Goal: Task Accomplishment & Management: Manage account settings

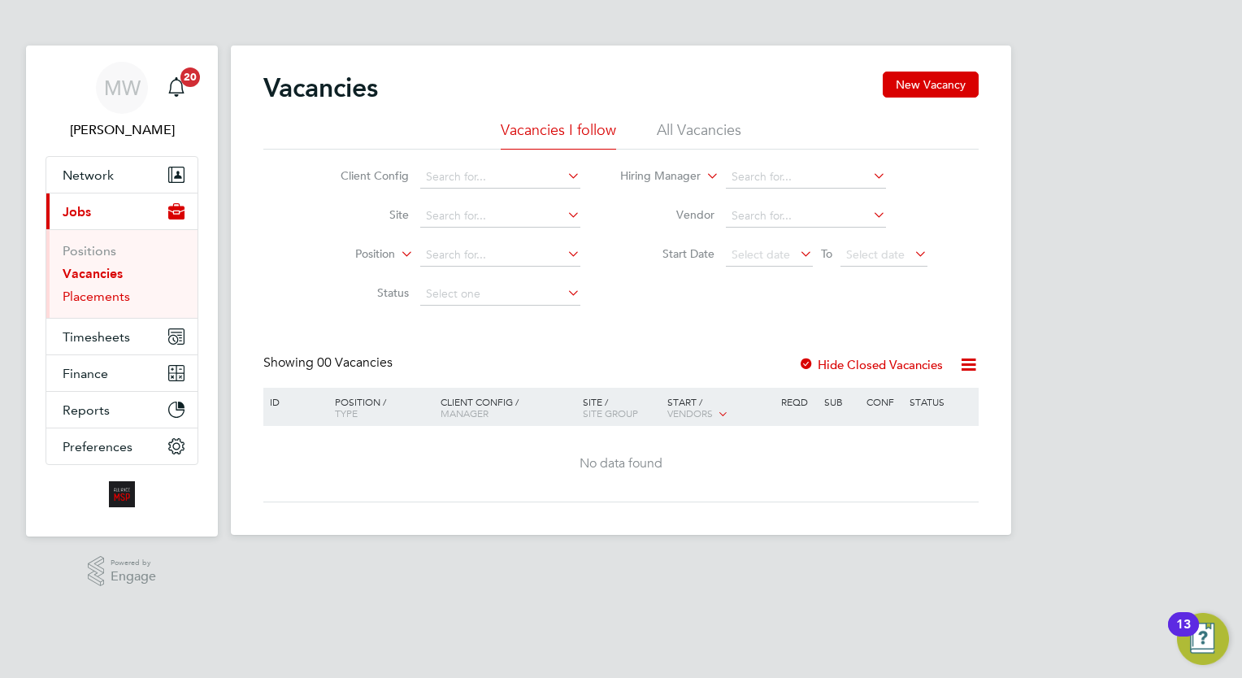
click at [119, 288] on link "Placements" at bounding box center [96, 295] width 67 height 15
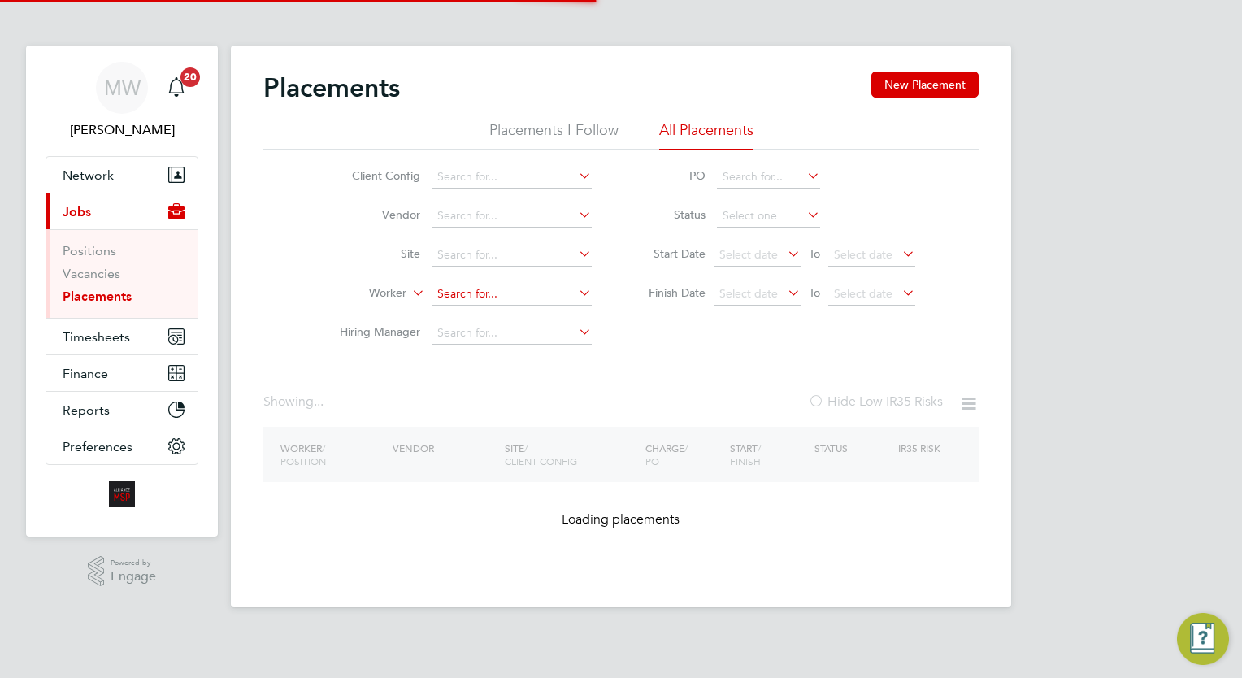
click at [456, 291] on input at bounding box center [512, 294] width 160 height 23
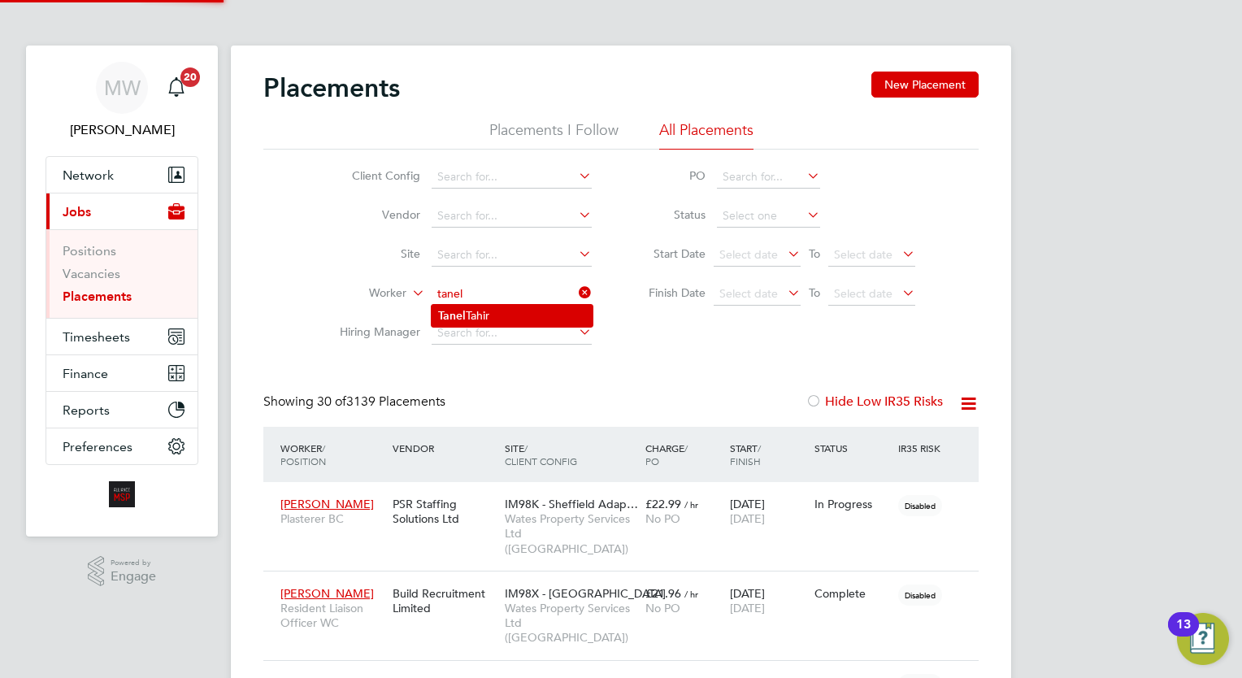
click at [496, 317] on li "Tanel Tahir" at bounding box center [512, 316] width 161 height 22
type input "[PERSON_NAME]"
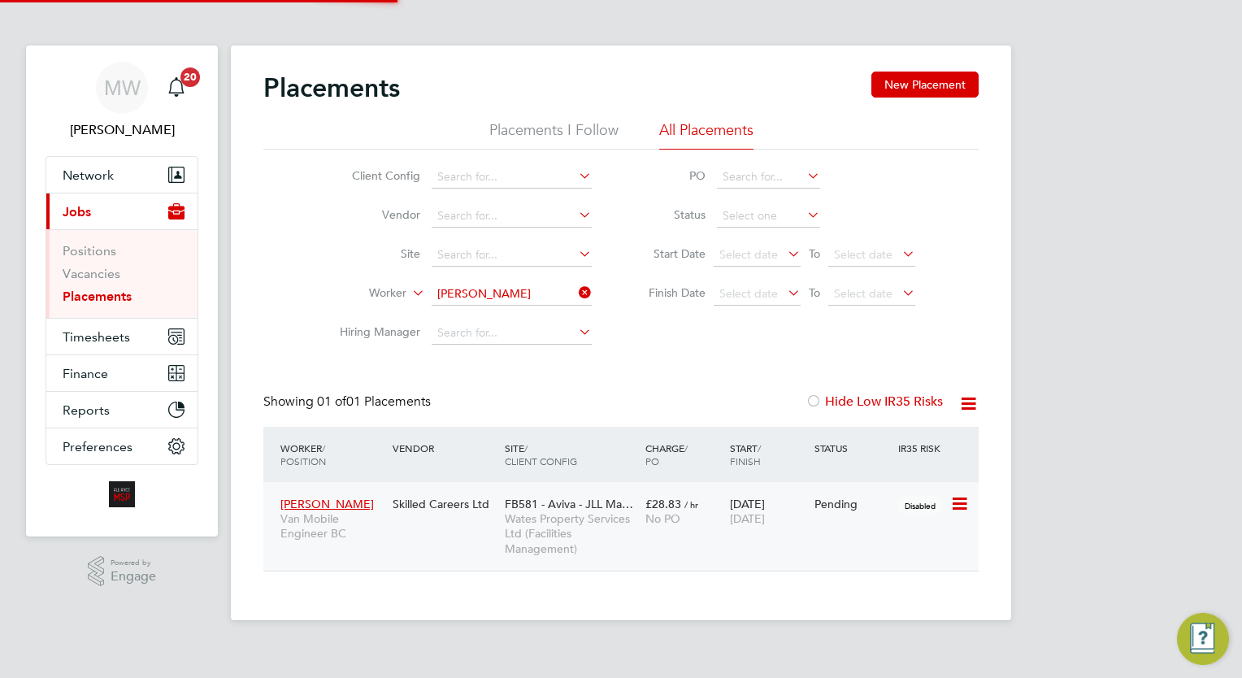
click at [595, 515] on span "Wates Property Services Ltd (Facilities Management)" at bounding box center [571, 533] width 132 height 45
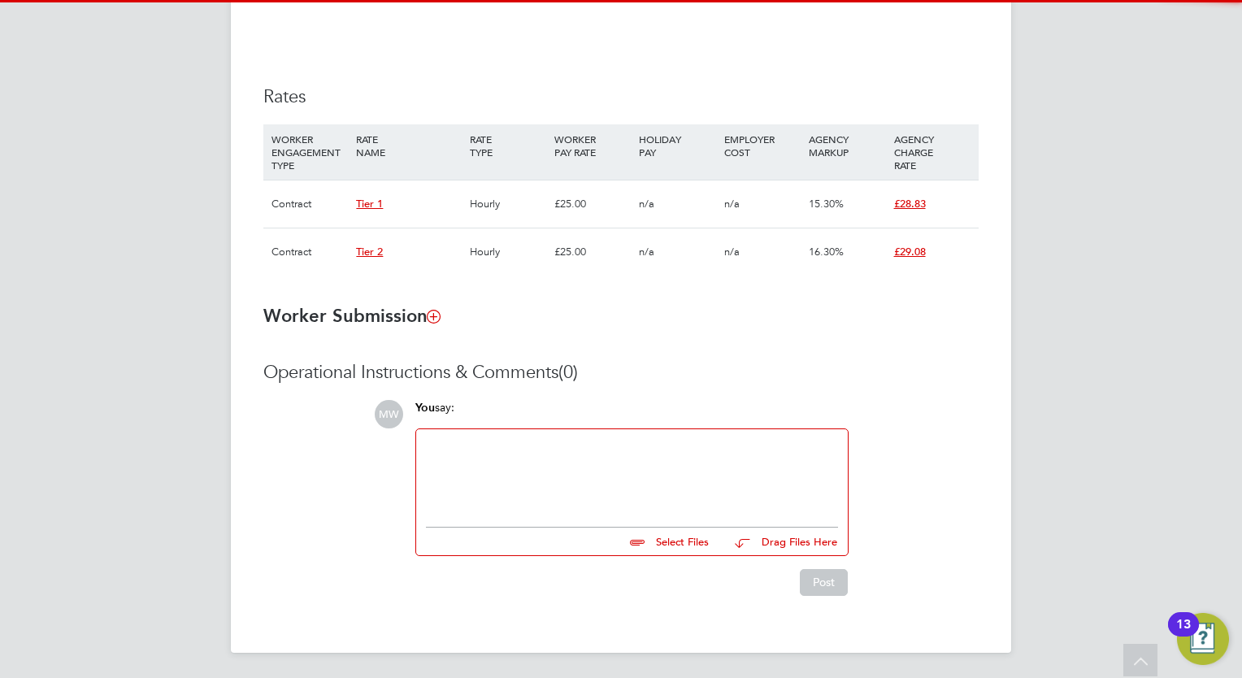
click at [551, 488] on div at bounding box center [632, 474] width 412 height 70
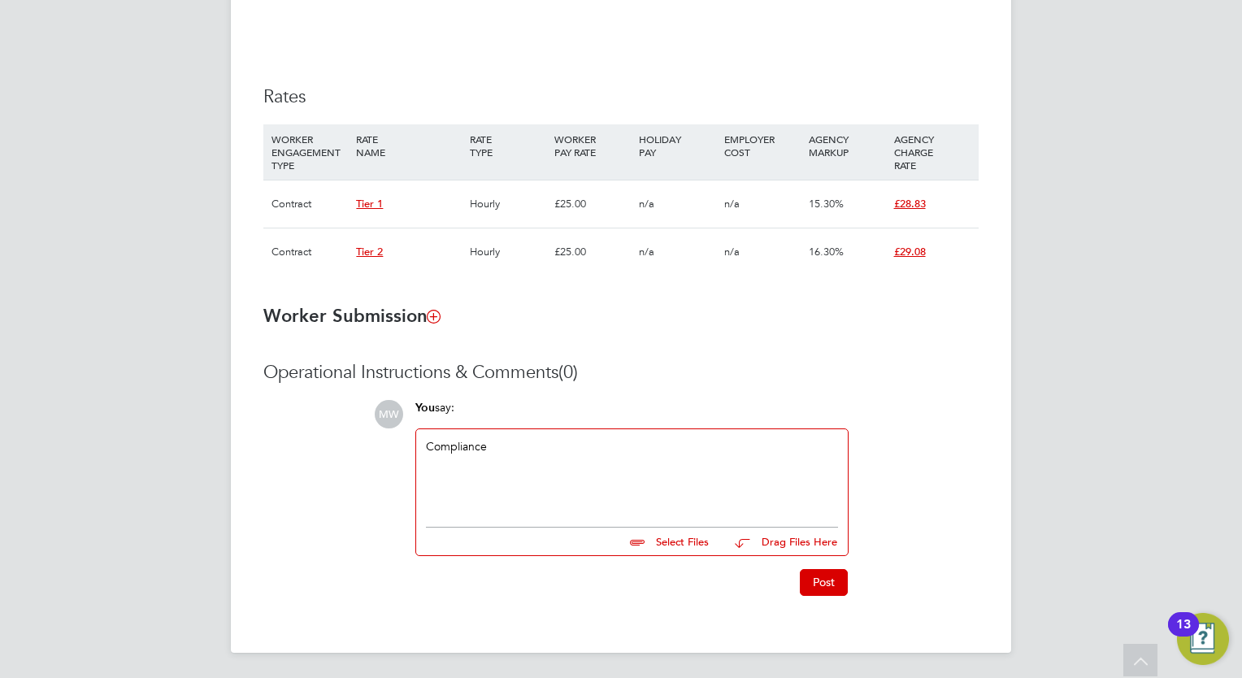
click at [688, 541] on input "file" at bounding box center [716, 538] width 244 height 23
type input "C:\fakepath\Fw_ Tanel Tahir - COC.zip"
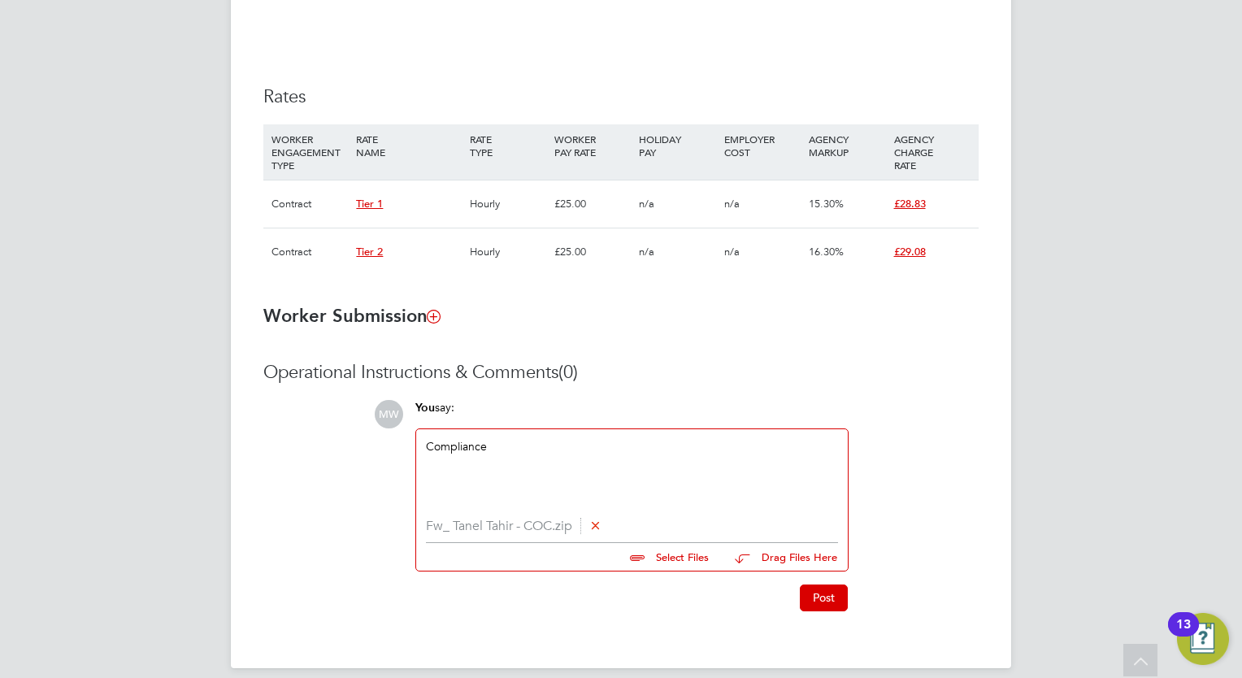
click at [822, 607] on button "Post" at bounding box center [824, 597] width 48 height 26
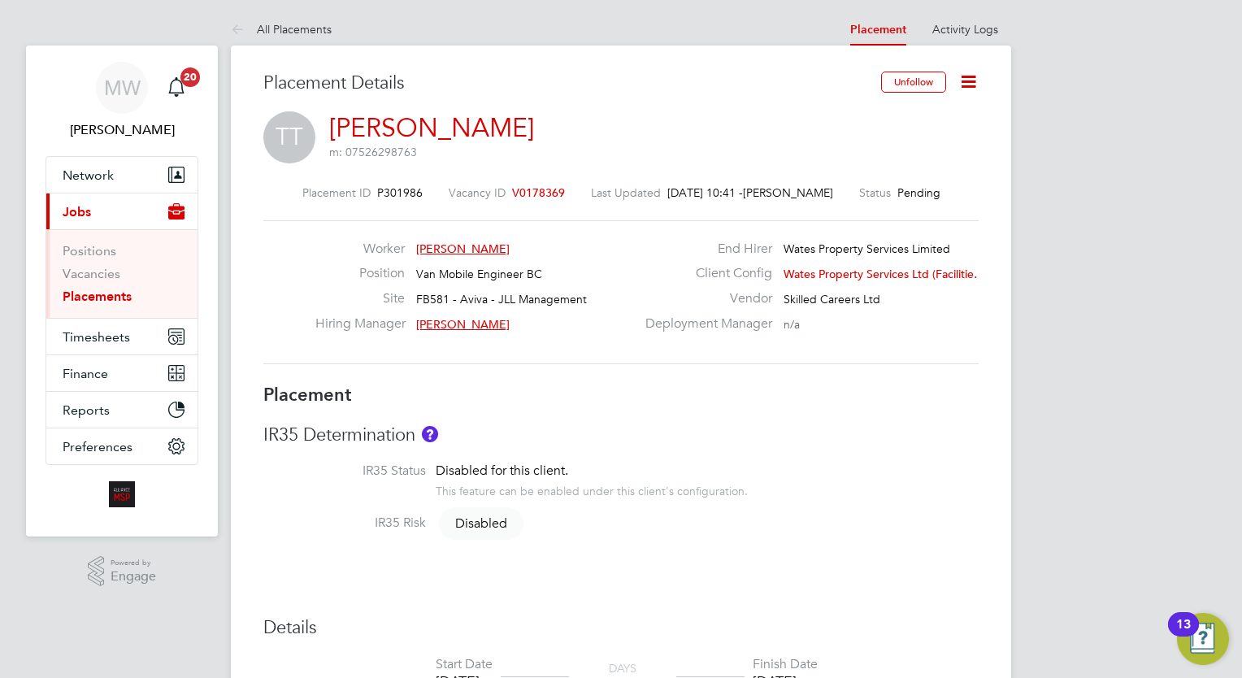
click at [540, 191] on span "V0178369" at bounding box center [538, 192] width 53 height 15
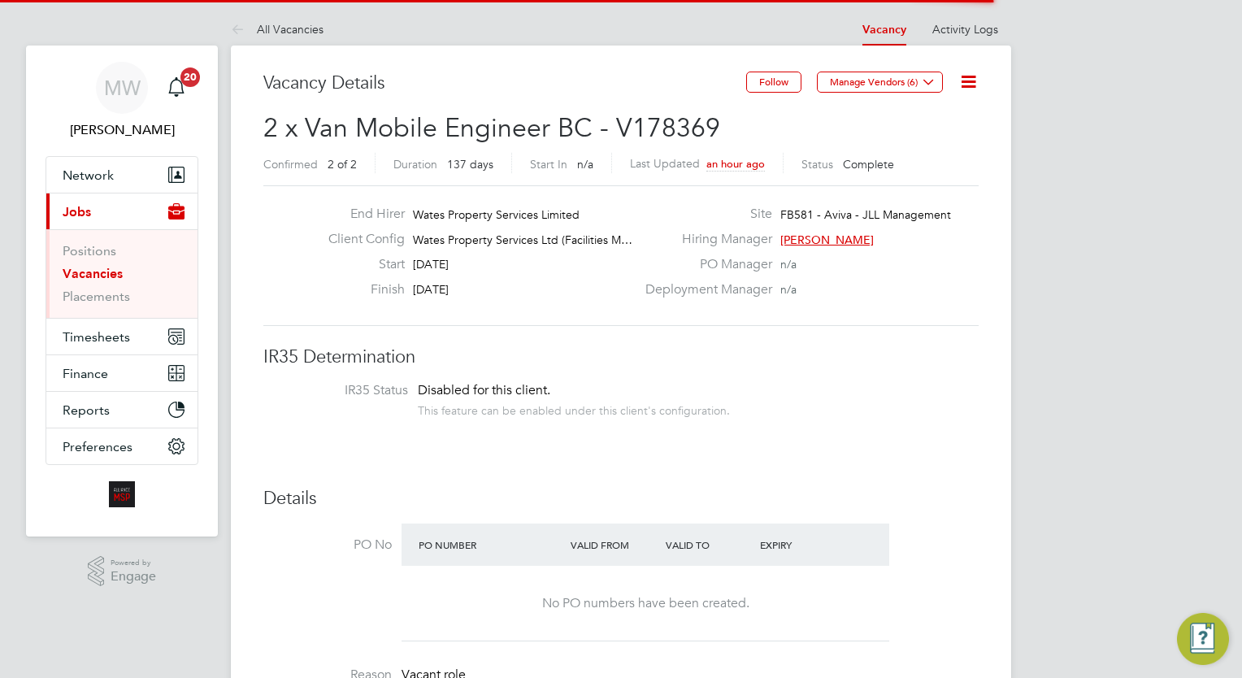
scroll to position [48, 114]
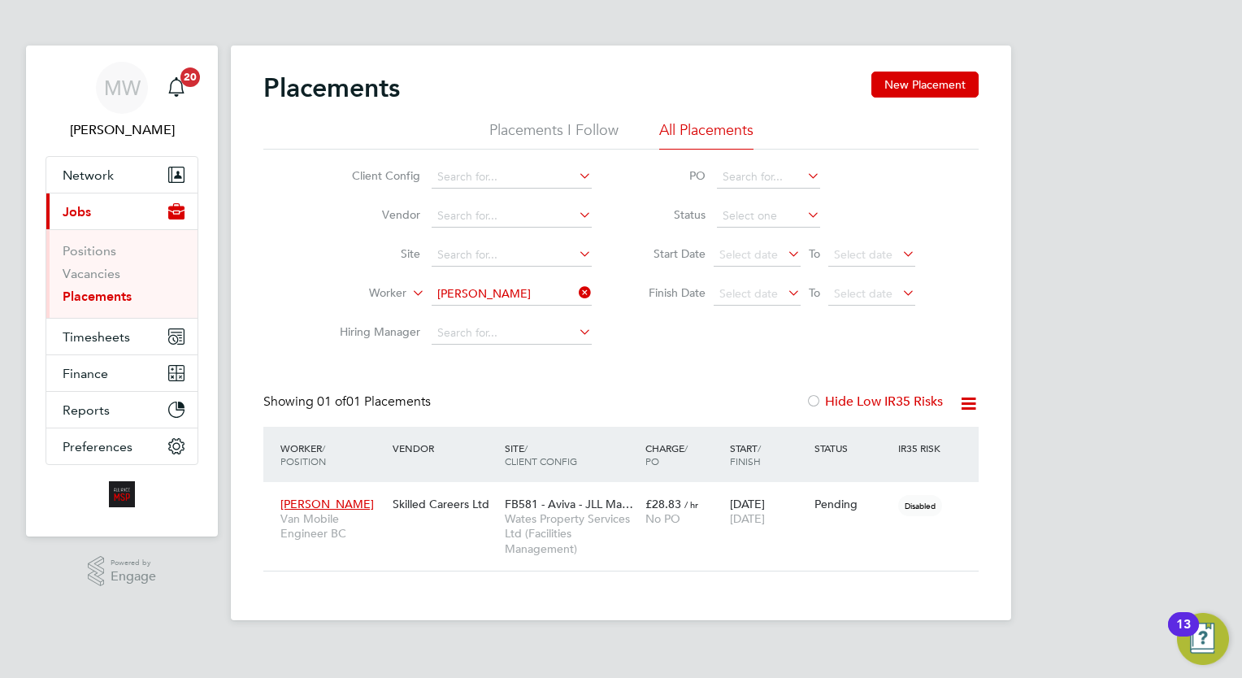
scroll to position [76, 141]
click at [575, 293] on icon at bounding box center [575, 292] width 0 height 23
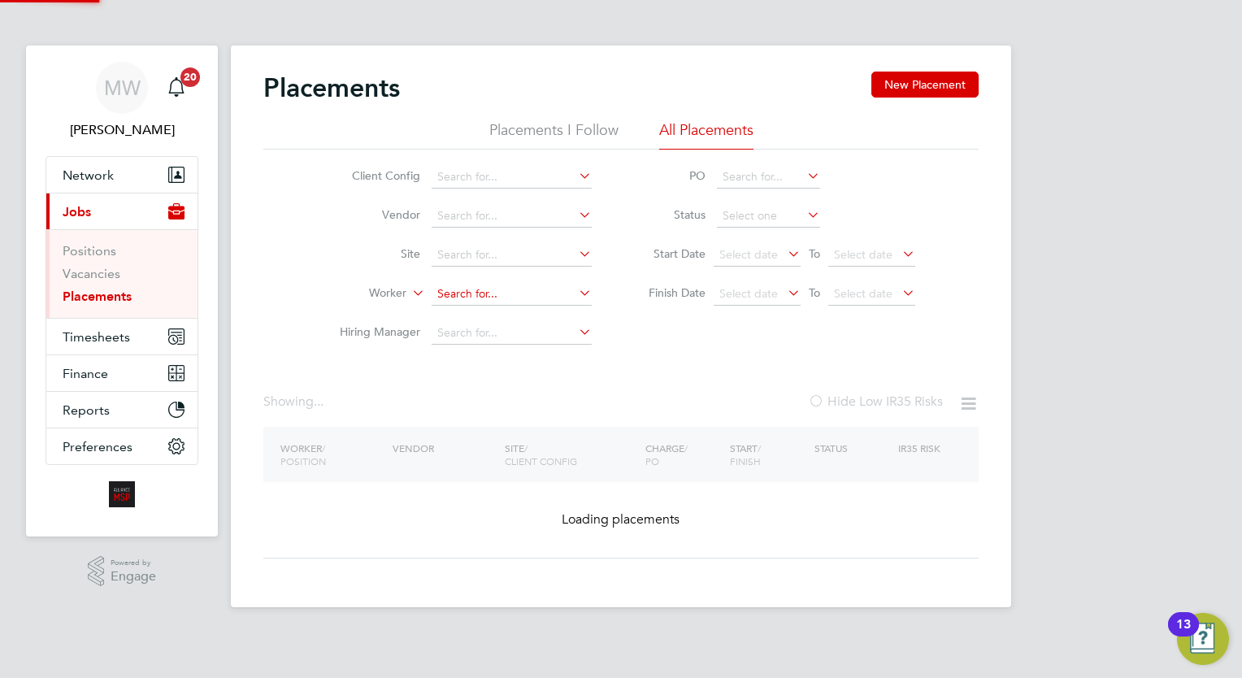
click at [507, 283] on input at bounding box center [512, 294] width 160 height 23
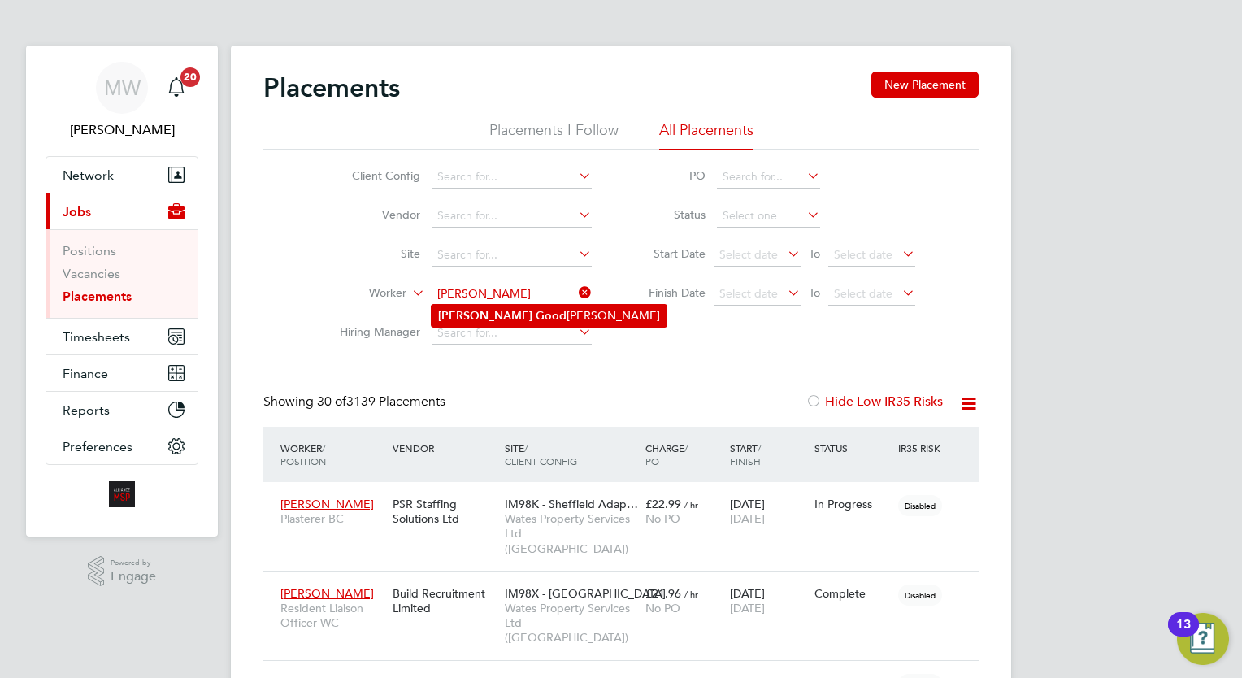
click at [536, 315] on b "Good" at bounding box center [551, 316] width 31 height 14
type input "[PERSON_NAME]"
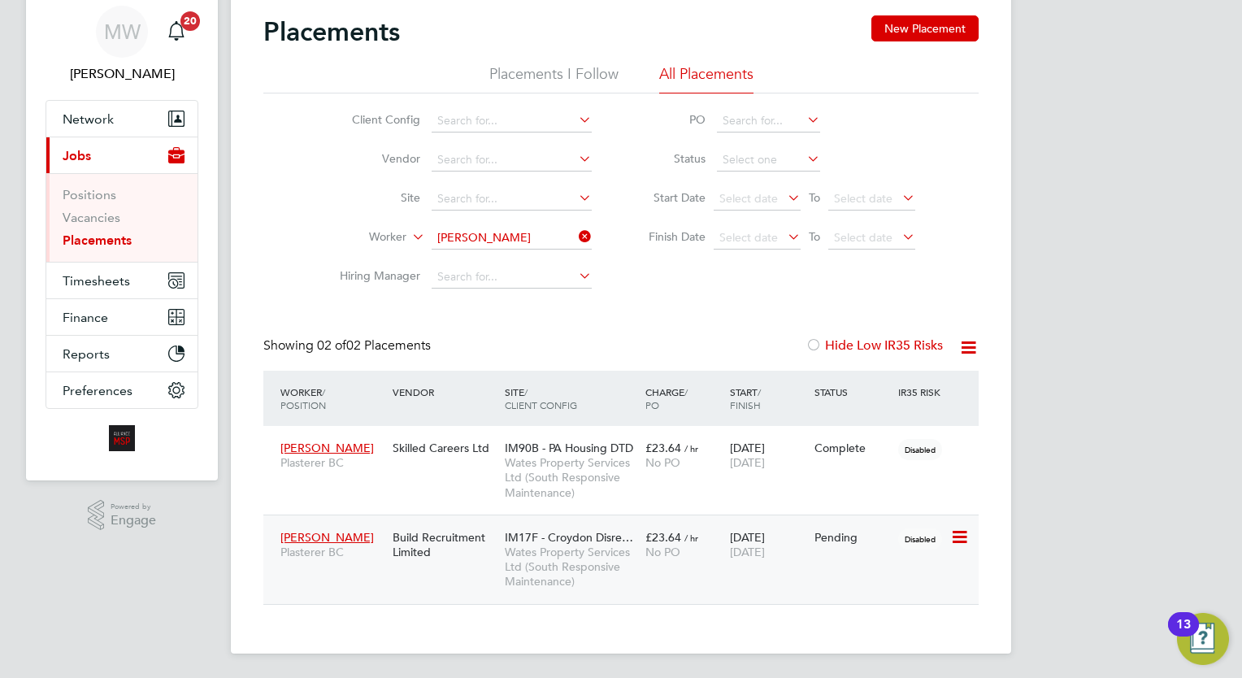
click at [660, 548] on span "No PO" at bounding box center [662, 551] width 35 height 15
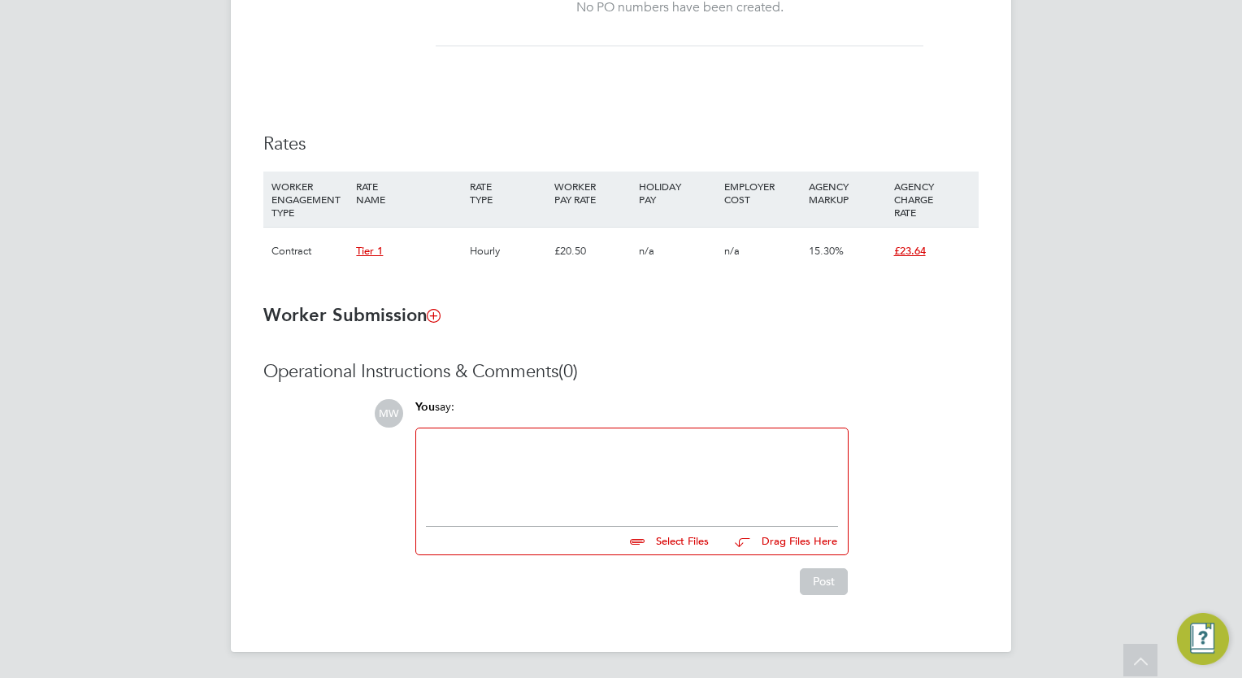
click at [501, 460] on div at bounding box center [632, 473] width 412 height 70
click at [689, 548] on input "file" at bounding box center [716, 538] width 244 height 23
type input "C:\fakepath\Fw_ Plasterer NVQ.eml"
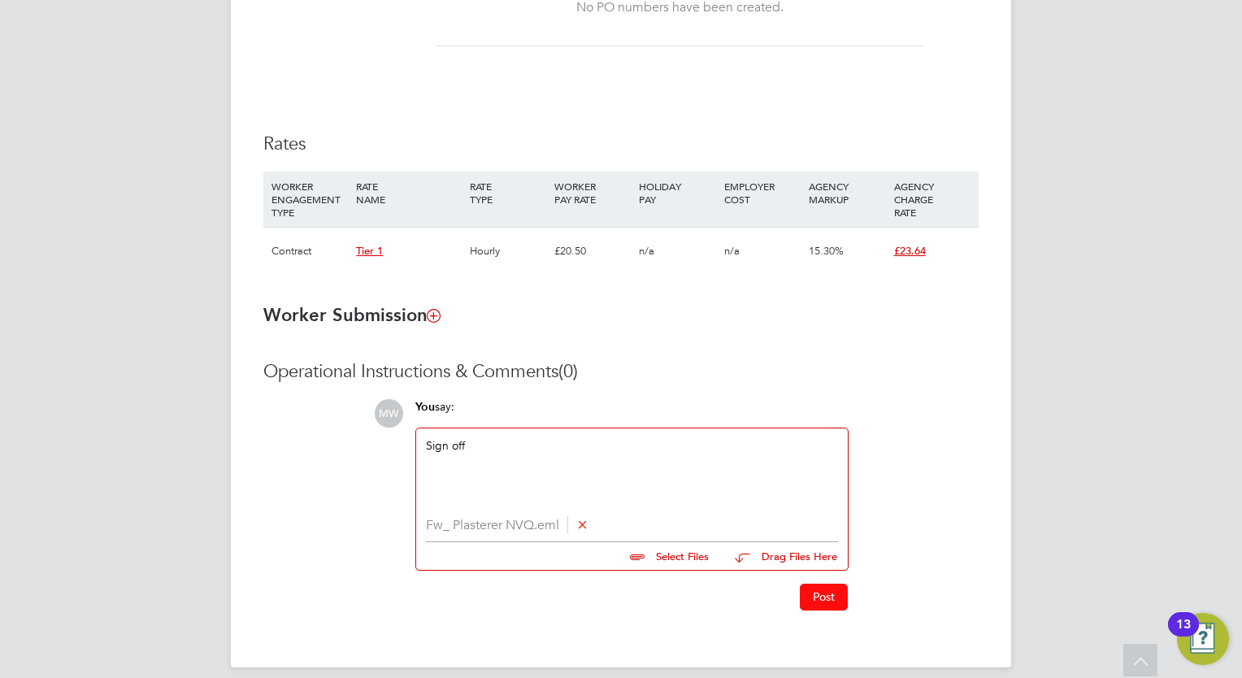
click at [830, 606] on button "Post" at bounding box center [824, 596] width 48 height 26
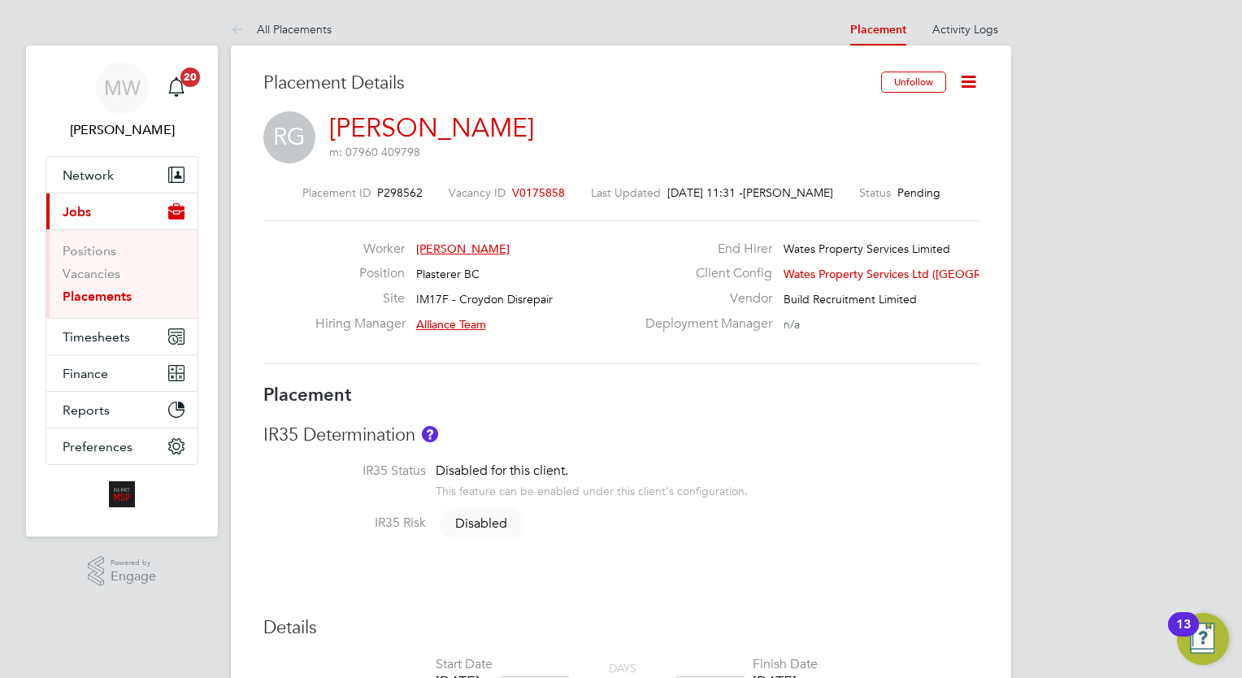
click at [124, 294] on link "Placements" at bounding box center [97, 295] width 69 height 15
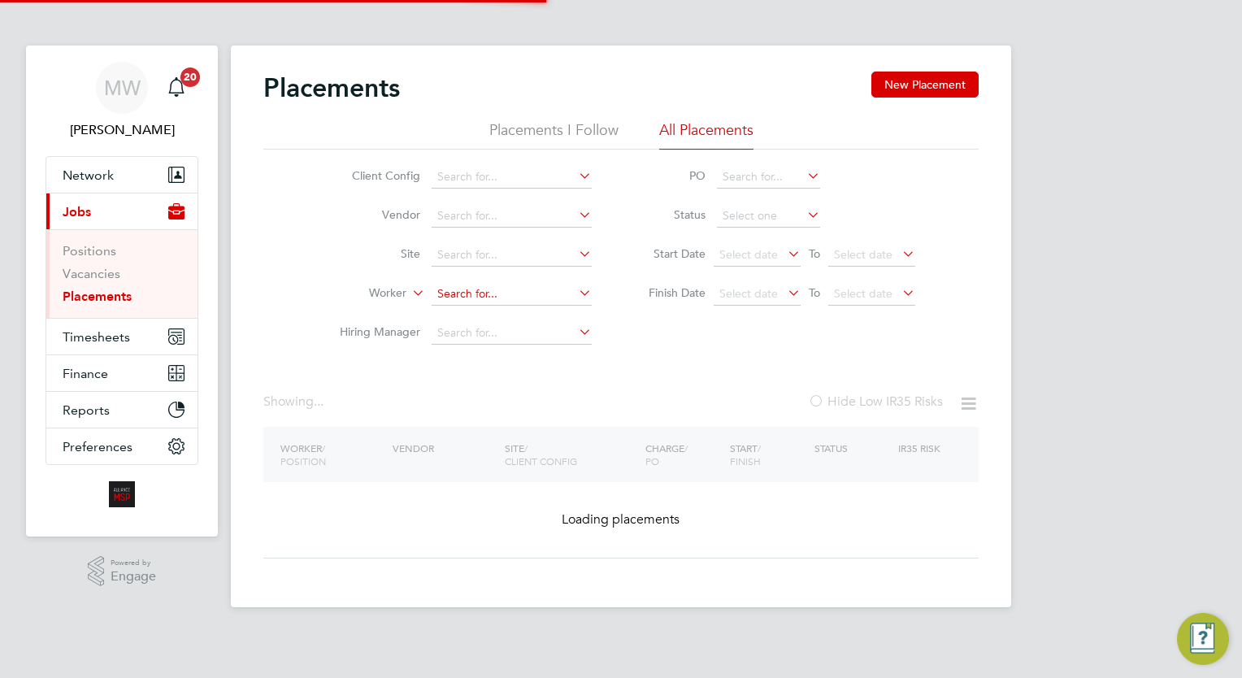
click at [505, 284] on input at bounding box center [512, 294] width 160 height 23
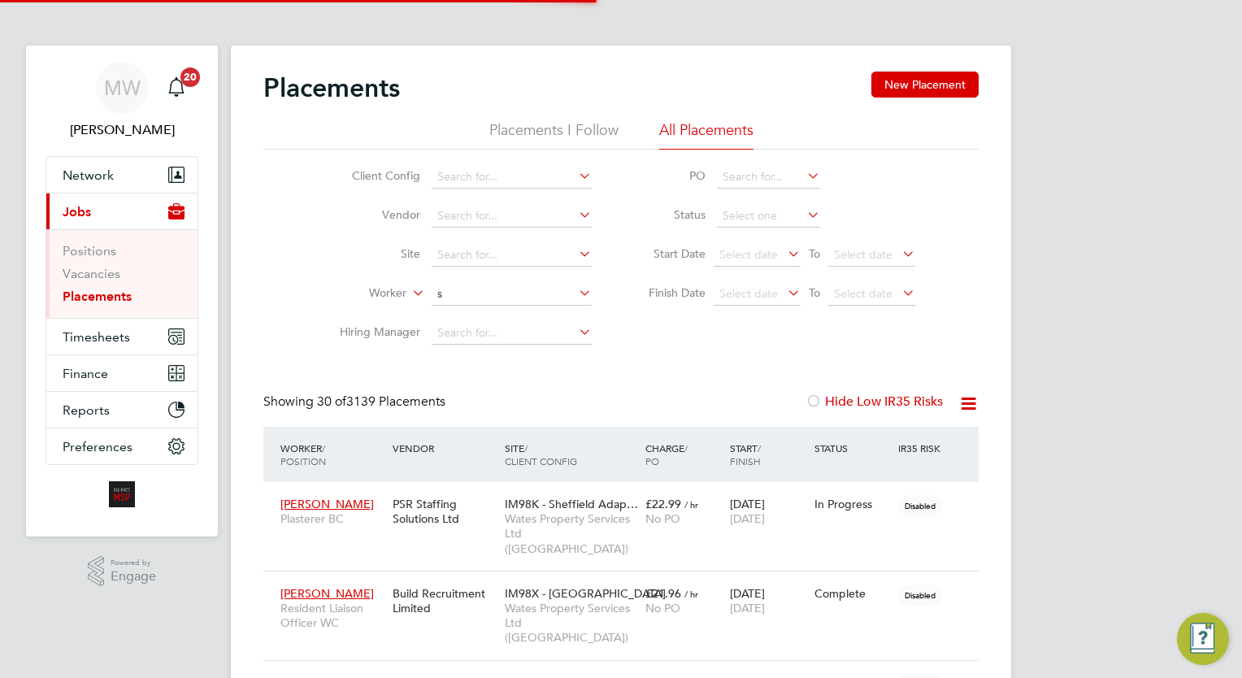
scroll to position [46, 113]
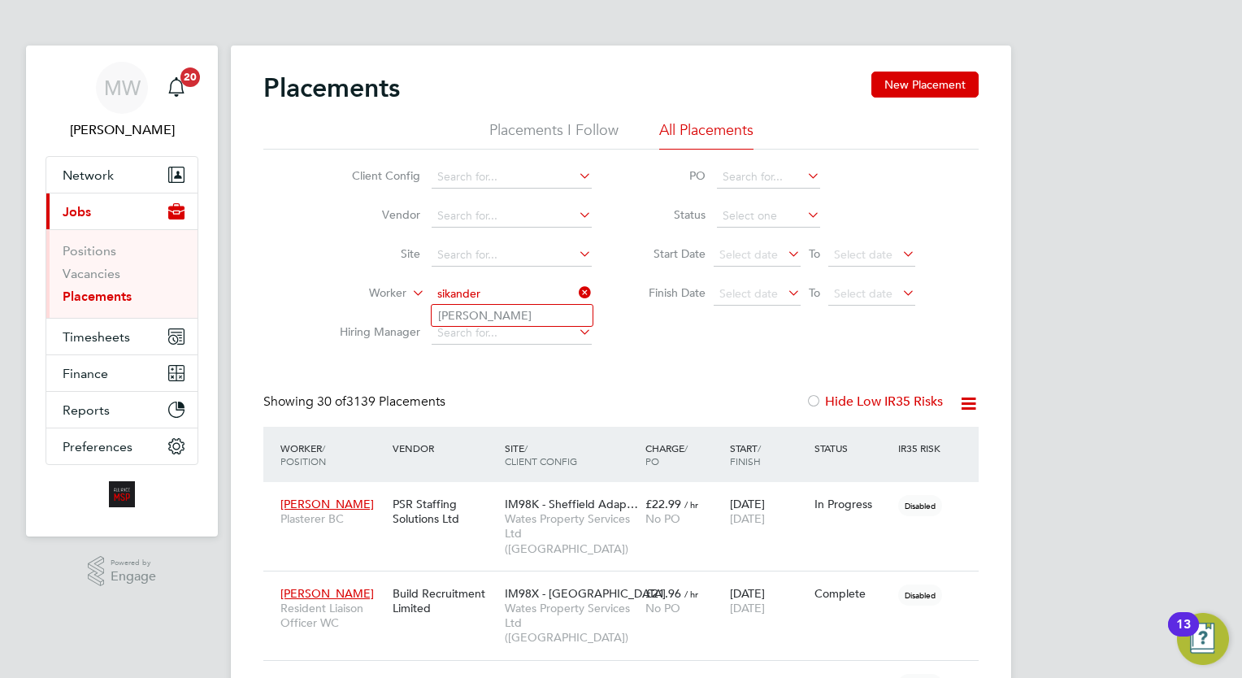
click at [526, 300] on input "sikander" at bounding box center [512, 294] width 160 height 23
click at [530, 306] on li "Sikandar Mahmood" at bounding box center [512, 315] width 161 height 21
type input "Sikandar Mahmood"
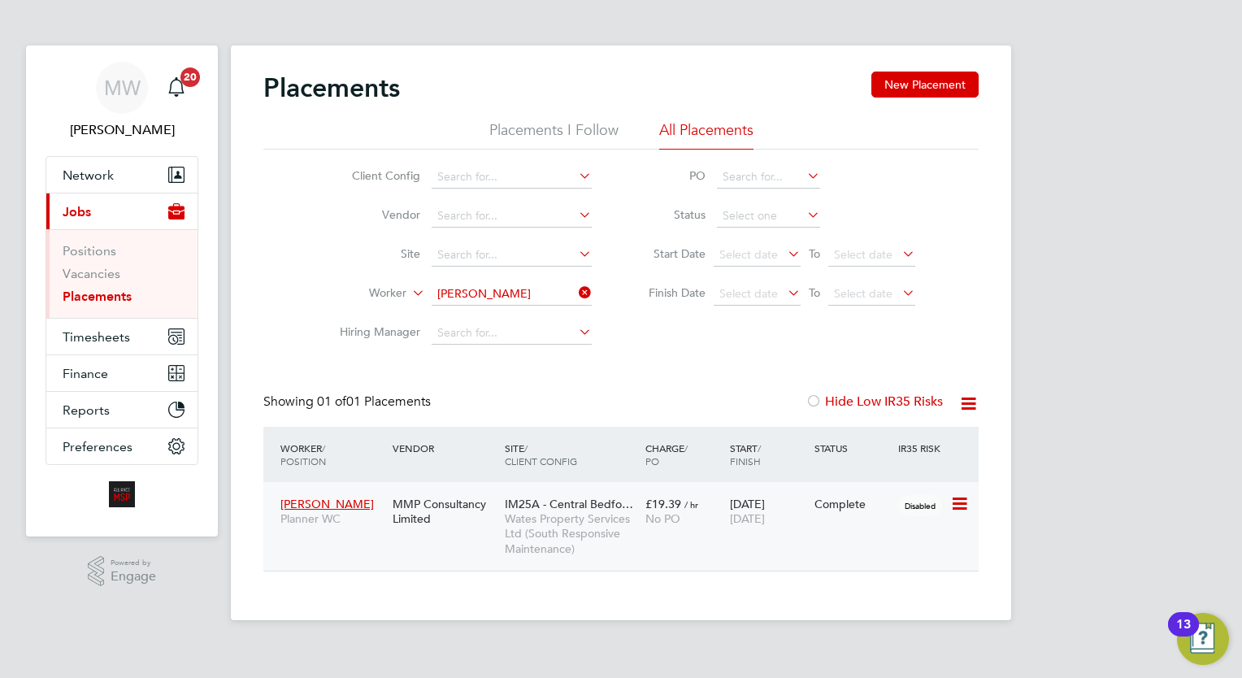
click at [551, 486] on div "Sikandar Mahmood Planner WC MMP Consultancy Limited IM25A - Central Bedfo… Wate…" at bounding box center [620, 526] width 715 height 89
click at [559, 507] on span "IM25A - Central Bedfo…" at bounding box center [569, 504] width 128 height 15
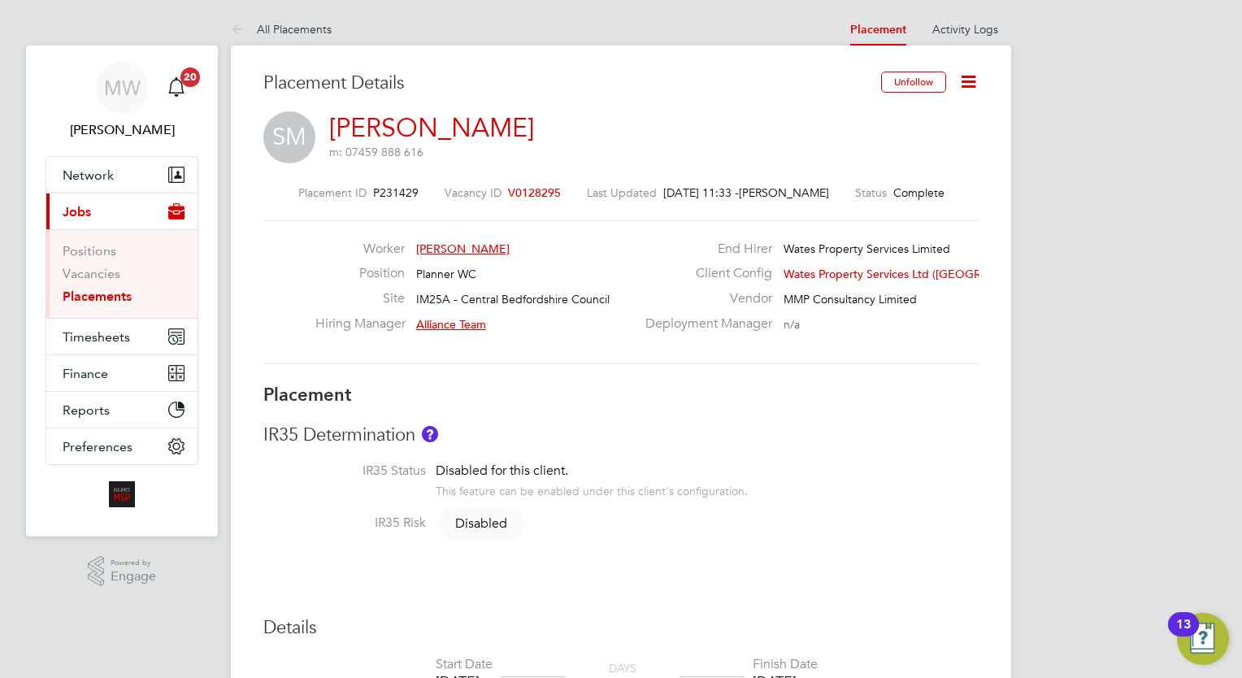
click at [122, 297] on link "Placements" at bounding box center [97, 295] width 69 height 15
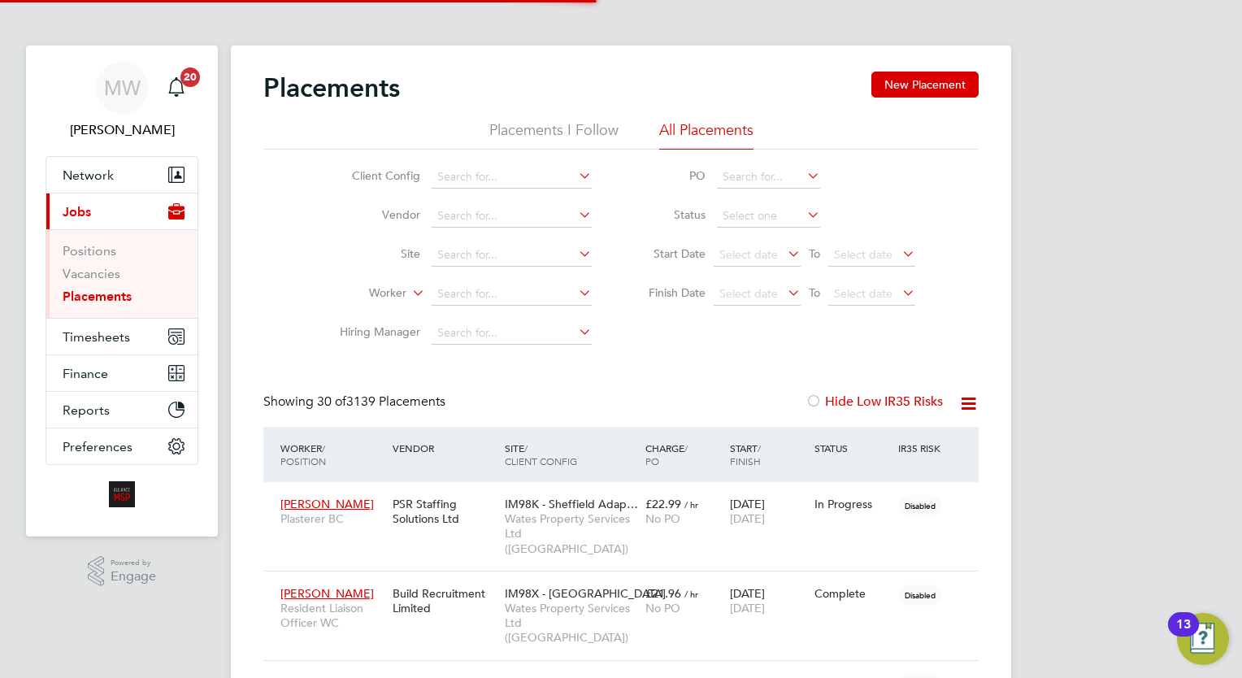
scroll to position [8, 8]
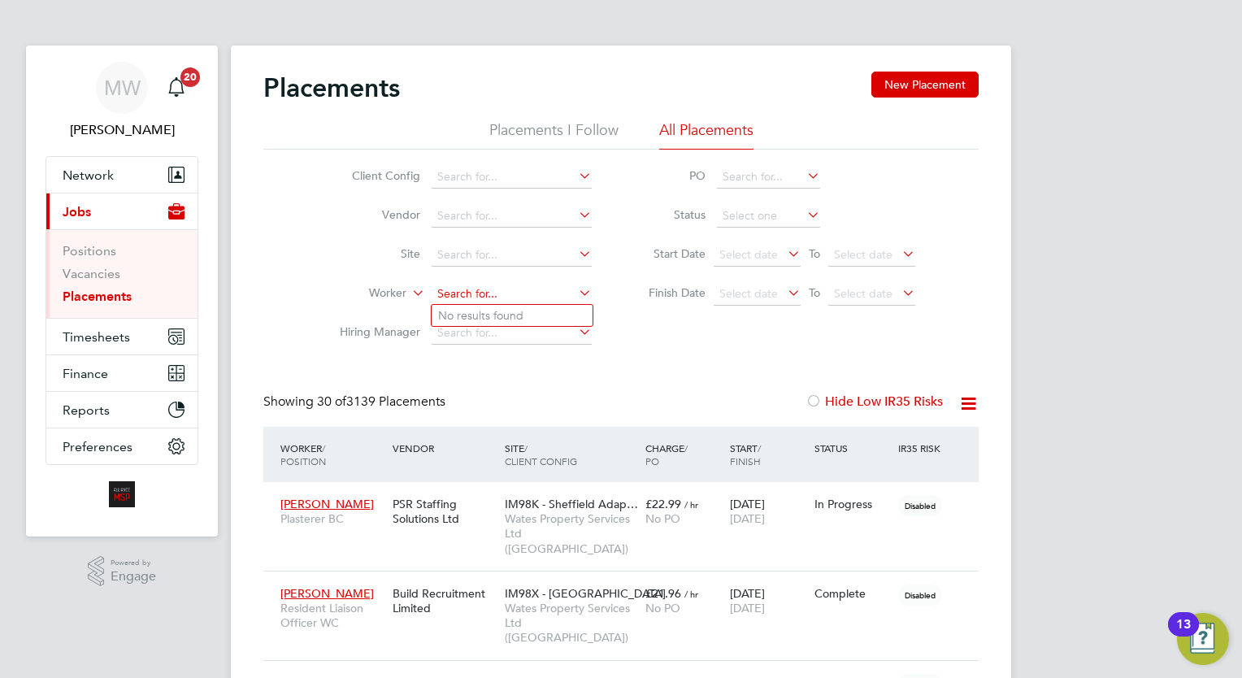
click at [452, 300] on input at bounding box center [512, 294] width 160 height 23
click at [458, 309] on b "Tanel" at bounding box center [452, 316] width 28 height 14
type input "[PERSON_NAME]"
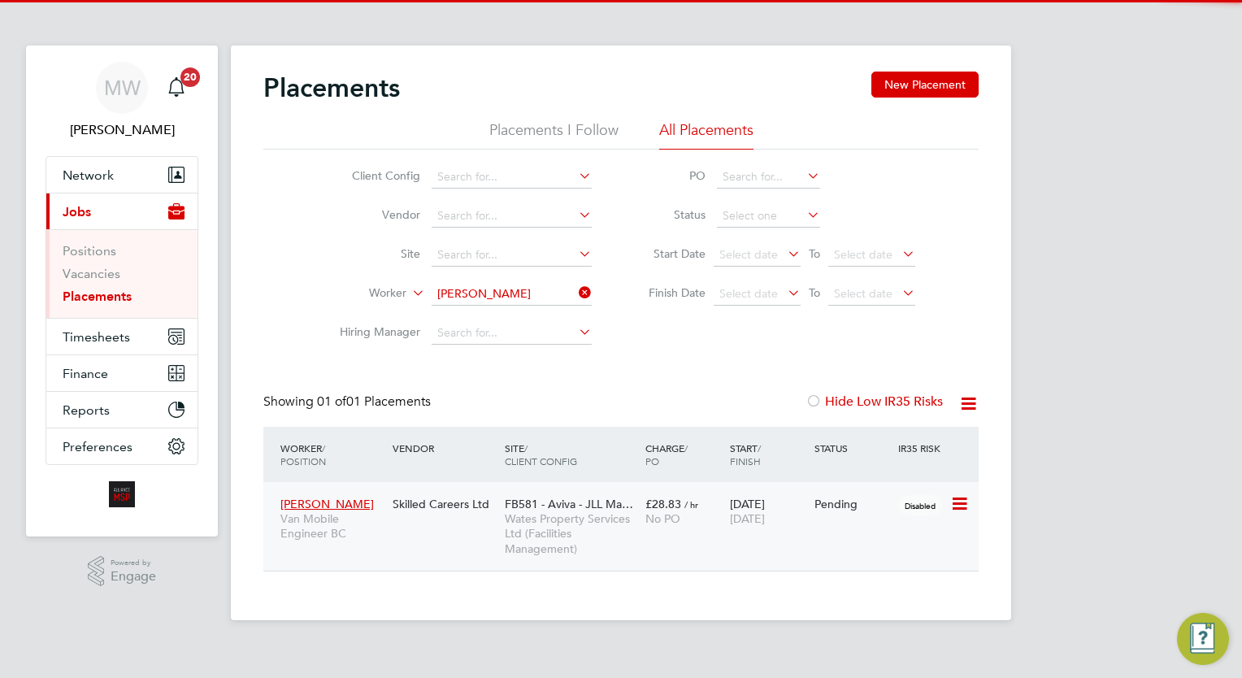
click at [614, 525] on span "Wates Property Services Ltd (Facilities Management)" at bounding box center [571, 533] width 132 height 45
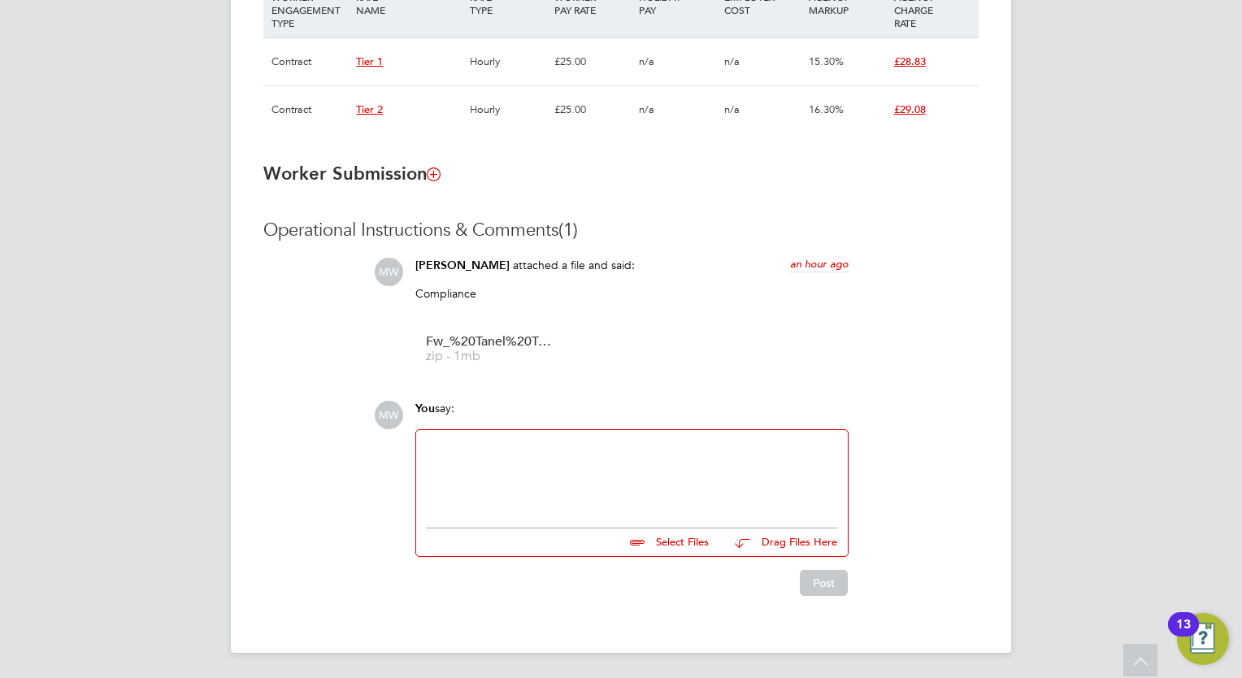
click at [504, 471] on div at bounding box center [632, 475] width 412 height 70
click at [680, 544] on input "file" at bounding box center [716, 539] width 244 height 23
type input "C:\fakepath\FW_ Approvals.eml"
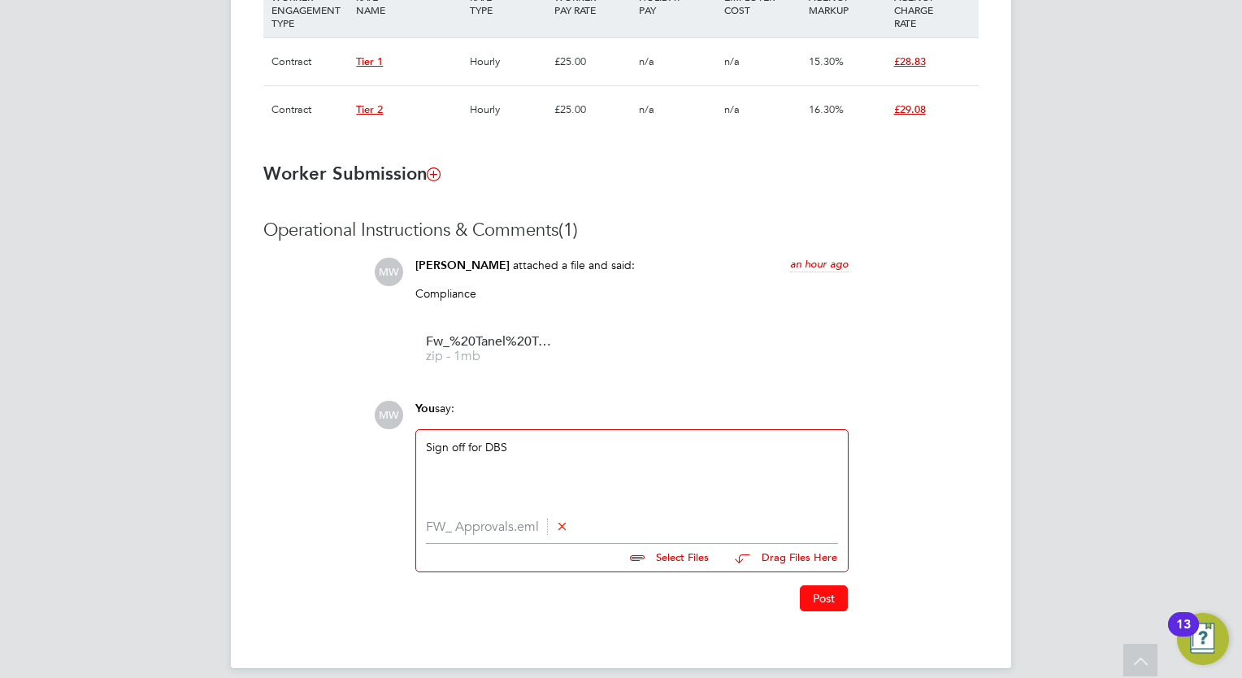
click at [819, 599] on button "Post" at bounding box center [824, 598] width 48 height 26
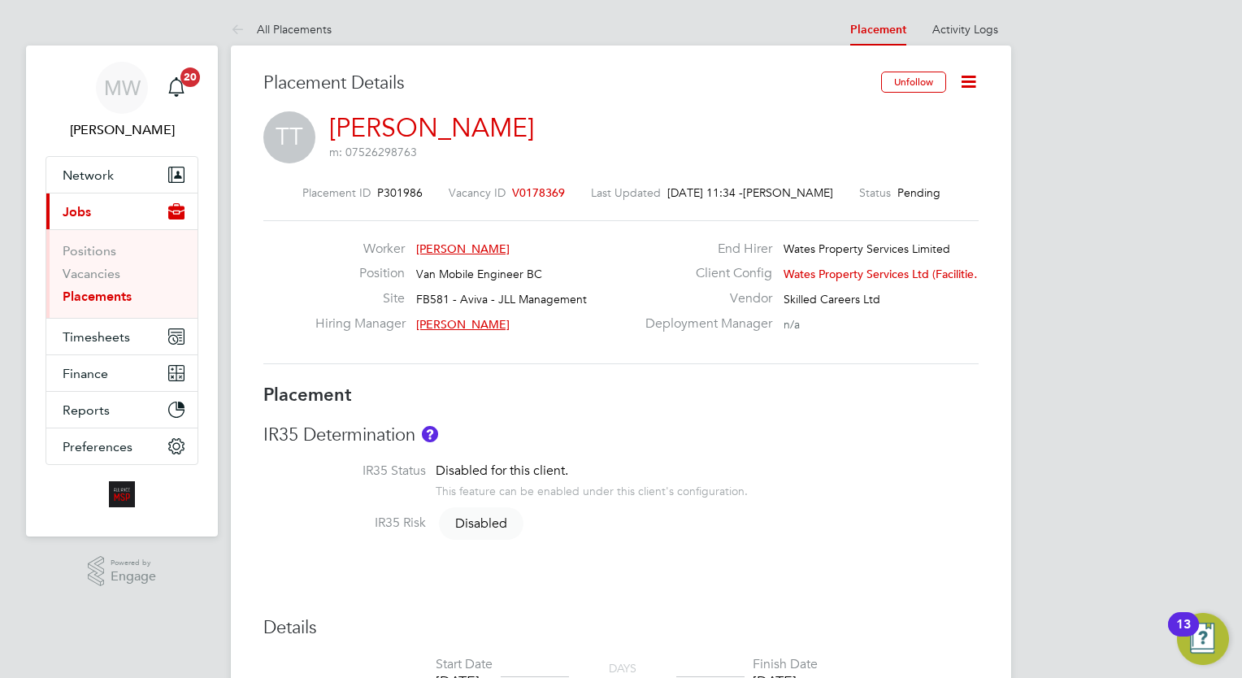
click at [119, 295] on link "Placements" at bounding box center [97, 295] width 69 height 15
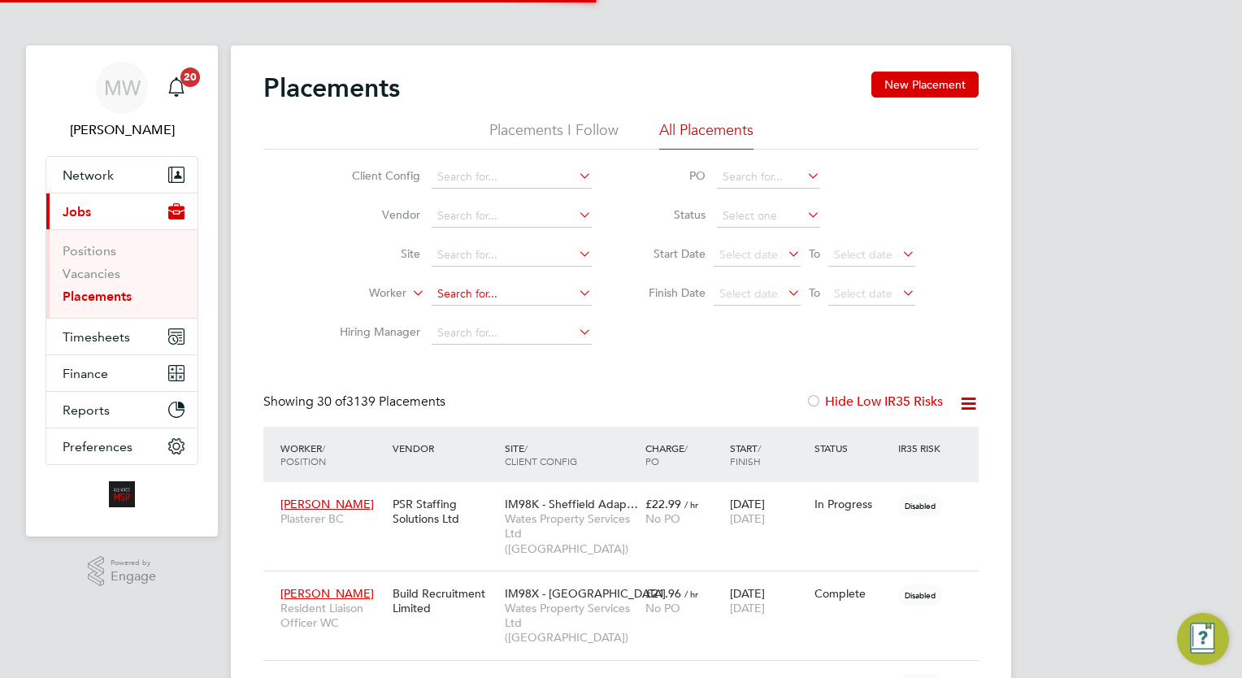
click at [520, 288] on input at bounding box center [512, 294] width 160 height 23
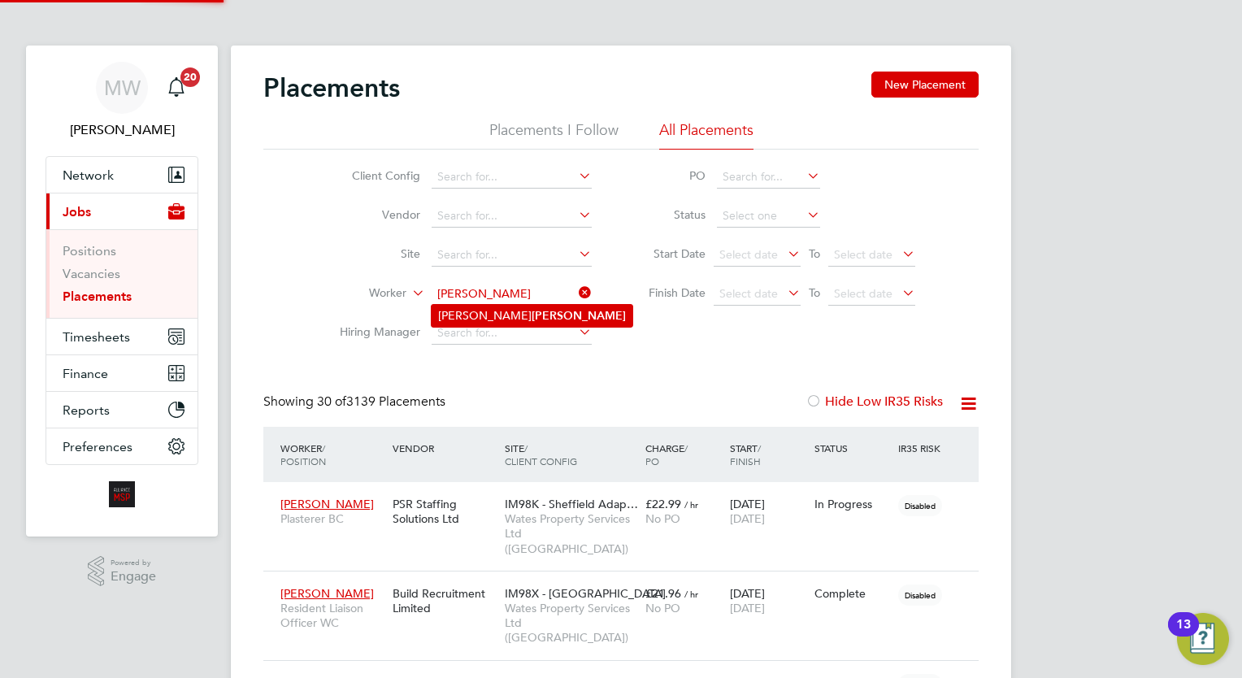
type input "niven"
click at [520, 304] on ul "Stuart Niven" at bounding box center [532, 316] width 202 height 24
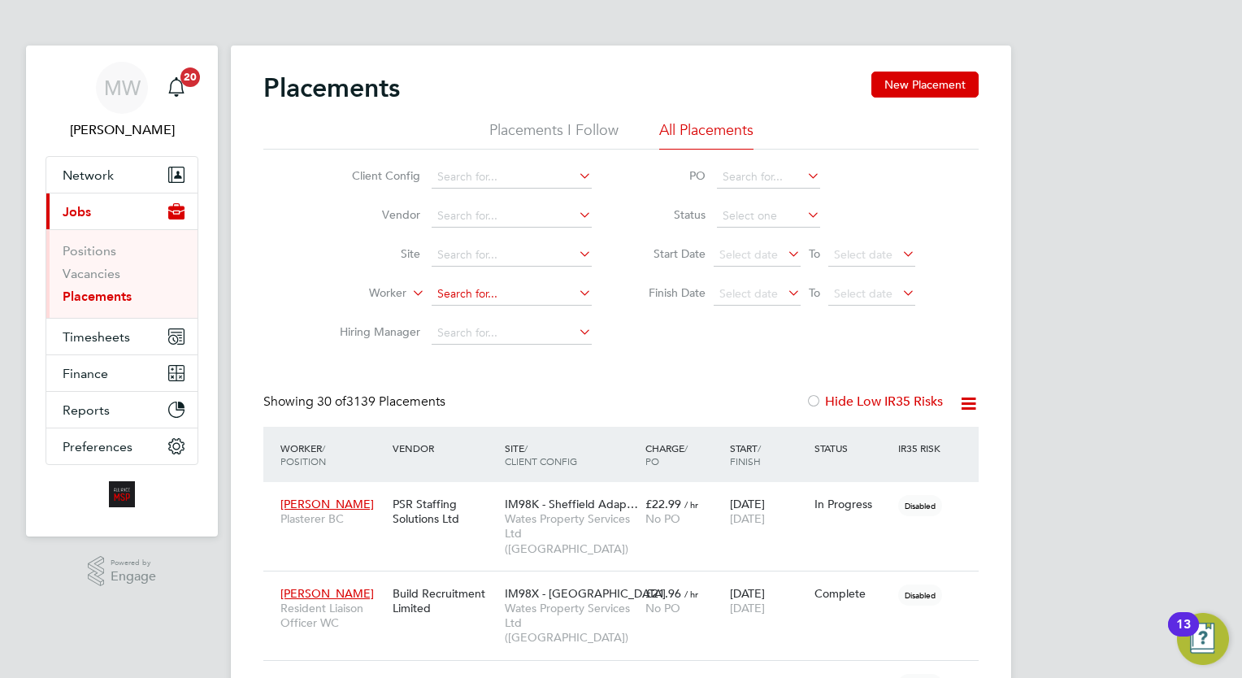
click at [488, 297] on input at bounding box center [512, 294] width 160 height 23
click at [516, 315] on li "Stuart Niven" at bounding box center [532, 316] width 201 height 22
type input "Stuart Niven"
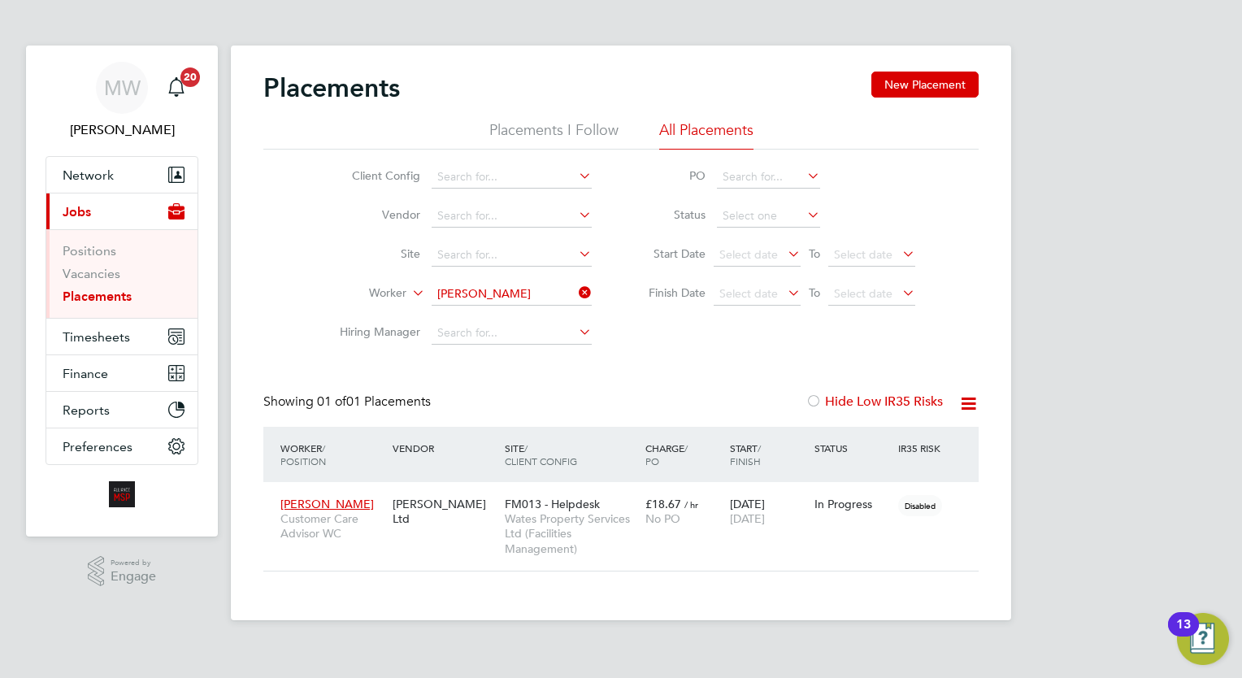
click at [575, 288] on icon at bounding box center [575, 292] width 0 height 23
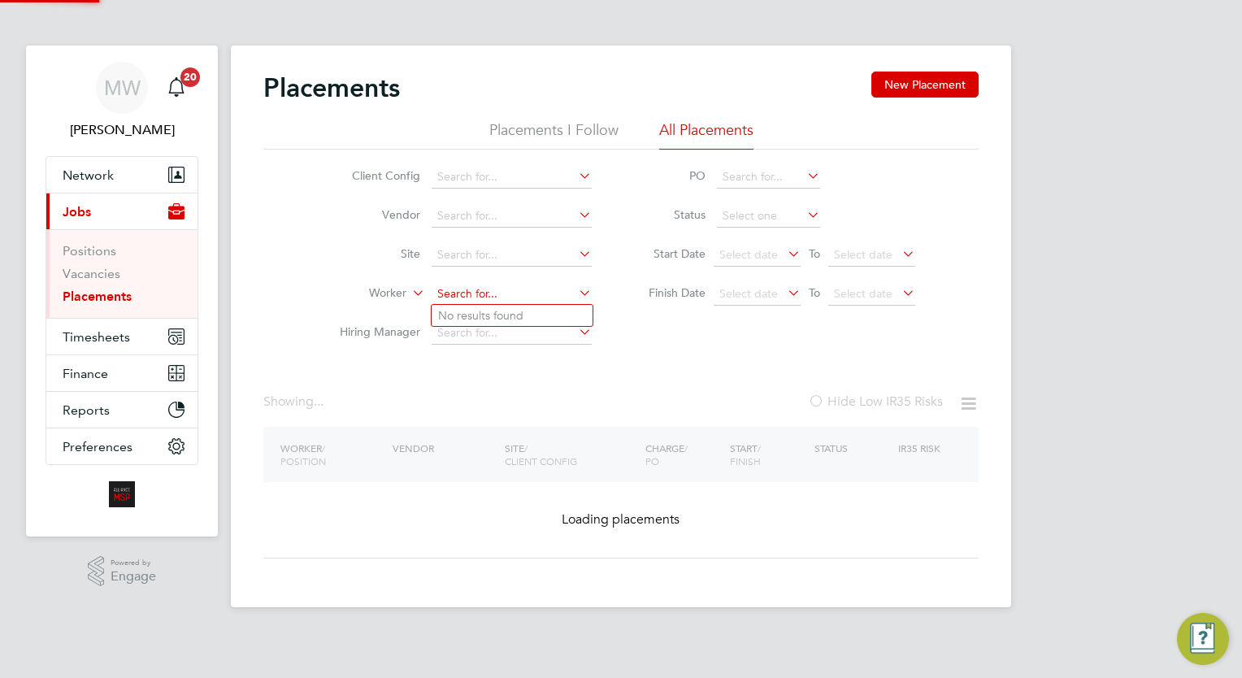
click at [535, 288] on input at bounding box center [512, 294] width 160 height 23
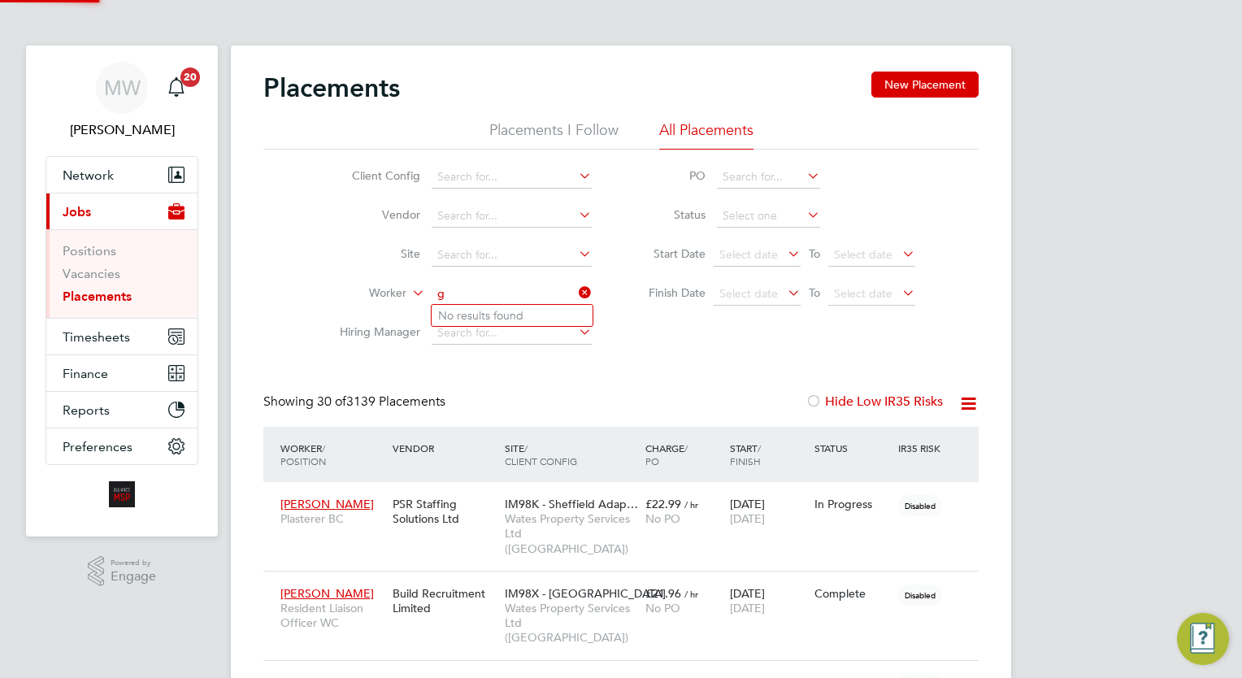
scroll to position [46, 113]
click at [544, 316] on li "Richard Goodison" at bounding box center [512, 316] width 161 height 22
type input "Richard Goodison"
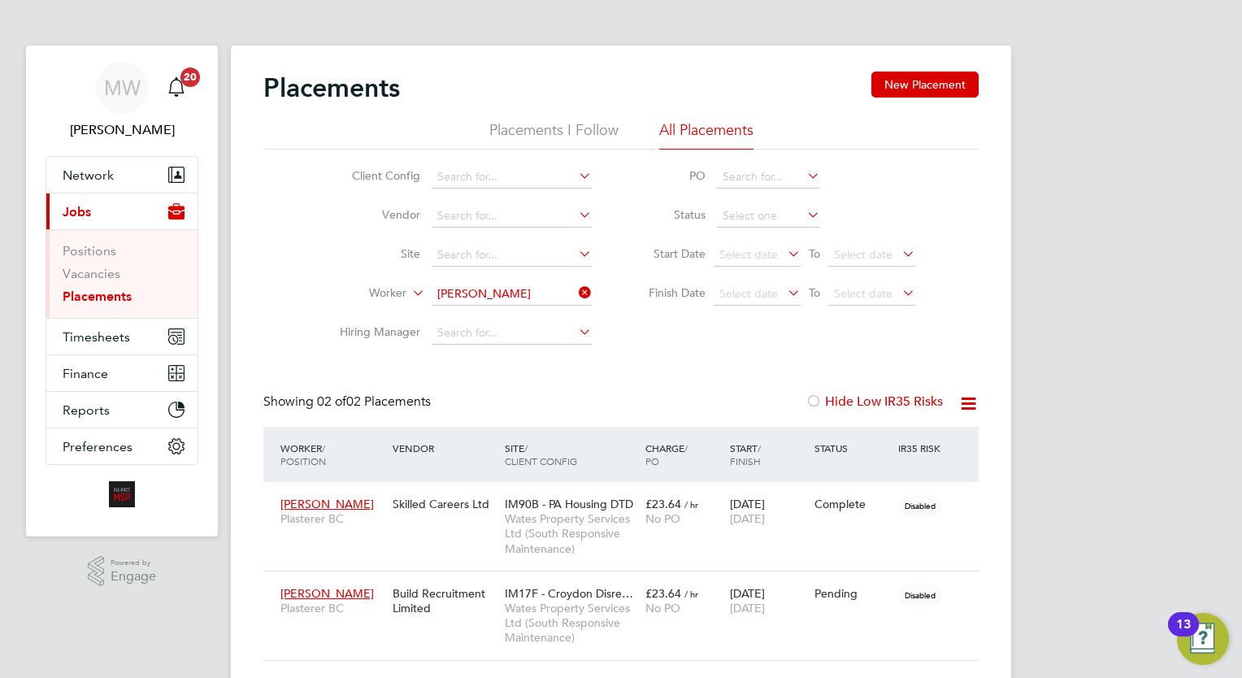
scroll to position [56, 0]
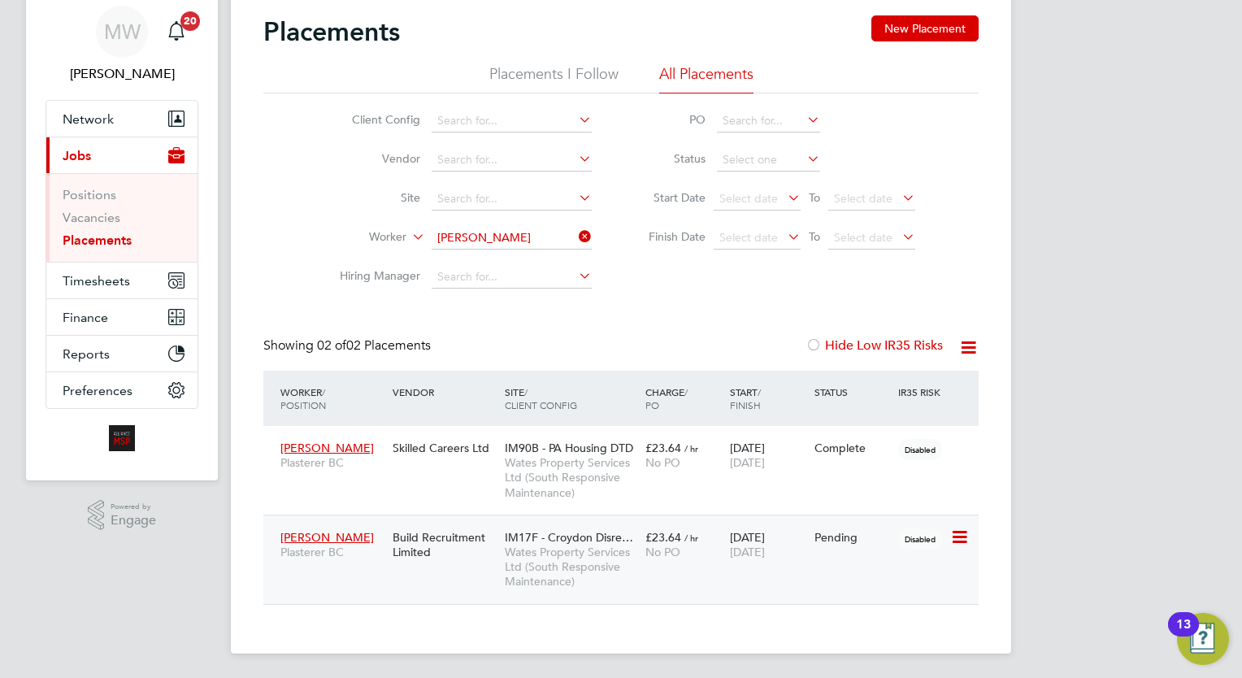
click at [609, 525] on div "IM17F - Croydon Disre… Wates Property Services Ltd (South Responsive Maintenanc…" at bounding box center [571, 560] width 141 height 76
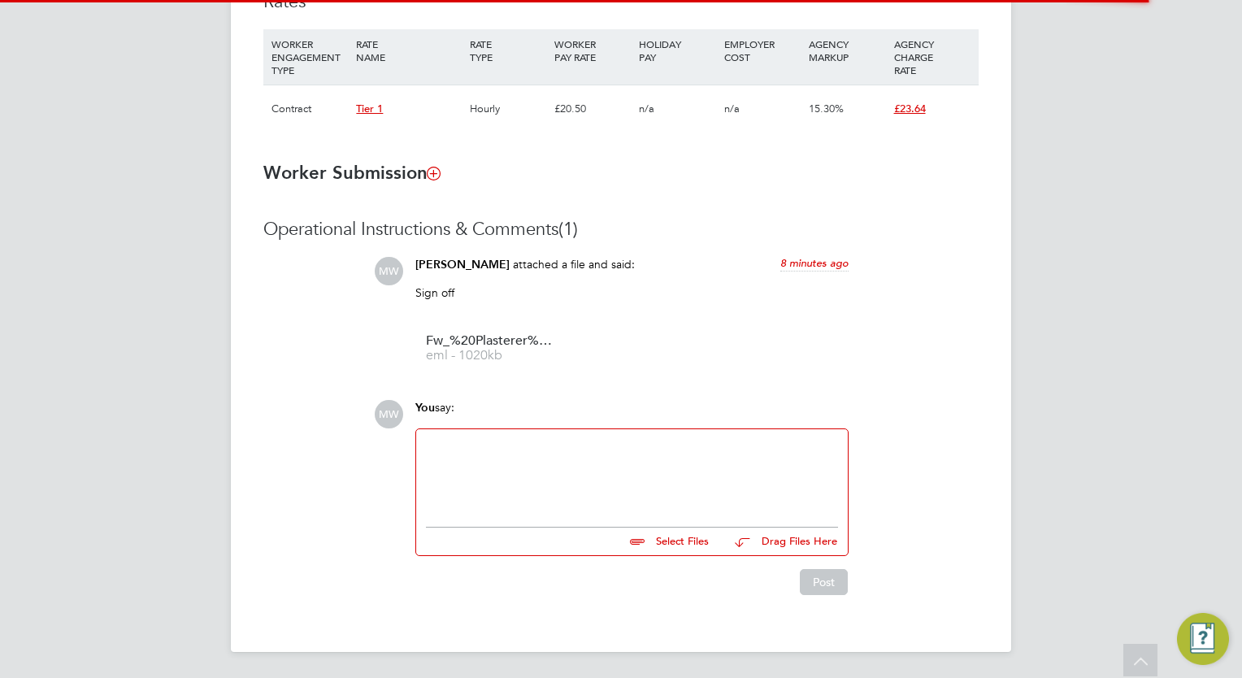
click at [566, 512] on div at bounding box center [632, 473] width 432 height 89
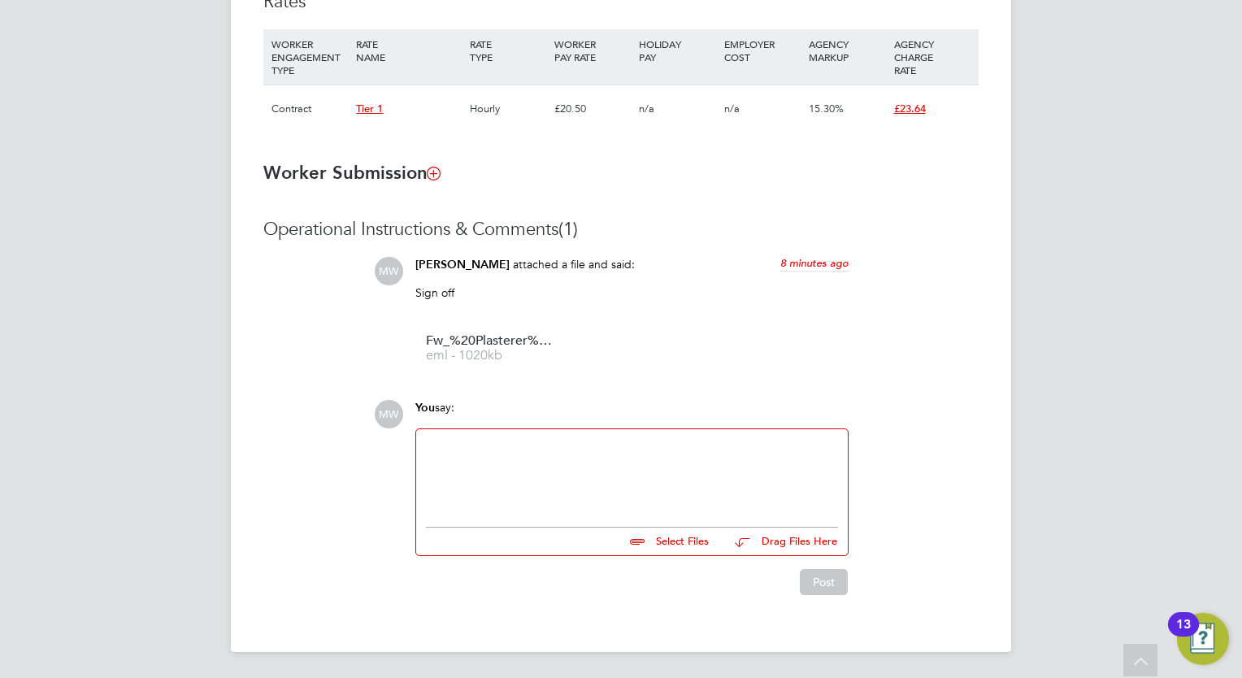
click at [542, 494] on div at bounding box center [632, 474] width 412 height 70
click at [666, 536] on input "file" at bounding box center [716, 538] width 244 height 23
type input "C:\fakepath\RE_ [PERSON_NAME].zip"
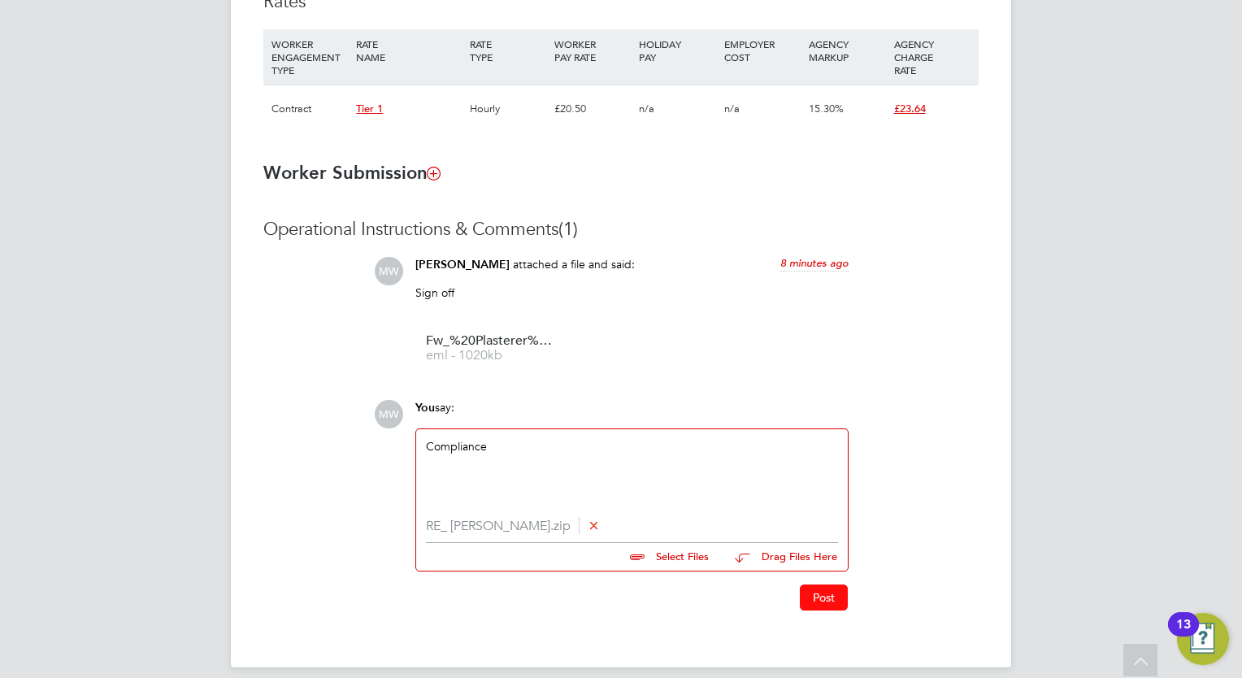
click at [816, 606] on button "Post" at bounding box center [824, 597] width 48 height 26
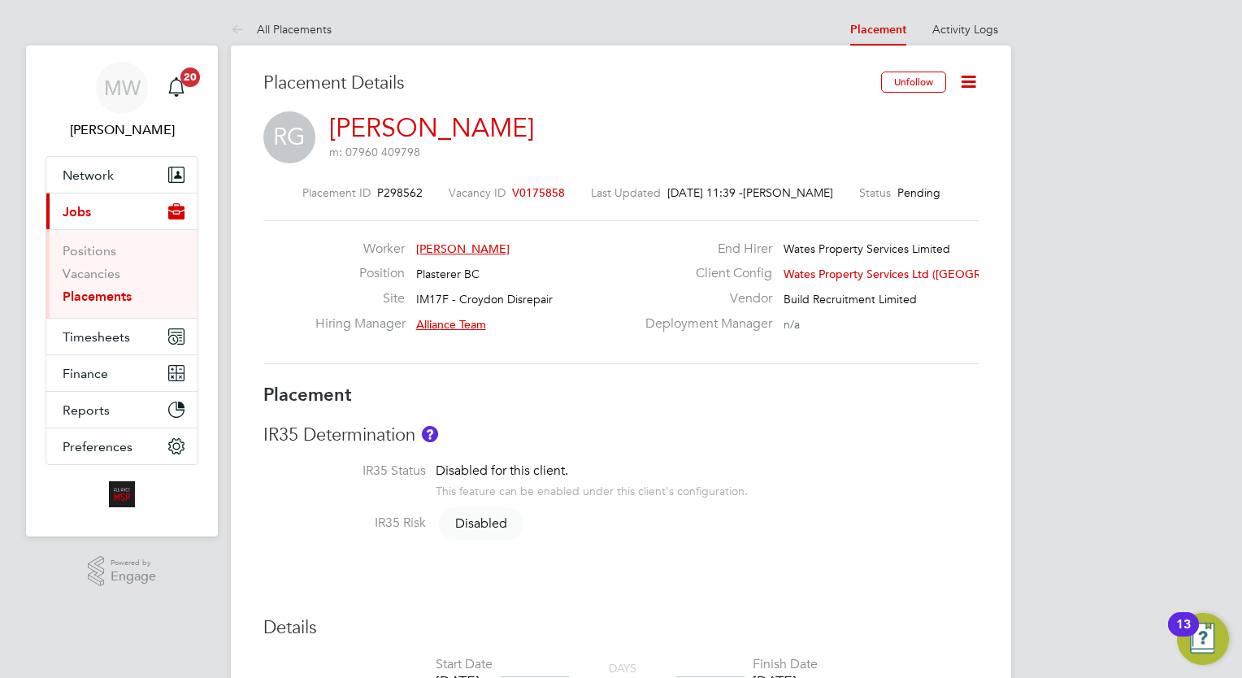
click at [85, 297] on link "Placements" at bounding box center [97, 295] width 69 height 15
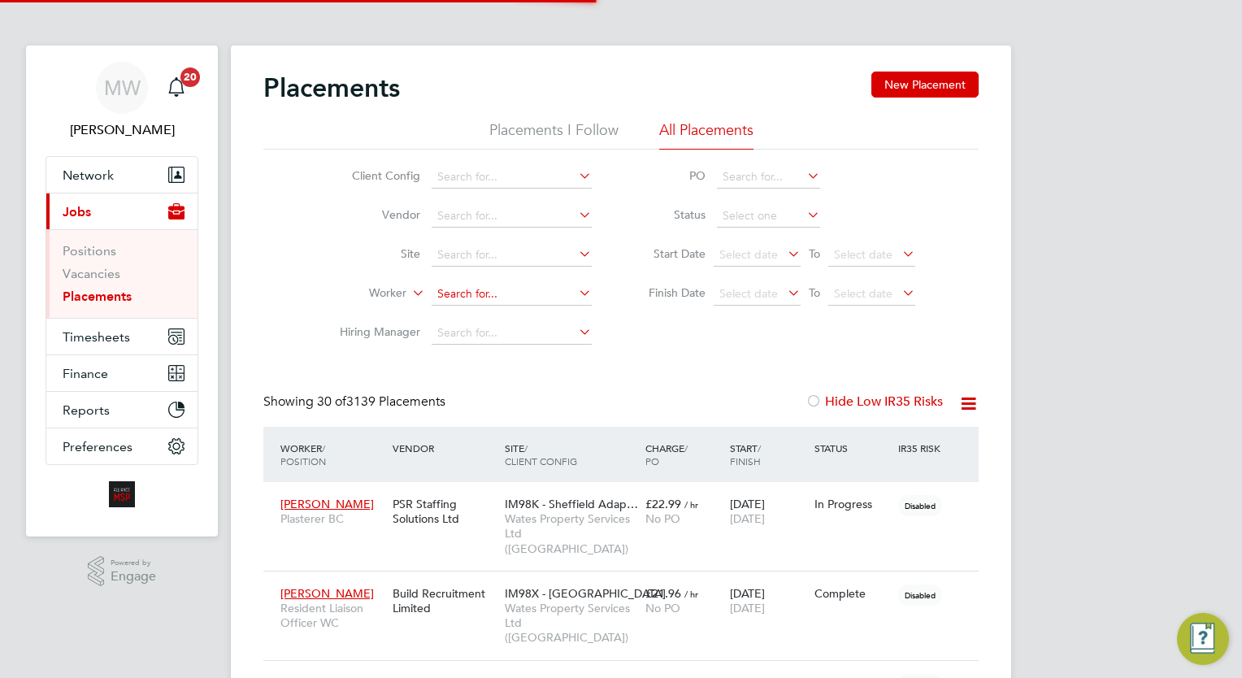
click at [444, 301] on input at bounding box center [512, 294] width 160 height 23
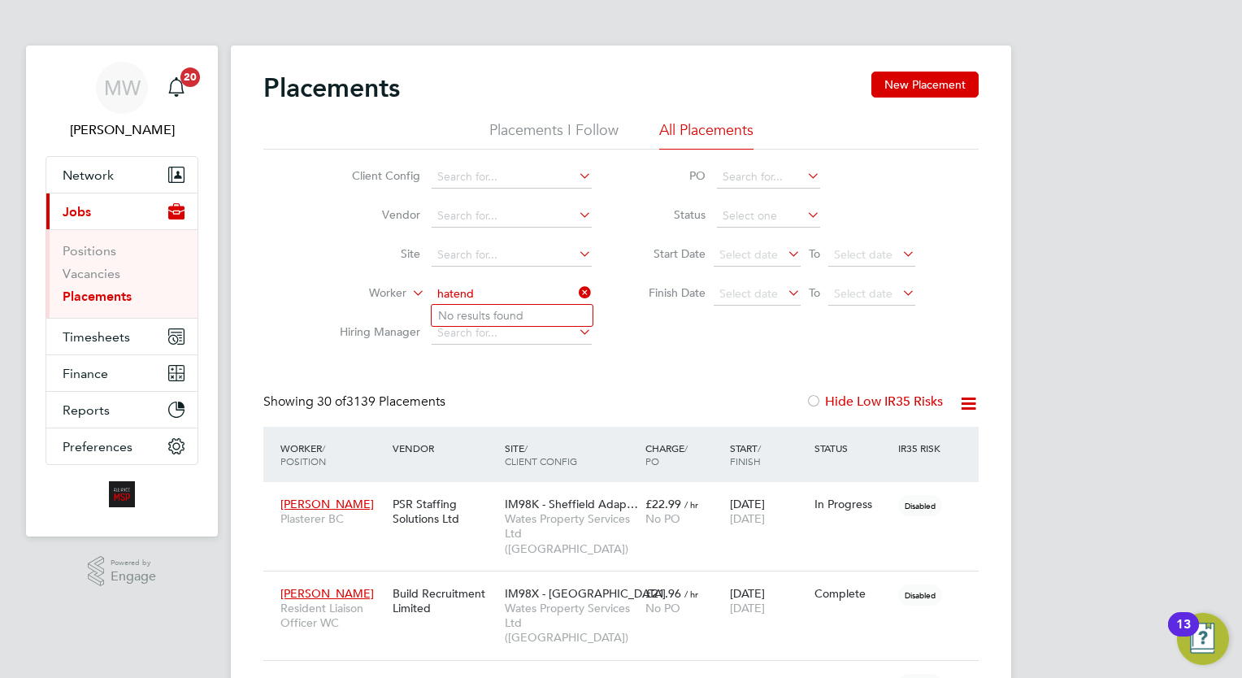
type input "hatend"
click at [575, 286] on icon at bounding box center [575, 292] width 0 height 23
click at [518, 294] on input at bounding box center [512, 294] width 160 height 23
click at [533, 317] on li "Hitendra Pare kh" at bounding box center [512, 316] width 161 height 22
type input "[PERSON_NAME]"
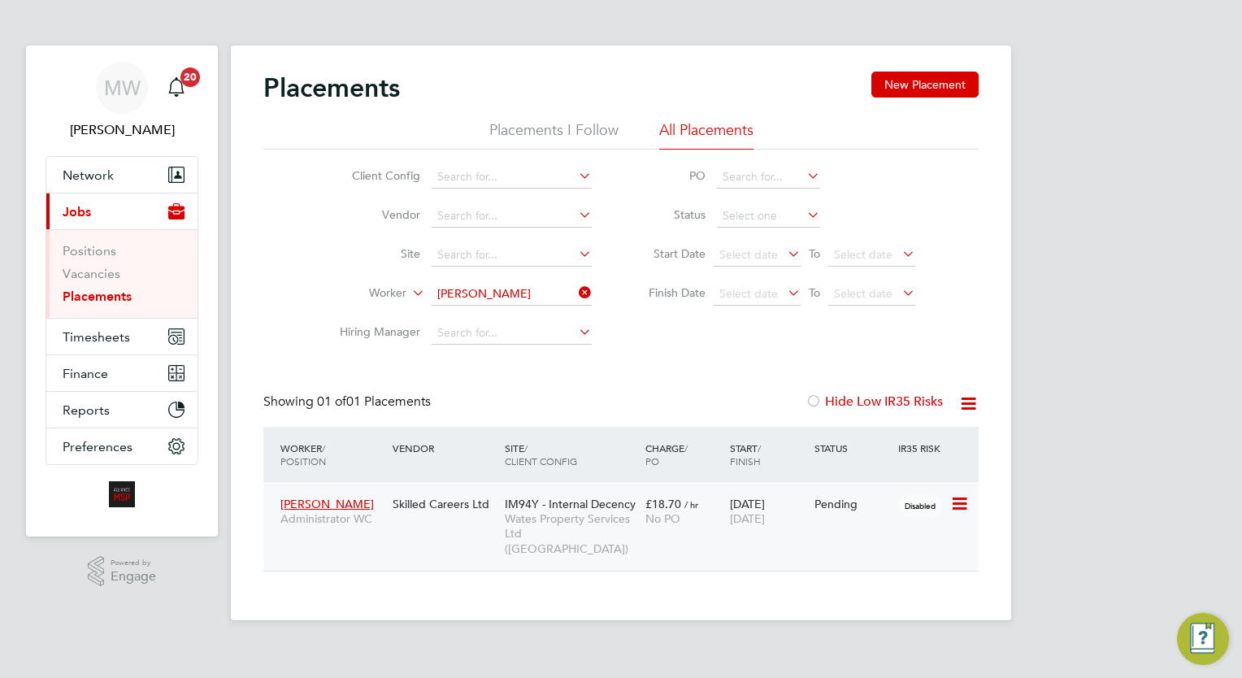
scroll to position [61, 141]
click at [598, 529] on span "Wates Property Services Ltd ([GEOGRAPHIC_DATA])" at bounding box center [571, 533] width 132 height 45
click at [562, 525] on span "Wates Property Services Ltd ([GEOGRAPHIC_DATA])" at bounding box center [571, 533] width 132 height 45
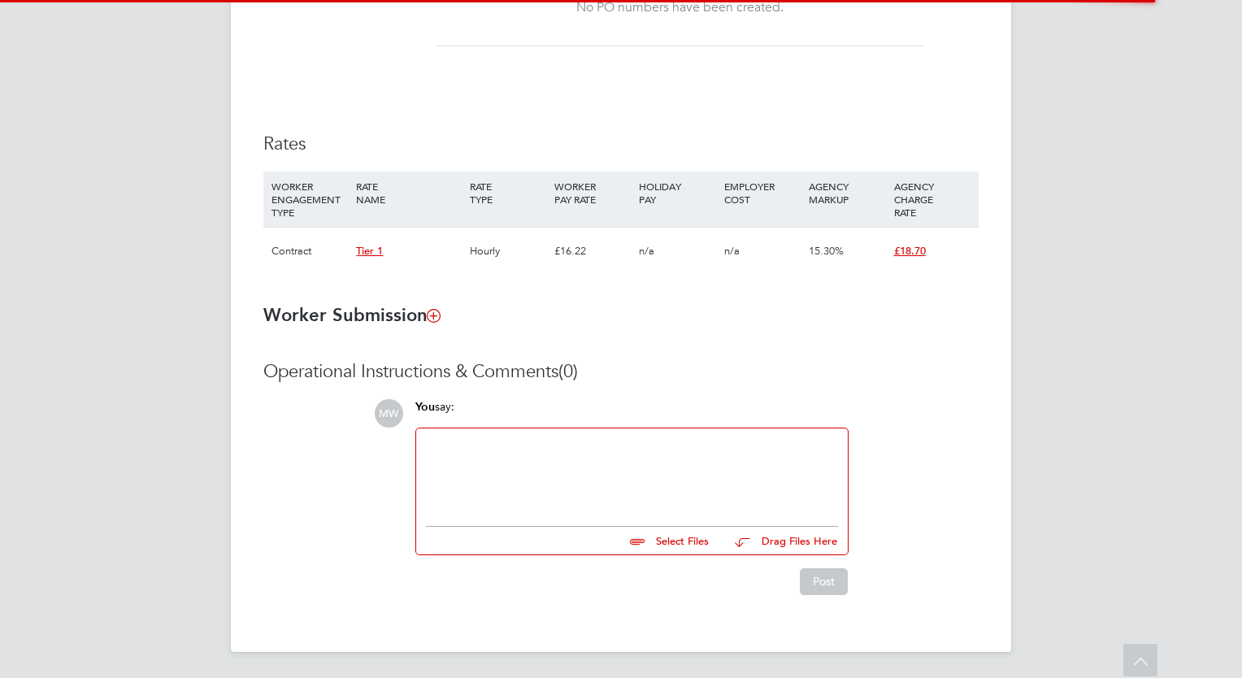
click at [533, 476] on div at bounding box center [632, 473] width 412 height 70
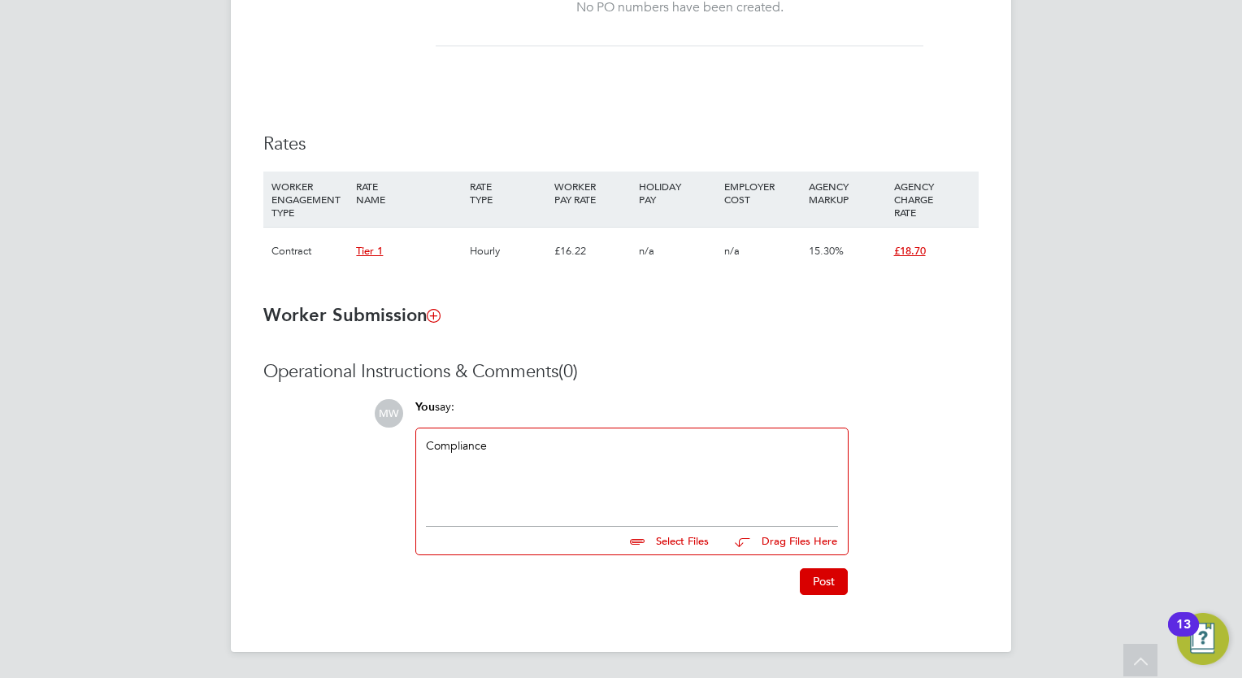
click at [675, 539] on input "file" at bounding box center [716, 538] width 244 height 23
type input "C:\fakepath\[PERSON_NAME] Passport - Shiv.pdf"
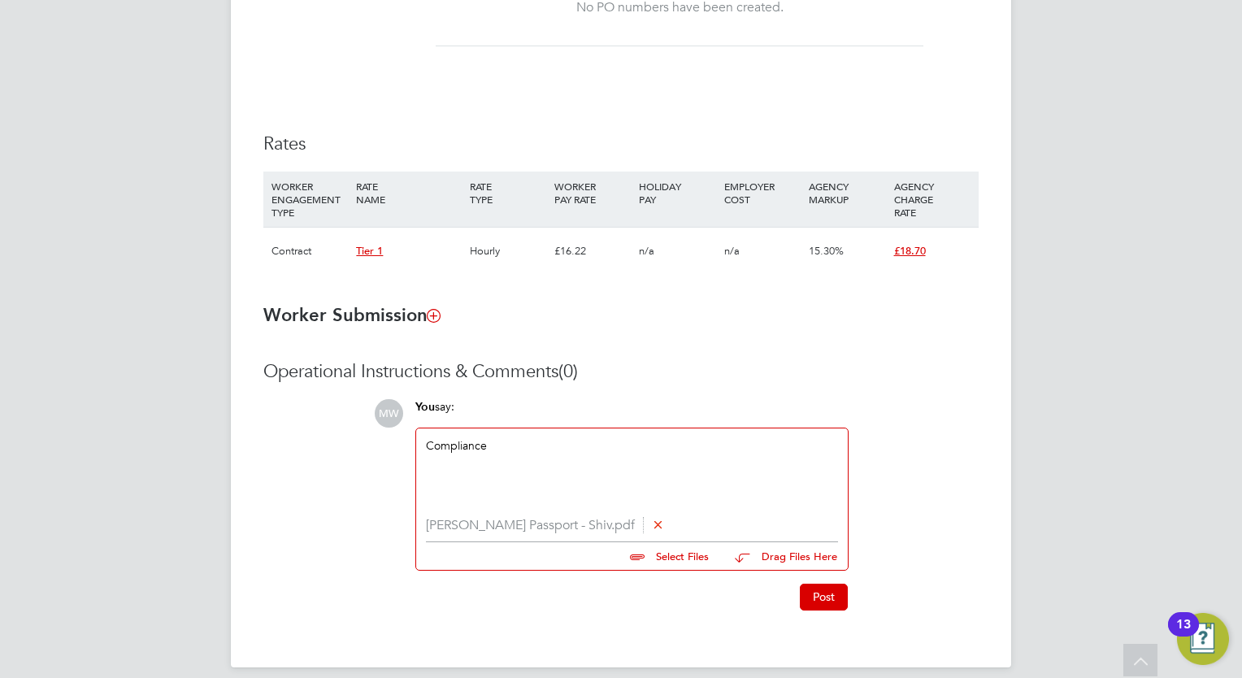
click at [688, 542] on ul "[PERSON_NAME] Passport - Shiv.pdf" at bounding box center [632, 530] width 412 height 24
click at [692, 554] on input "file" at bounding box center [716, 553] width 244 height 23
type input "C:\fakepath\Alliance COC.docx"
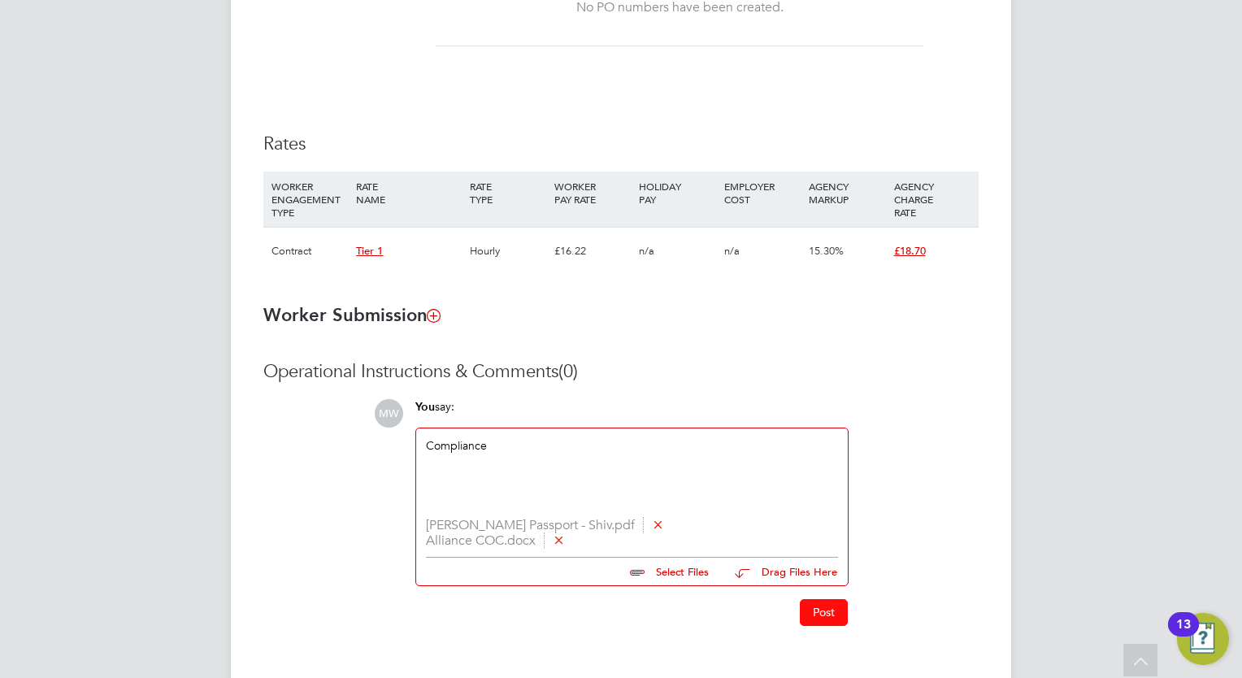
click at [826, 616] on button "Post" at bounding box center [824, 612] width 48 height 26
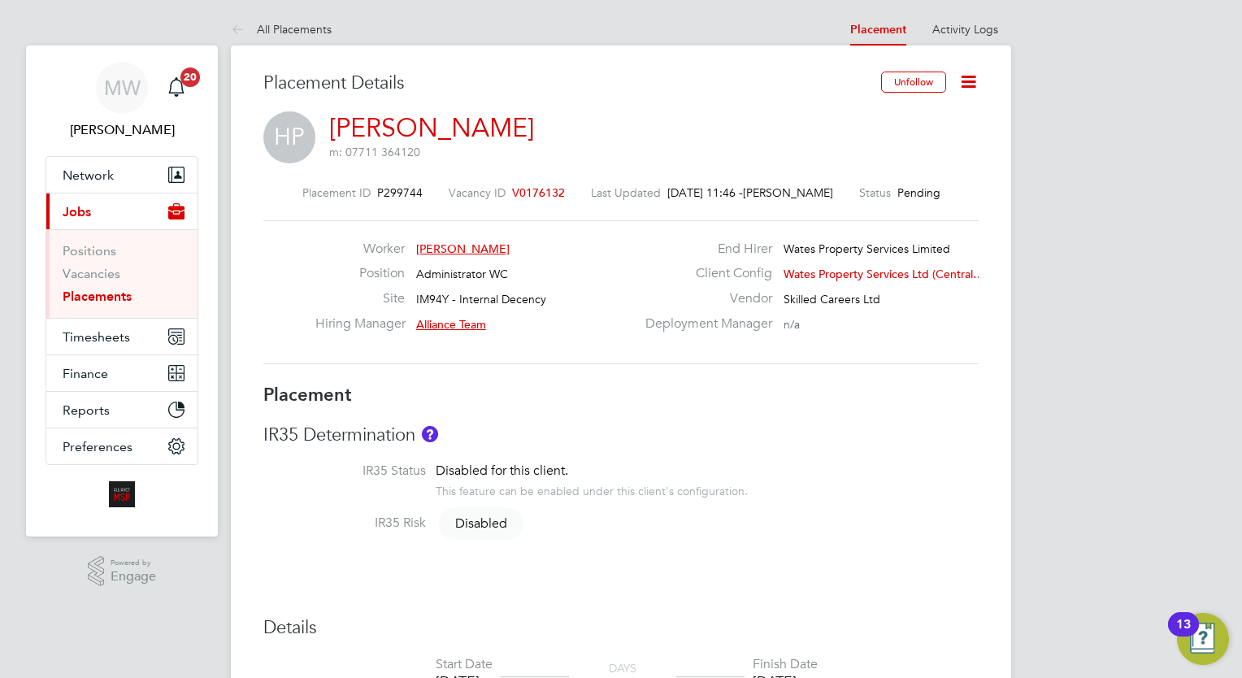
click at [120, 289] on link "Placements" at bounding box center [97, 295] width 69 height 15
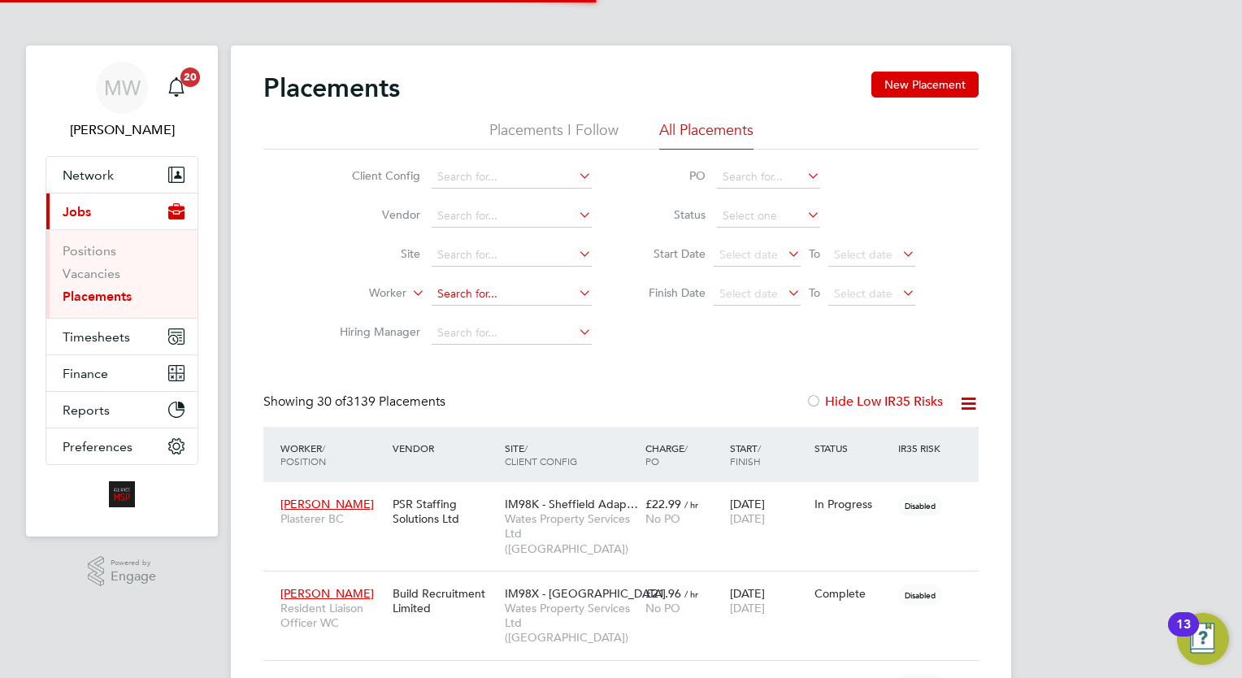
scroll to position [46, 113]
click at [480, 297] on input at bounding box center [512, 294] width 160 height 23
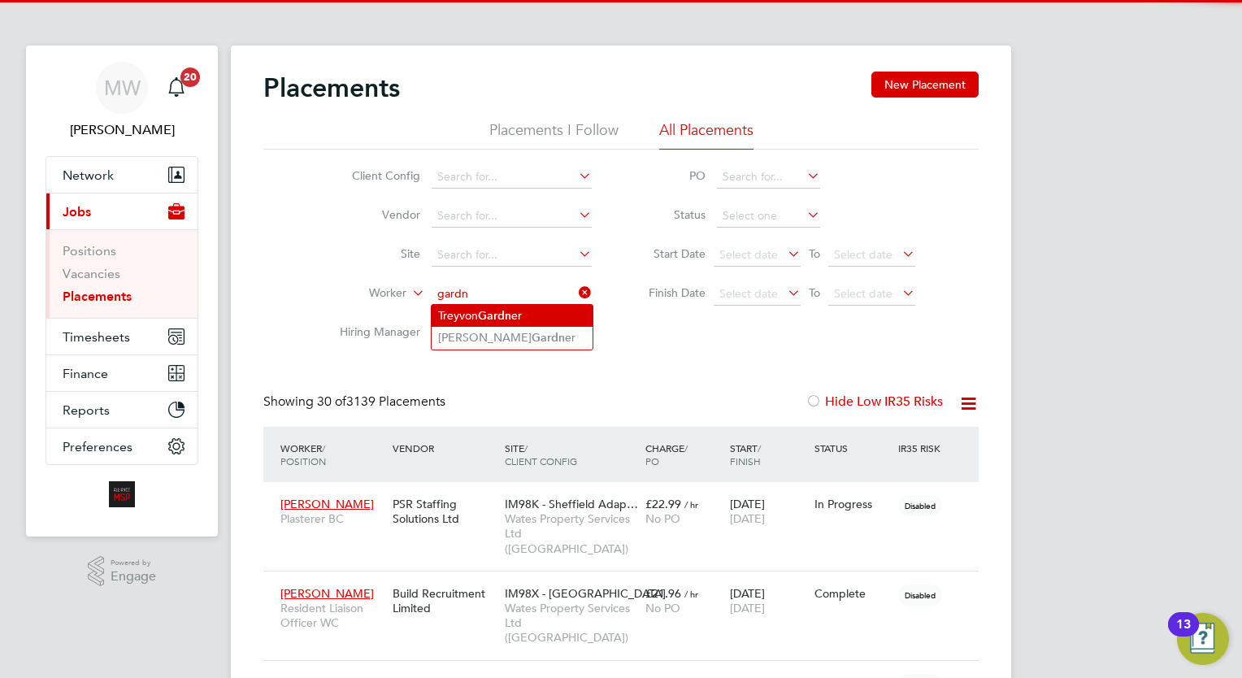
click at [514, 317] on li "Treyvon Gardn er" at bounding box center [512, 316] width 161 height 22
type input "[PERSON_NAME]"
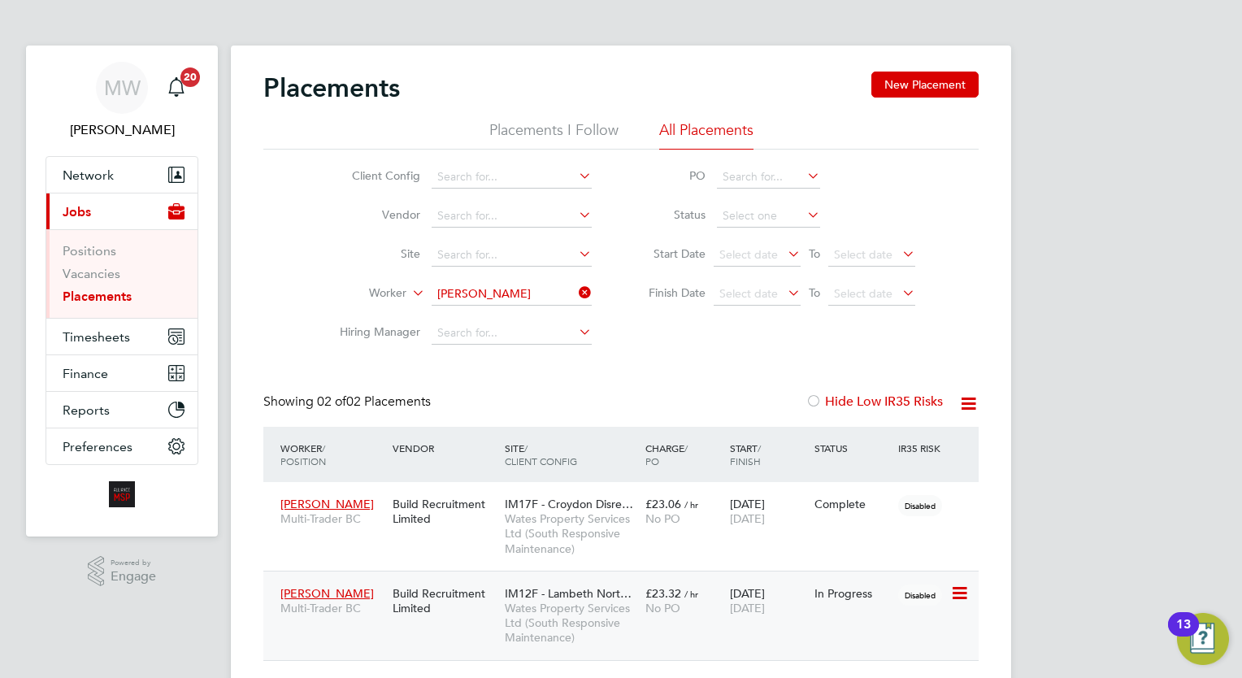
click at [765, 601] on span "[DATE]" at bounding box center [747, 608] width 35 height 15
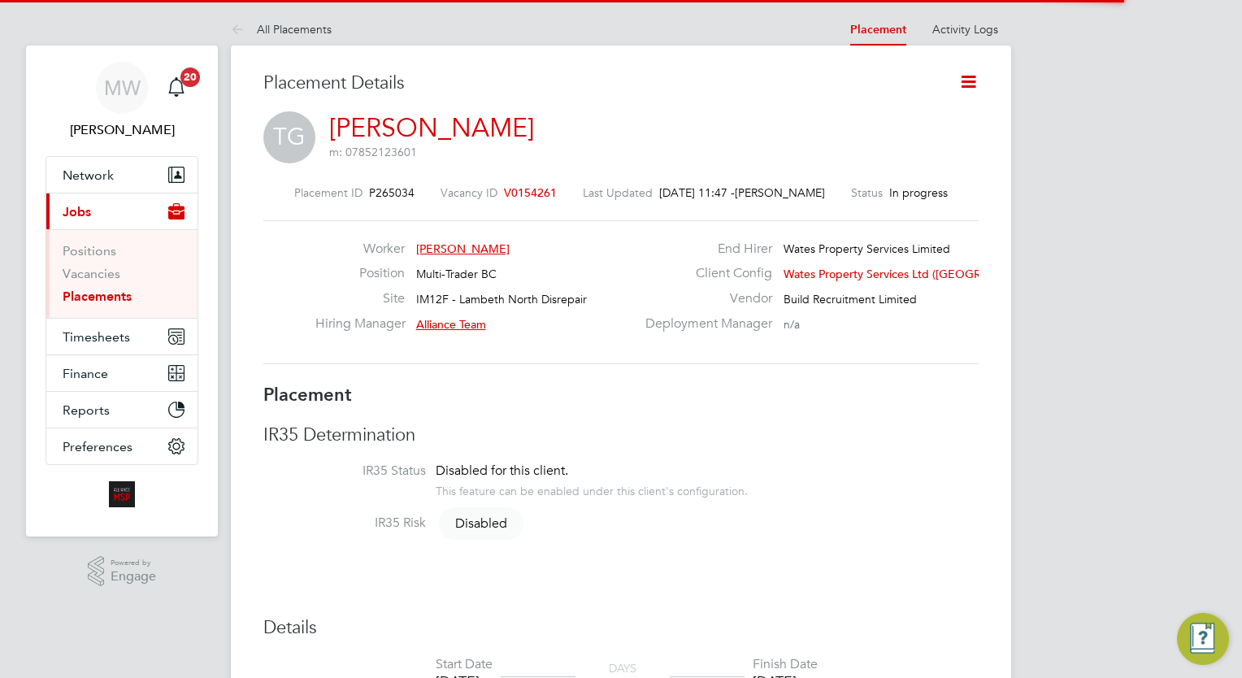
scroll to position [7, 8]
click at [974, 83] on icon at bounding box center [968, 82] width 20 height 20
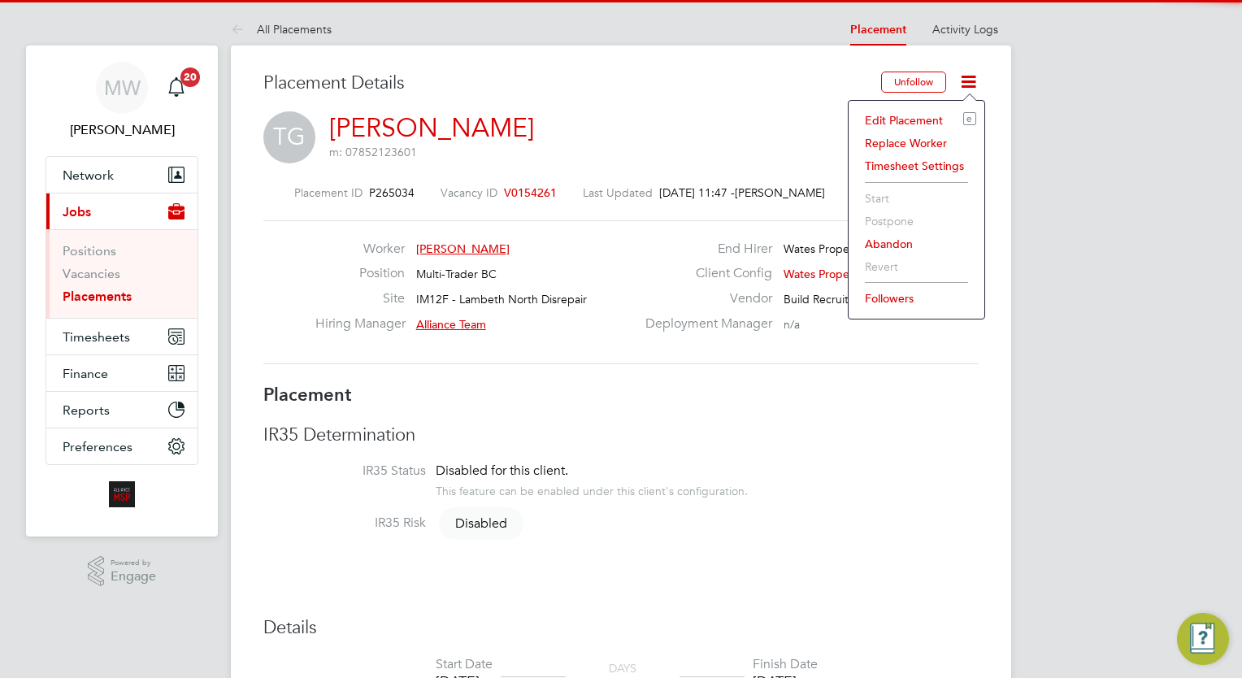
click at [922, 124] on li "Edit Placement e" at bounding box center [916, 120] width 119 height 23
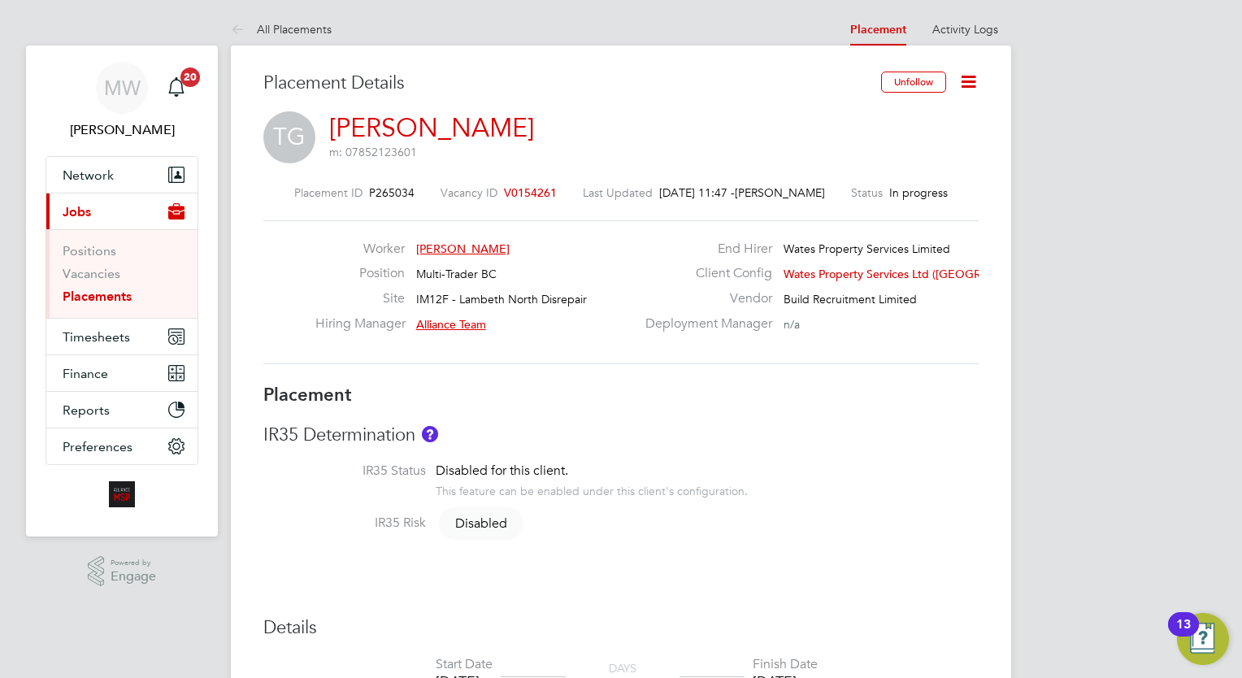
type input "Alliance Team"
type input "[DATE]"
type input "08:00"
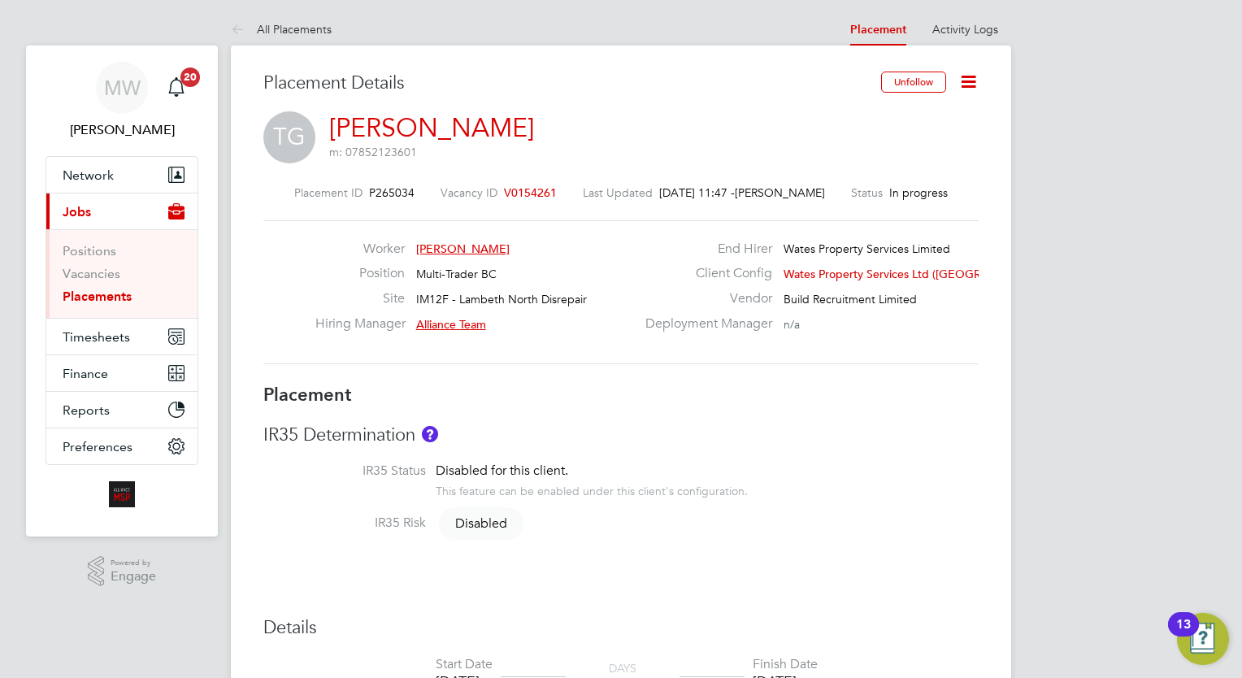
type input "17:00"
type input "07132"
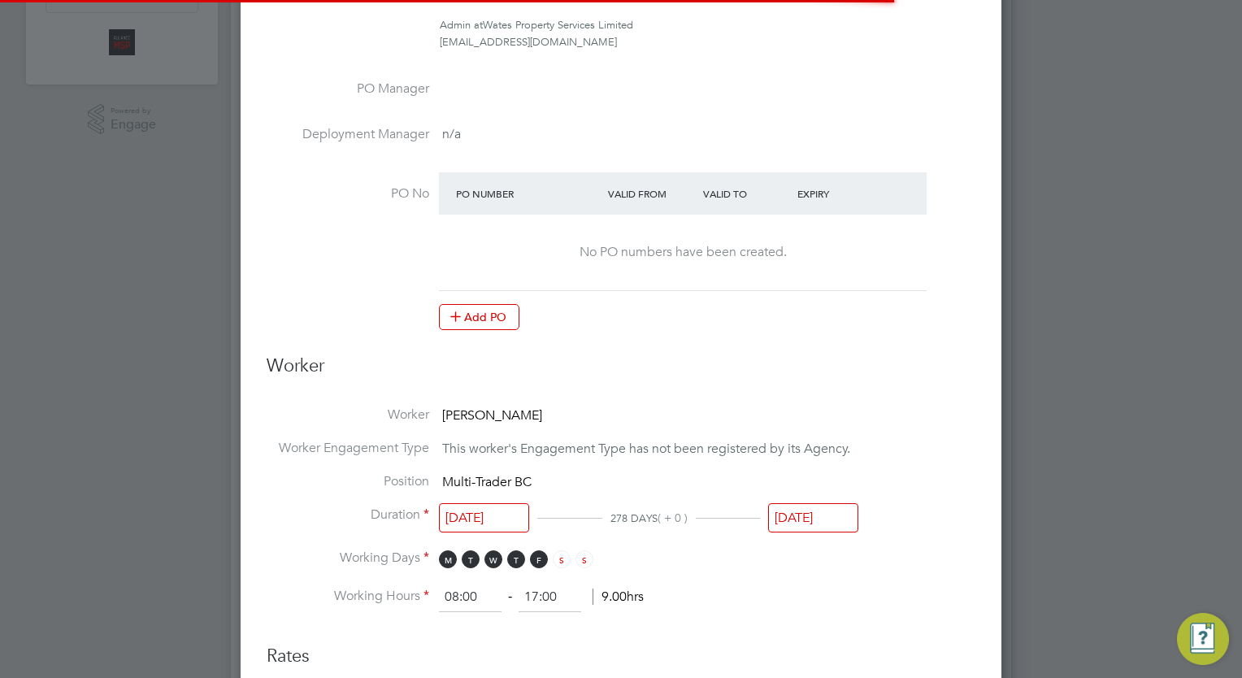
click at [813, 531] on div "[DATE]" at bounding box center [813, 522] width 90 height 30
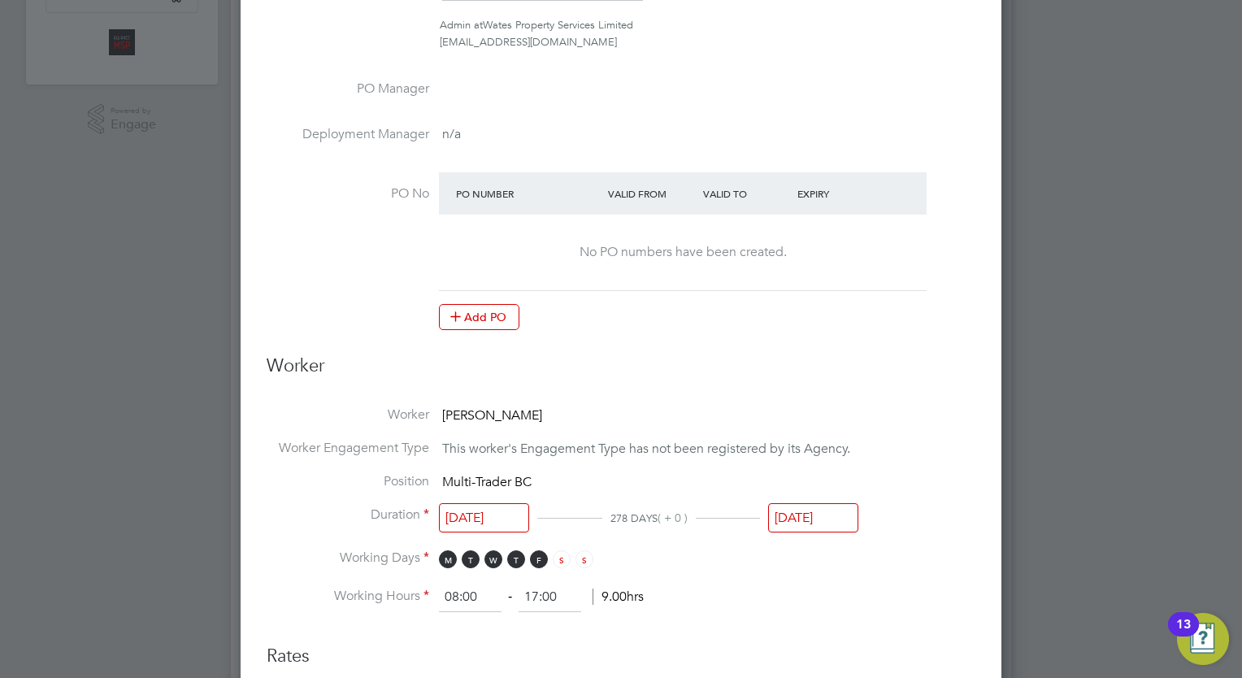
click at [826, 519] on input "[DATE]" at bounding box center [813, 518] width 90 height 30
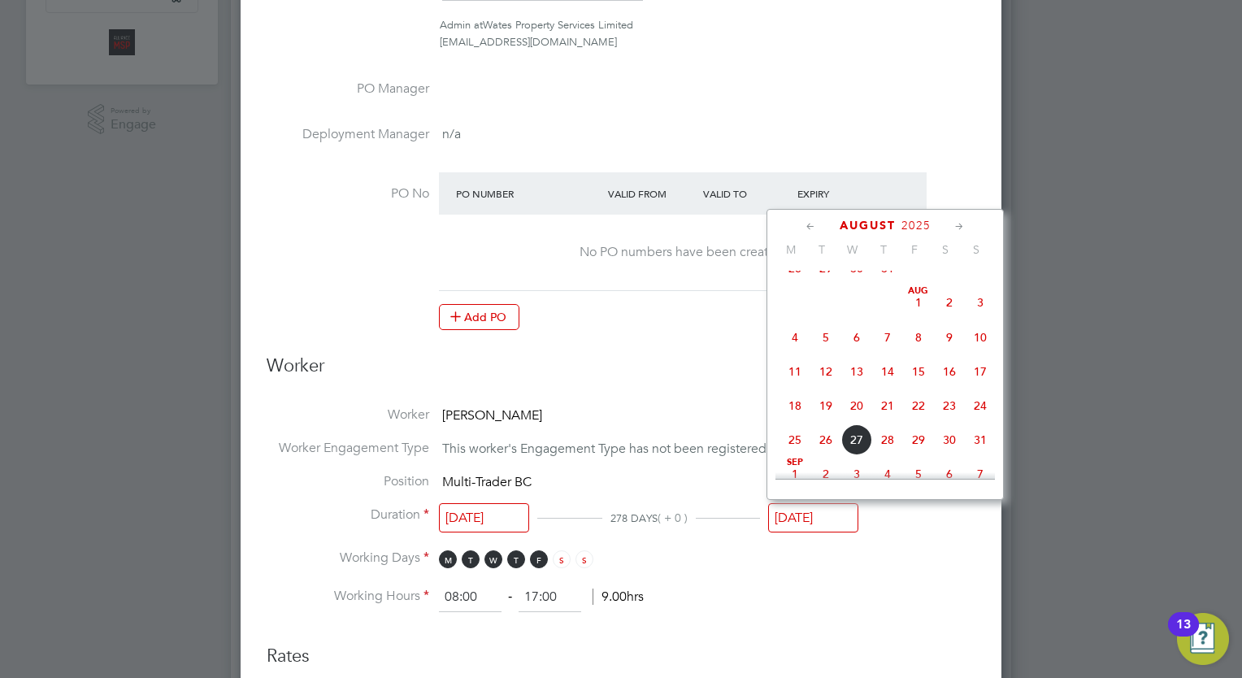
click at [909, 421] on span "22" at bounding box center [918, 405] width 31 height 31
type input "[DATE]"
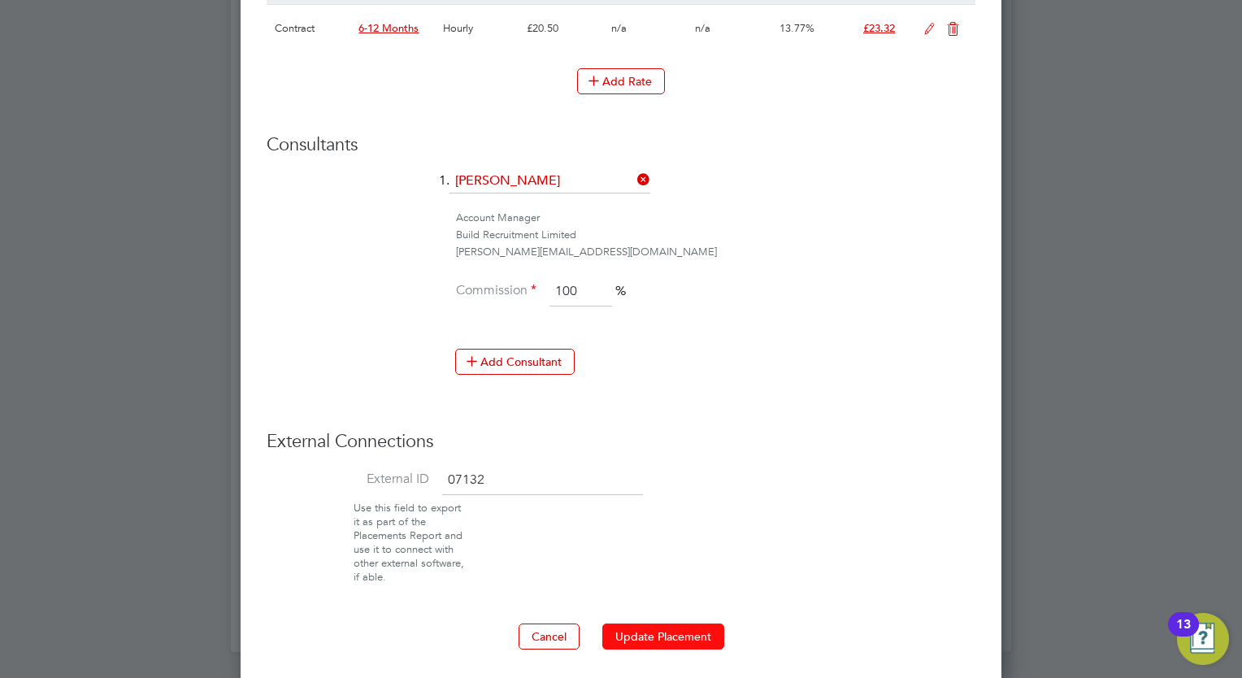
click at [666, 635] on button "Update Placement" at bounding box center [663, 636] width 122 height 26
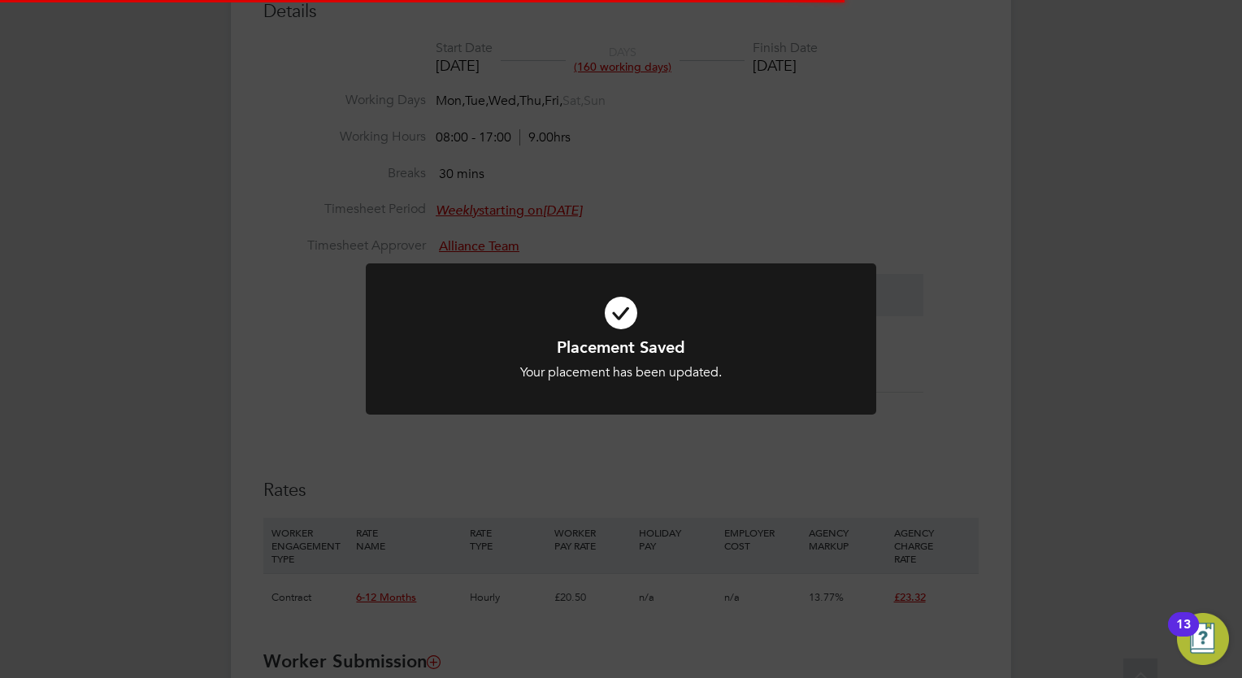
click at [1091, 418] on div "Placement Saved Your placement has been updated. Cancel Okay" at bounding box center [621, 339] width 1242 height 678
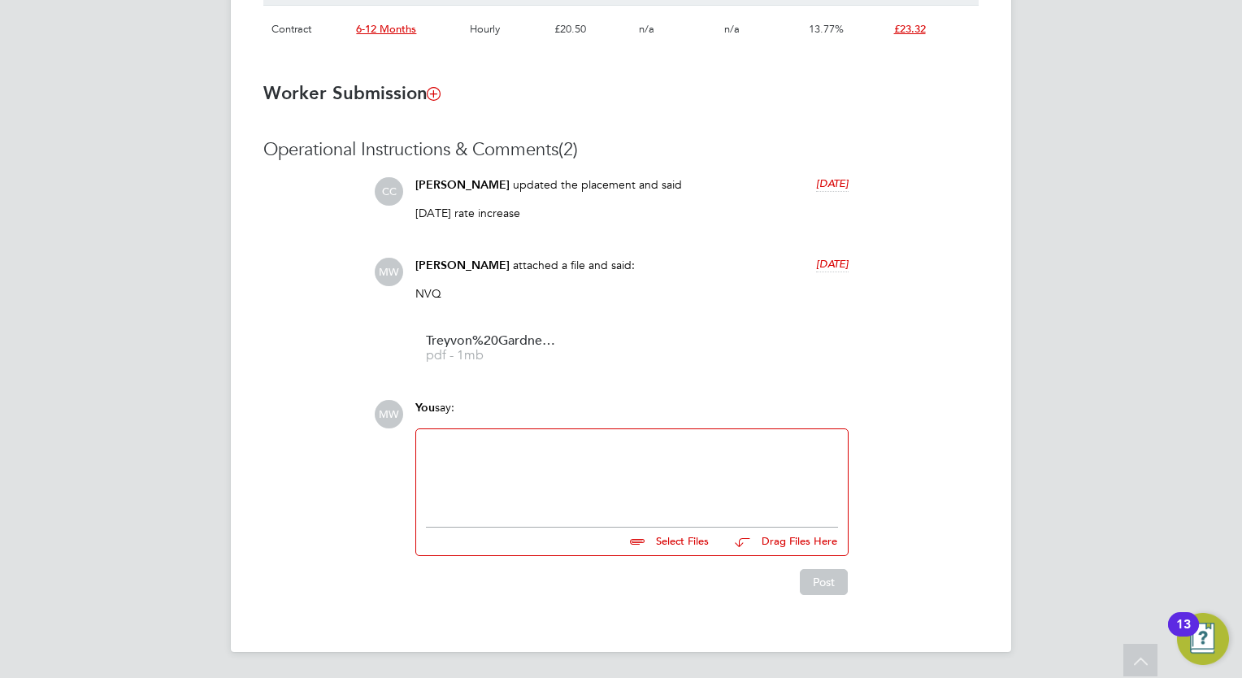
click at [536, 458] on div at bounding box center [632, 474] width 412 height 70
click at [813, 571] on button "Post" at bounding box center [824, 582] width 48 height 26
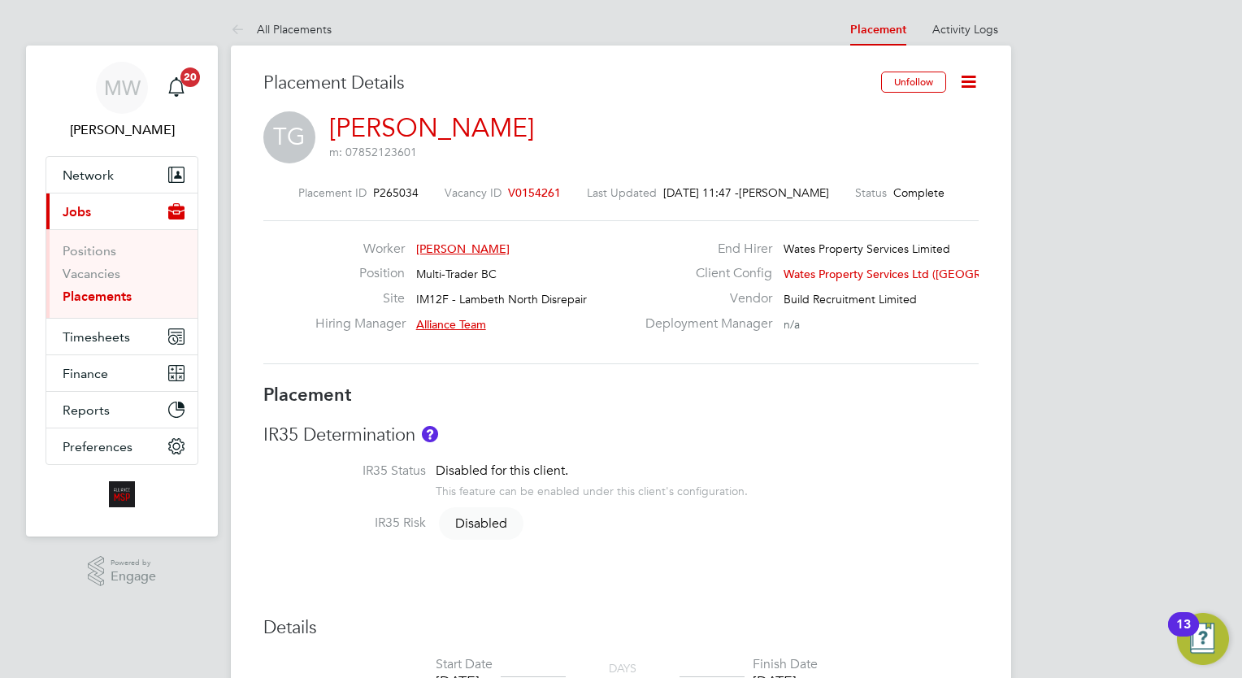
click at [94, 305] on ul "Positions Vacancies Placements" at bounding box center [121, 273] width 151 height 89
click at [72, 308] on ul "Positions Vacancies Placements" at bounding box center [121, 273] width 151 height 89
click at [104, 293] on link "Placements" at bounding box center [97, 295] width 69 height 15
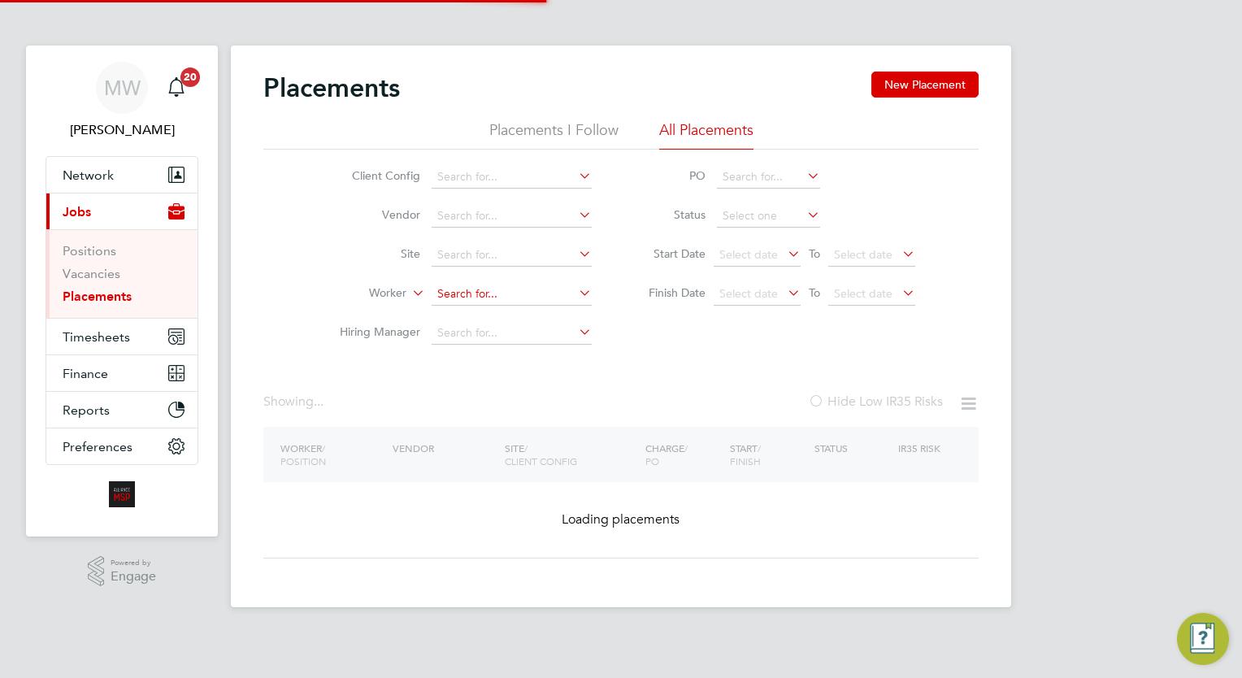
click at [509, 291] on input at bounding box center [512, 294] width 160 height 23
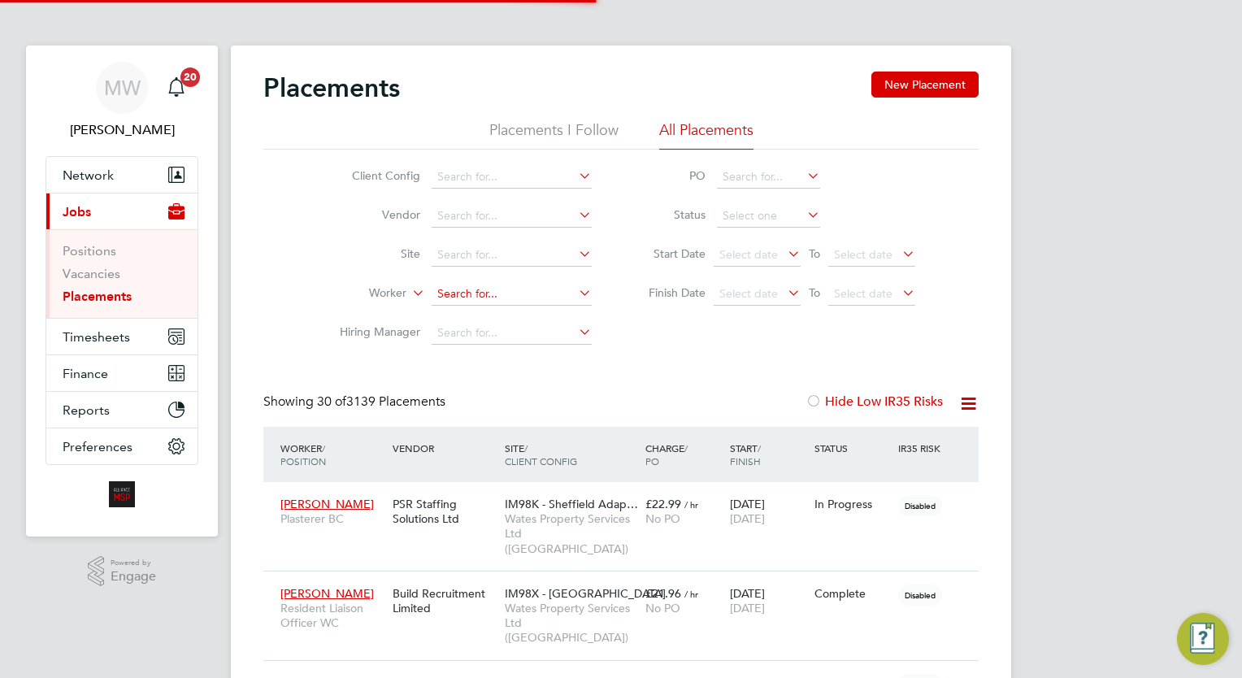
scroll to position [46, 113]
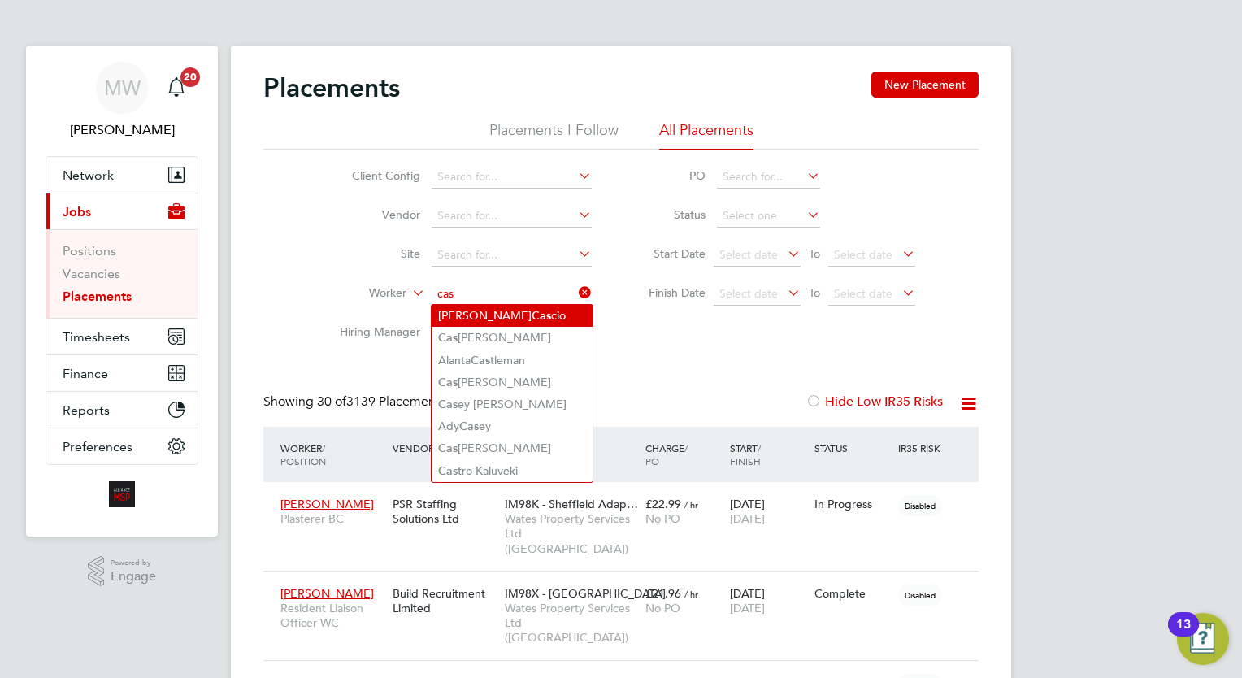
click at [525, 313] on li "Vincenzo Cas cio" at bounding box center [512, 316] width 161 height 22
type input "[PERSON_NAME]"
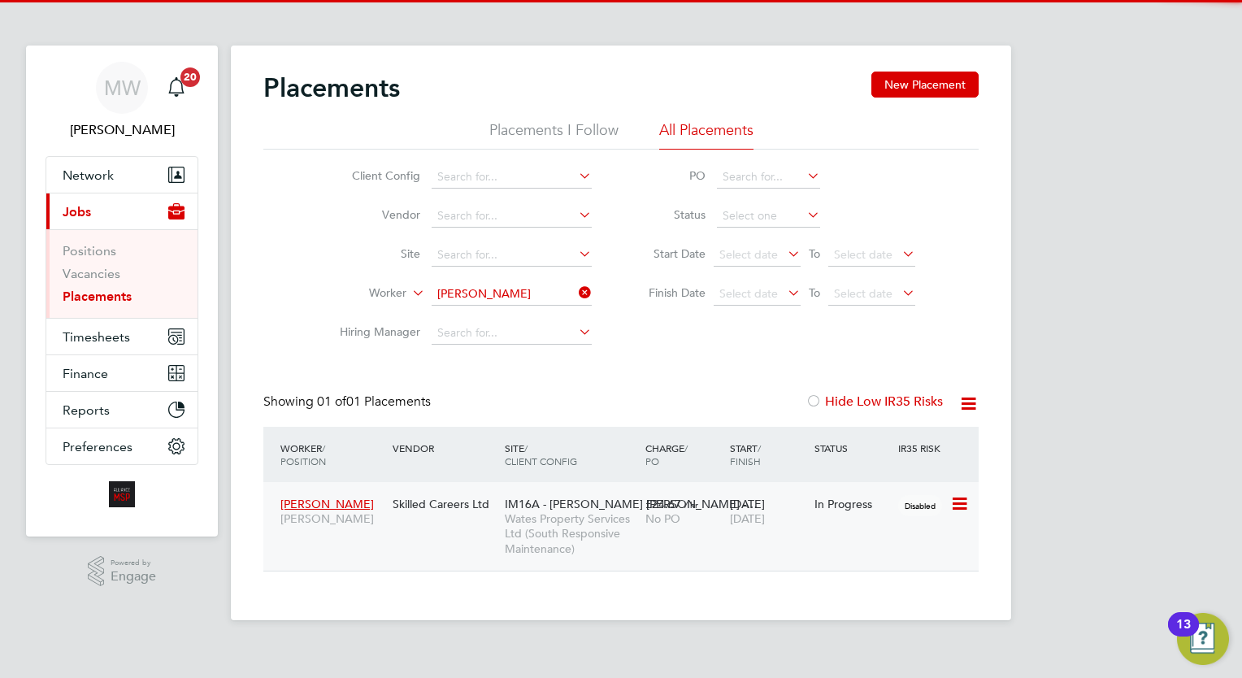
click at [601, 499] on span "IM16A - [PERSON_NAME] [PERSON_NAME] -…" at bounding box center [631, 504] width 253 height 15
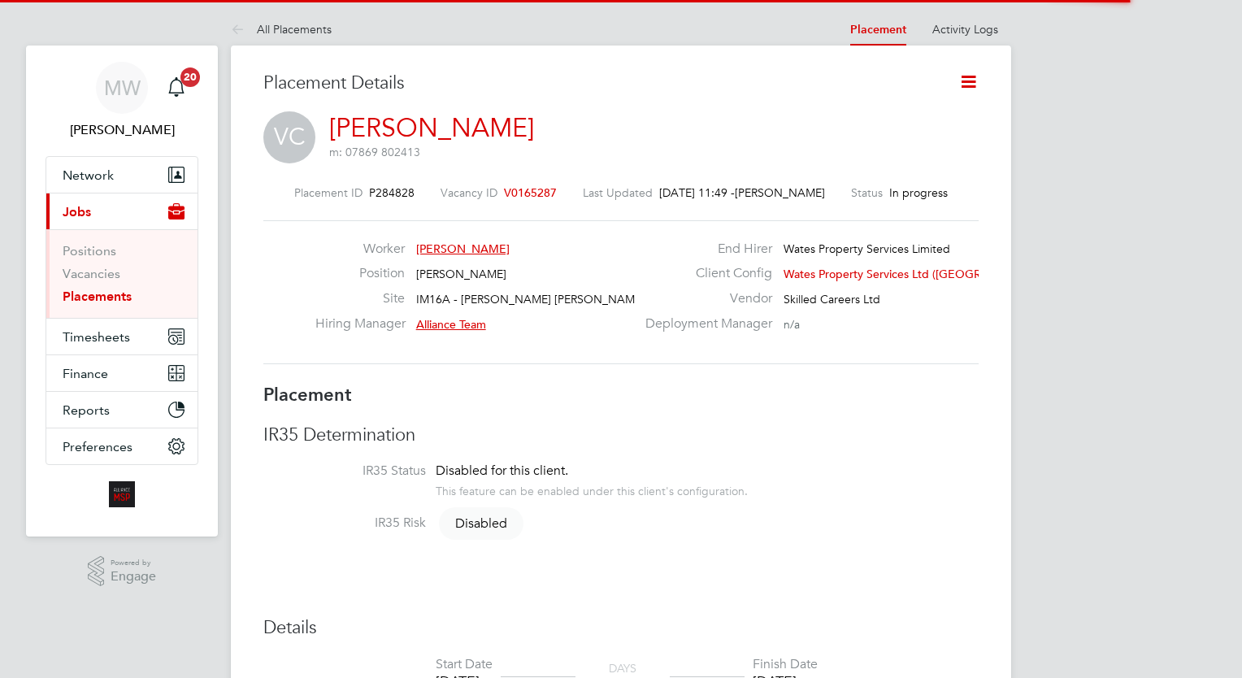
click at [959, 76] on icon at bounding box center [968, 82] width 20 height 20
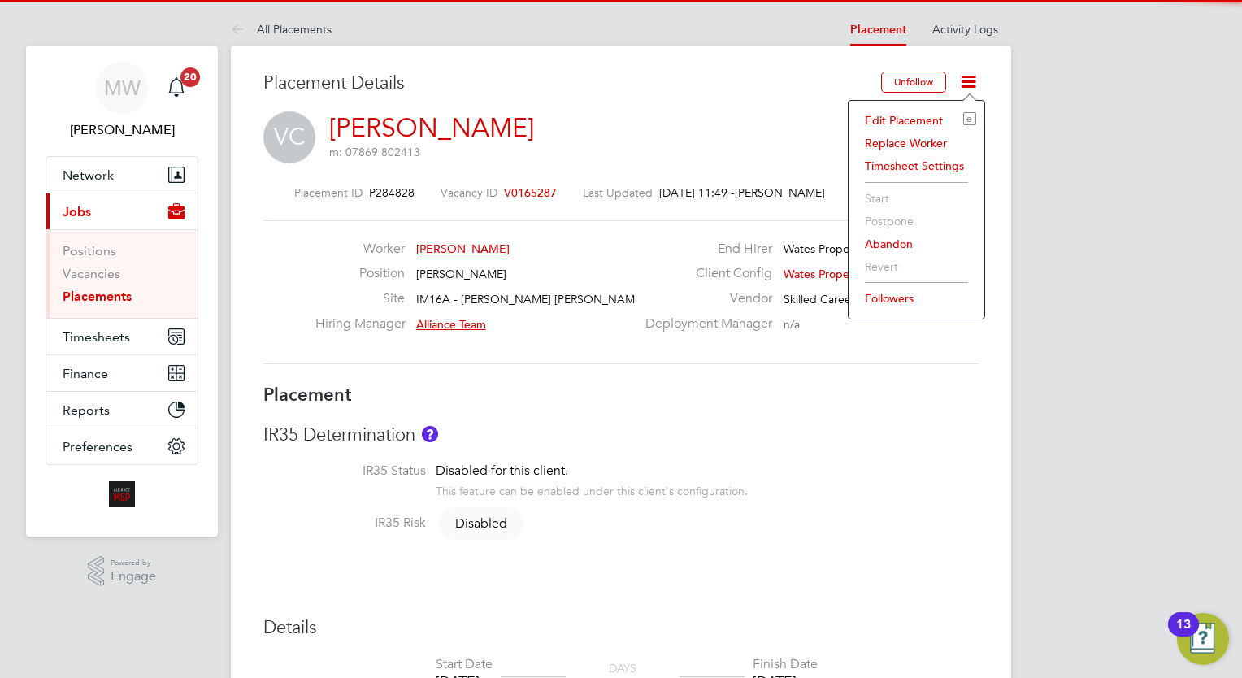
click at [919, 117] on li "Edit Placement e" at bounding box center [916, 120] width 119 height 23
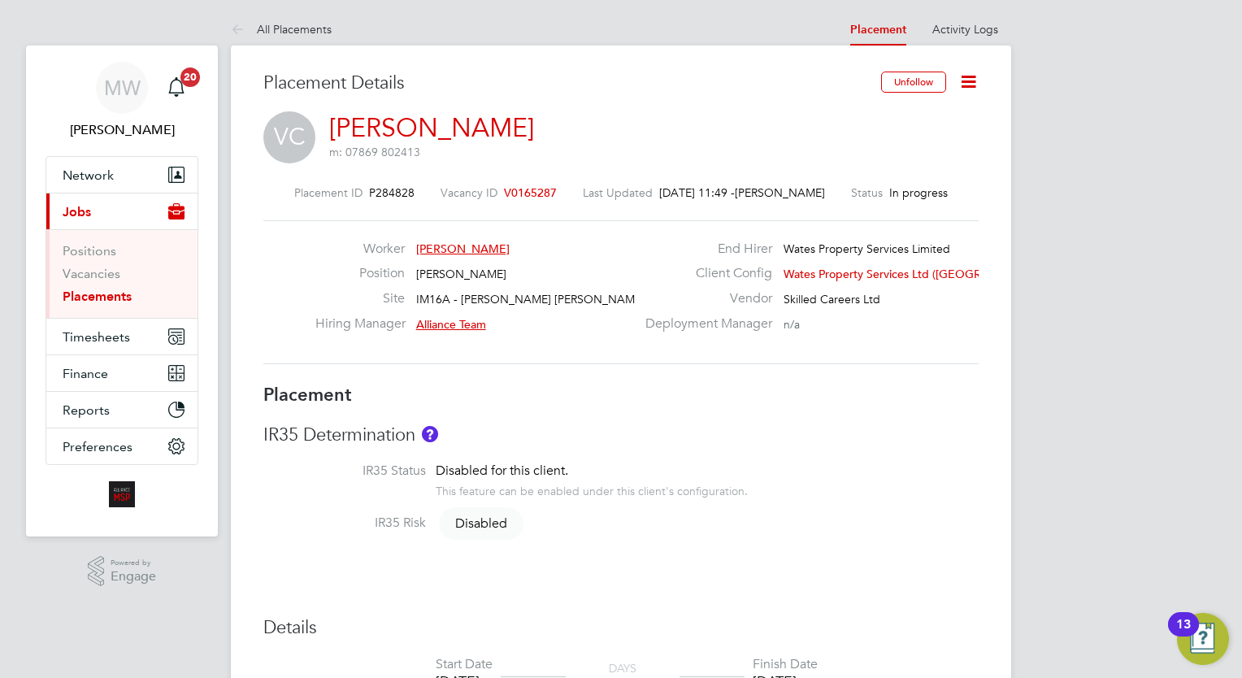
type input "Alliance Team"
type input "06 May 2025"
type input "07 Nov 2025"
type input "08:00"
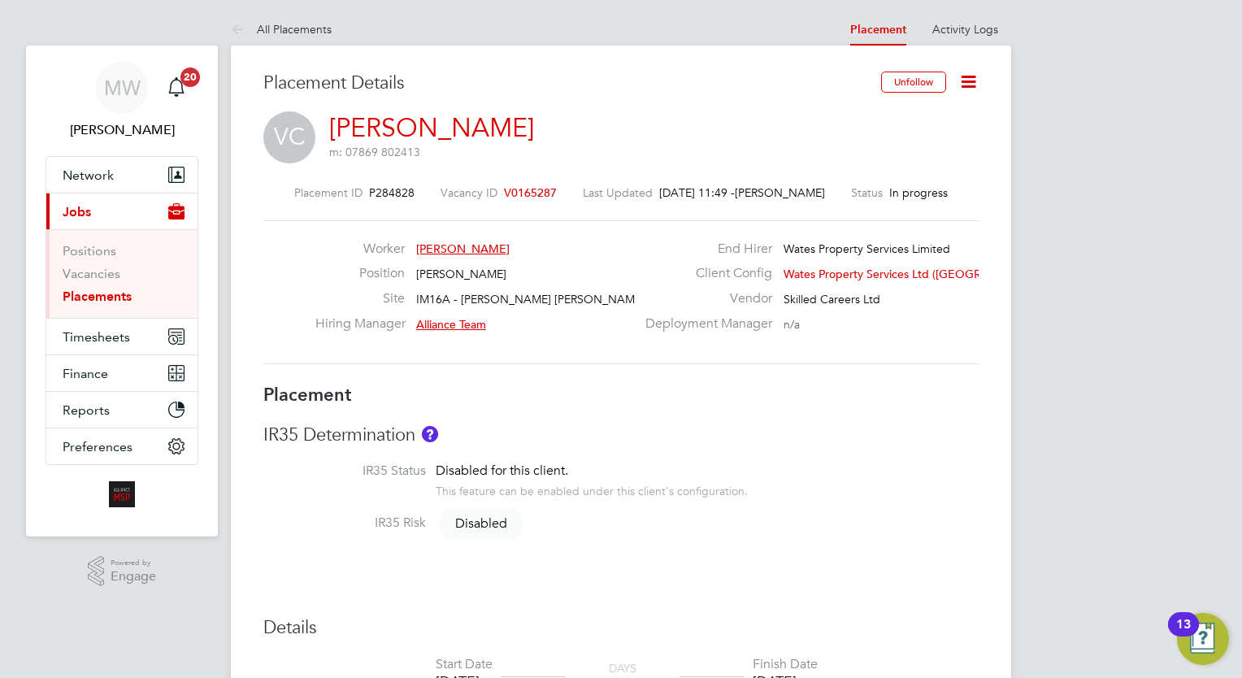
type input "17:00"
type input "7717"
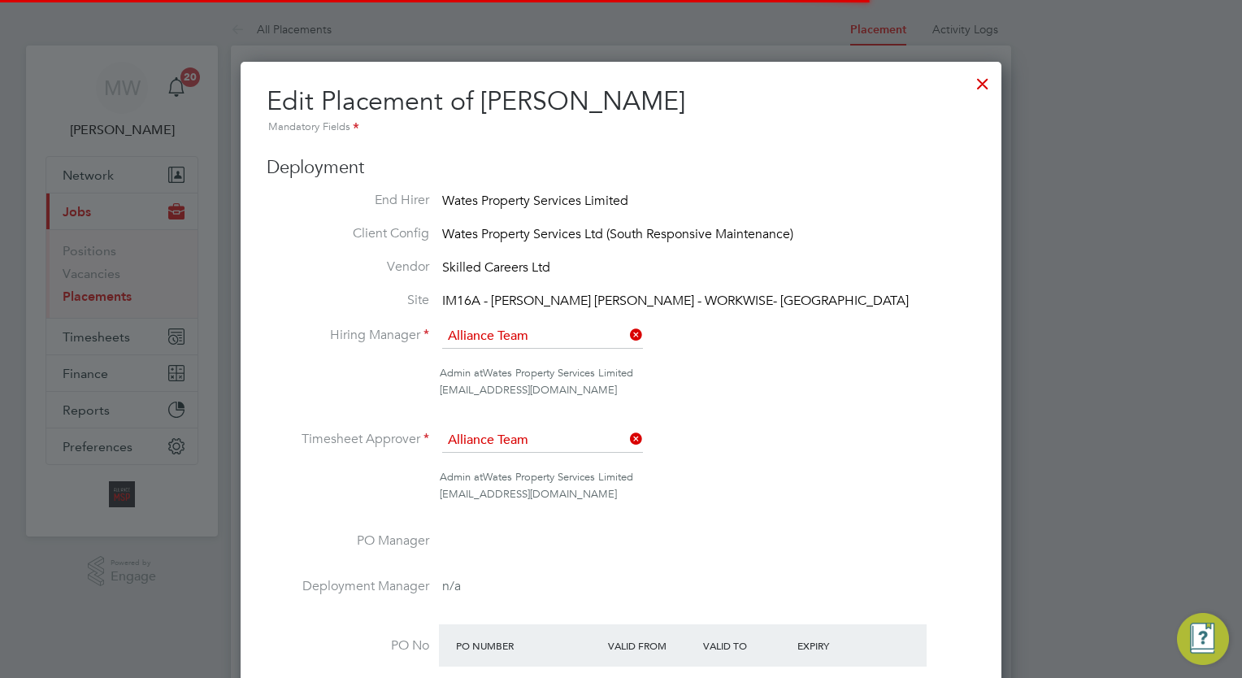
scroll to position [8, 8]
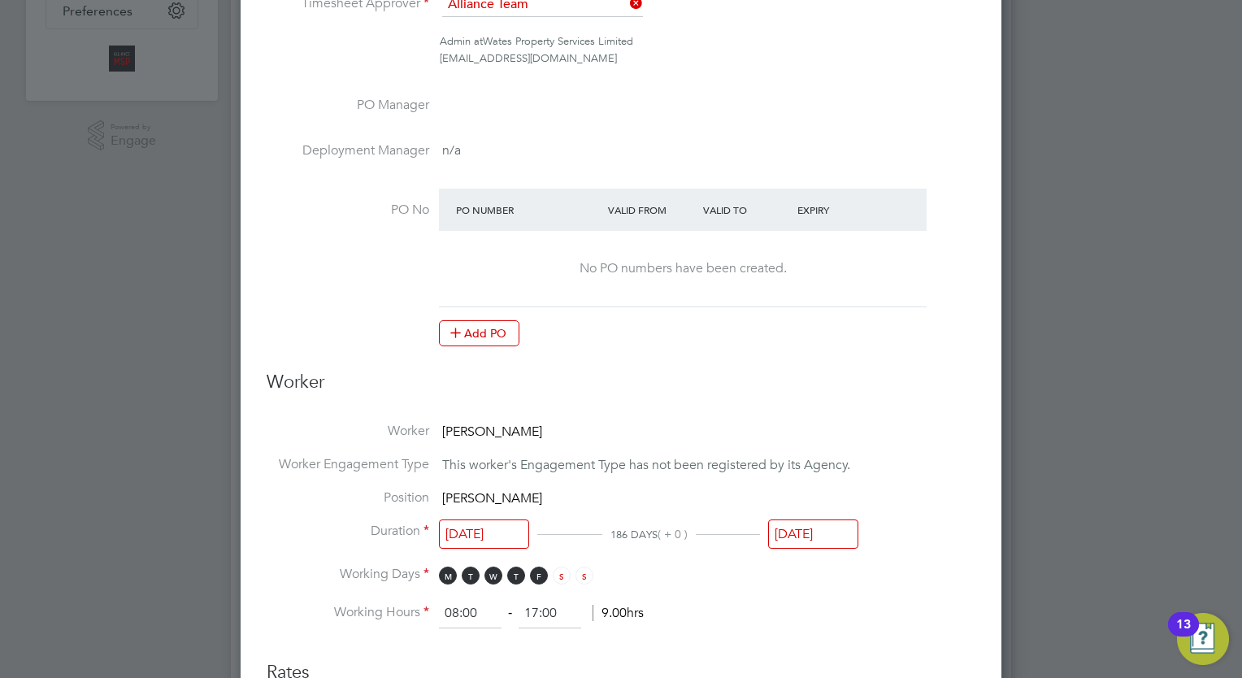
click at [801, 522] on input "07 Nov 2025" at bounding box center [813, 534] width 90 height 30
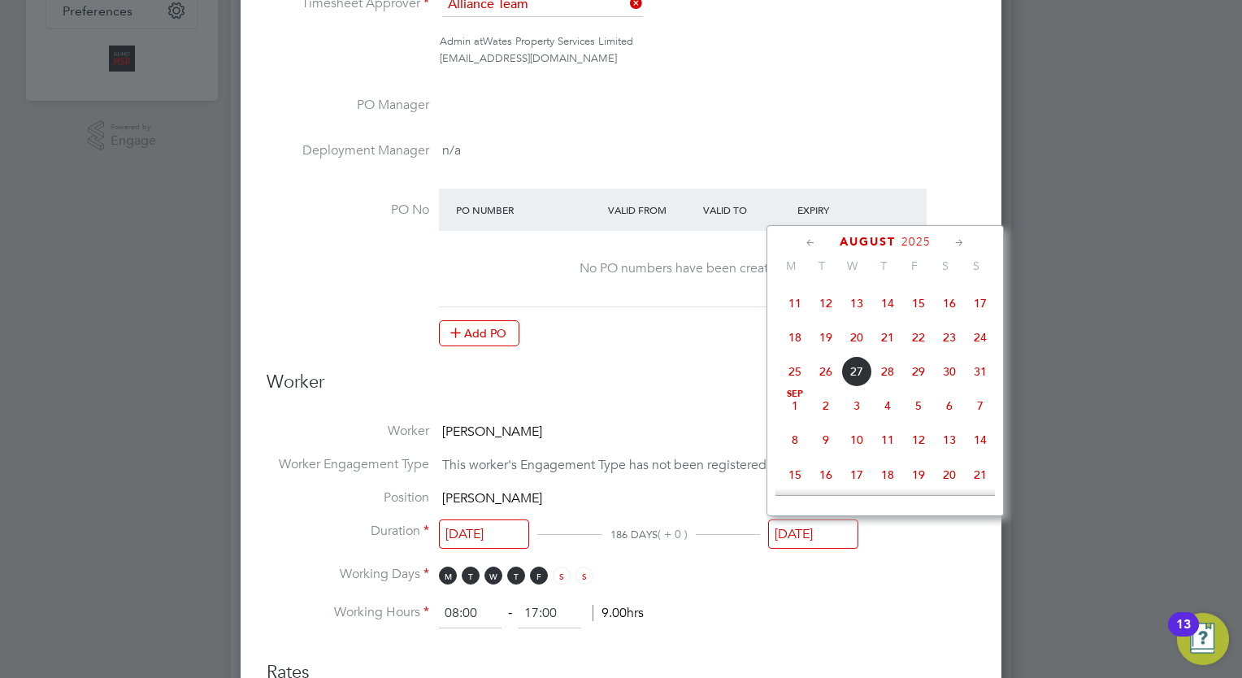
click at [913, 345] on span "22" at bounding box center [918, 337] width 31 height 31
type input "[DATE]"
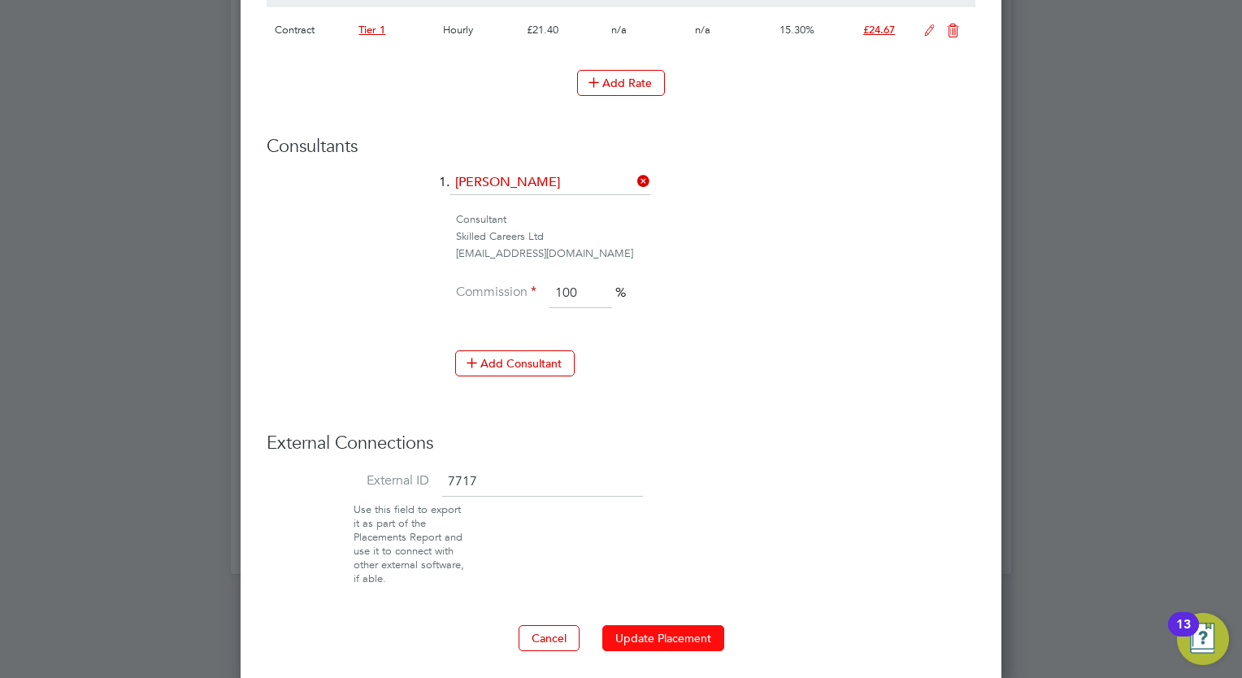
click at [669, 632] on button "Update Placement" at bounding box center [663, 638] width 122 height 26
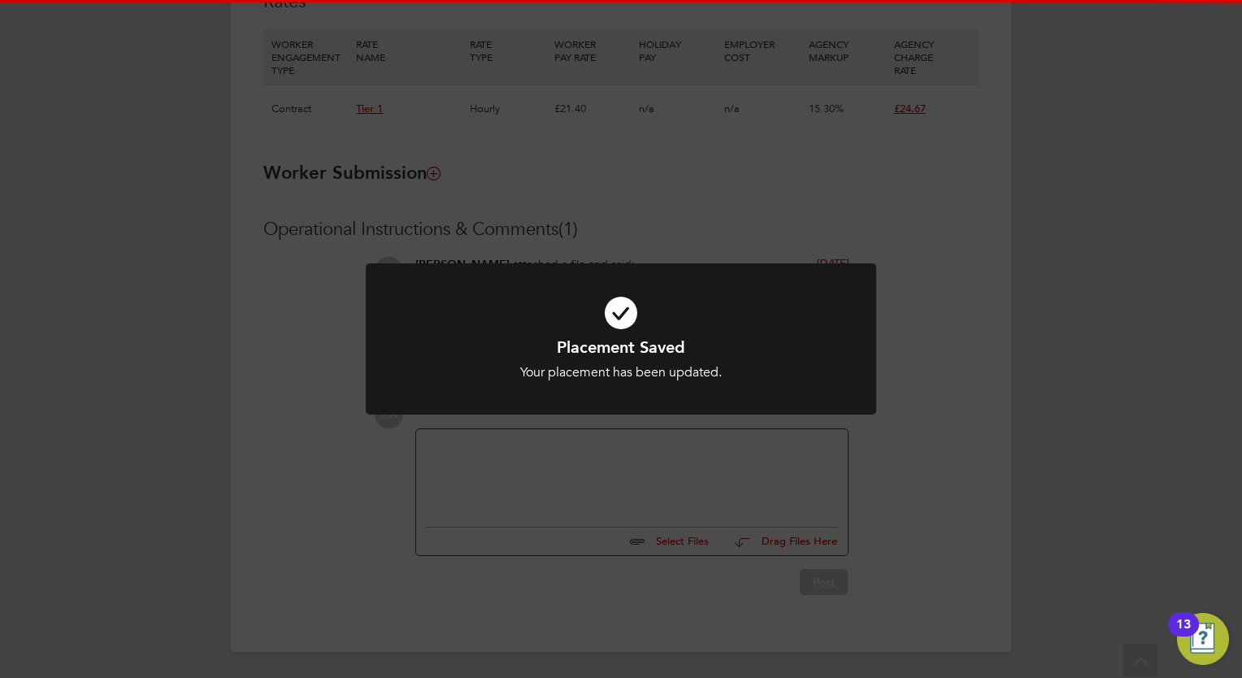
click at [501, 564] on div "Placement Saved Your placement has been updated. Cancel Okay" at bounding box center [621, 339] width 1242 height 678
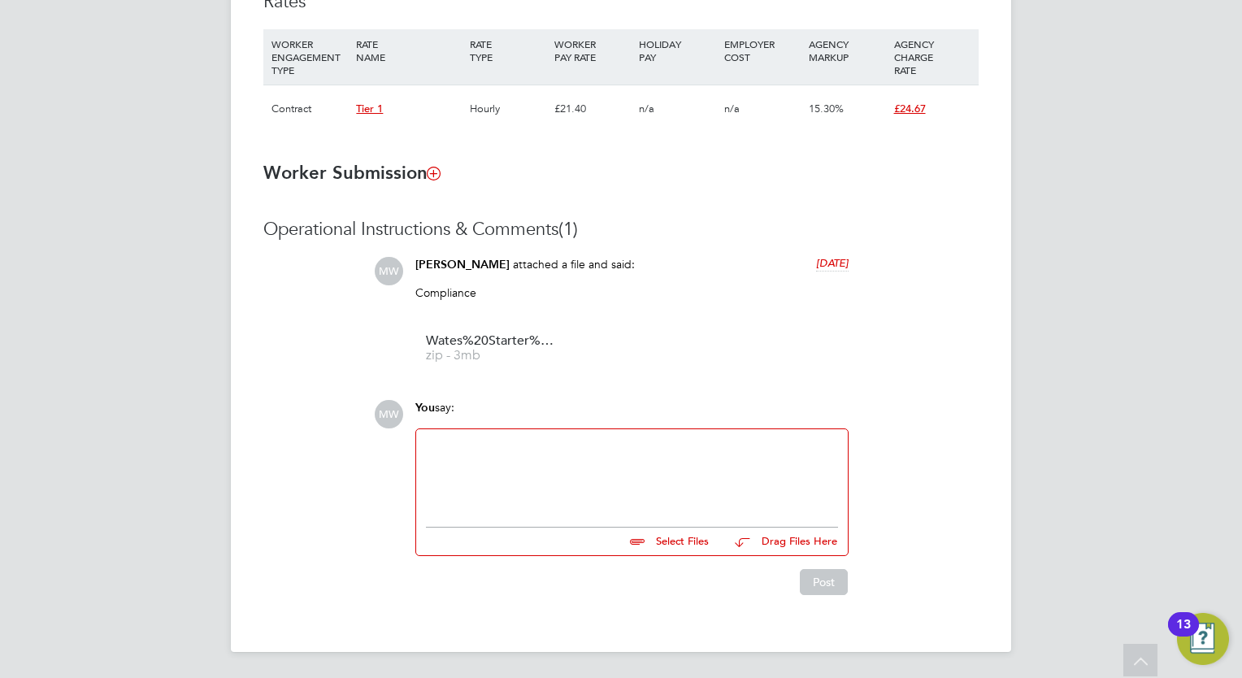
click at [489, 479] on div at bounding box center [632, 474] width 412 height 70
click at [839, 572] on button "Post" at bounding box center [824, 582] width 48 height 26
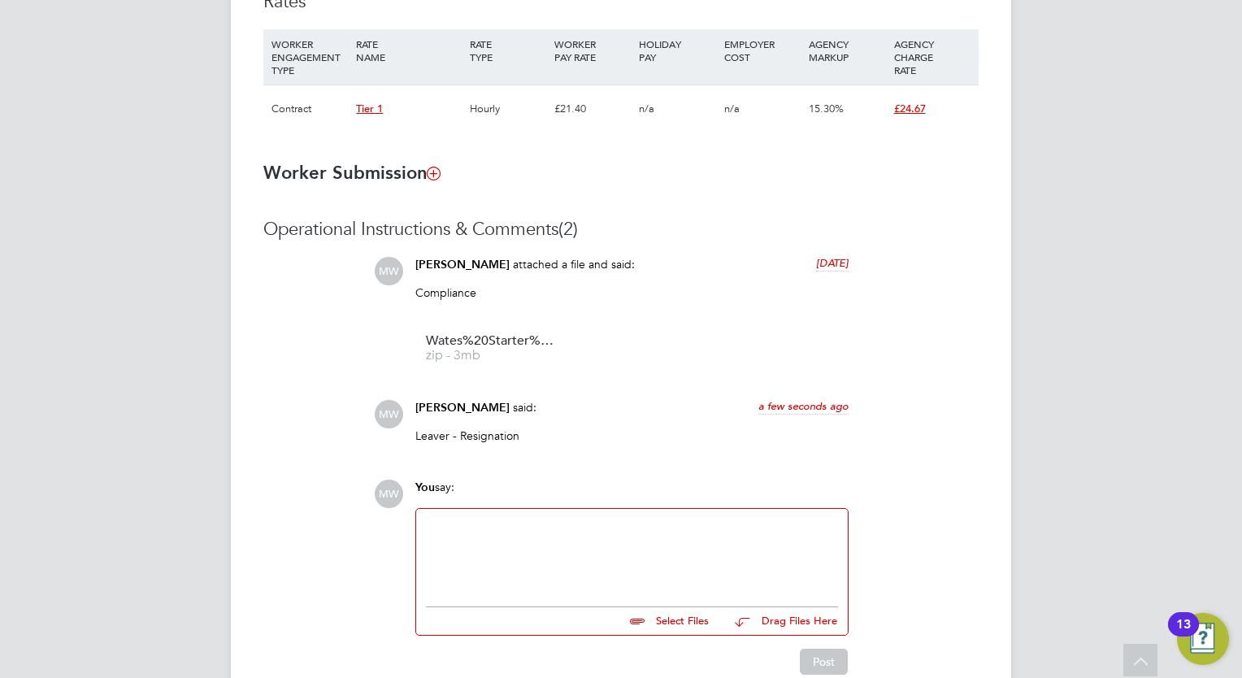
click at [673, 635] on div "Select Files Drag Files Here Drop your files here" at bounding box center [631, 572] width 433 height 128
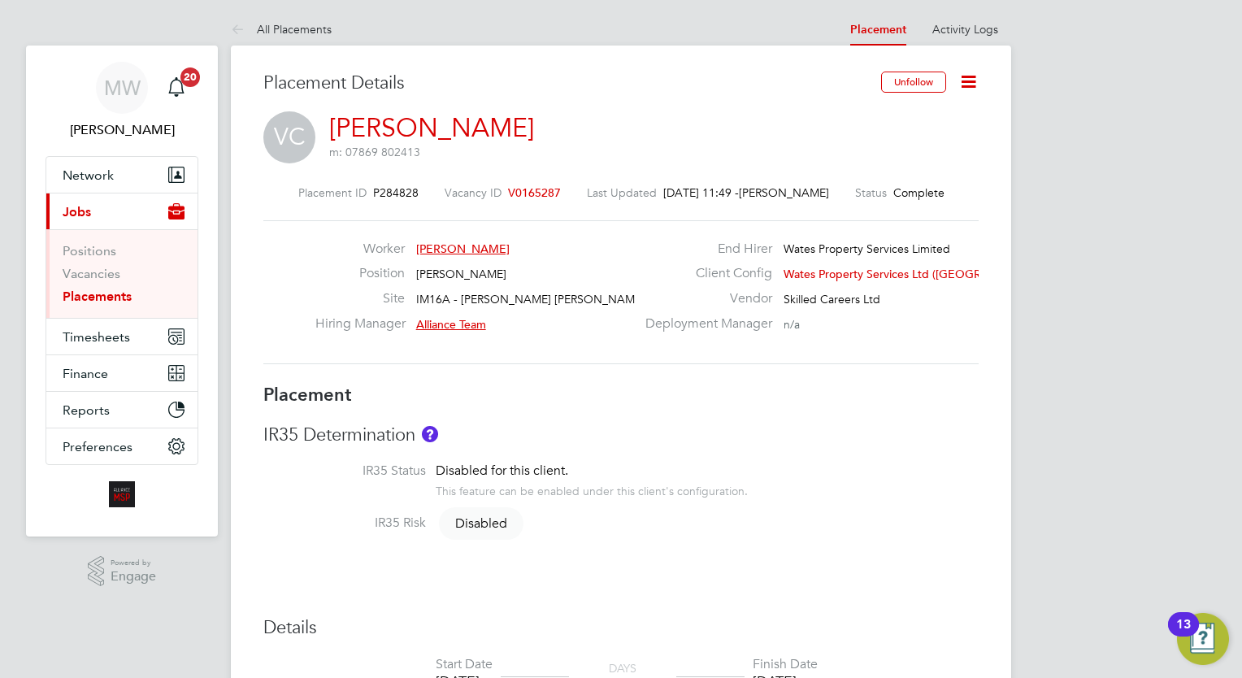
click at [124, 304] on ul "Positions Vacancies Placements" at bounding box center [121, 273] width 151 height 89
click at [106, 293] on link "Placements" at bounding box center [97, 295] width 69 height 15
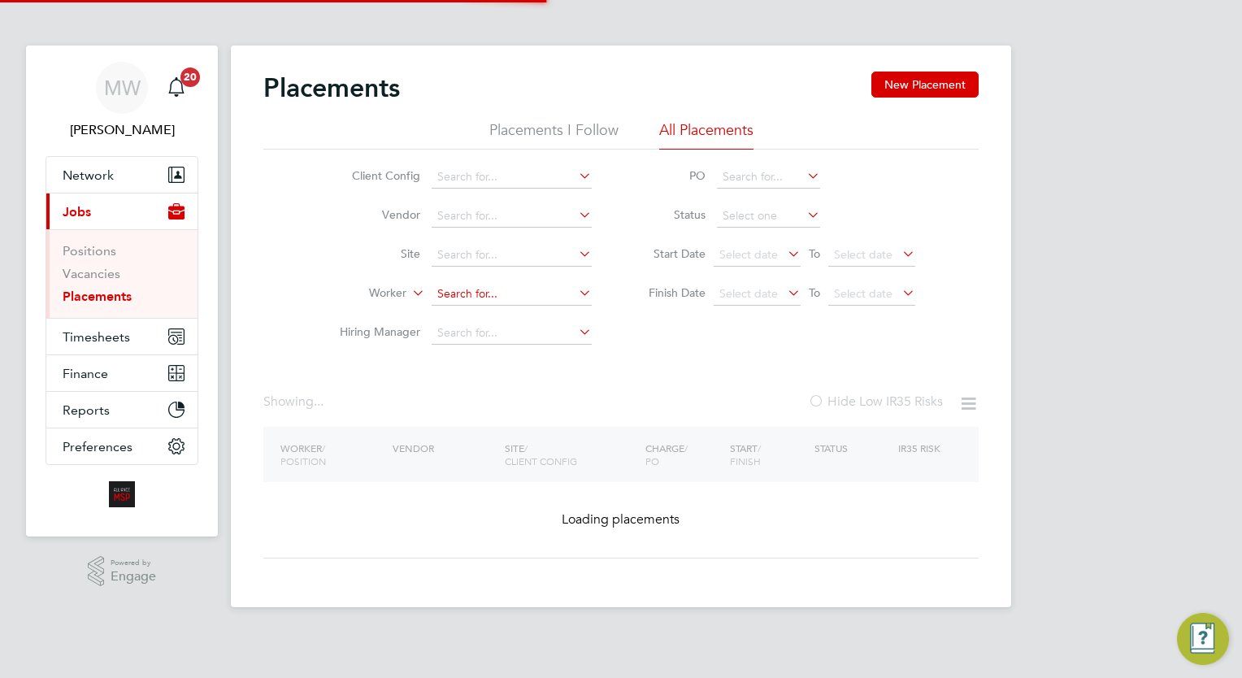
click at [497, 289] on input at bounding box center [512, 294] width 160 height 23
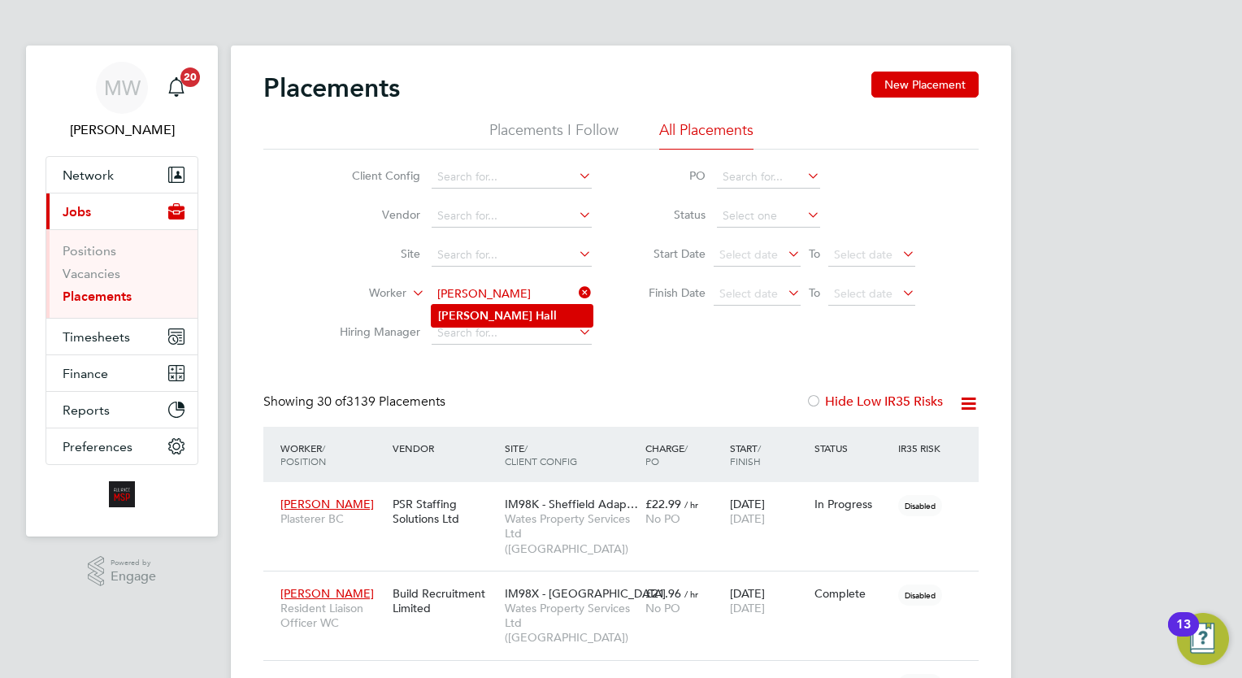
click at [502, 310] on li "Roni Hall" at bounding box center [512, 316] width 161 height 22
type input "Roni Hall"
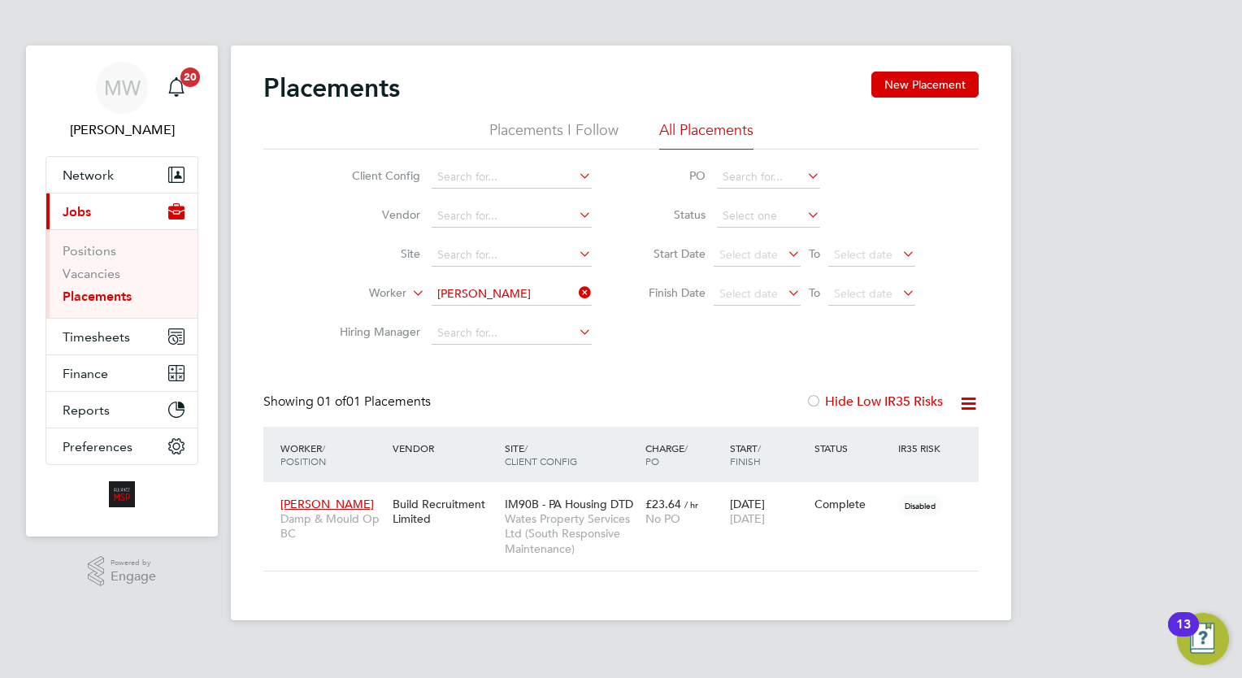
click at [575, 293] on icon at bounding box center [575, 292] width 0 height 23
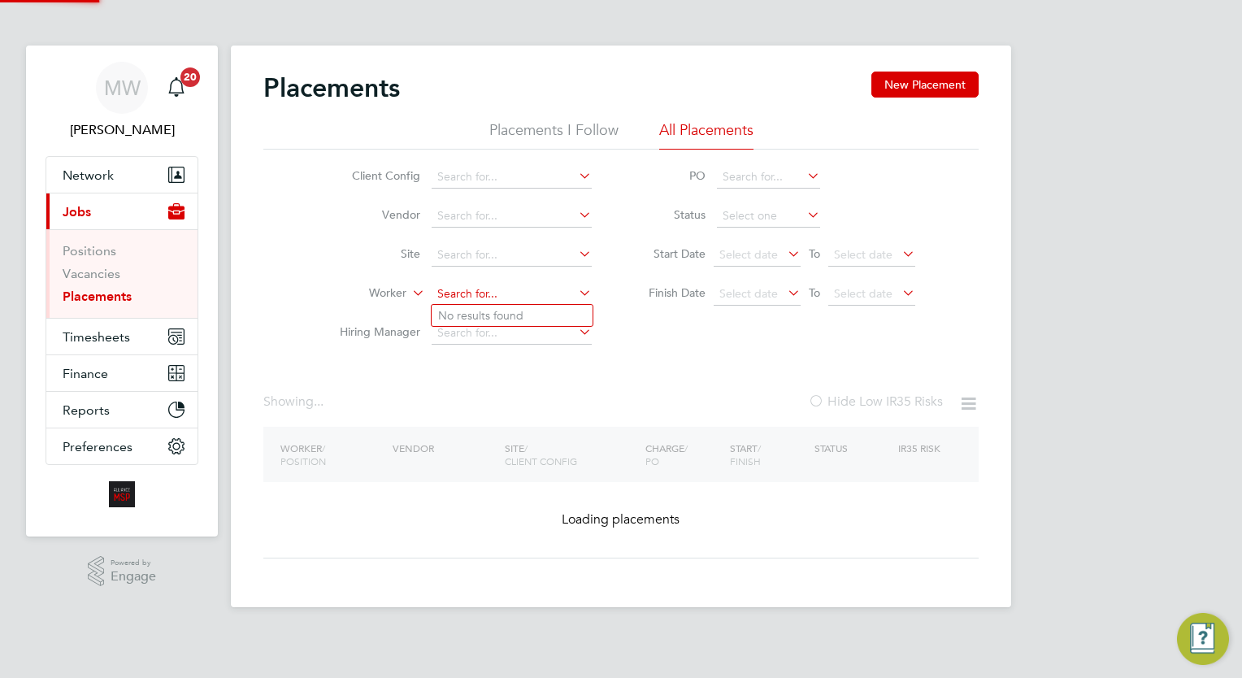
click at [529, 293] on input at bounding box center [512, 294] width 160 height 23
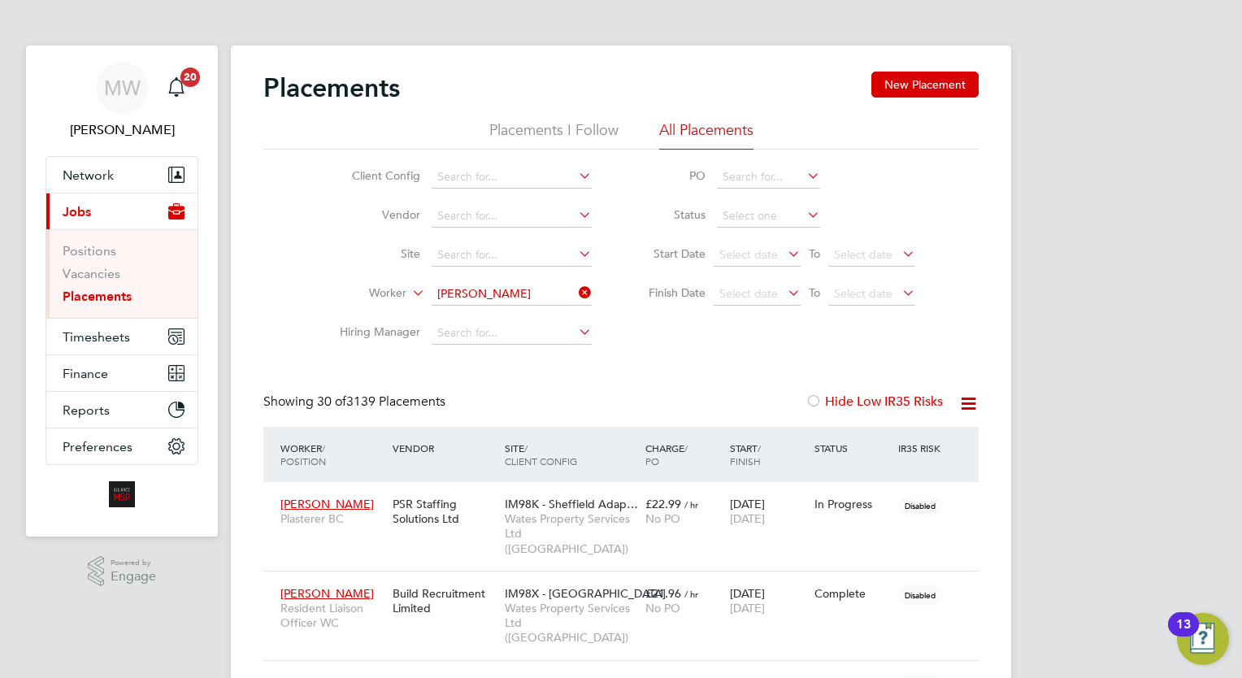
click at [535, 306] on li "Celia Claydon" at bounding box center [512, 316] width 161 height 22
type input "[PERSON_NAME]"
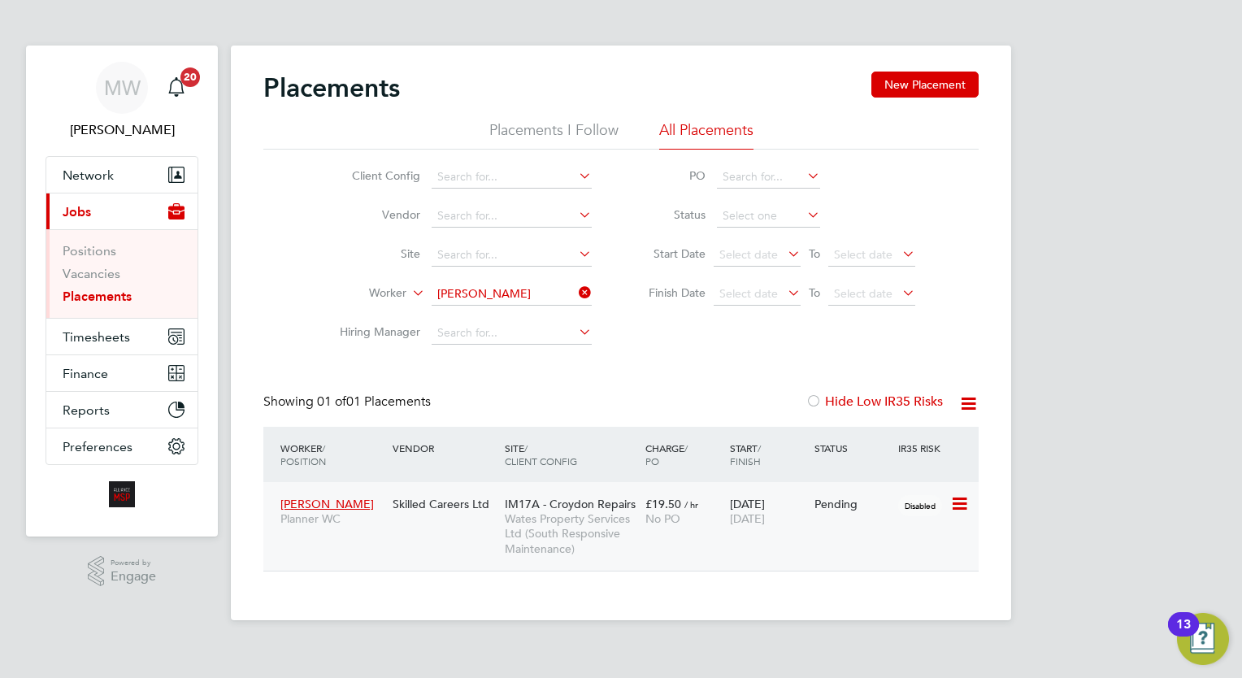
click at [549, 508] on span "IM17A - Croydon Repairs" at bounding box center [570, 504] width 131 height 15
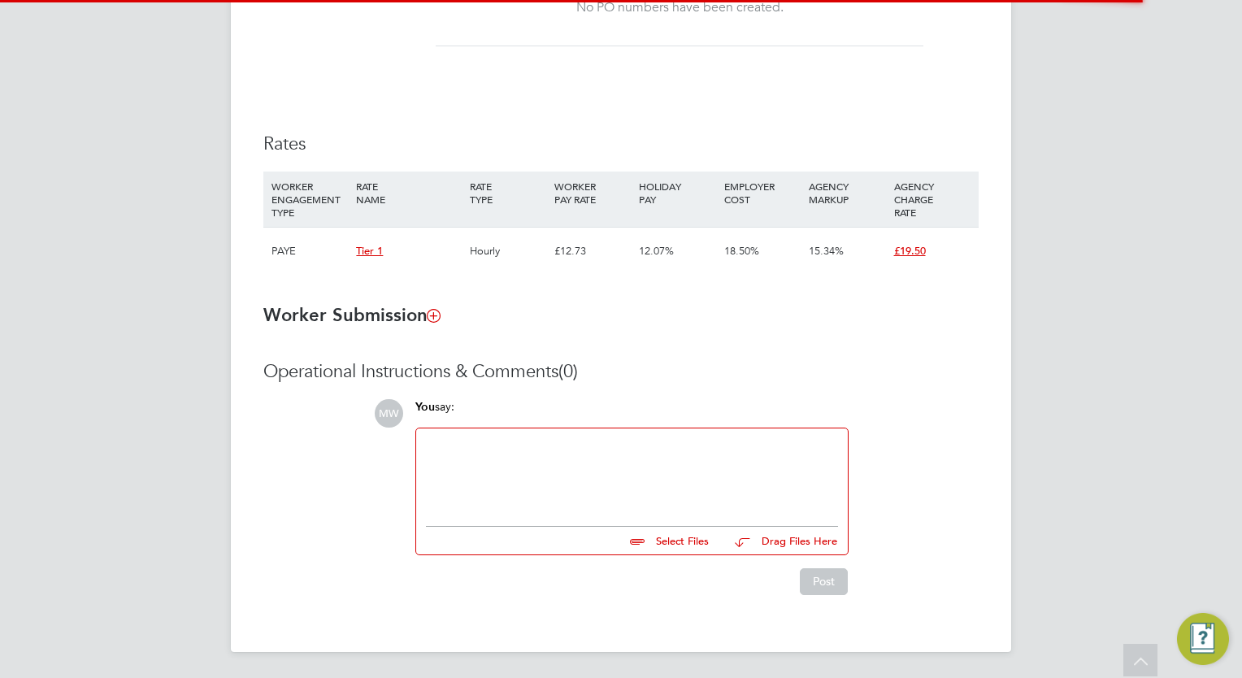
click at [475, 447] on div at bounding box center [632, 473] width 412 height 70
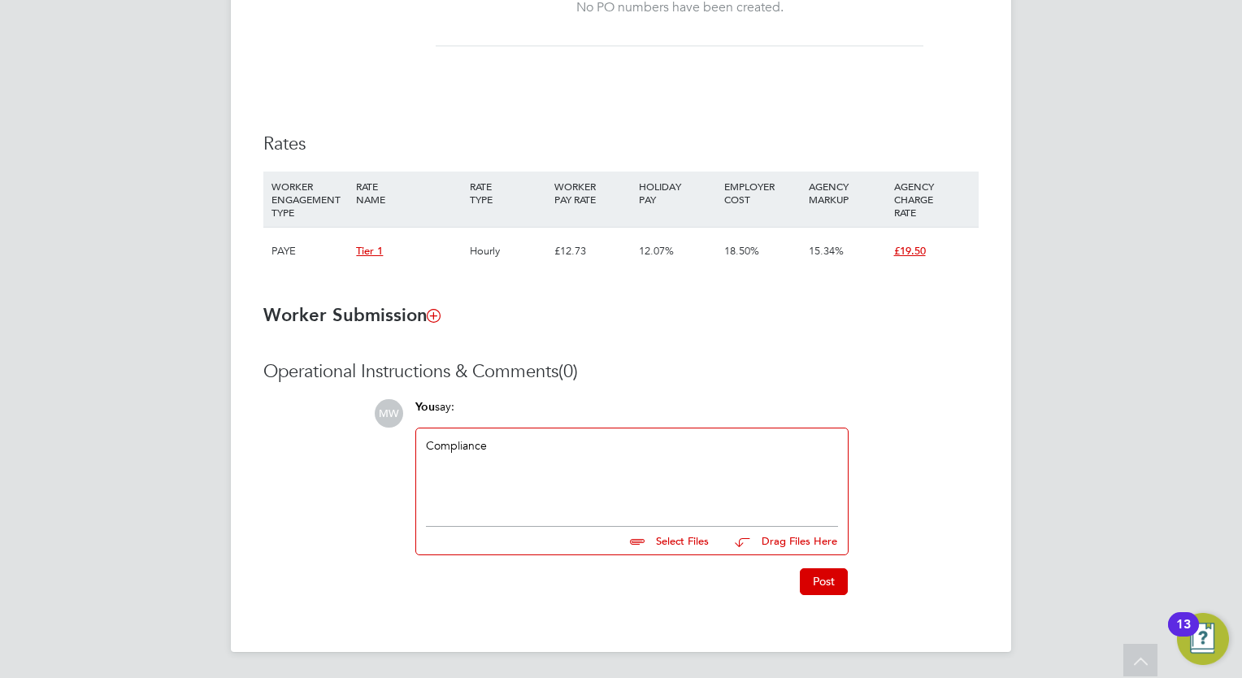
click at [696, 540] on input "file" at bounding box center [716, 538] width 244 height 23
type input "C:\fakepath\Wates Starter Pack - COC - Celia Claydon .zip"
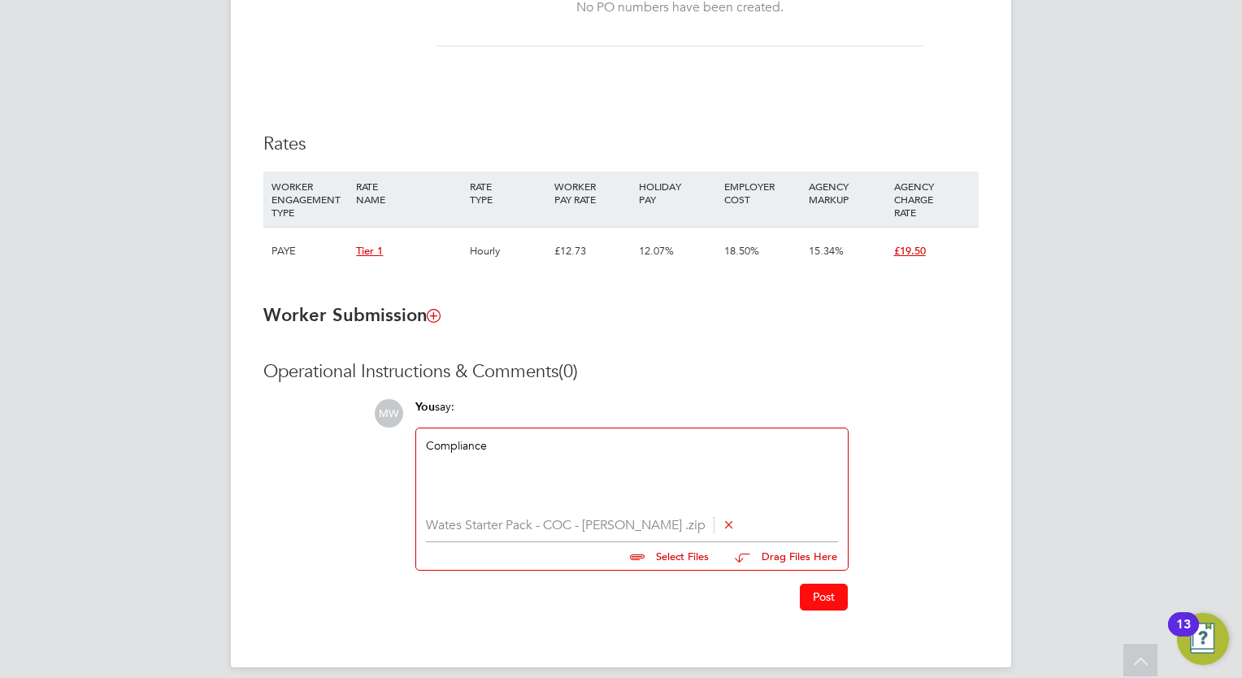
click at [836, 596] on button "Post" at bounding box center [824, 596] width 48 height 26
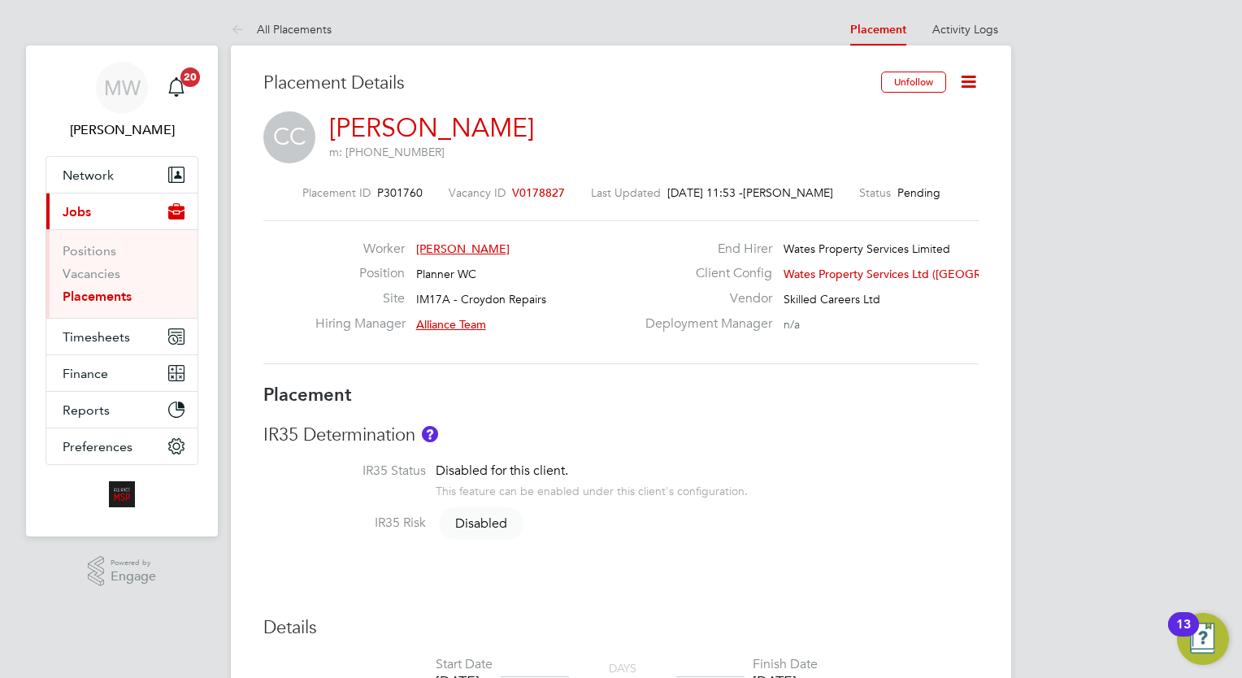
click at [98, 294] on link "Placements" at bounding box center [97, 295] width 69 height 15
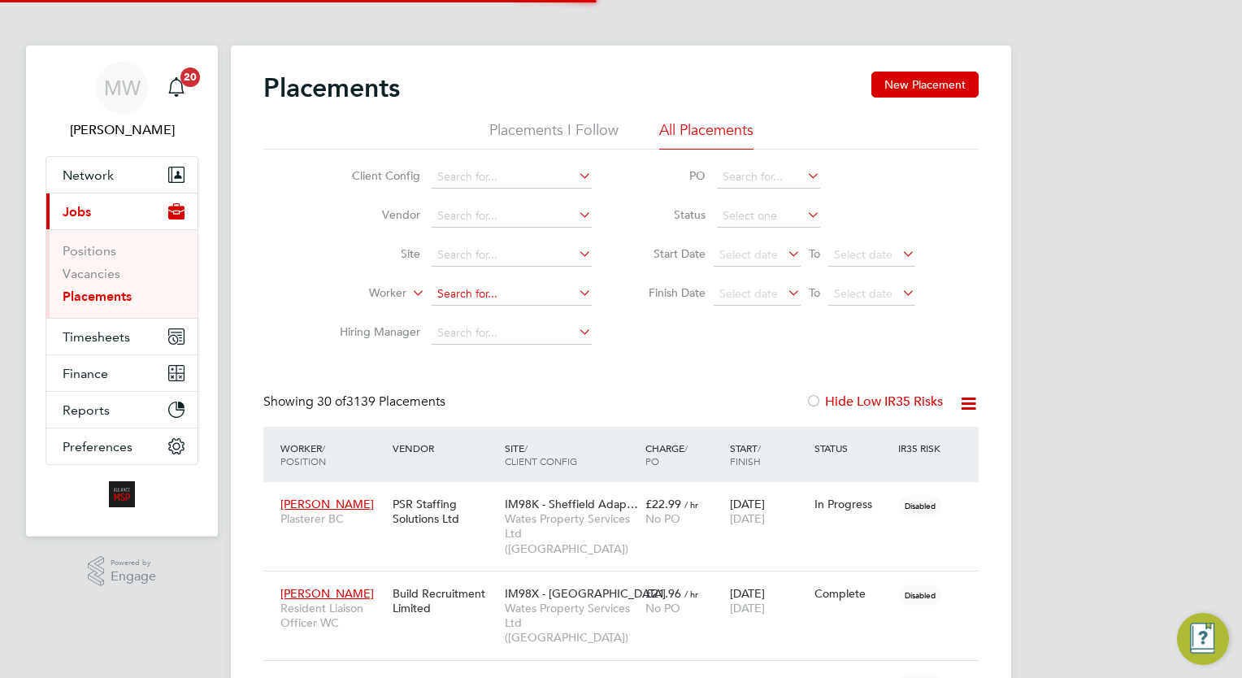
click at [470, 294] on input at bounding box center [512, 294] width 160 height 23
click at [488, 340] on li "Muhammad Imran" at bounding box center [517, 338] width 170 height 22
type input "Muhammad Imran"
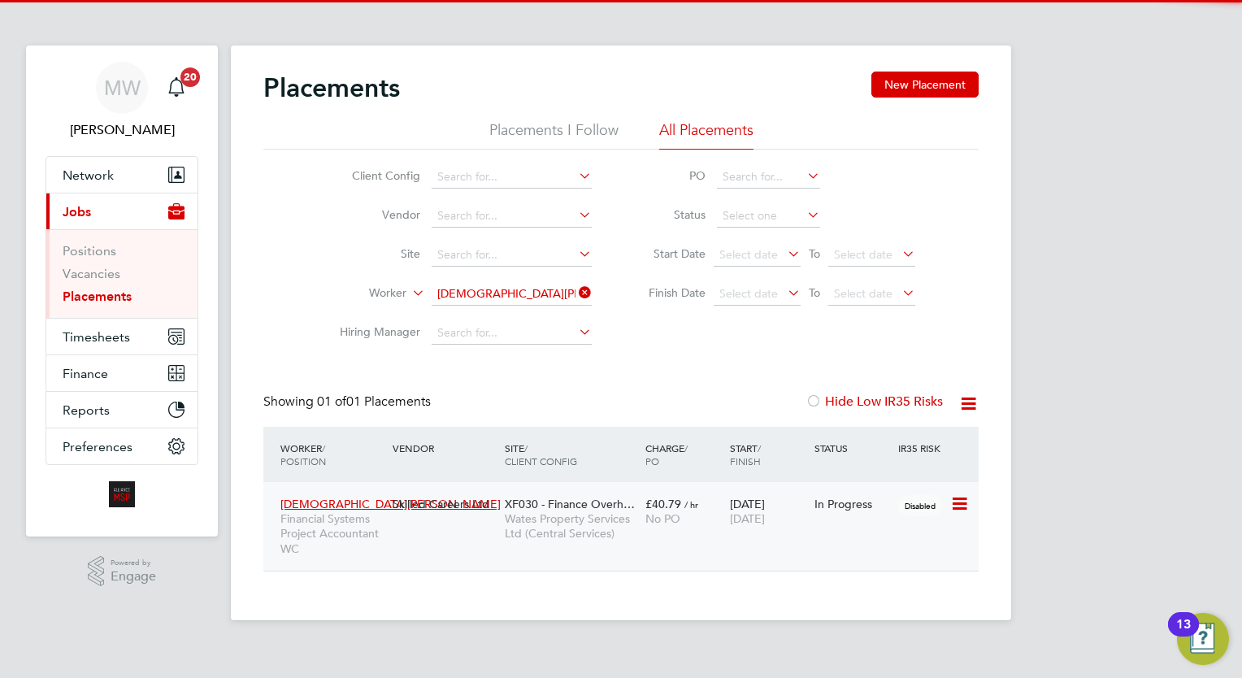
click at [648, 531] on div "£40.79 / hr No PO" at bounding box center [683, 511] width 85 height 46
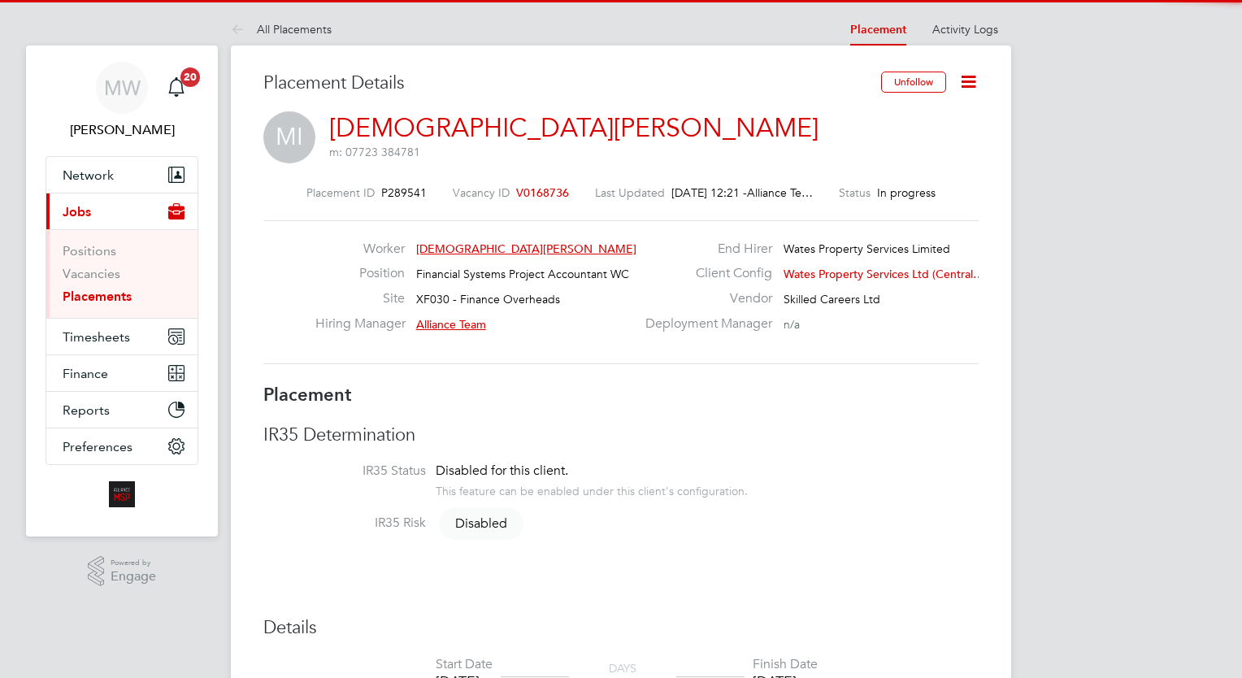
click at [965, 80] on icon at bounding box center [968, 82] width 20 height 20
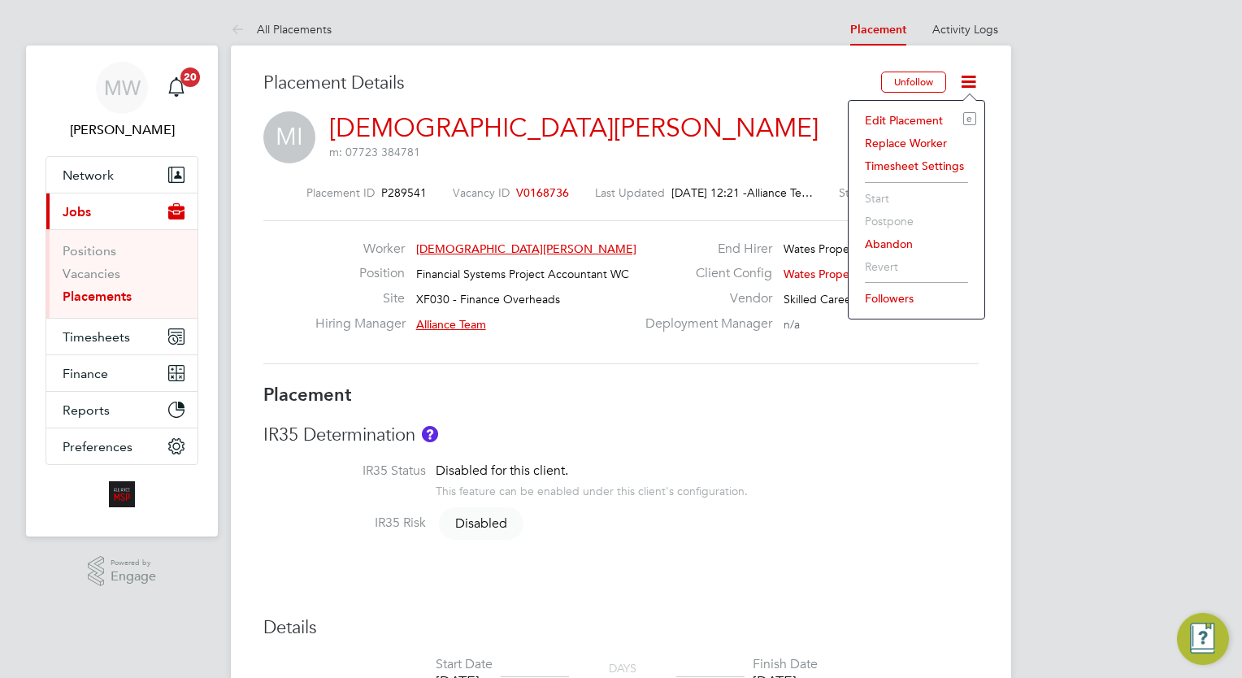
click at [925, 119] on li "Edit Placement e" at bounding box center [916, 120] width 119 height 23
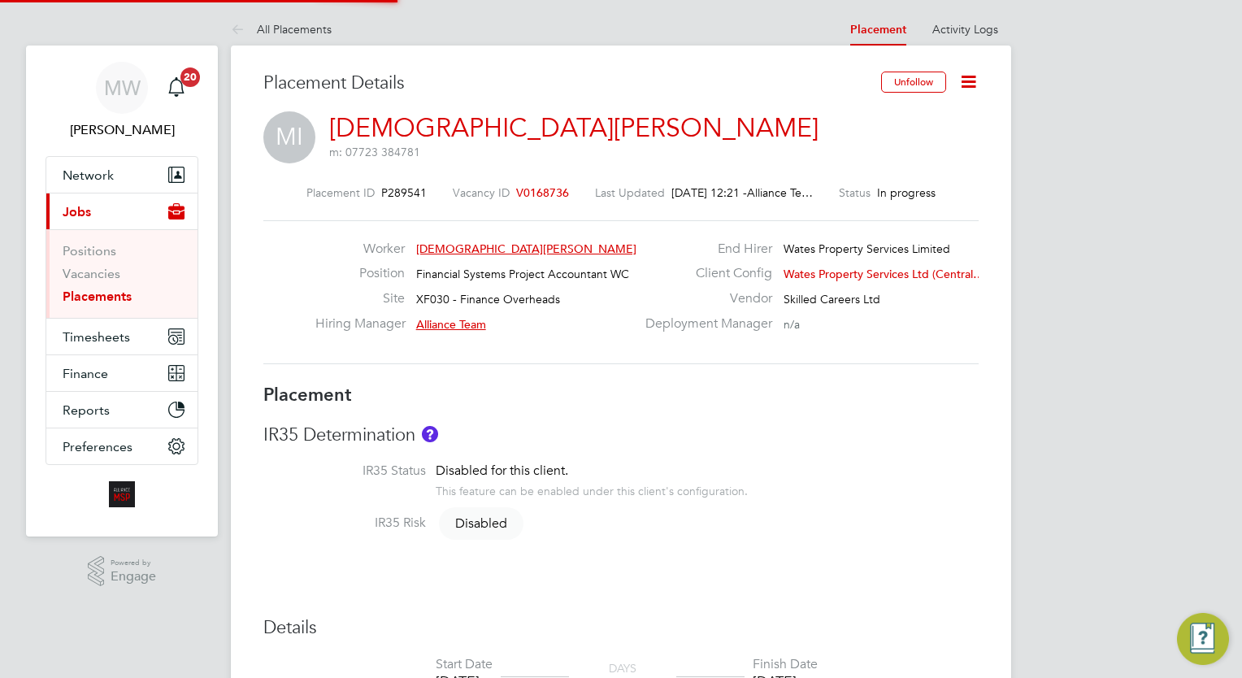
type input "Alliance Team"
type input "[PERSON_NAME]"
type input "[DATE]"
type input "00:00"
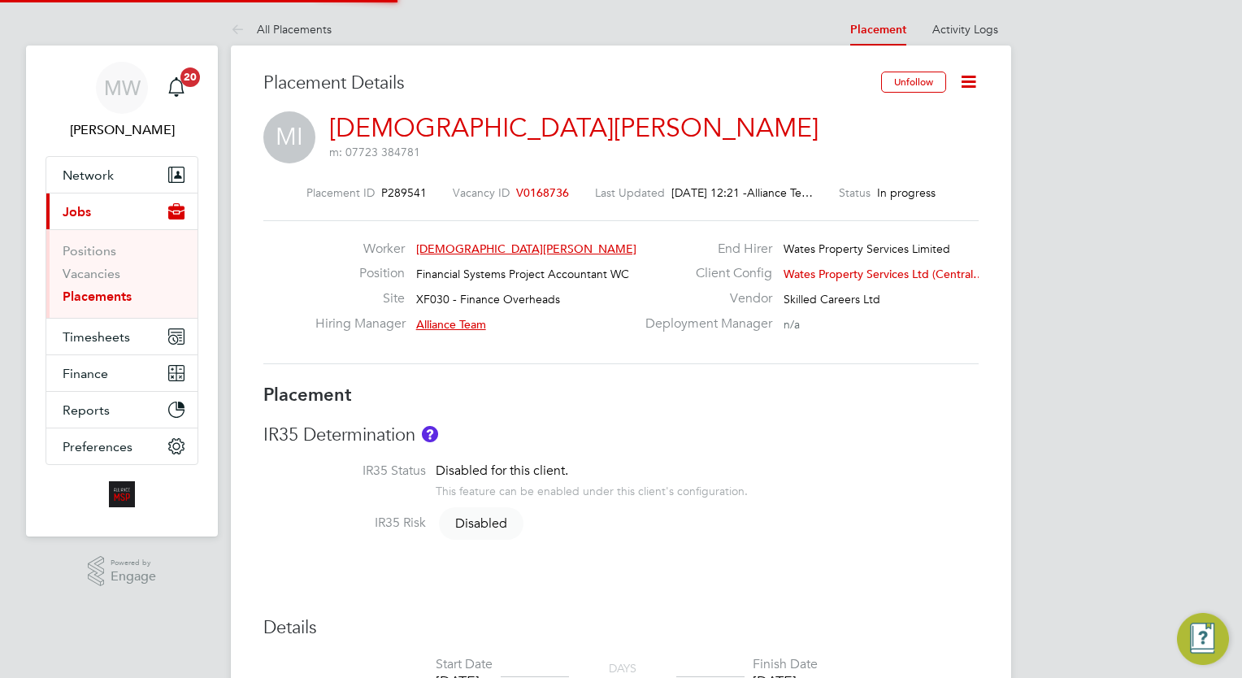
type input "00:00"
type input "07797"
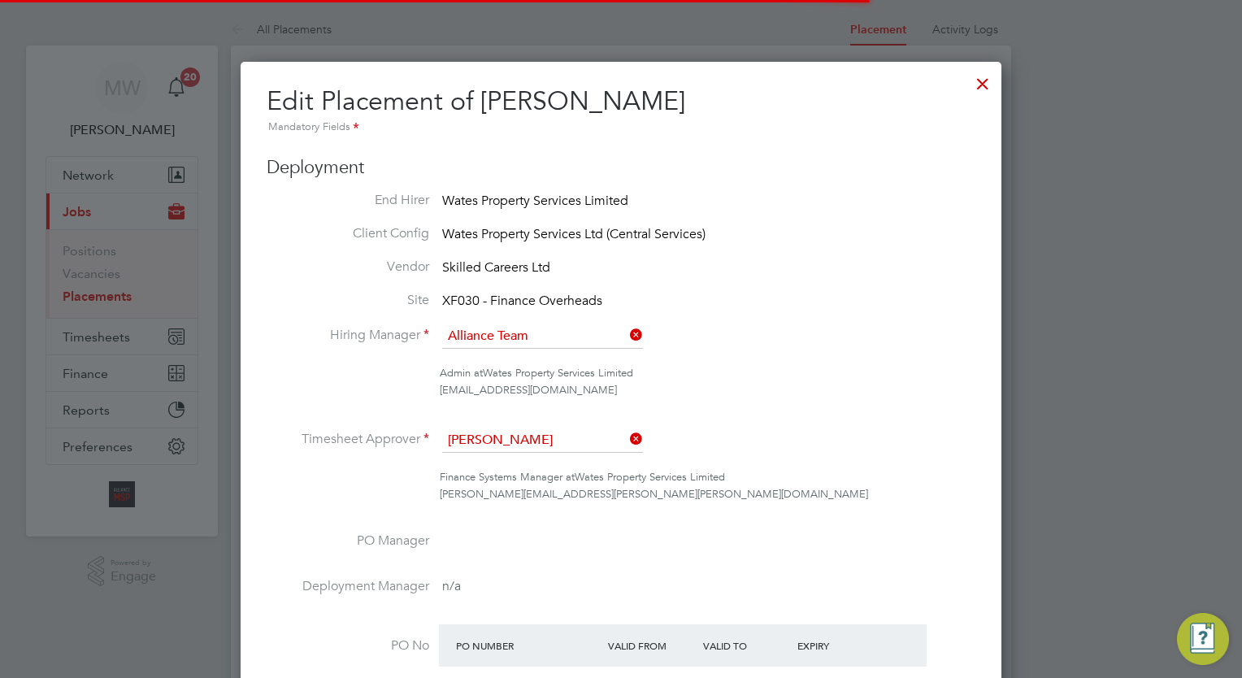
scroll to position [8, 8]
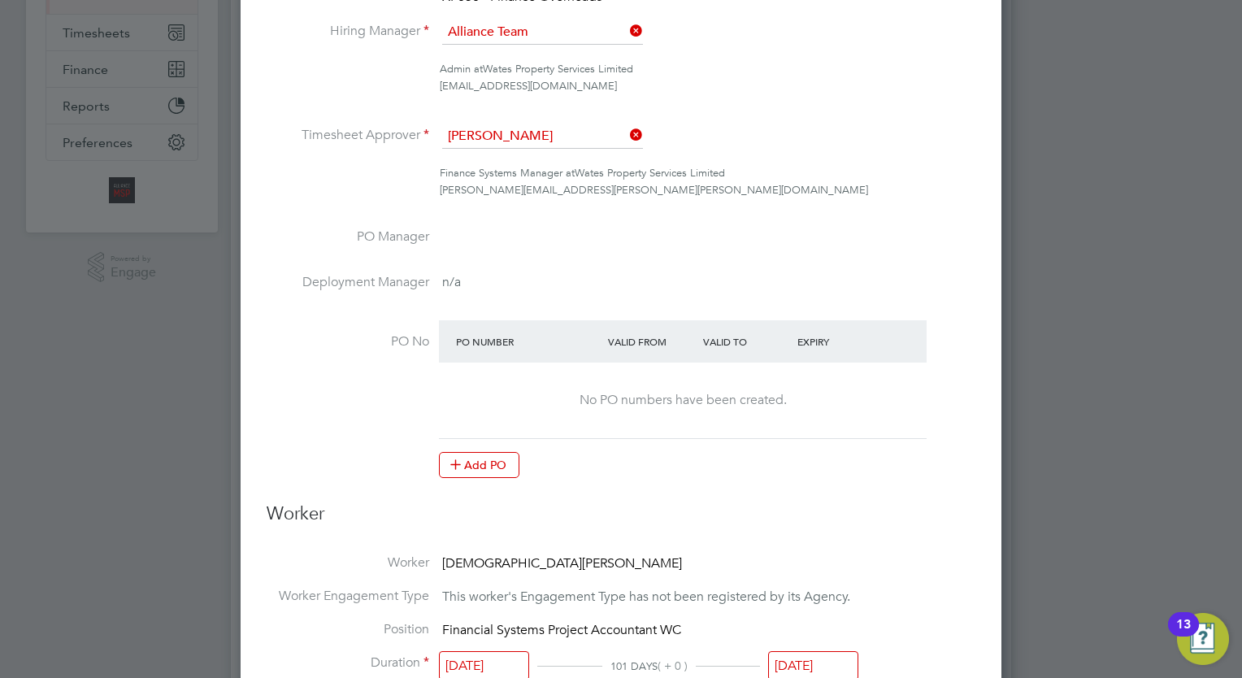
click at [803, 656] on input "[DATE]" at bounding box center [813, 666] width 90 height 30
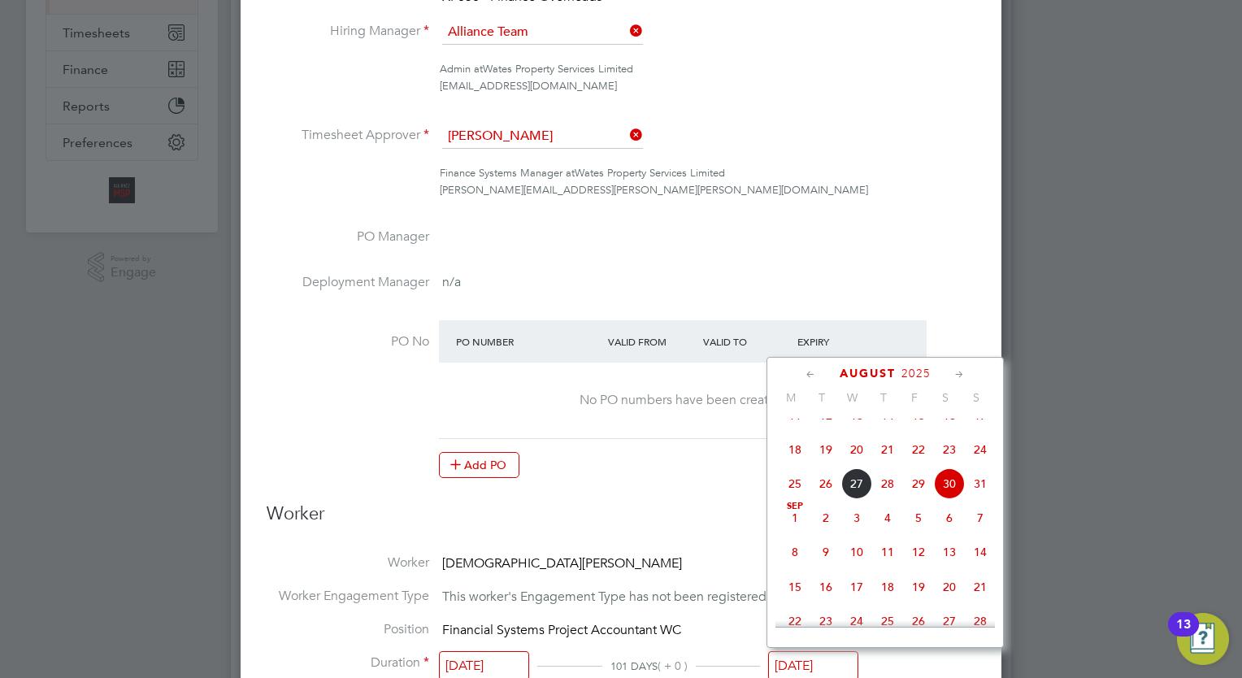
click at [810, 499] on span "26" at bounding box center [825, 483] width 31 height 31
type input "[DATE]"
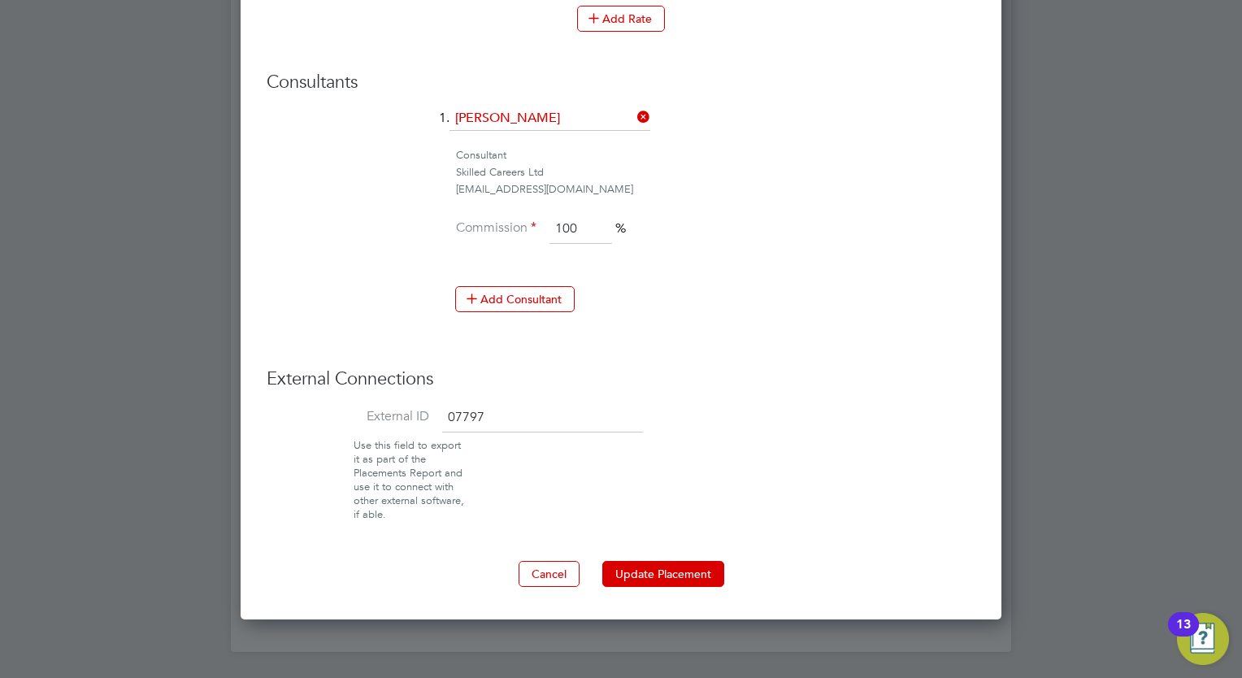
click at [679, 565] on button "Update Placement" at bounding box center [663, 574] width 122 height 26
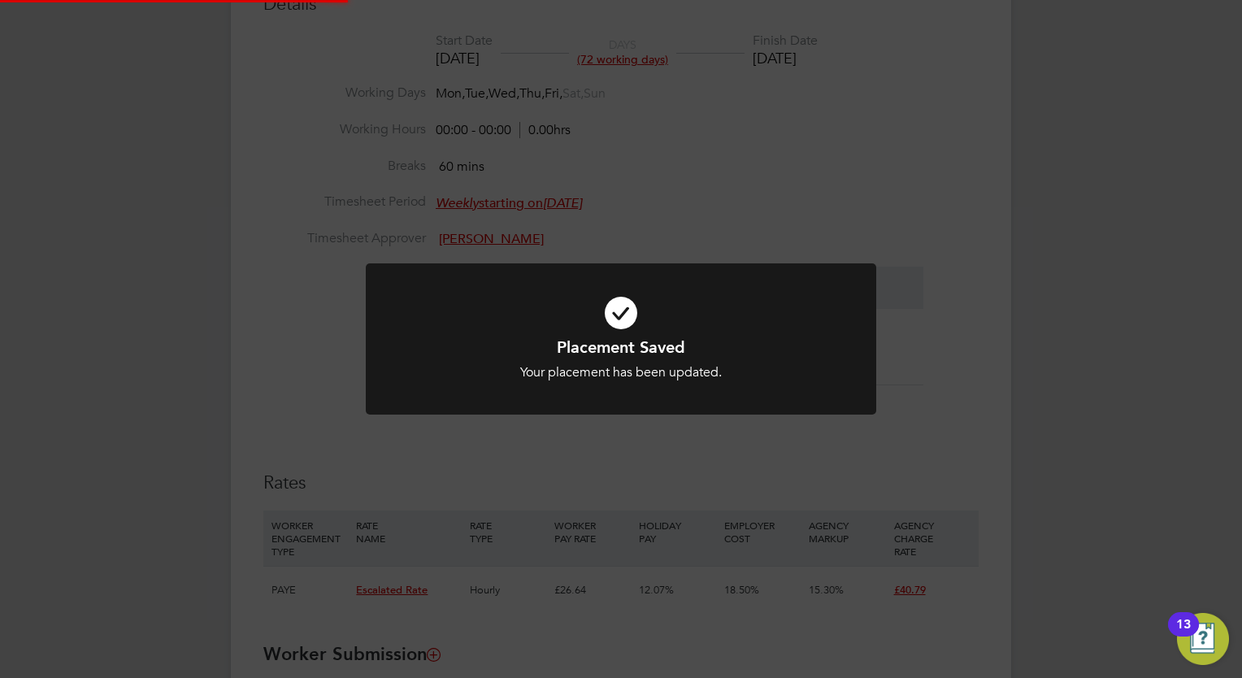
click at [1095, 457] on div "Placement Saved Your placement has been updated. Cancel Okay" at bounding box center [621, 339] width 1242 height 678
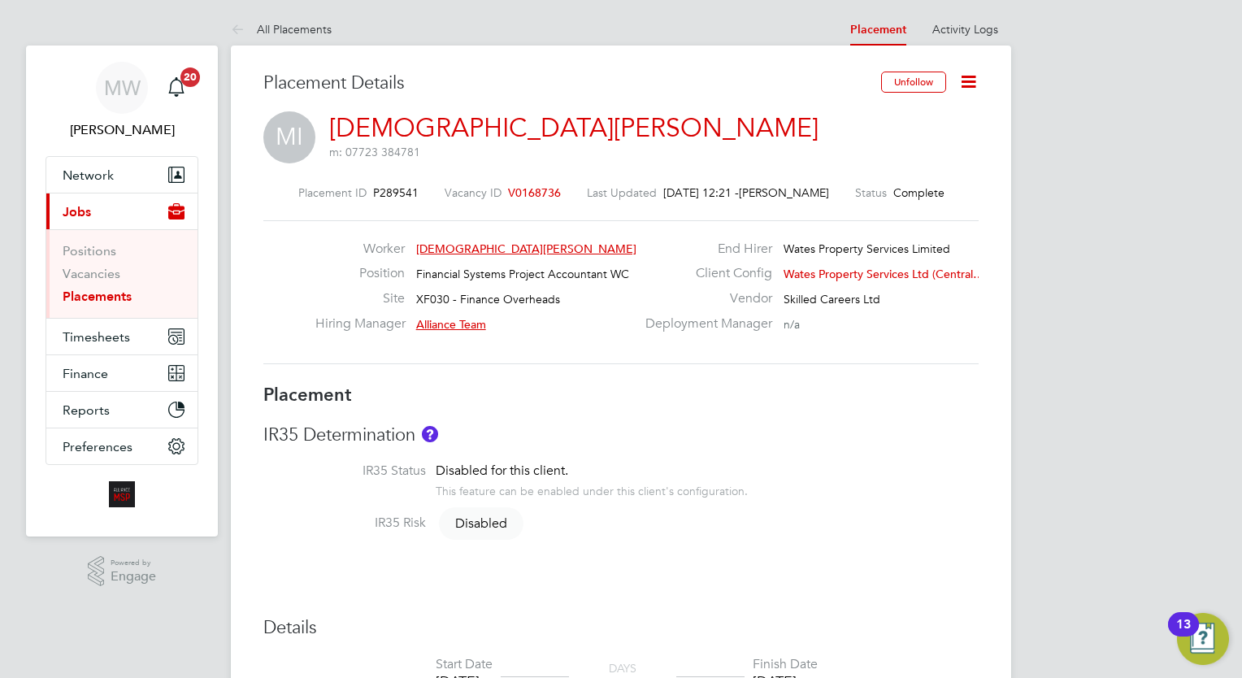
click at [110, 299] on link "Placements" at bounding box center [97, 295] width 69 height 15
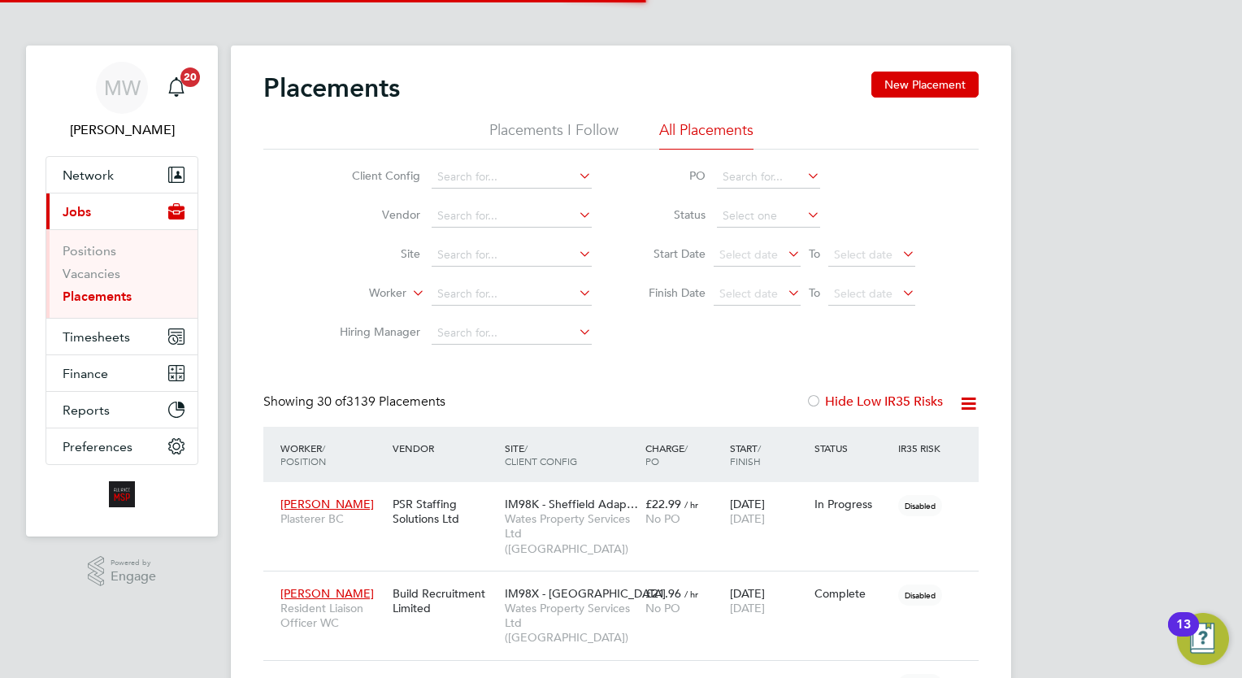
scroll to position [46, 113]
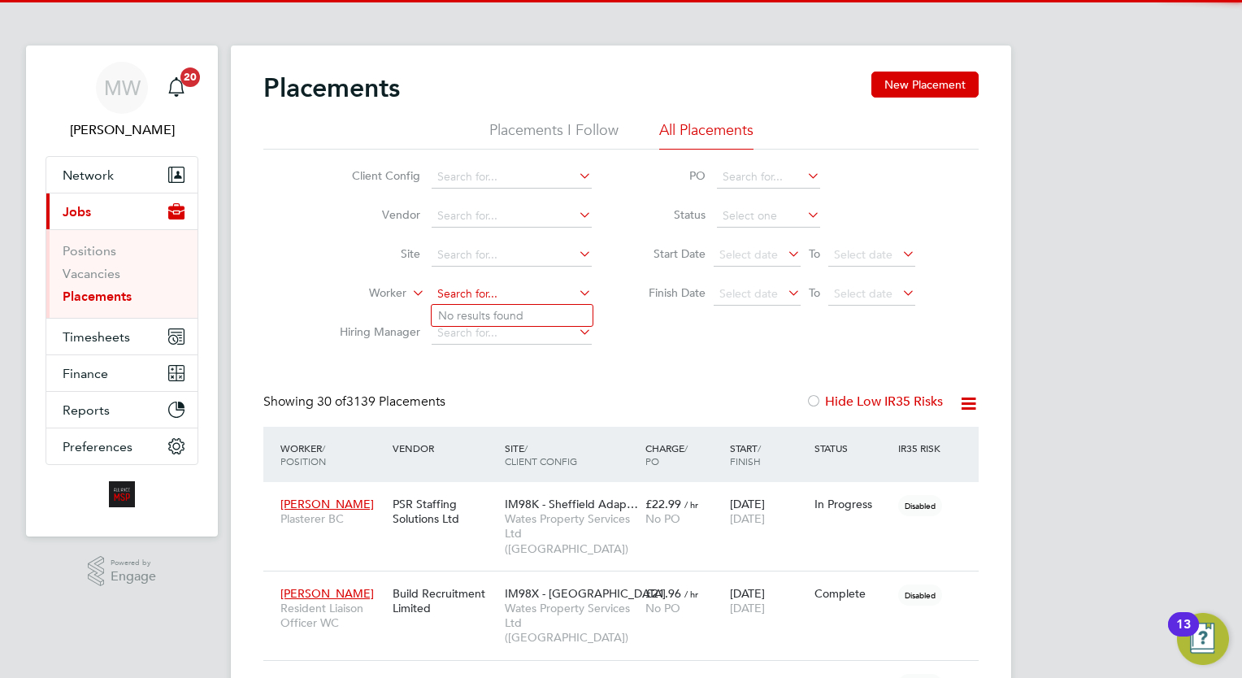
click at [471, 288] on input at bounding box center [512, 294] width 160 height 23
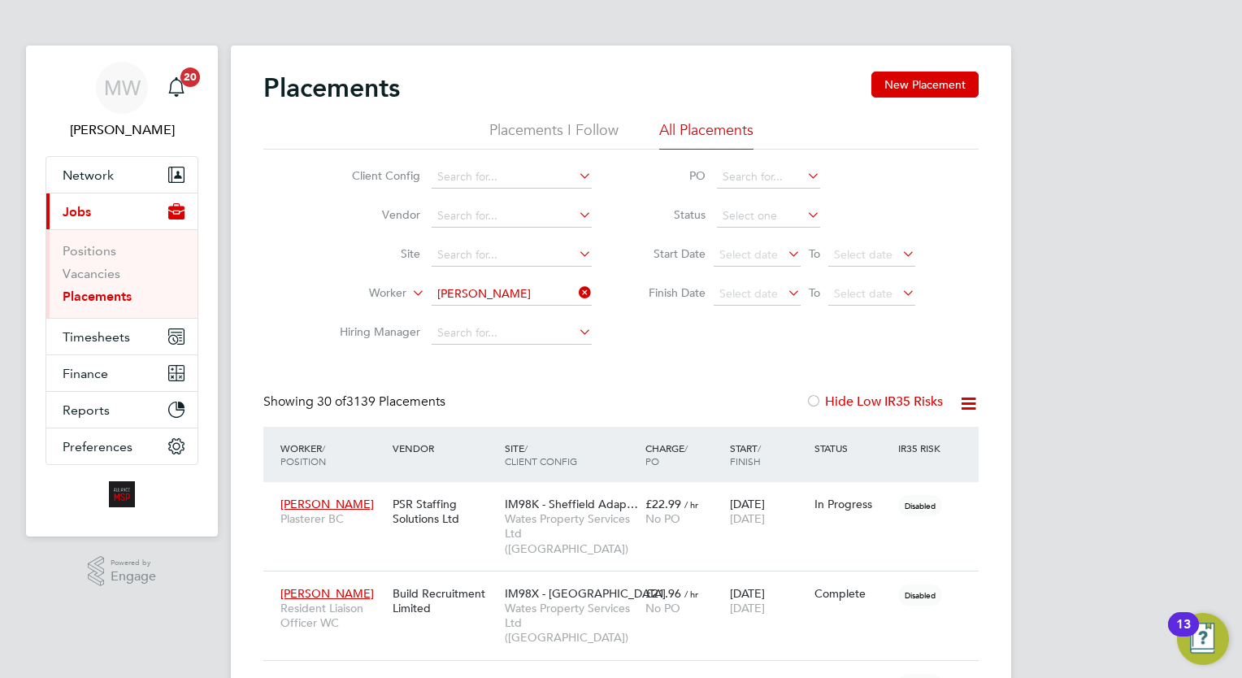
click at [505, 364] on li "M [PERSON_NAME] [PERSON_NAME]" at bounding box center [537, 360] width 211 height 22
type input "M [PERSON_NAME]"
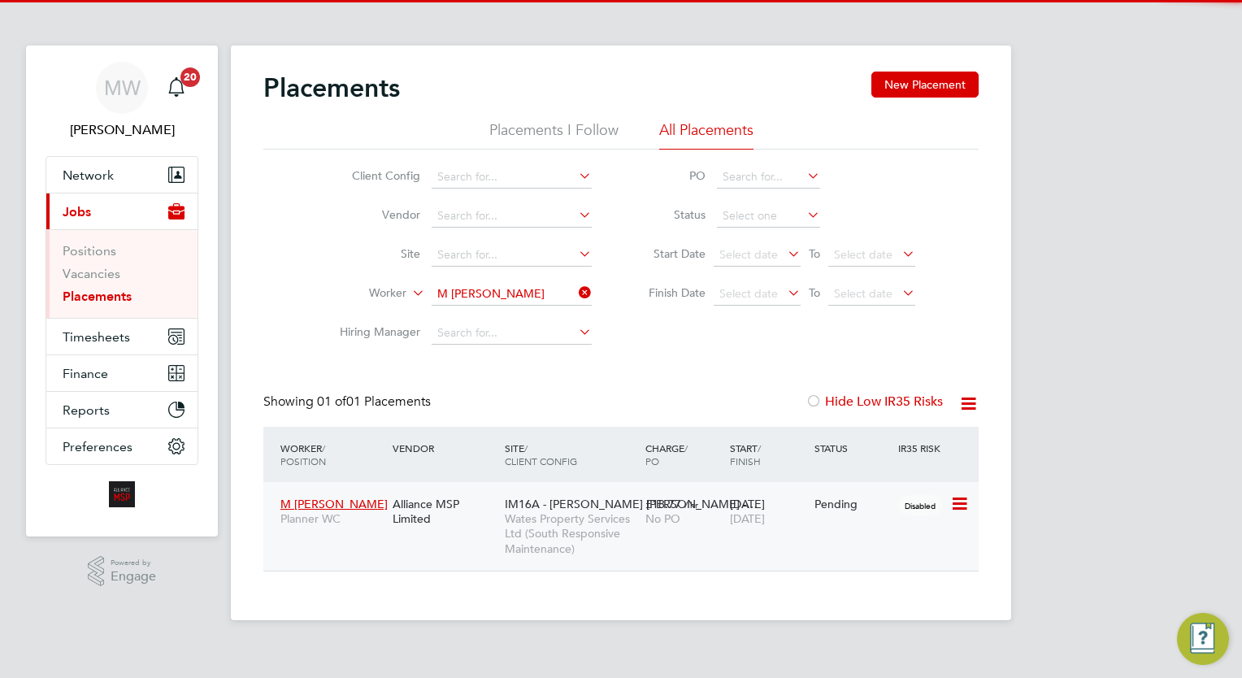
click at [611, 535] on span "Wates Property Services Ltd (South Responsive Maintenance)" at bounding box center [571, 533] width 132 height 45
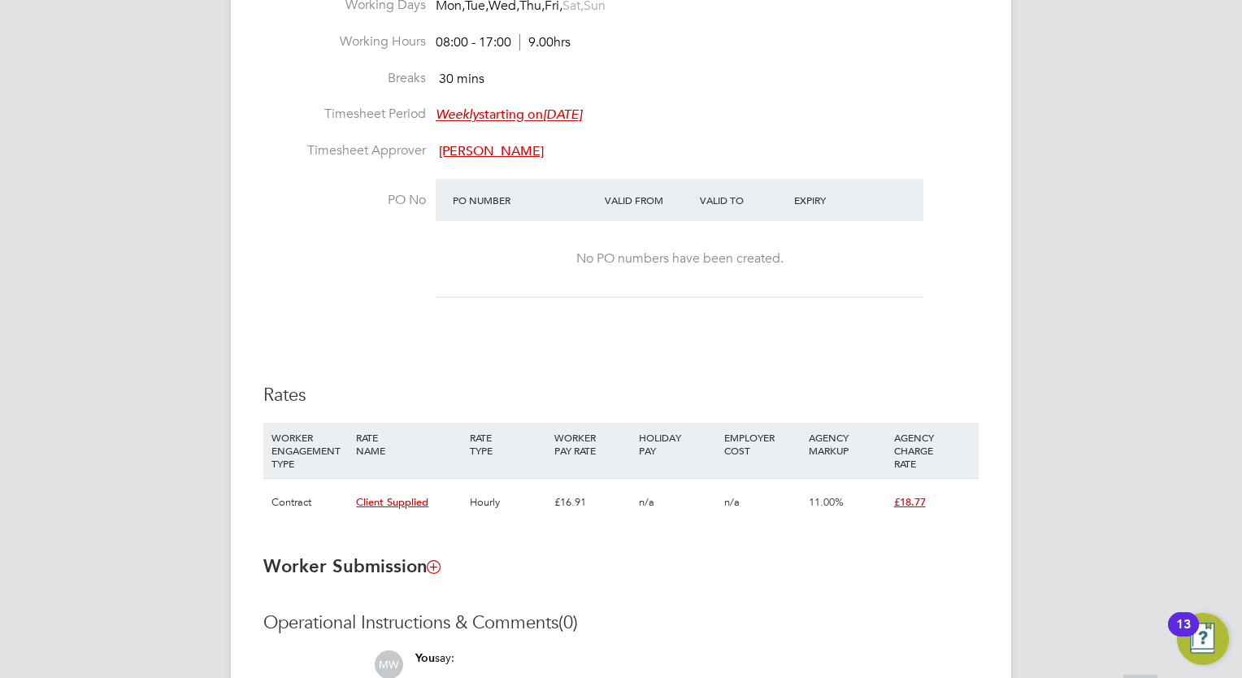
scroll to position [962, 0]
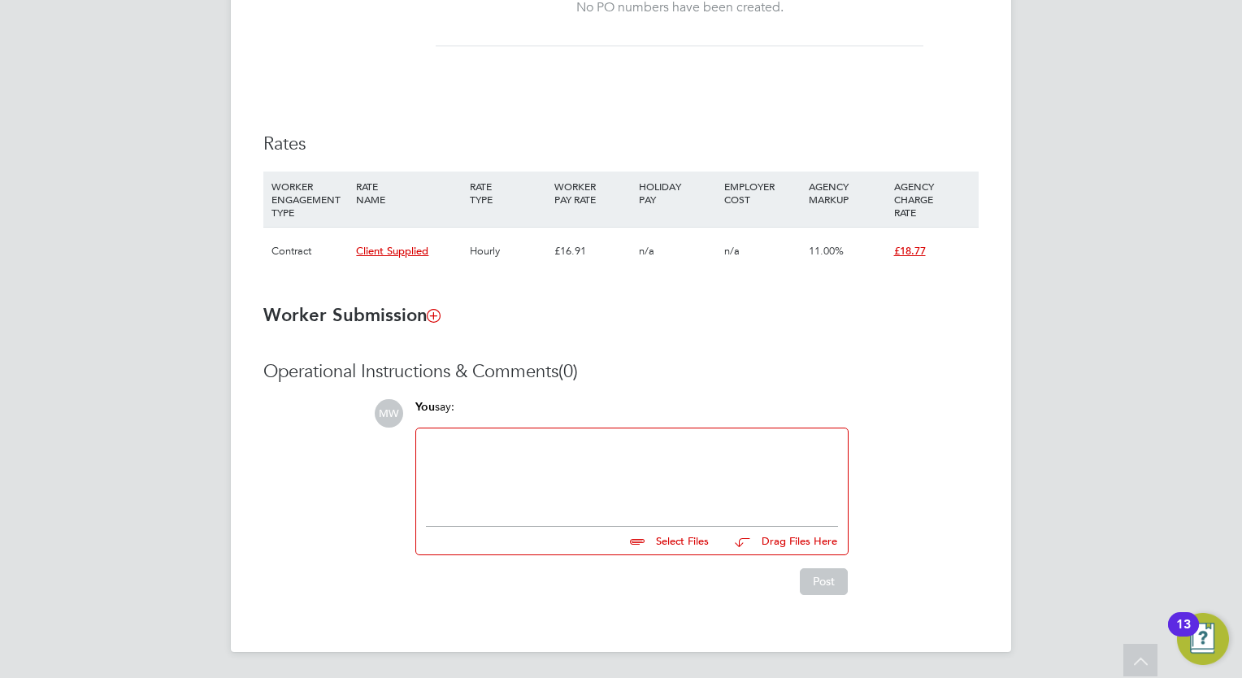
click at [505, 500] on div at bounding box center [632, 473] width 412 height 70
click at [679, 541] on input "file" at bounding box center [716, 538] width 244 height 23
type input "C:\fakepath\right_to_work_check.pdf"
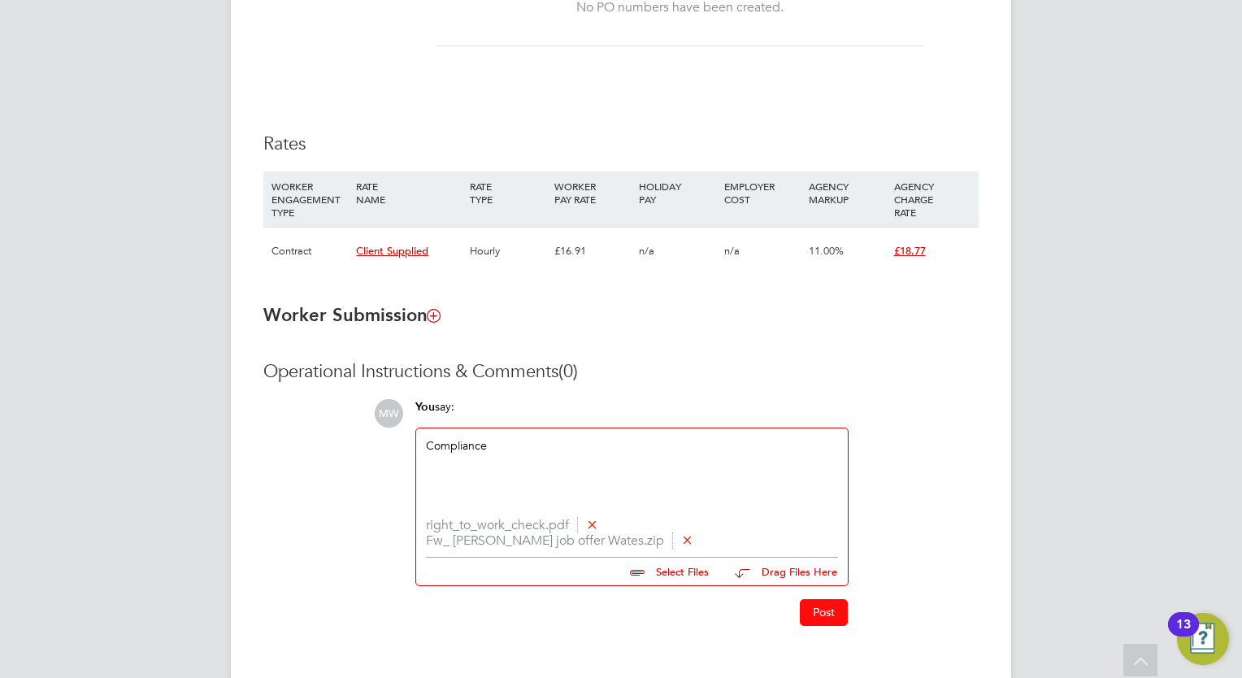
click at [813, 614] on button "Post" at bounding box center [824, 612] width 48 height 26
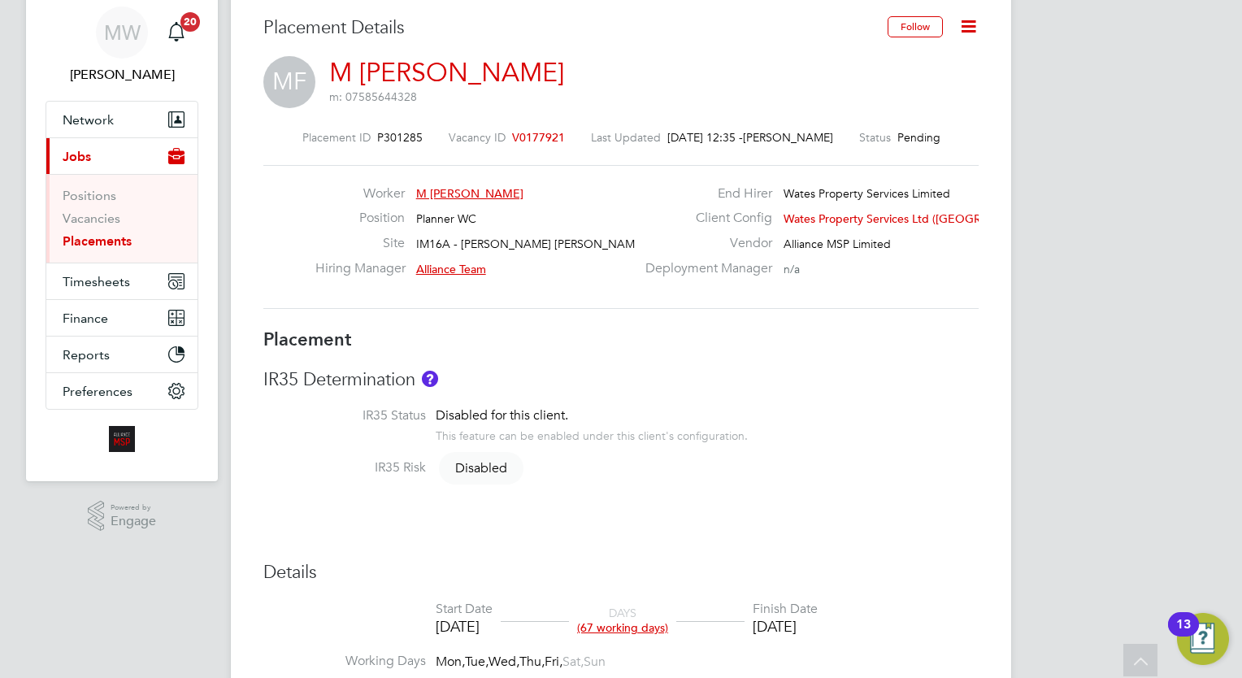
scroll to position [0, 0]
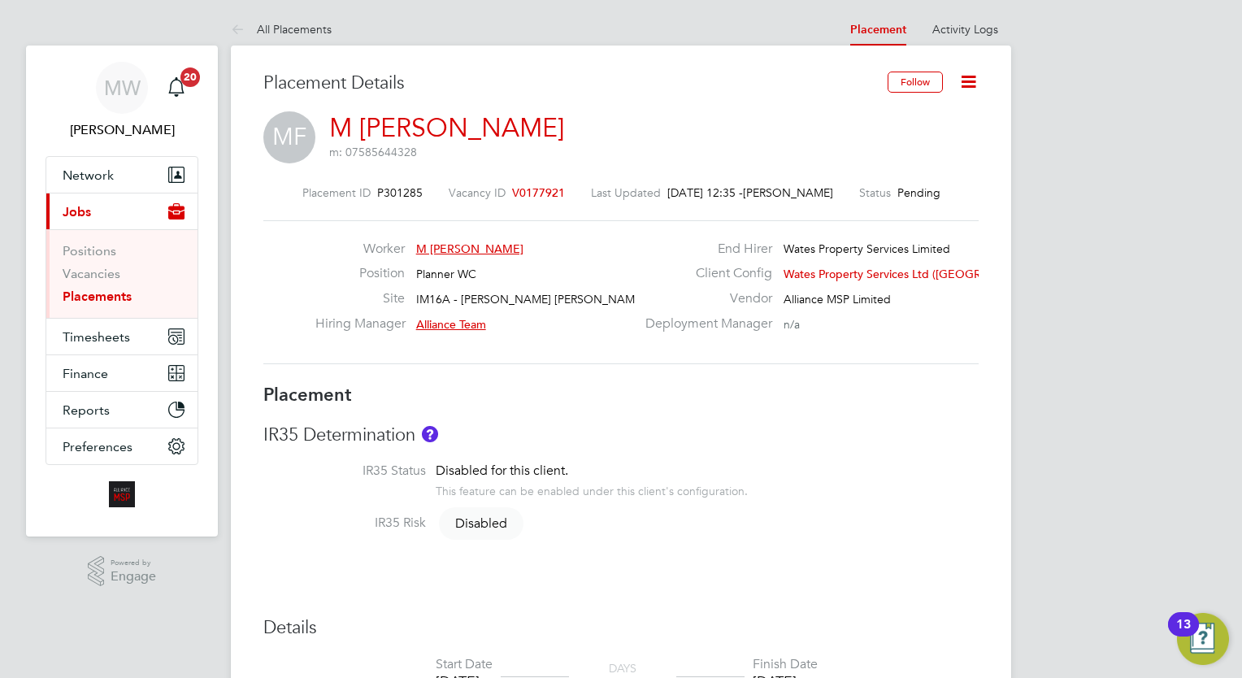
click at [97, 291] on link "Placements" at bounding box center [97, 295] width 69 height 15
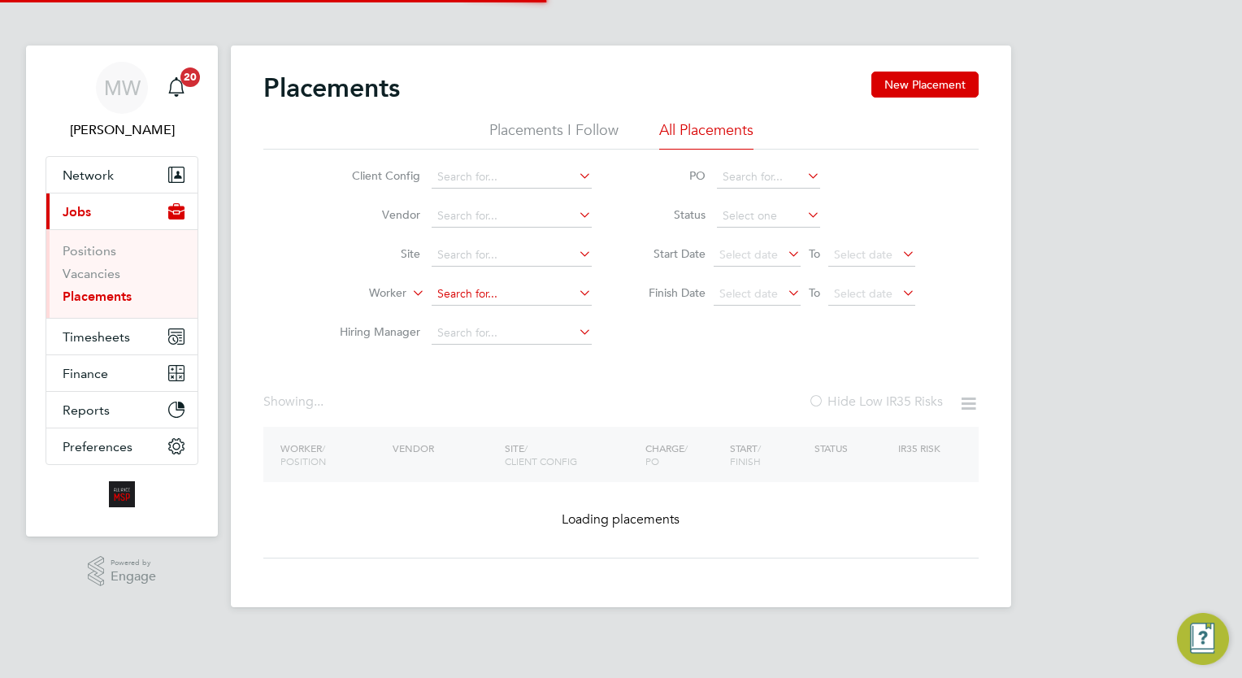
click at [497, 290] on input at bounding box center [512, 294] width 160 height 23
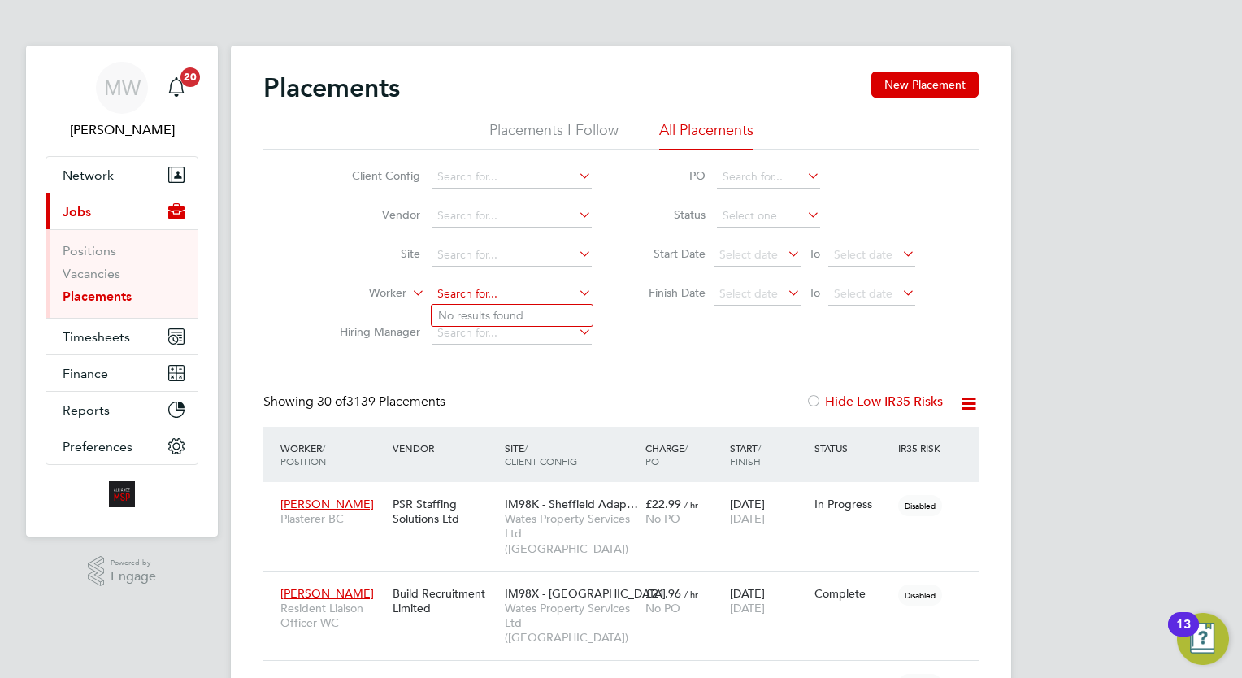
scroll to position [46, 113]
click at [537, 317] on li "Janet Kennally" at bounding box center [532, 316] width 201 height 22
type input "Janet Kennally"
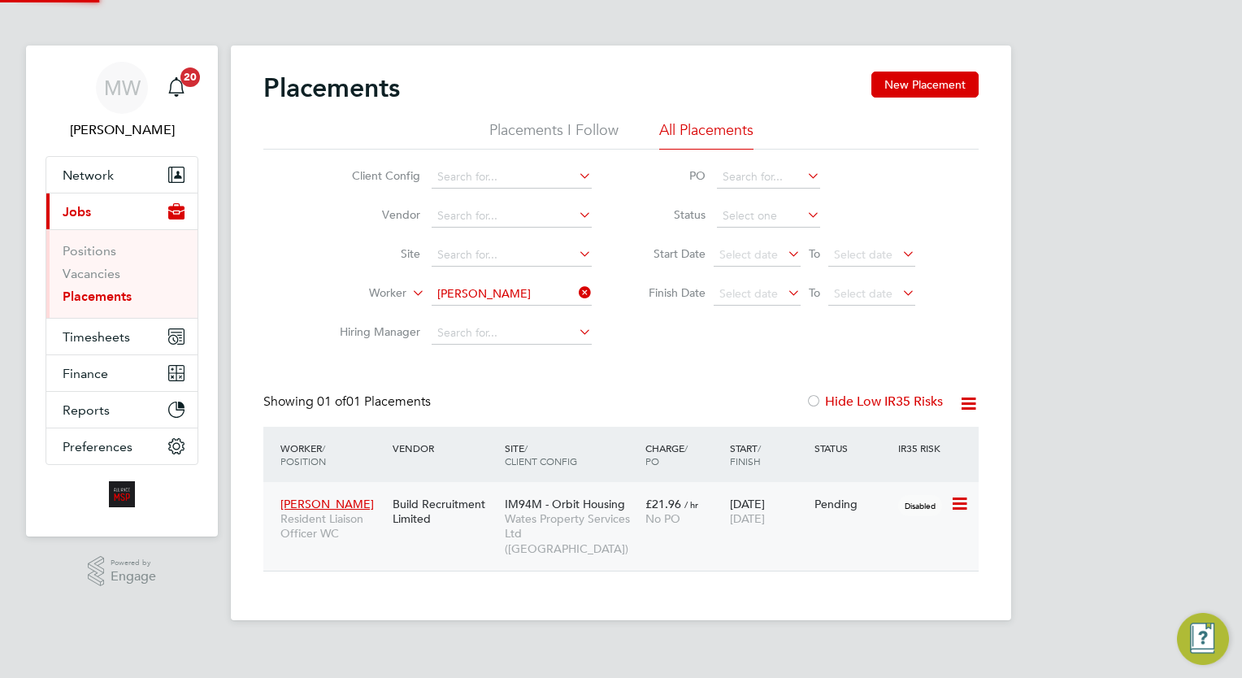
click at [634, 492] on div "IM94M - Orbit Housing Wates Property Services Ltd (Central & North)" at bounding box center [571, 526] width 141 height 76
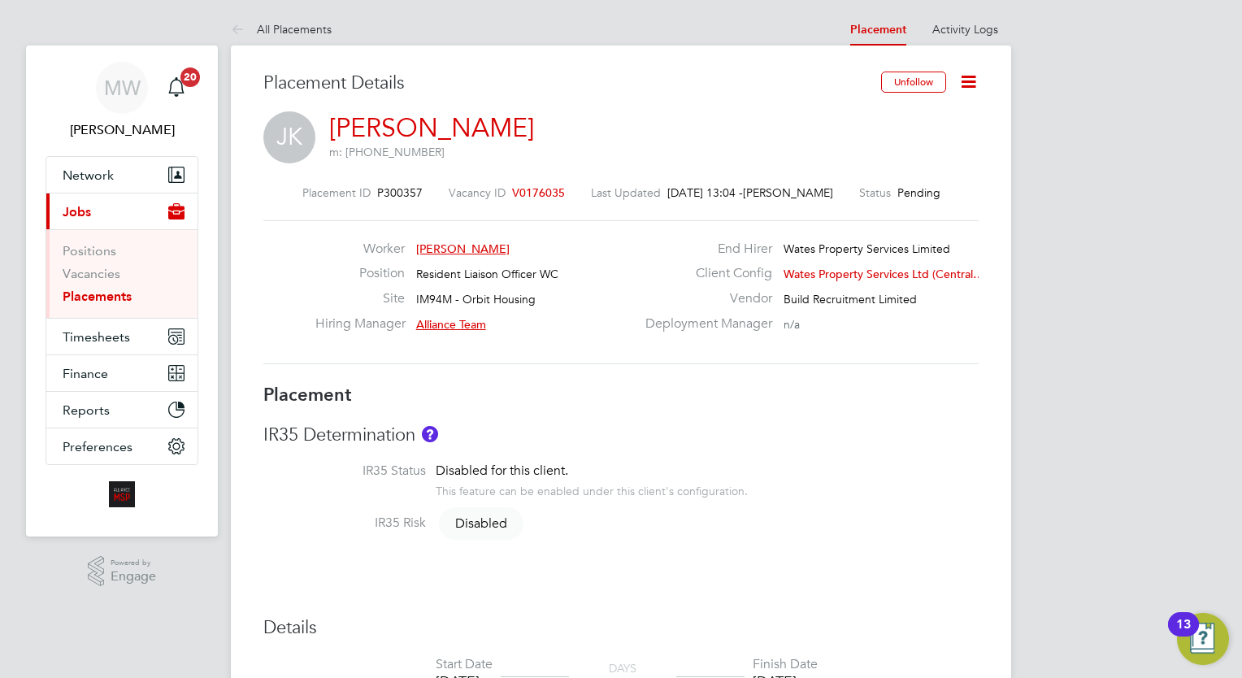
click at [111, 294] on link "Placements" at bounding box center [97, 295] width 69 height 15
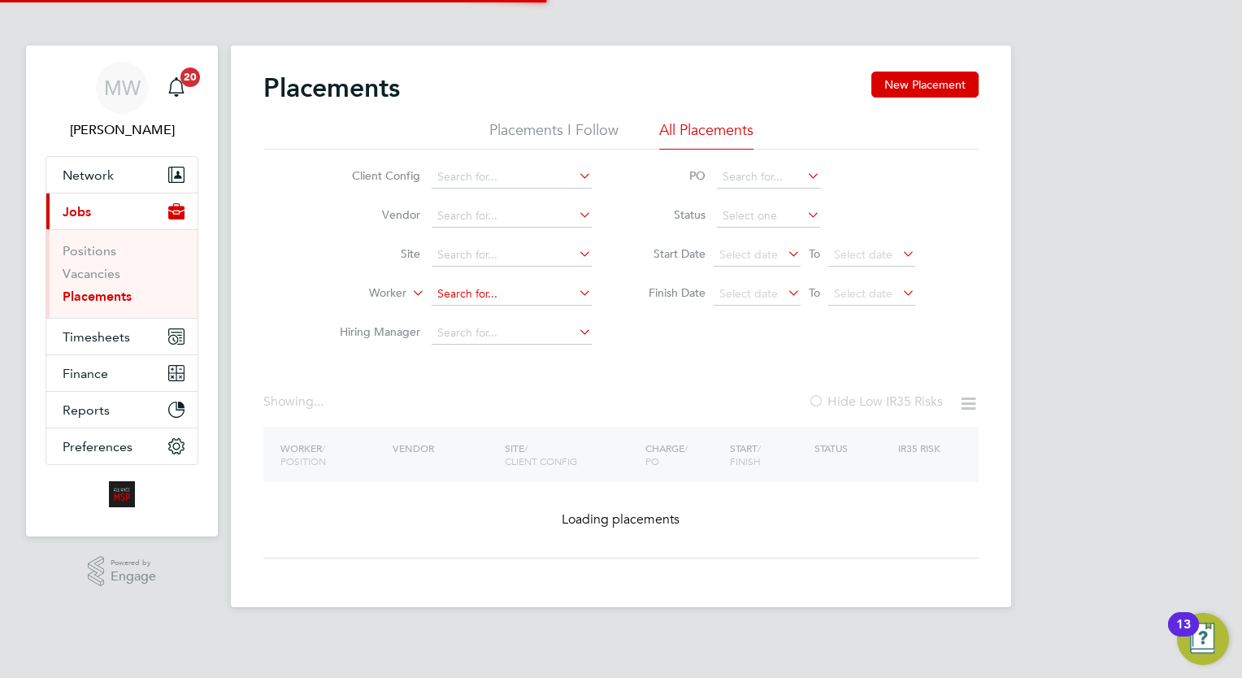
click at [464, 298] on input at bounding box center [512, 294] width 160 height 23
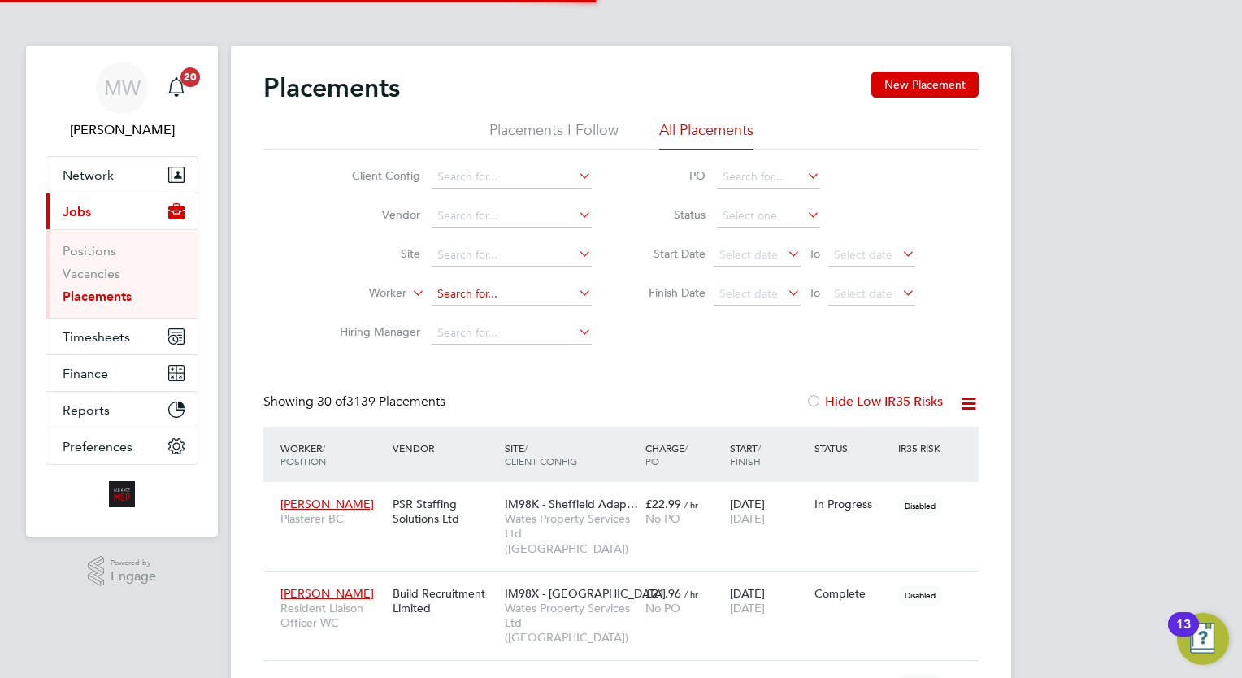
scroll to position [7, 7]
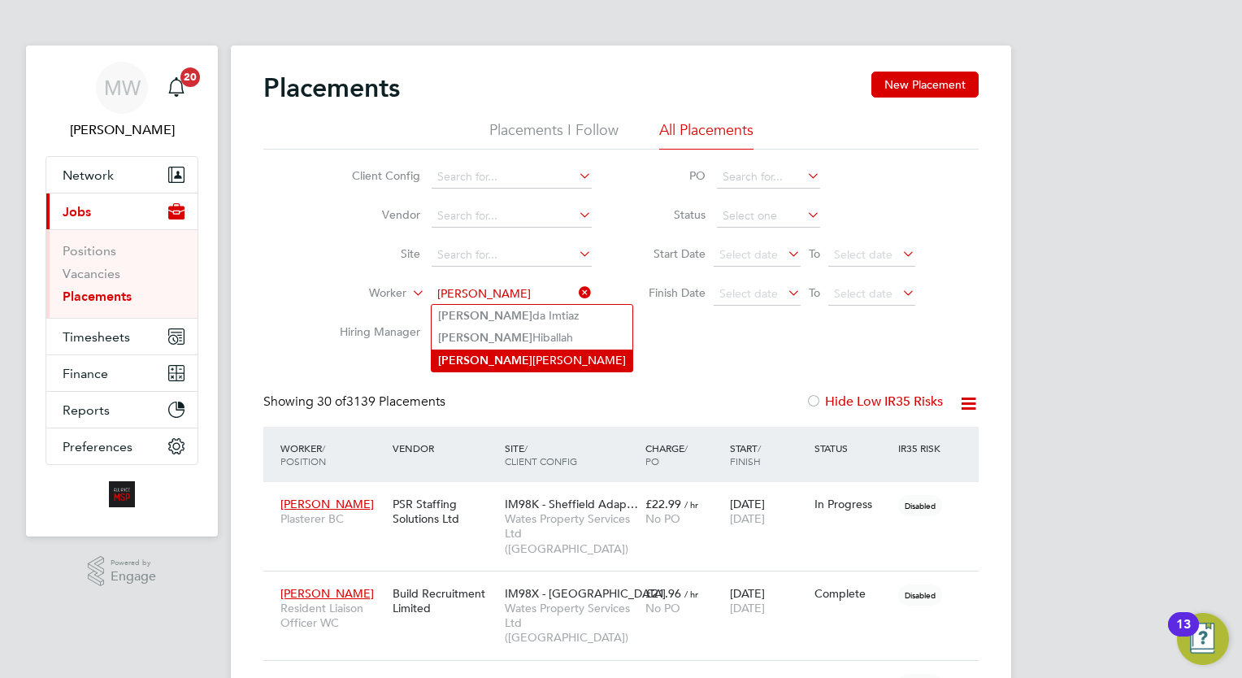
click at [504, 353] on li "Syed Jilani" at bounding box center [532, 360] width 201 height 22
type input "[PERSON_NAME]"
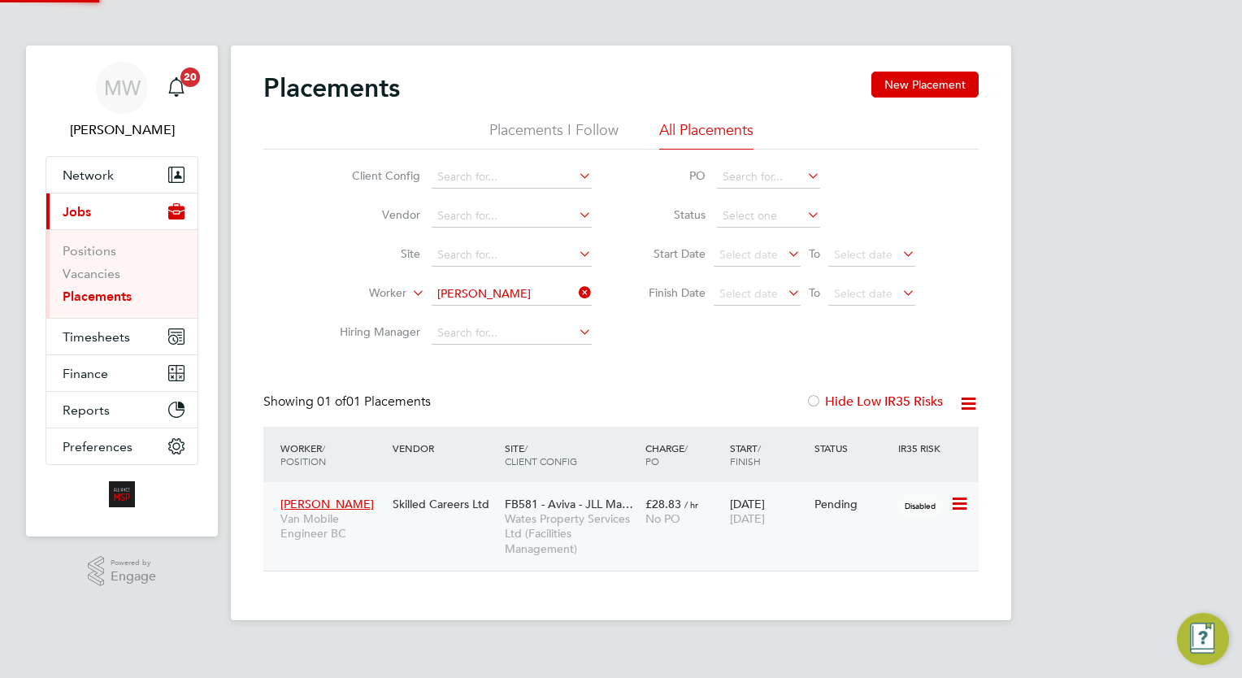
click at [600, 499] on span "FB581 - Aviva - JLL Ma…" at bounding box center [569, 504] width 128 height 15
click at [575, 288] on icon at bounding box center [575, 292] width 0 height 23
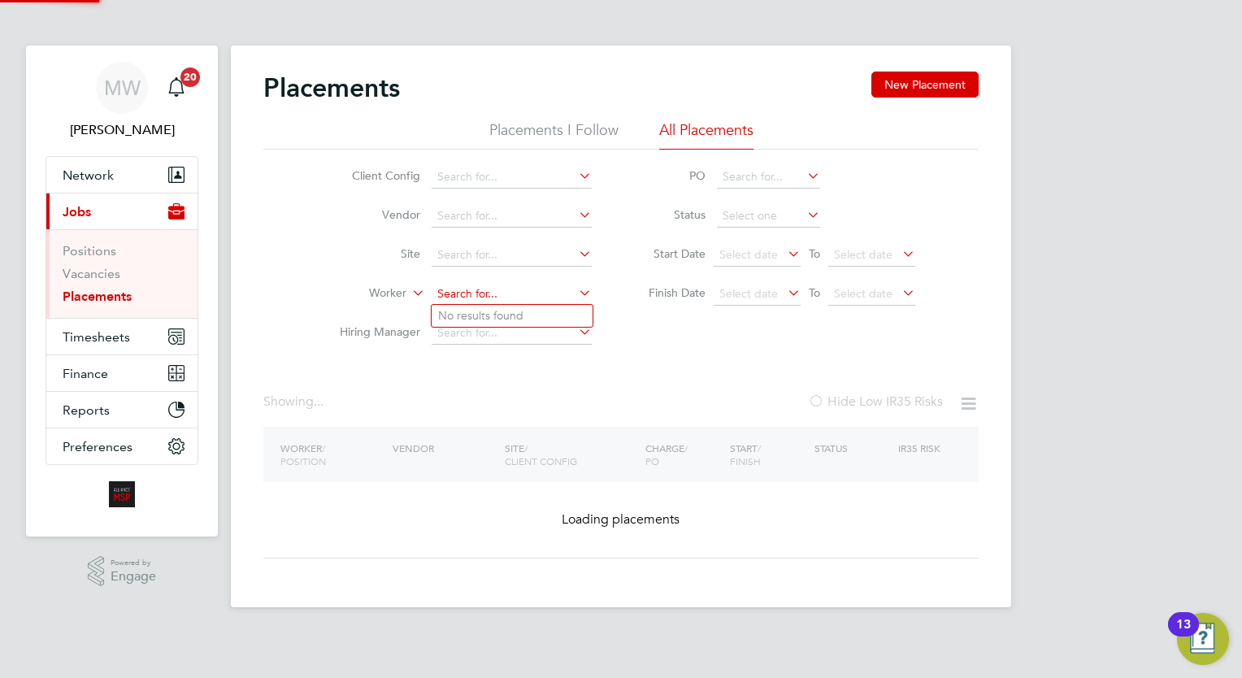
click at [524, 297] on input at bounding box center [512, 294] width 160 height 23
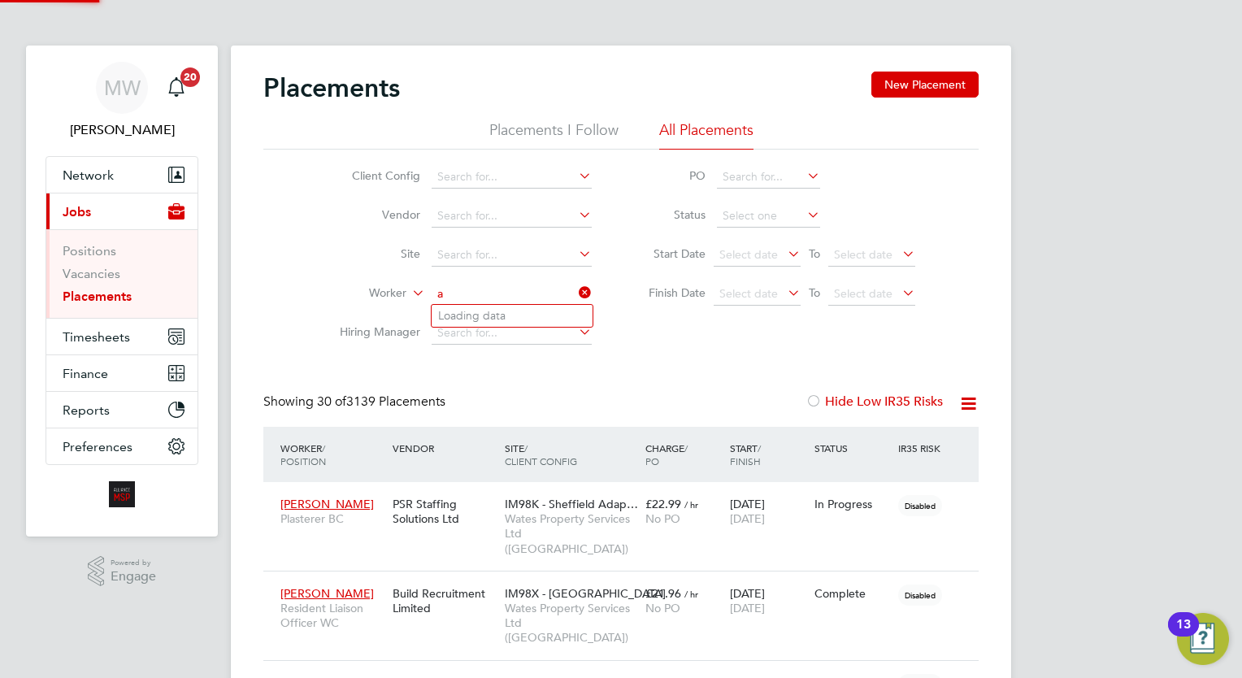
scroll to position [46, 113]
click at [510, 319] on li "Andrei Radu Habliuc" at bounding box center [532, 316] width 201 height 22
type input "Andrei Radu Habliuc"
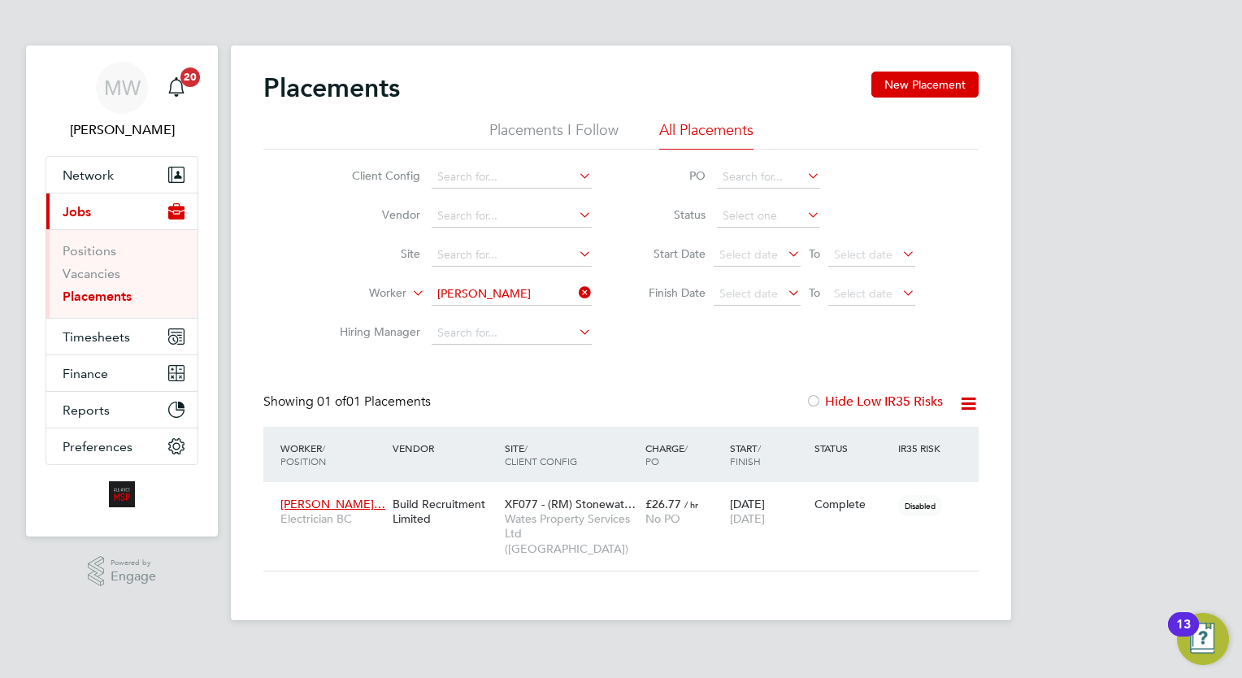
click at [575, 287] on icon at bounding box center [575, 292] width 0 height 23
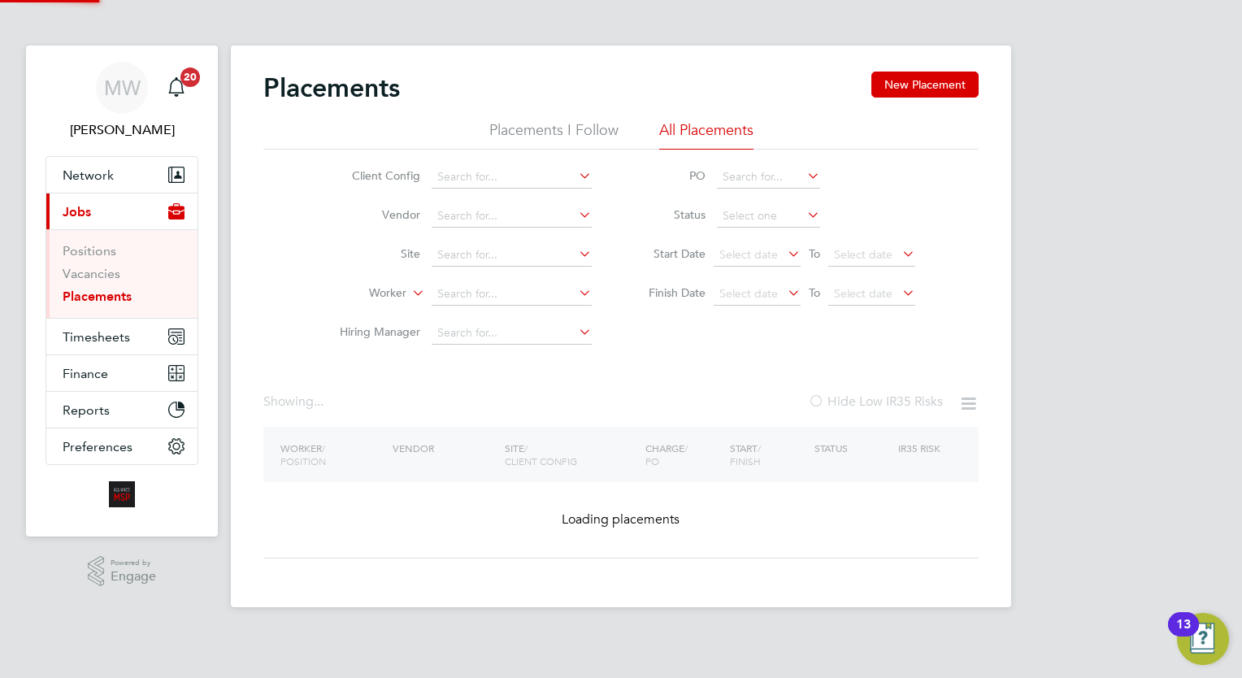
click at [488, 275] on li "Worker" at bounding box center [459, 294] width 306 height 39
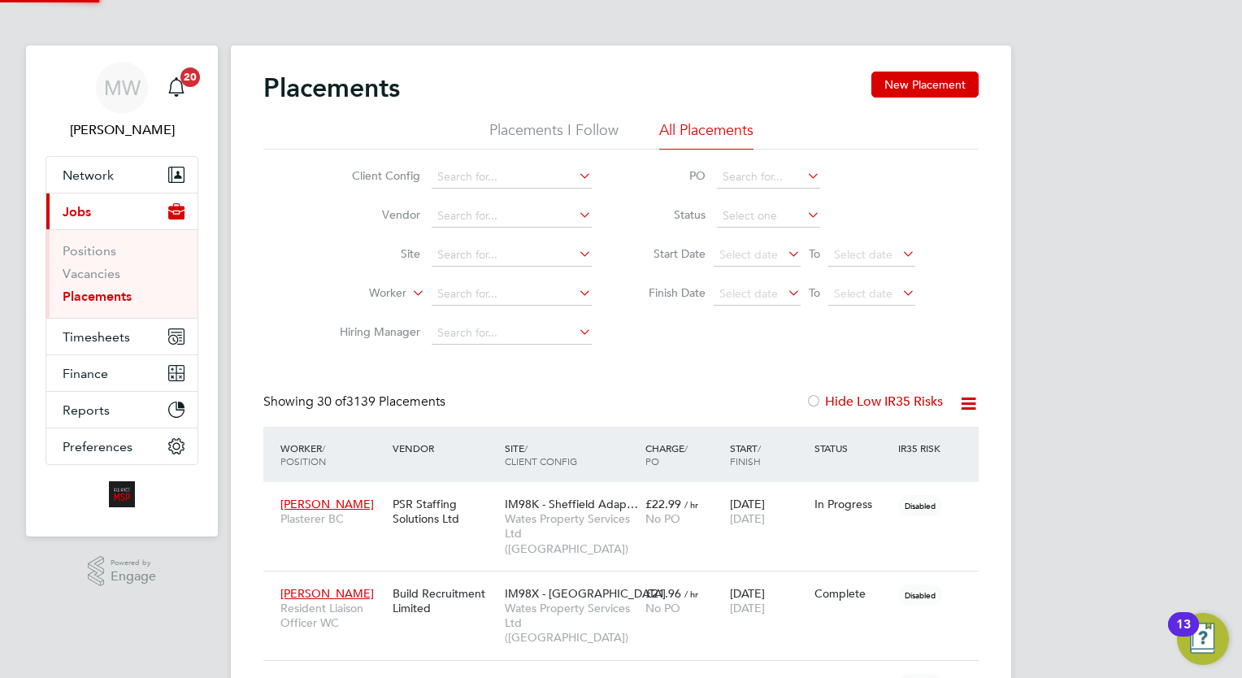
scroll to position [46, 113]
click at [492, 281] on li "Worker" at bounding box center [459, 294] width 306 height 39
click at [510, 303] on input at bounding box center [512, 294] width 160 height 23
click at [511, 319] on li "Musa Hassoun" at bounding box center [524, 316] width 185 height 22
type input "Musa Hassoun"
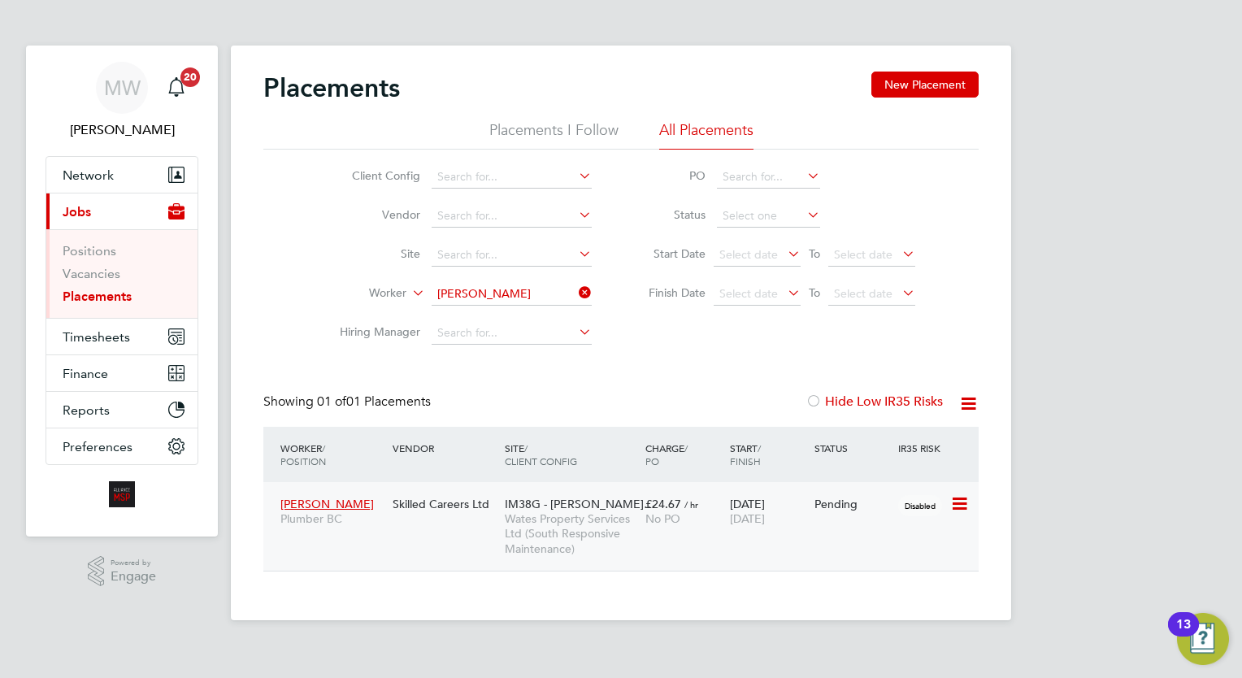
click at [676, 525] on span "No PO" at bounding box center [662, 518] width 35 height 15
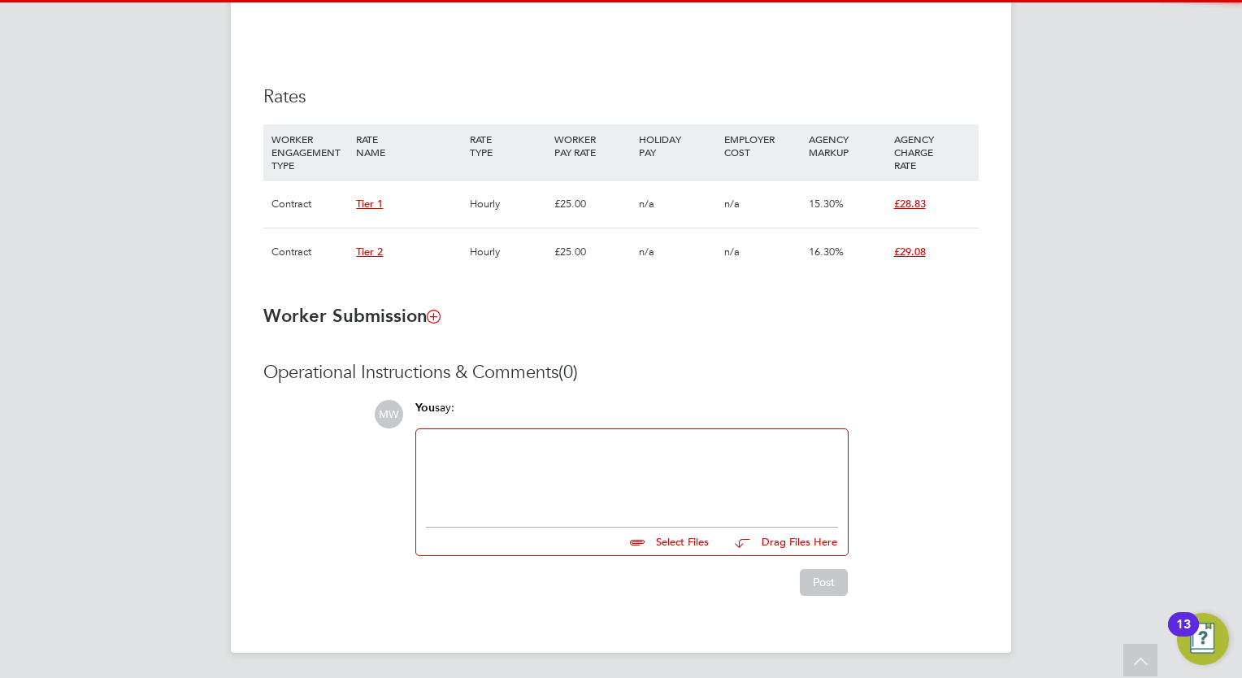
click at [562, 492] on div at bounding box center [632, 474] width 412 height 70
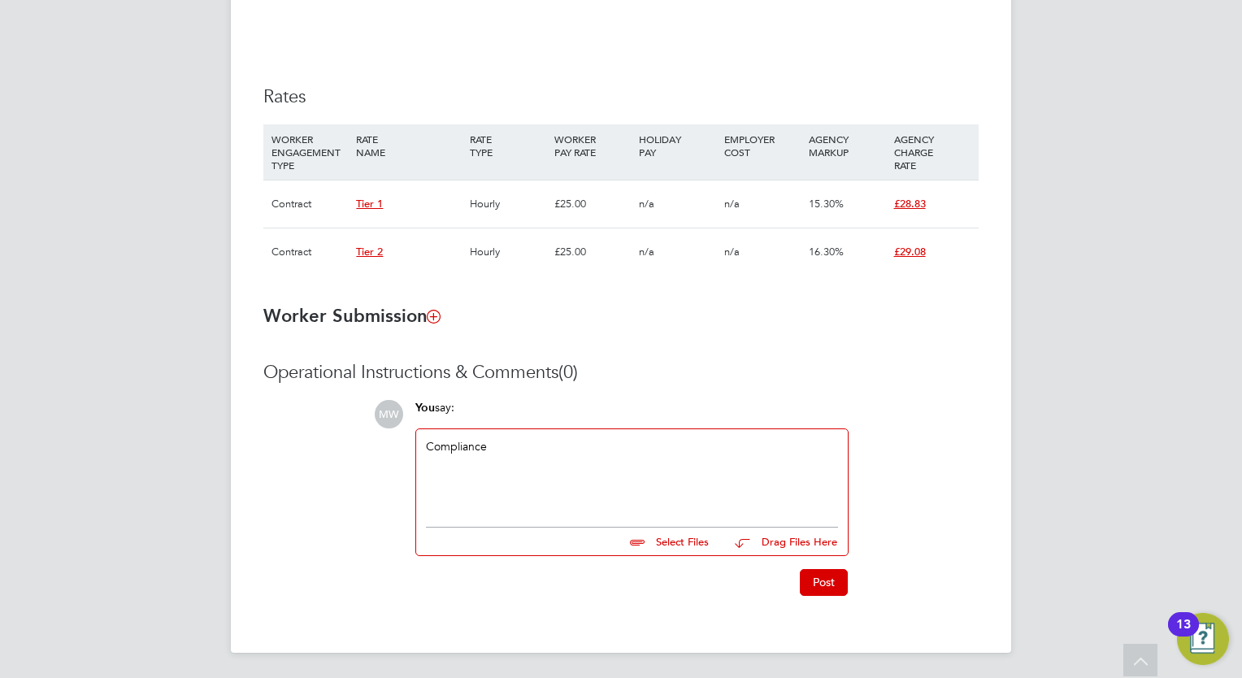
click at [679, 533] on input "file" at bounding box center [716, 538] width 244 height 23
type input "C:\fakepath\Fw_ [PERSON_NAME].zip"
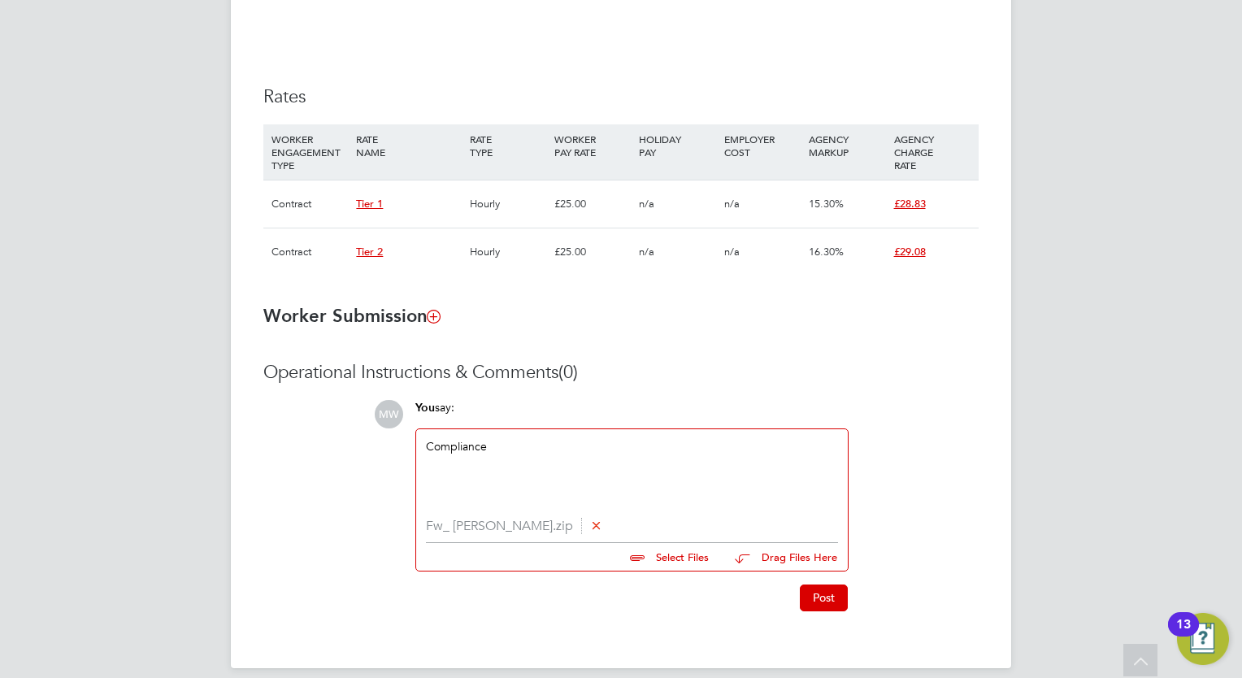
click at [826, 580] on div "Post" at bounding box center [630, 590] width 449 height 39
click at [836, 595] on button "Post" at bounding box center [824, 597] width 48 height 26
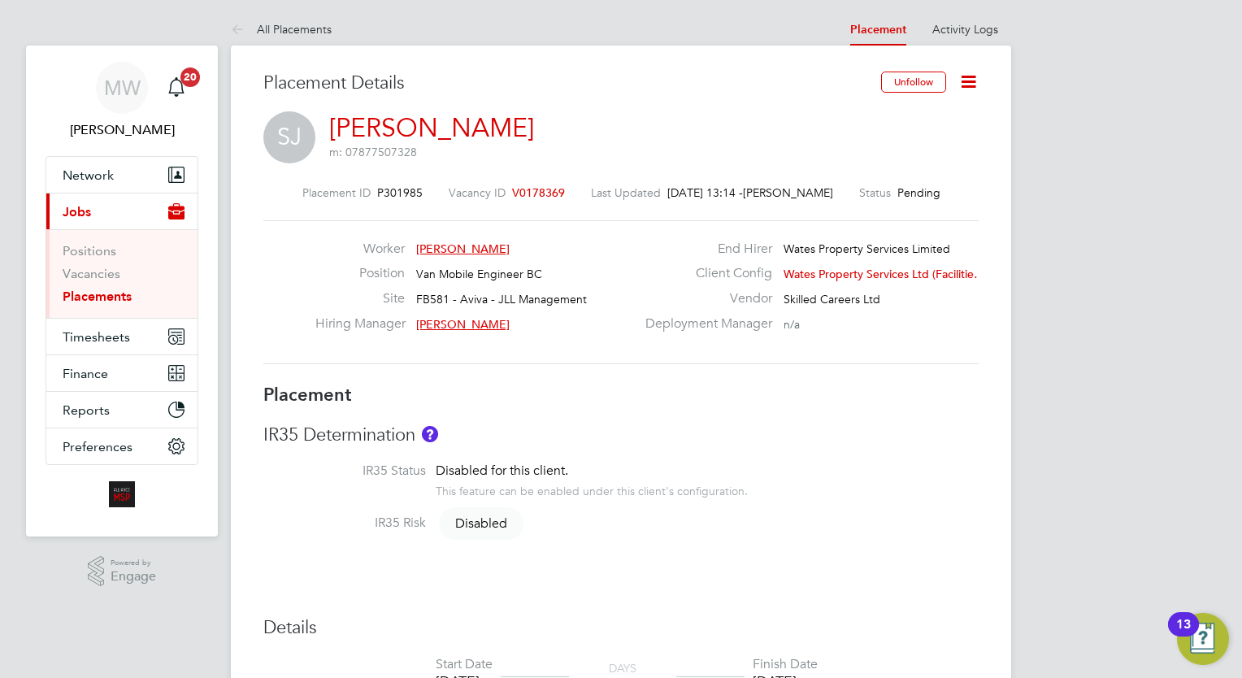
click at [103, 284] on li "Vacancies" at bounding box center [124, 277] width 122 height 23
click at [111, 291] on link "Placements" at bounding box center [97, 295] width 69 height 15
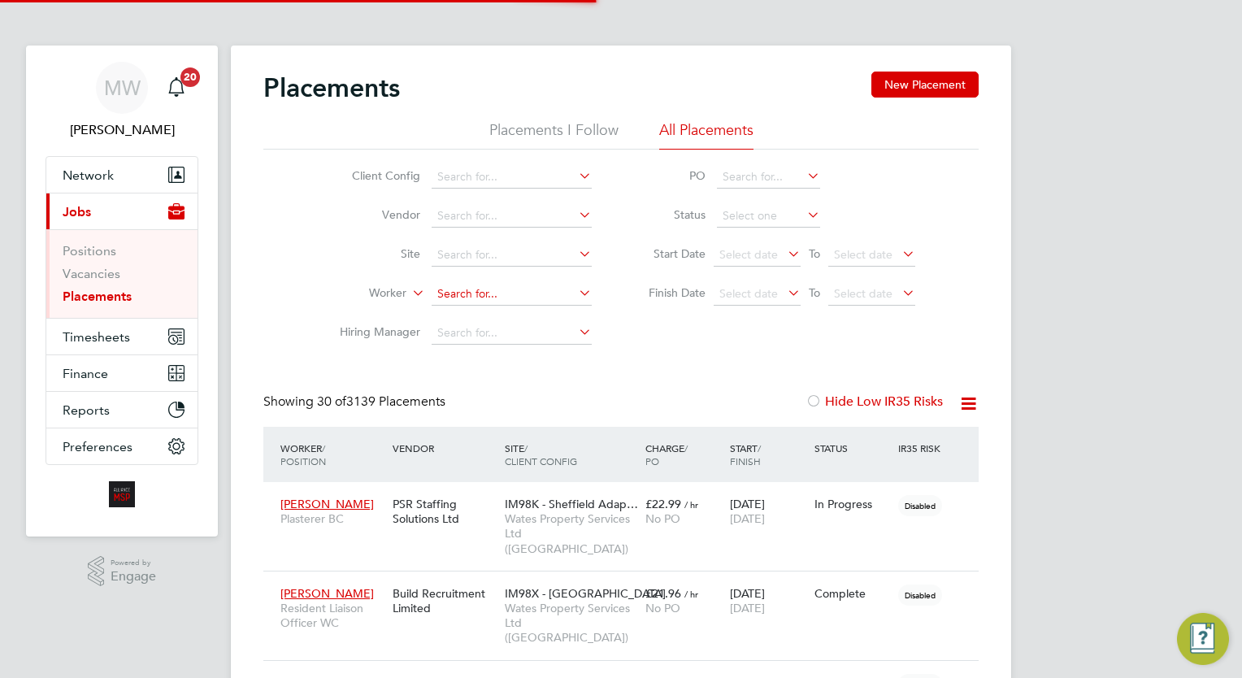
click at [491, 293] on input at bounding box center [512, 294] width 160 height 23
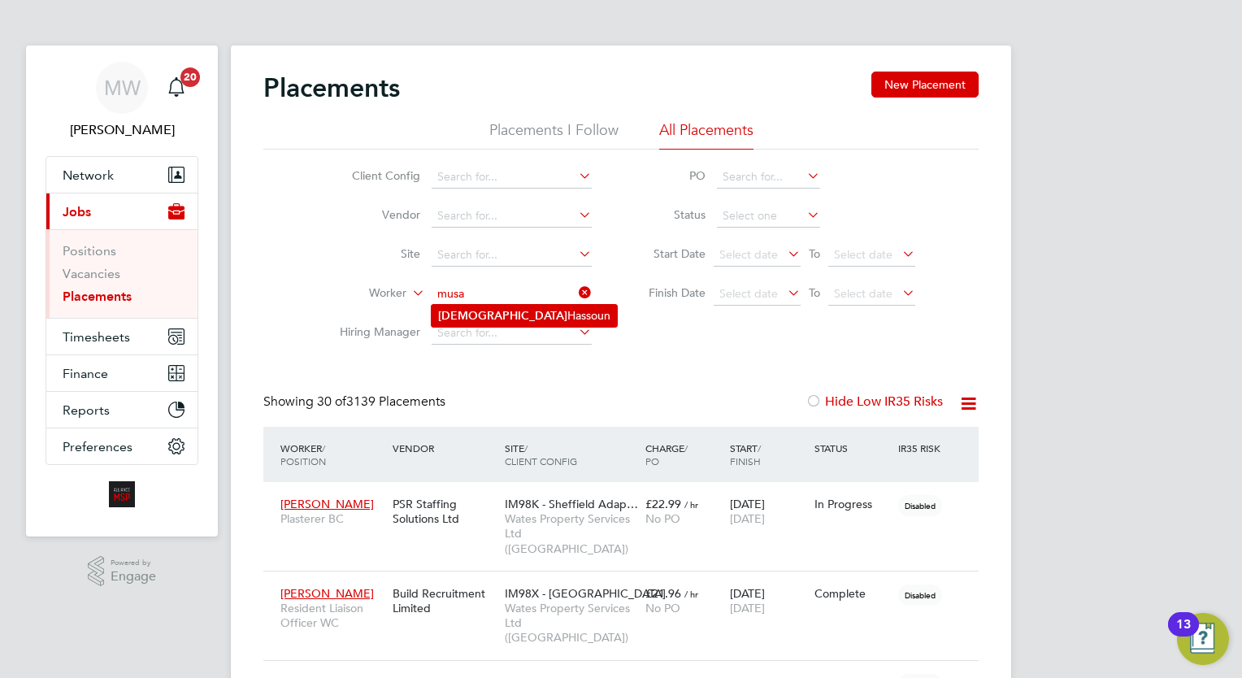
click at [501, 310] on li "Musa Hassoun" at bounding box center [524, 316] width 185 height 22
type input "[PERSON_NAME]"
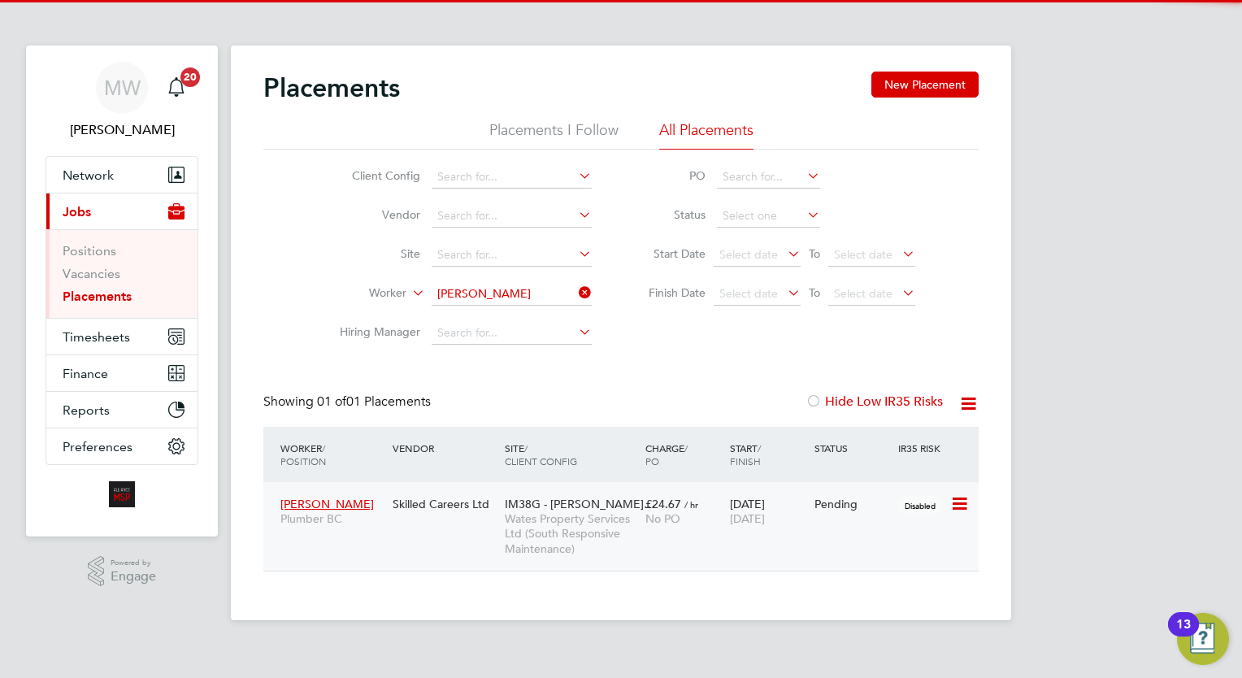
click at [638, 510] on div "IM38G - PEABODY DT… Wates Property Services Ltd (South Responsive Maintenance)" at bounding box center [571, 526] width 141 height 76
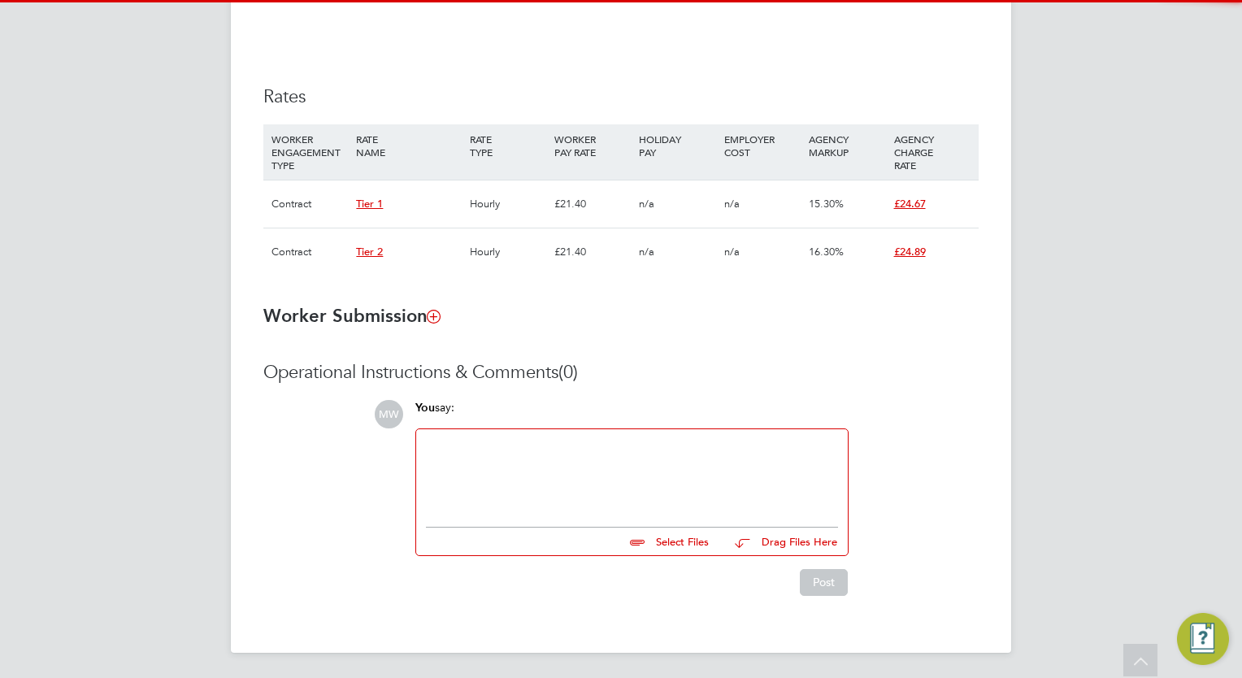
click at [530, 497] on div at bounding box center [632, 474] width 412 height 70
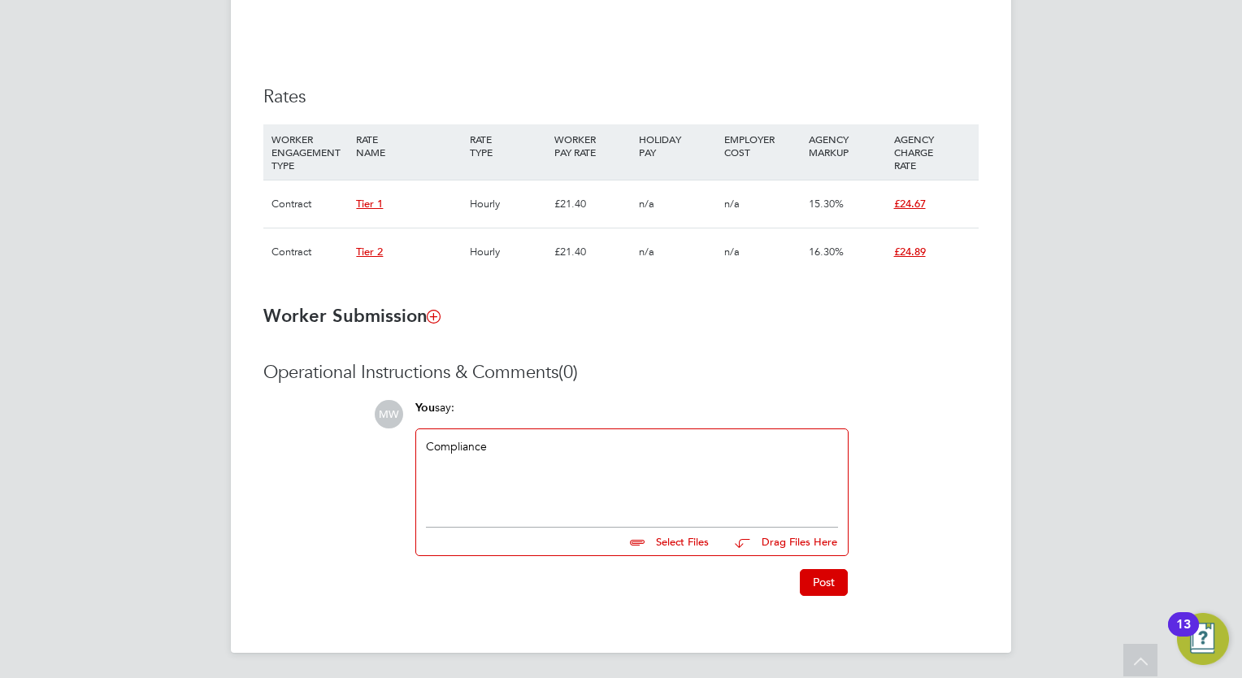
click at [673, 538] on input "file" at bounding box center [716, 538] width 244 height 23
type input "C:\fakepath\Wates Starter Pack – Certificate of Compliance (COC) - Musa Hassoun…"
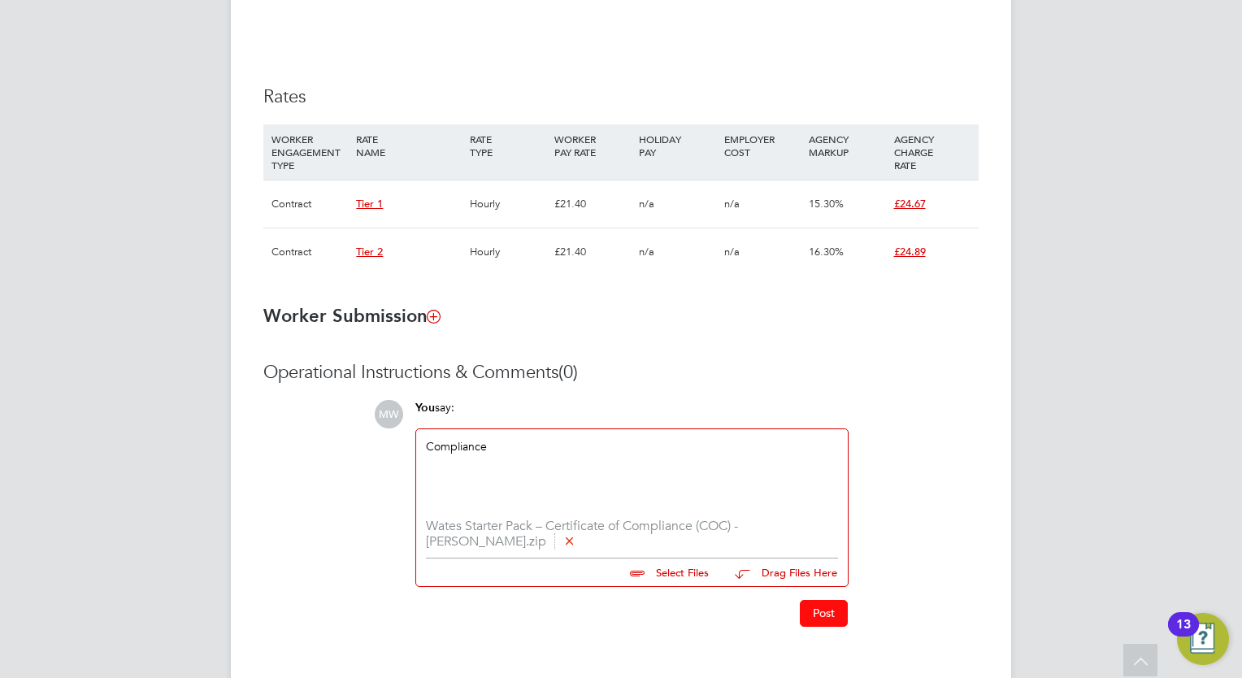
click at [804, 612] on button "Post" at bounding box center [824, 613] width 48 height 26
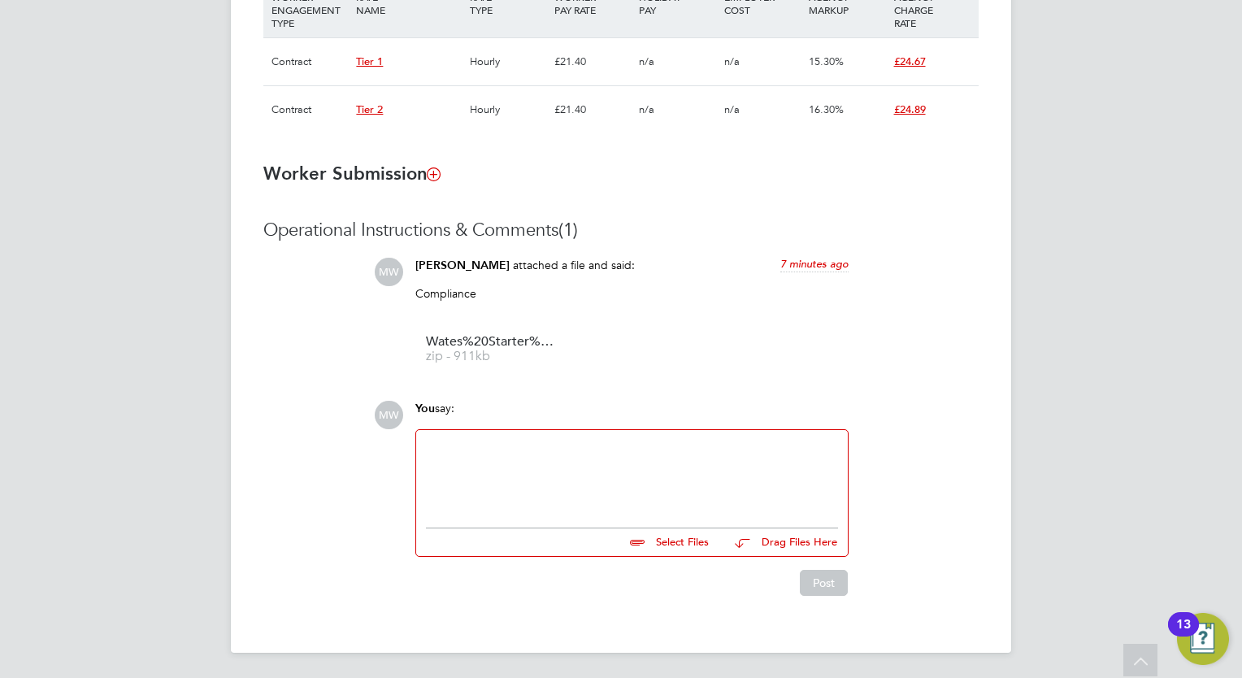
scroll to position [276, 0]
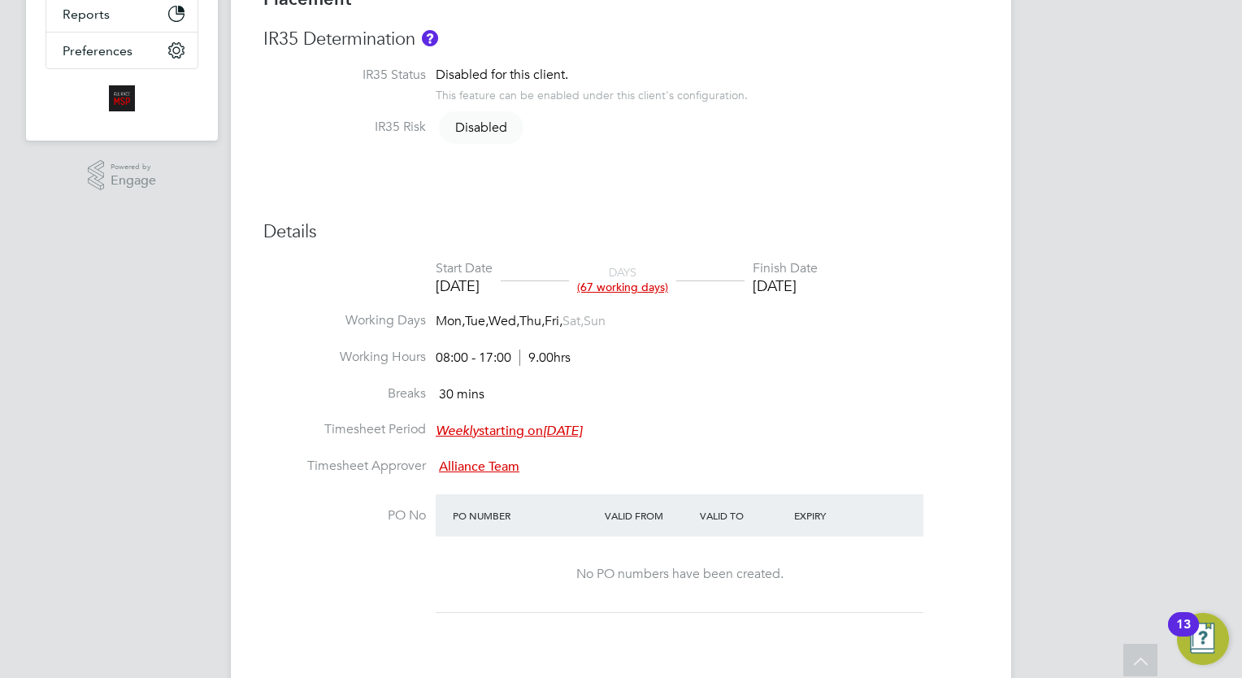
scroll to position [0, 0]
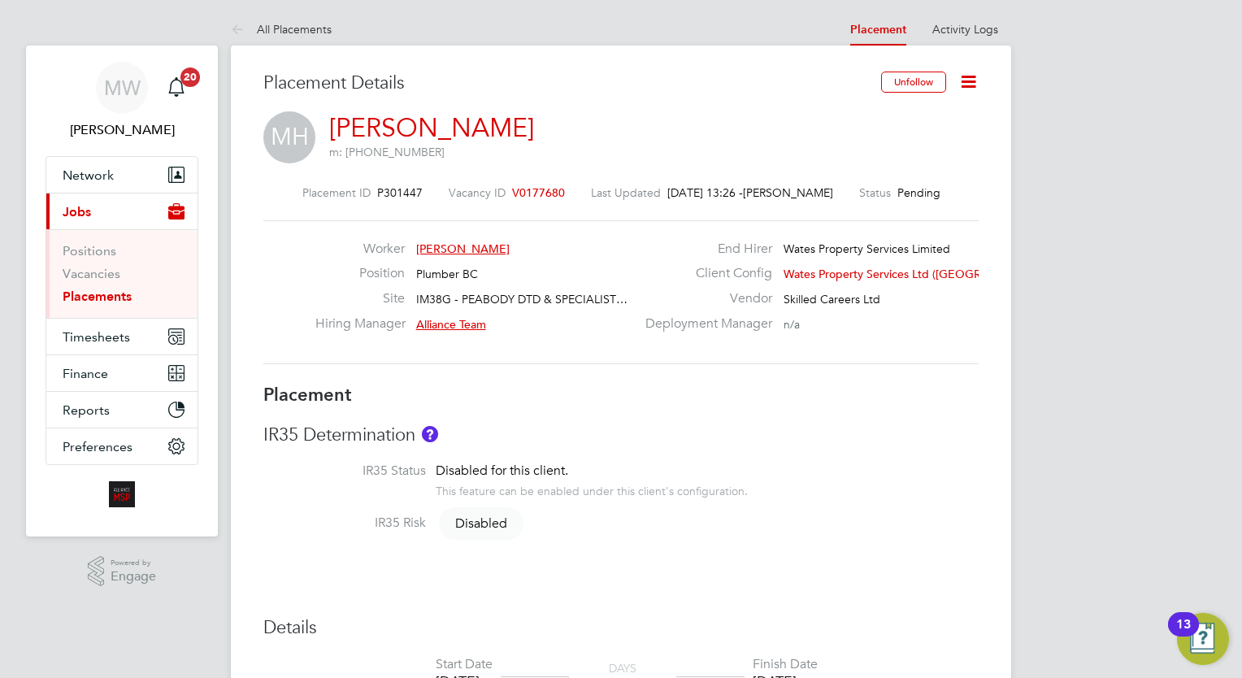
drag, startPoint x: 106, startPoint y: 289, endPoint x: 739, endPoint y: 676, distance: 742.6
click at [106, 289] on link "Placements" at bounding box center [97, 295] width 69 height 15
click at [128, 297] on link "Placements" at bounding box center [97, 295] width 69 height 15
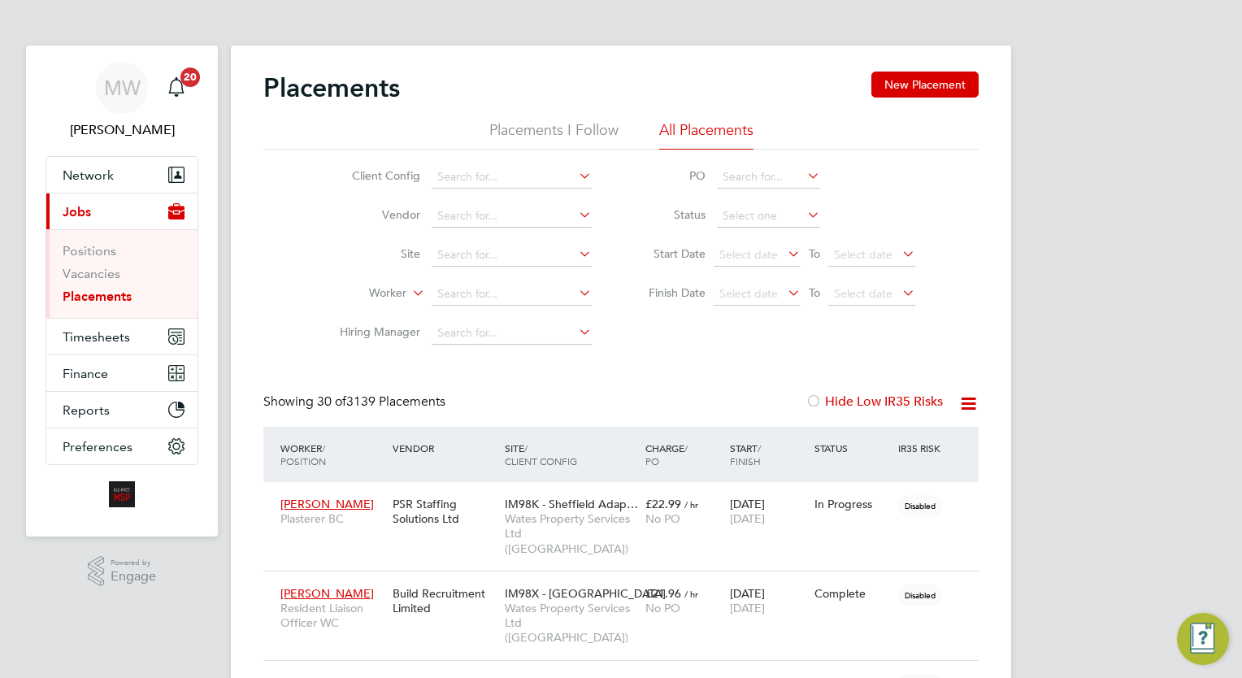
scroll to position [46, 113]
click at [647, 614] on div "James Fisher Resident Liaison Officer WC Build Recruitment Limited IM98X - Park…" at bounding box center [620, 614] width 715 height 89
click at [475, 294] on input at bounding box center [512, 294] width 160 height 23
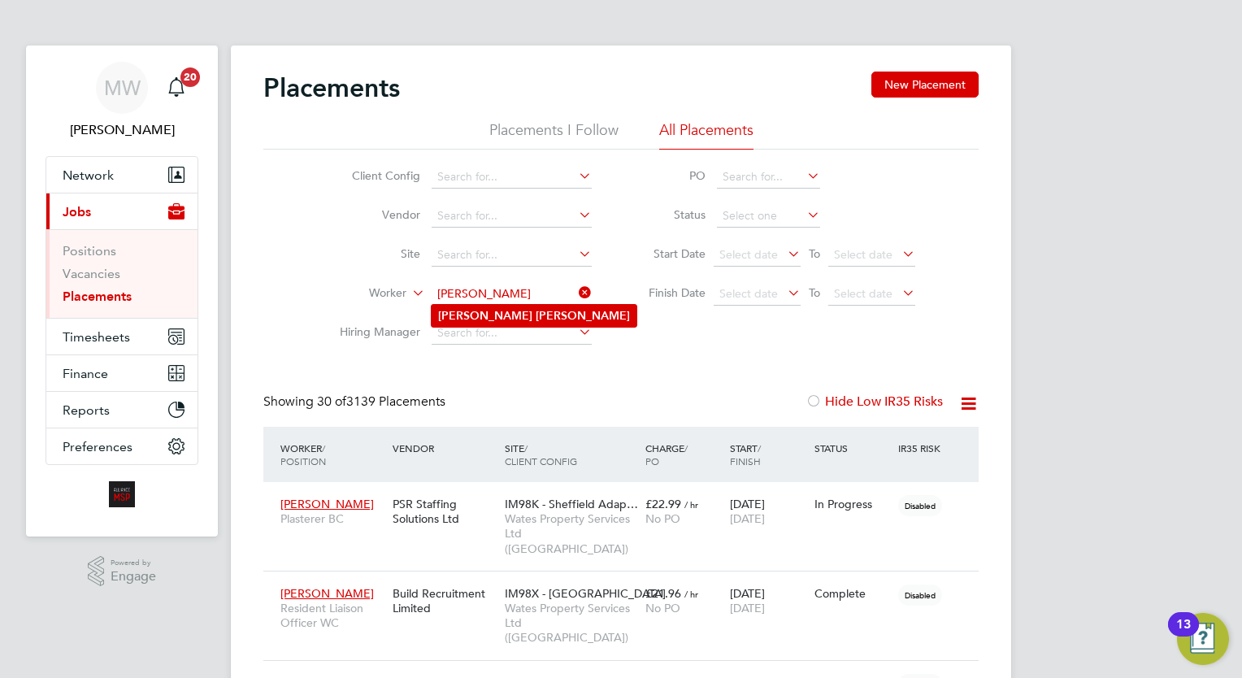
click at [495, 313] on li "[PERSON_NAME]" at bounding box center [534, 316] width 205 height 22
click at [536, 313] on b "[PERSON_NAME]" at bounding box center [583, 316] width 94 height 14
type input "[PERSON_NAME]"
click at [501, 288] on input at bounding box center [512, 294] width 160 height 23
click at [502, 314] on li "Ryan Riley" at bounding box center [534, 316] width 205 height 22
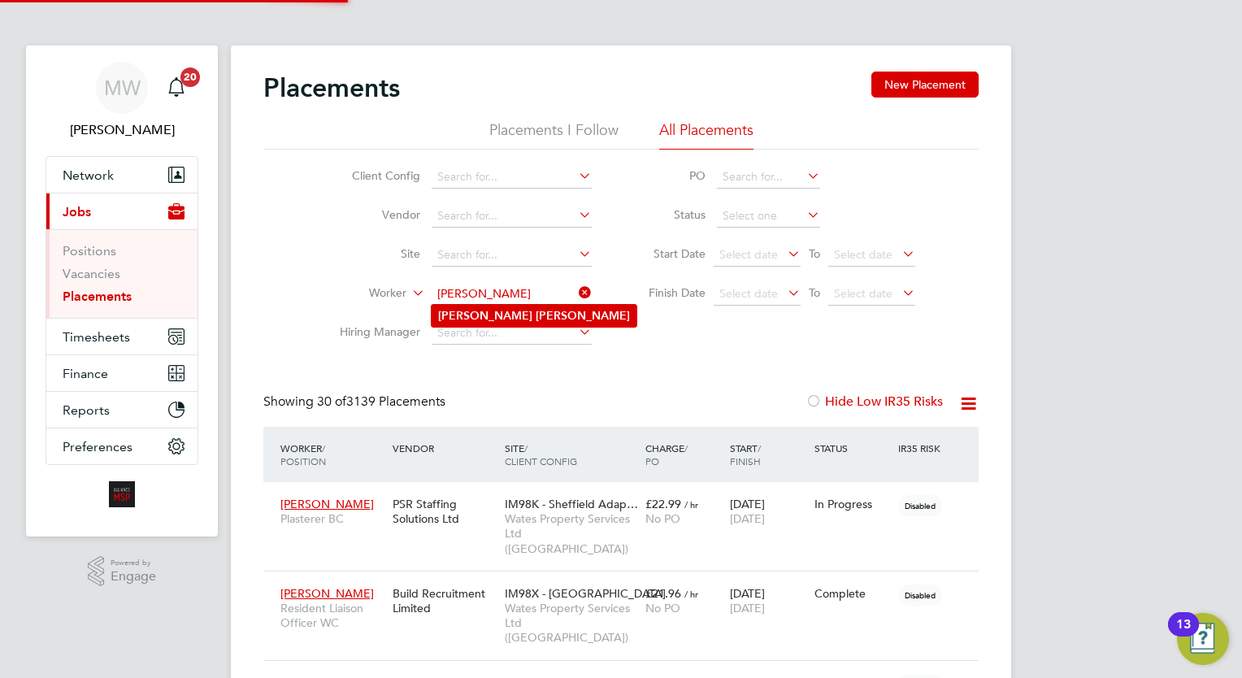
type input "Ryan Riley"
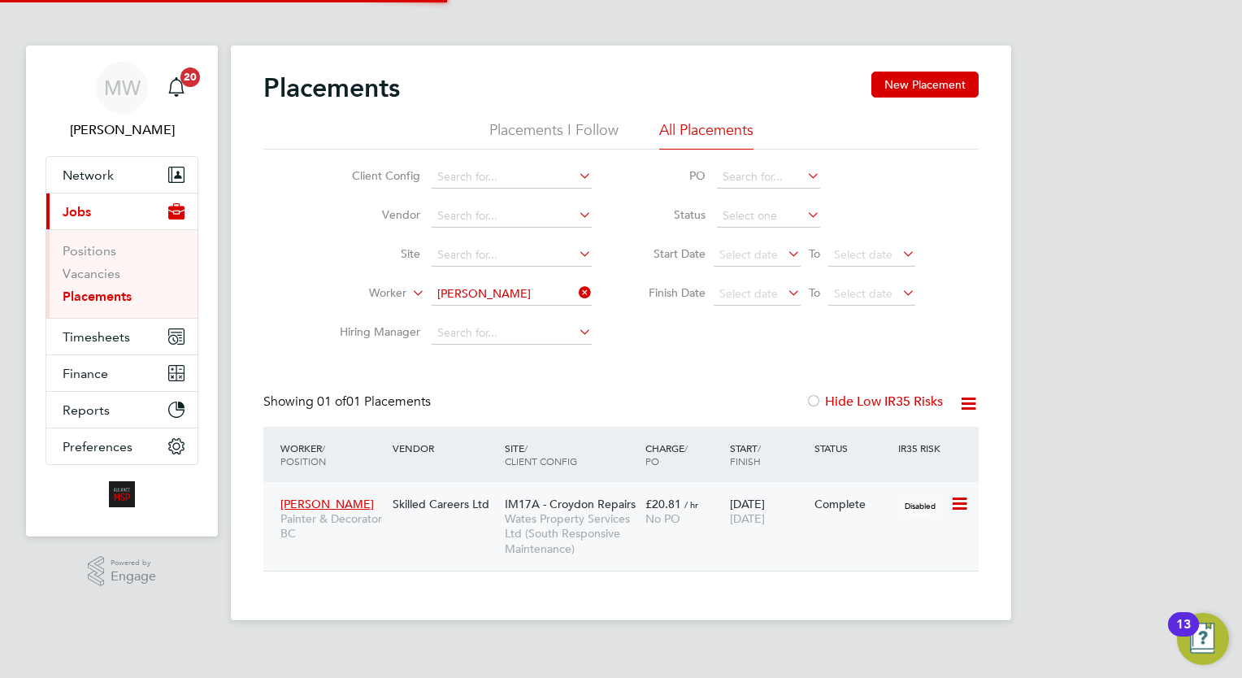
scroll to position [76, 141]
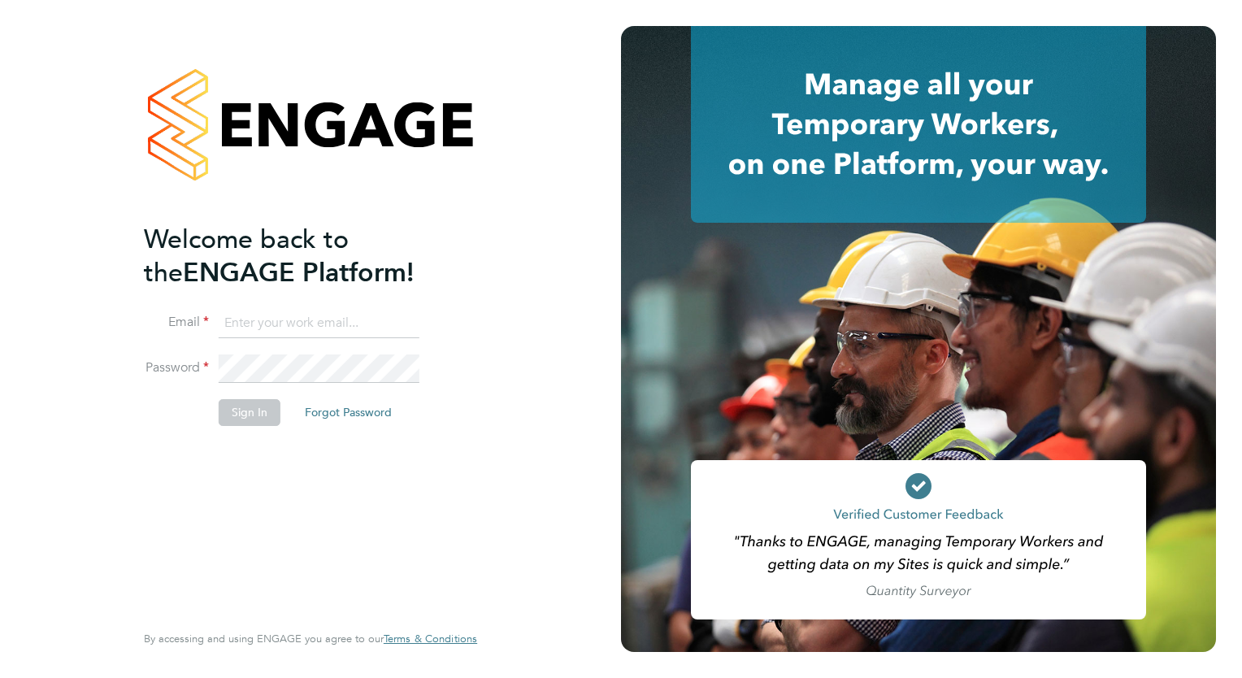
type input "[EMAIL_ADDRESS][DOMAIN_NAME]"
click at [254, 406] on button "Sign In" at bounding box center [250, 412] width 62 height 26
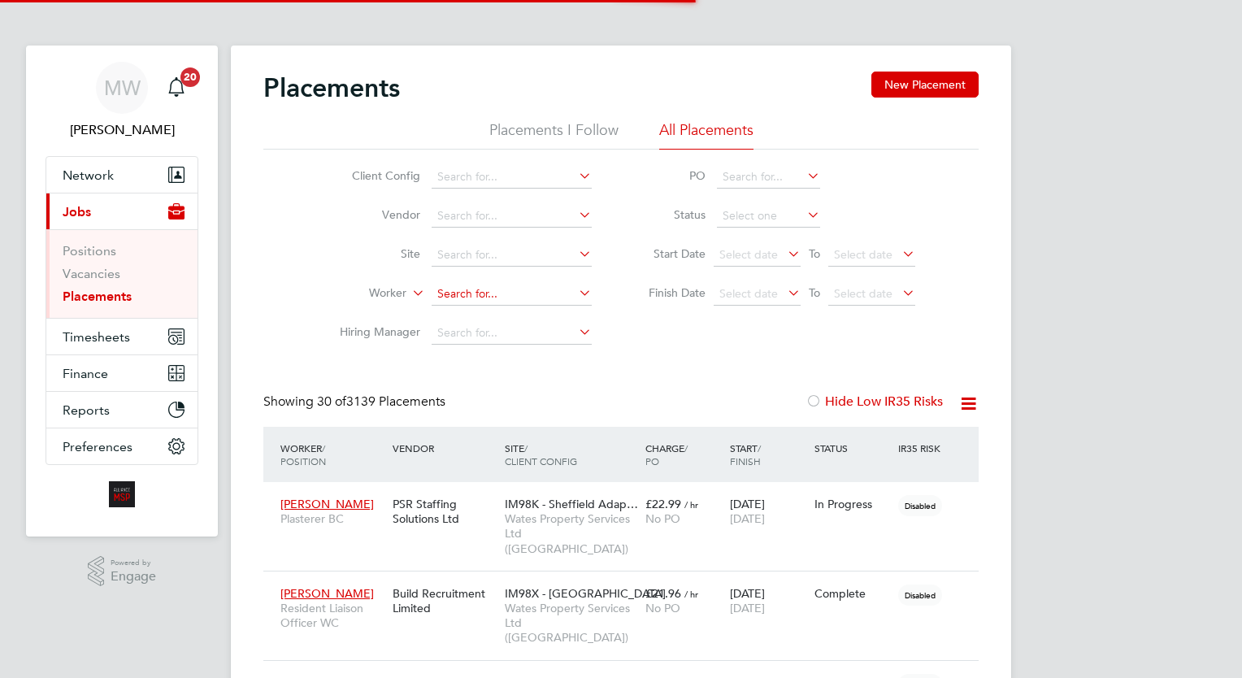
click at [497, 291] on input at bounding box center [512, 294] width 160 height 23
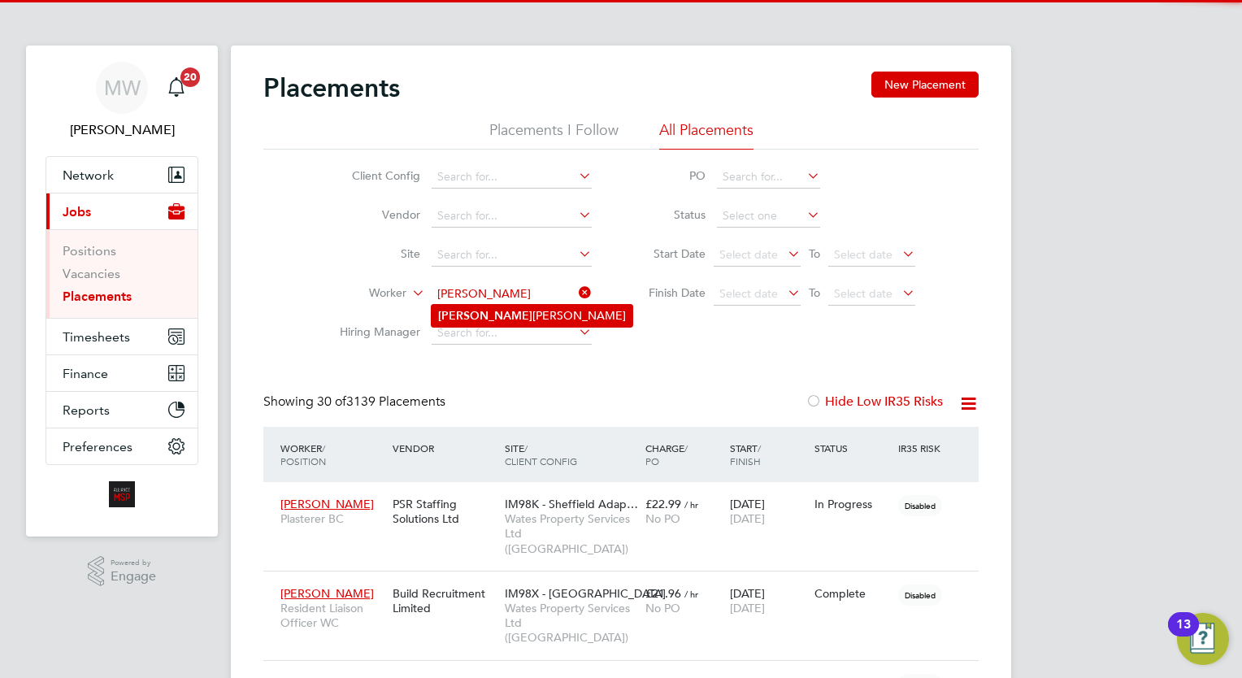
click at [512, 310] on li "Andrei Radu Habliuc" at bounding box center [532, 316] width 201 height 22
type input "[PERSON_NAME]"
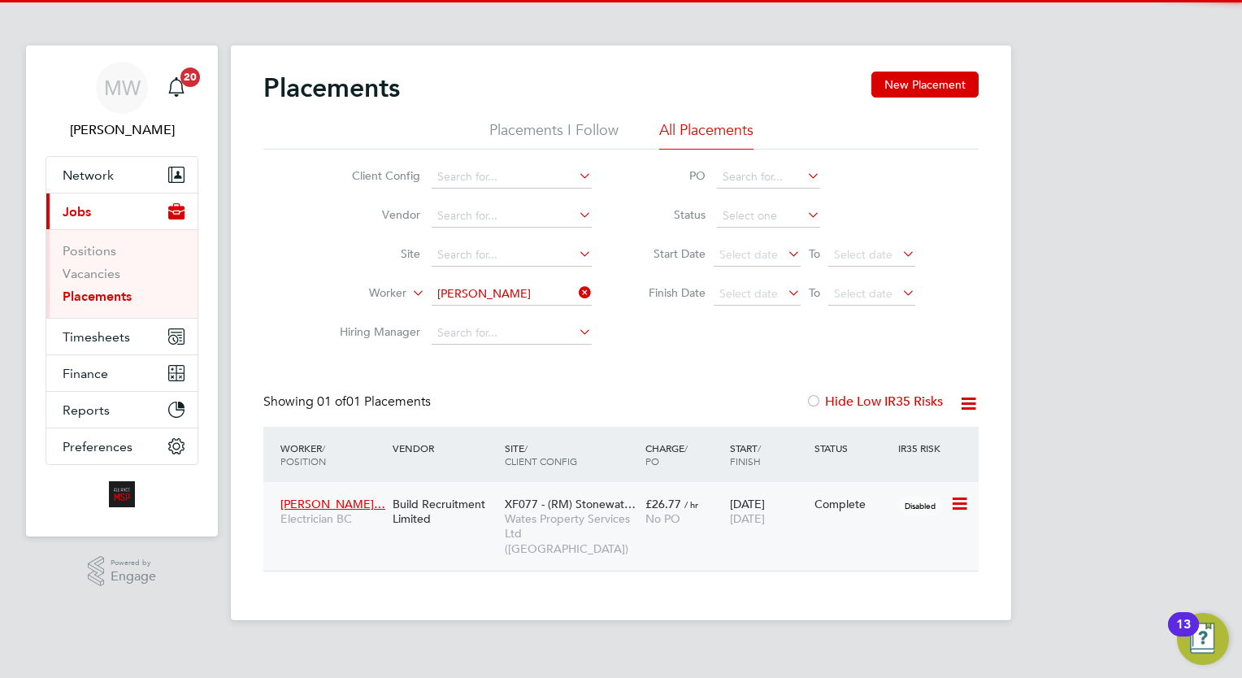
click at [757, 541] on div "Andrei Radu Habl… Electrician BC Build Recruitment Limited XF077 - (RM) Stonewa…" at bounding box center [620, 526] width 715 height 89
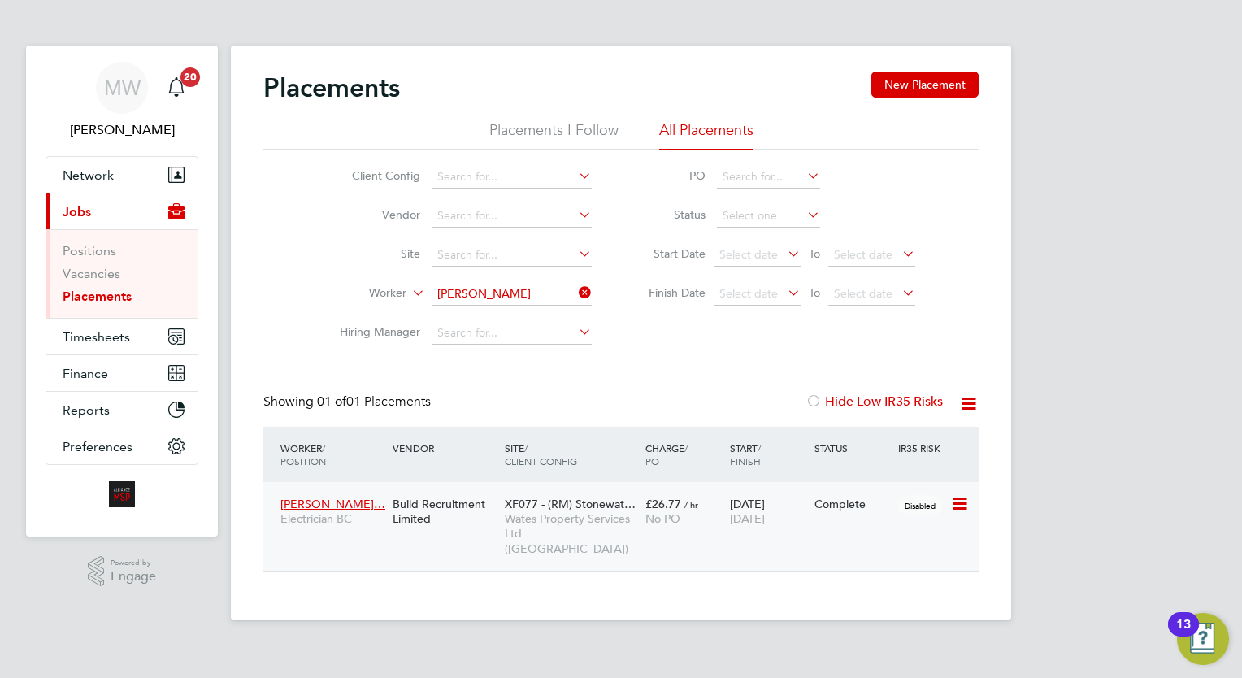
click at [717, 515] on div "No PO" at bounding box center [683, 518] width 76 height 15
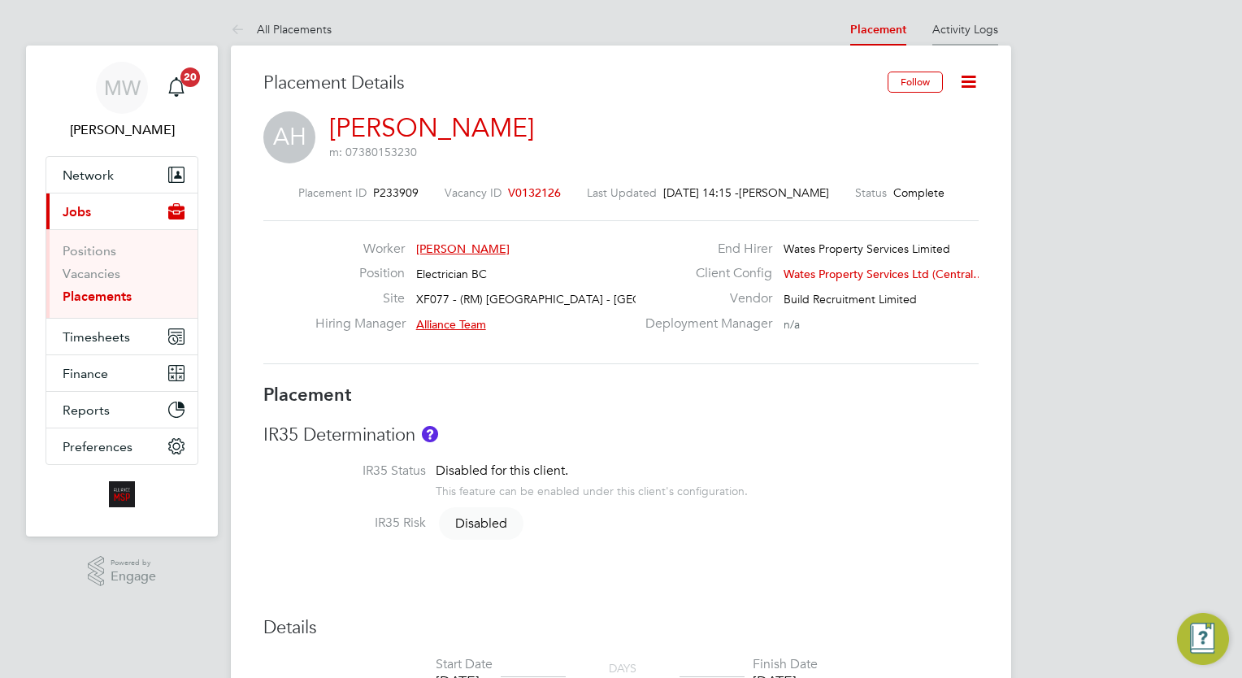
click at [961, 28] on link "Activity Logs" at bounding box center [965, 29] width 66 height 15
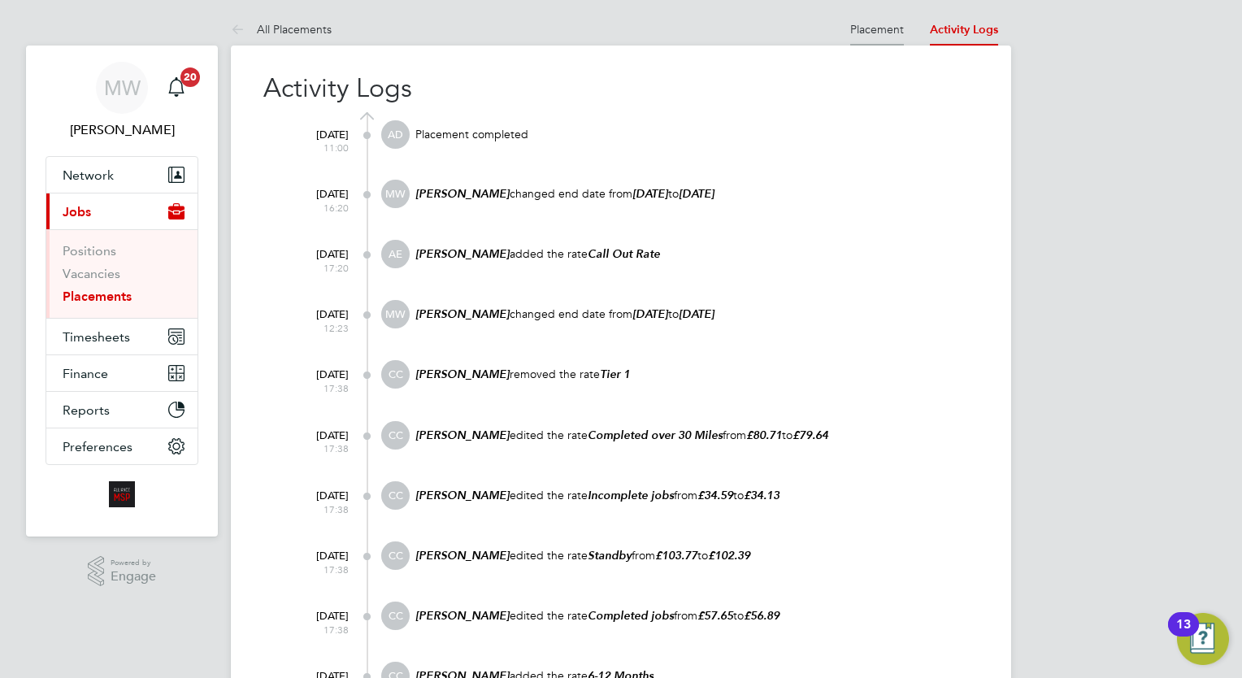
click at [879, 31] on link "Placement" at bounding box center [877, 29] width 54 height 15
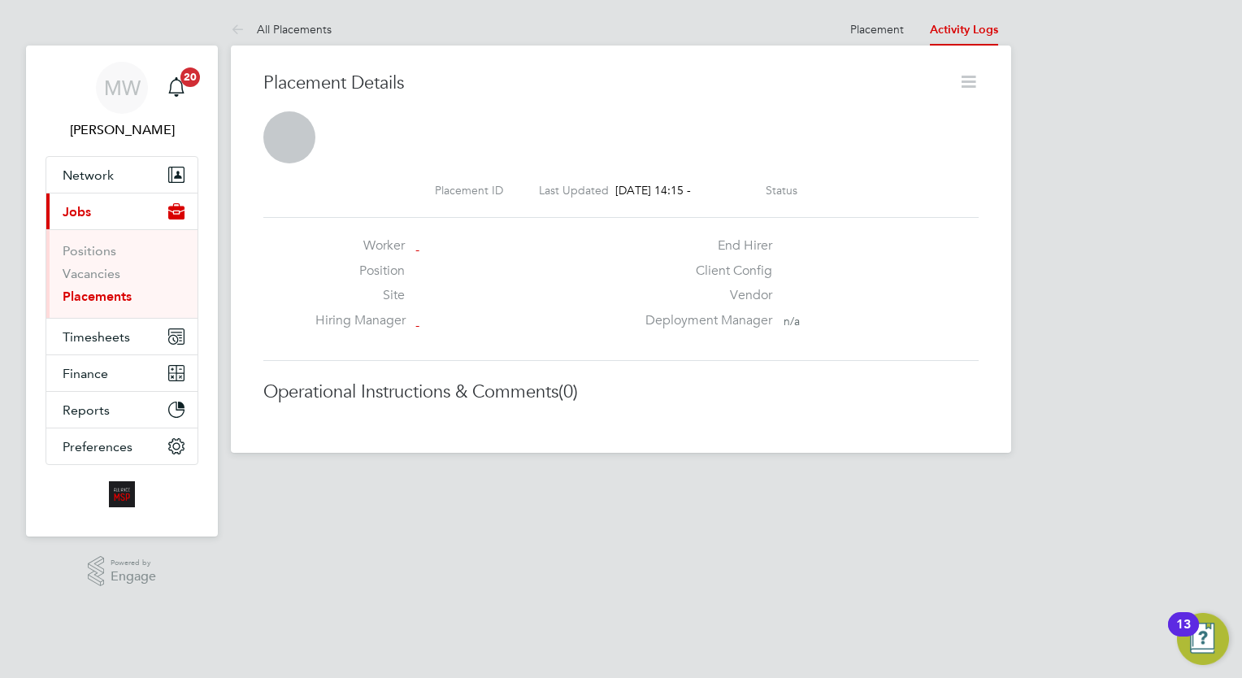
click at [974, 74] on icon at bounding box center [968, 82] width 20 height 20
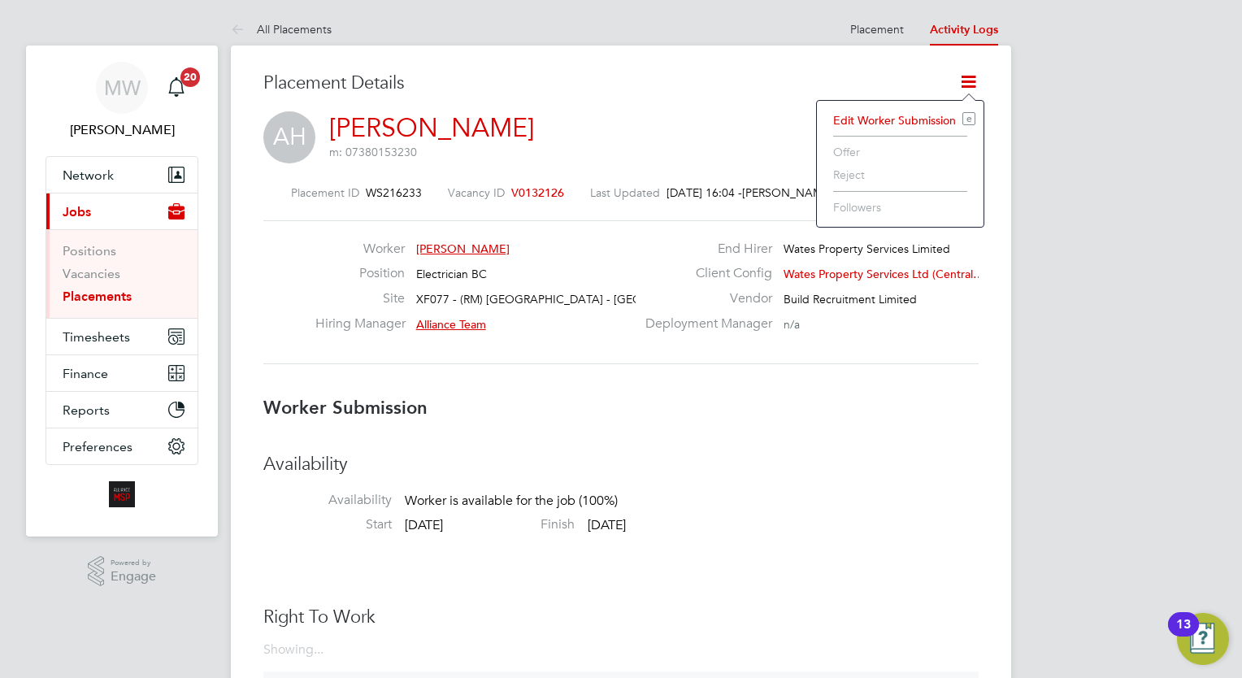
drag, startPoint x: 910, startPoint y: 127, endPoint x: 957, endPoint y: 383, distance: 260.3
click at [957, 383] on div "Placement ID WS216233 Vacancy ID V0132126 Last Updated [DATE] 16:04 - [PERSON_N…" at bounding box center [620, 275] width 715 height 218
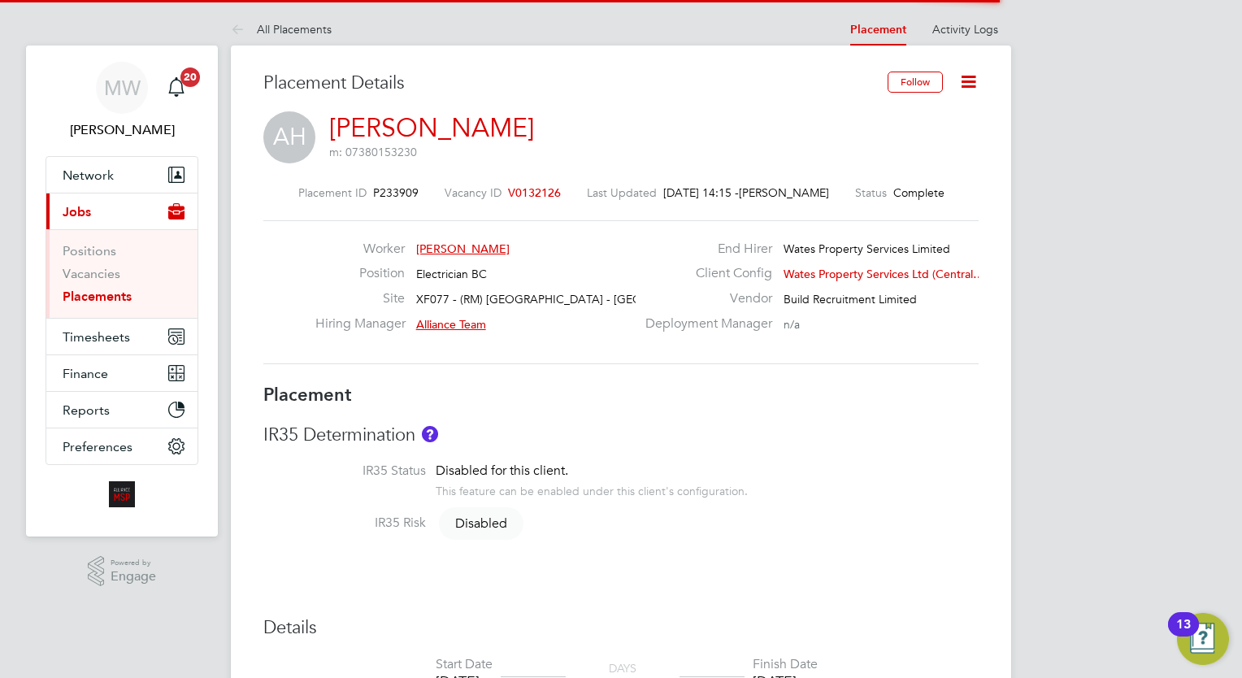
click at [962, 80] on icon at bounding box center [968, 82] width 20 height 20
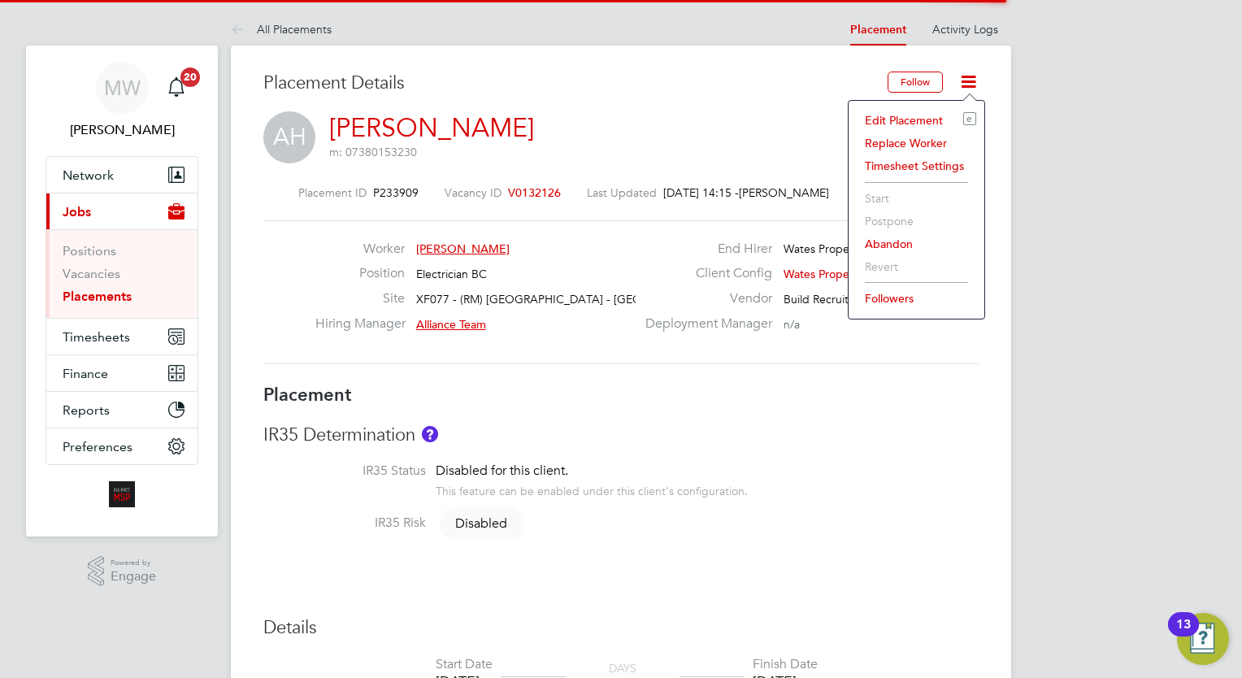
click at [920, 112] on li "Edit Placement e" at bounding box center [916, 120] width 119 height 23
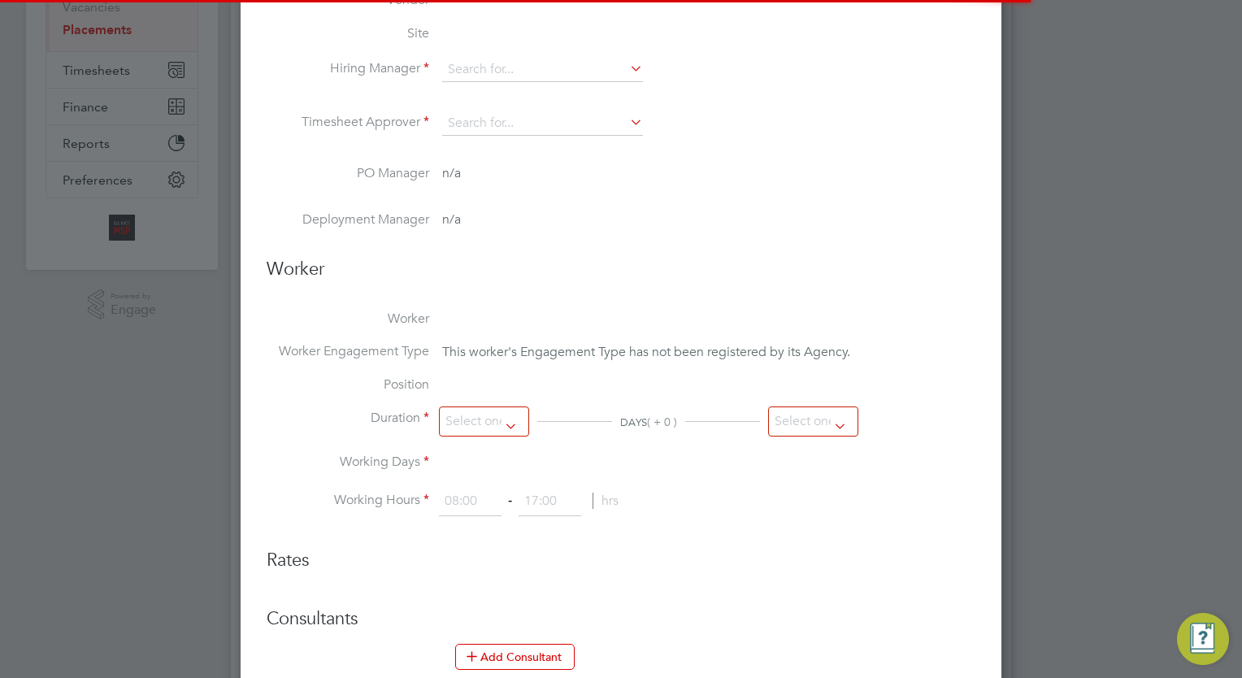
type input "Alliance Team"
type input "[DATE]"
type input "00:00"
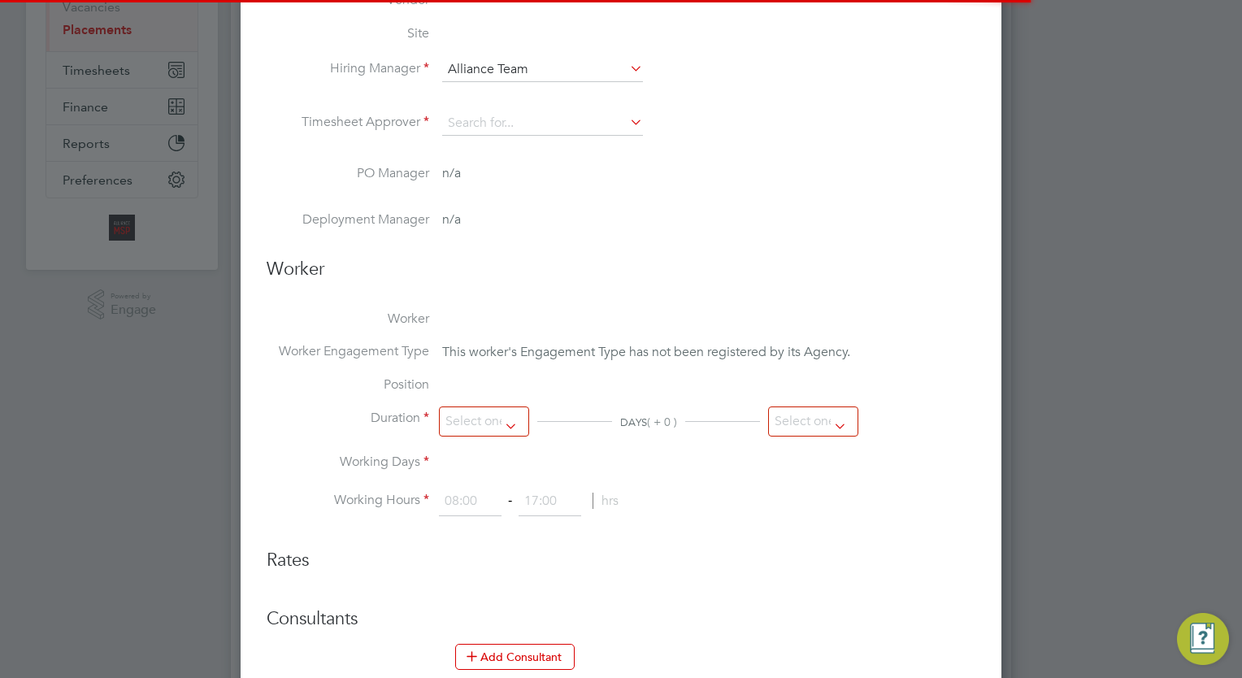
type input "00:00"
type input "06693"
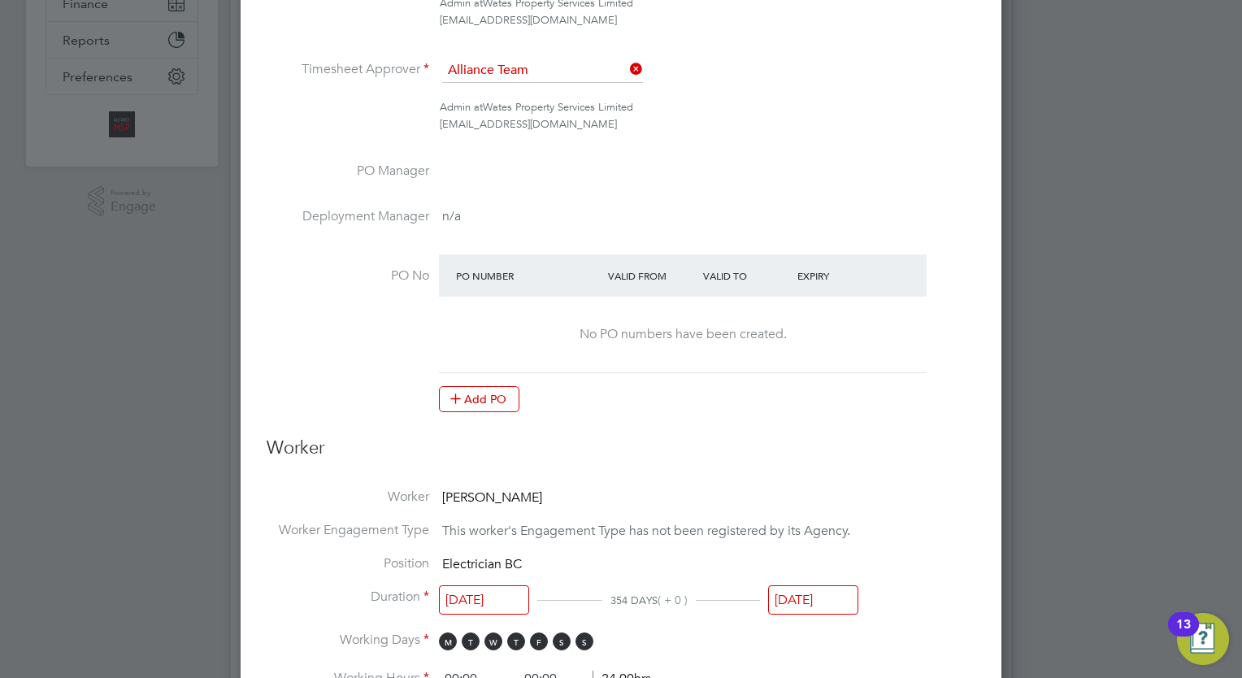
click at [801, 608] on input "15 Aug 2025" at bounding box center [813, 600] width 90 height 30
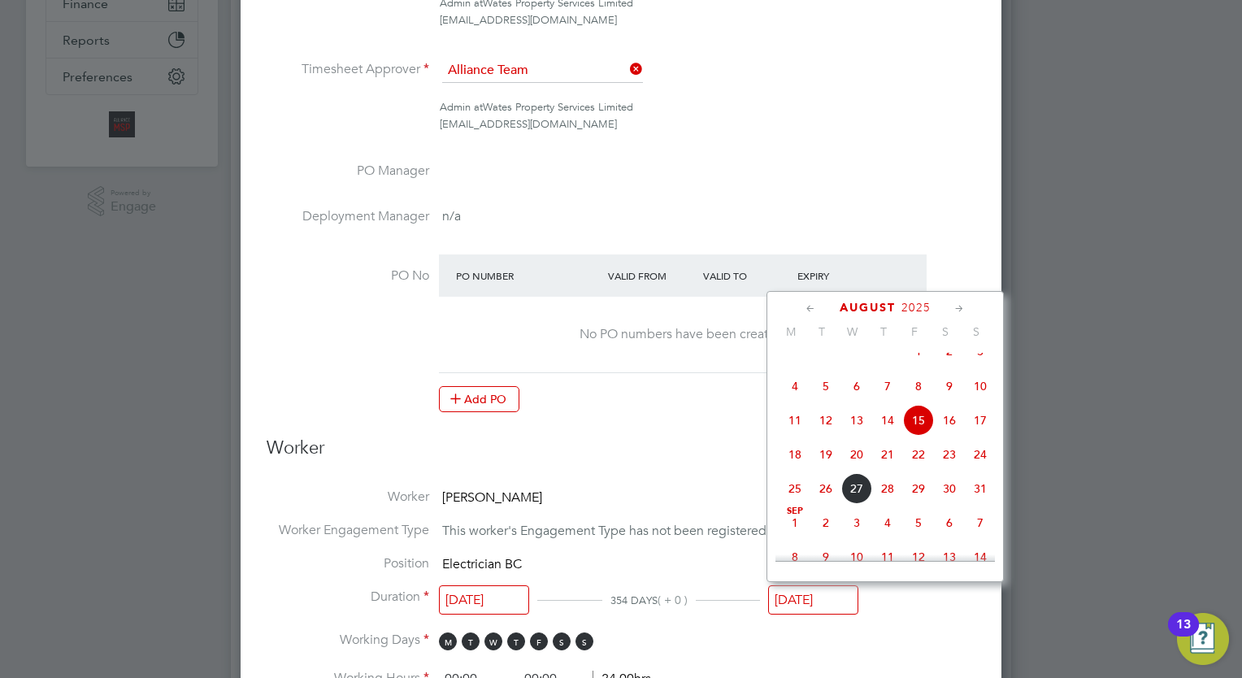
click at [958, 306] on icon at bounding box center [959, 309] width 15 height 18
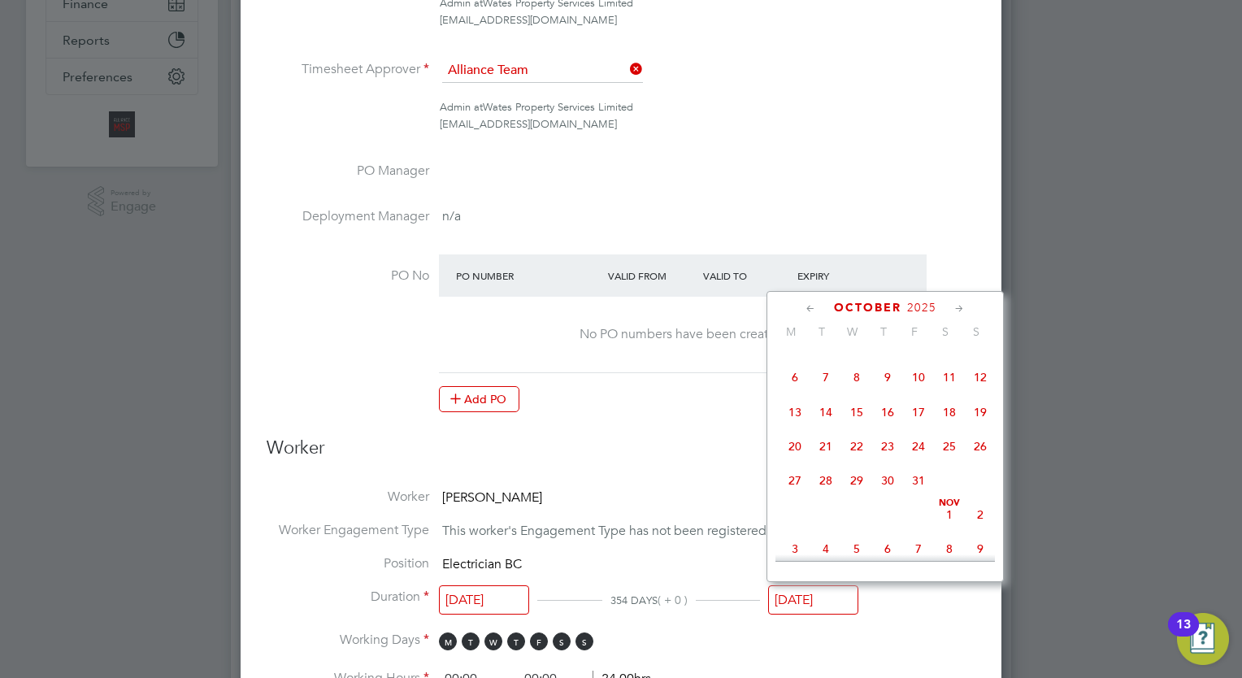
click at [920, 496] on span "31" at bounding box center [918, 480] width 31 height 31
type input "31 Oct 2025"
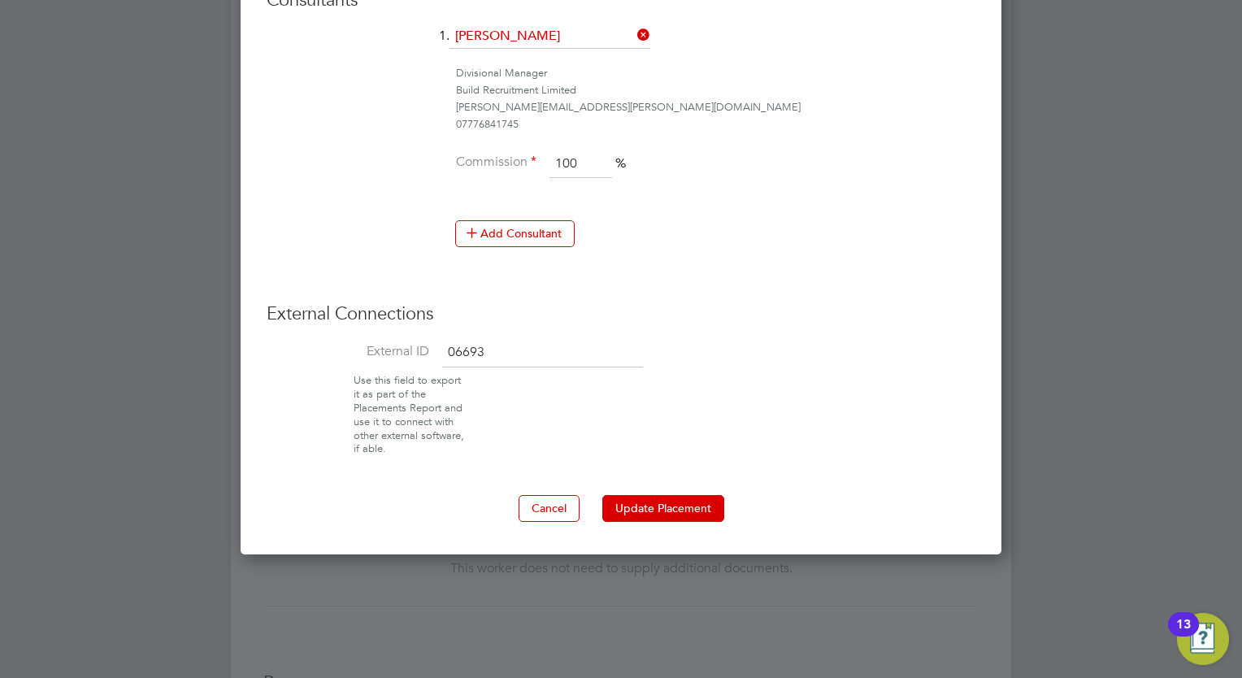
click at [677, 505] on button "Update Placement" at bounding box center [663, 508] width 122 height 26
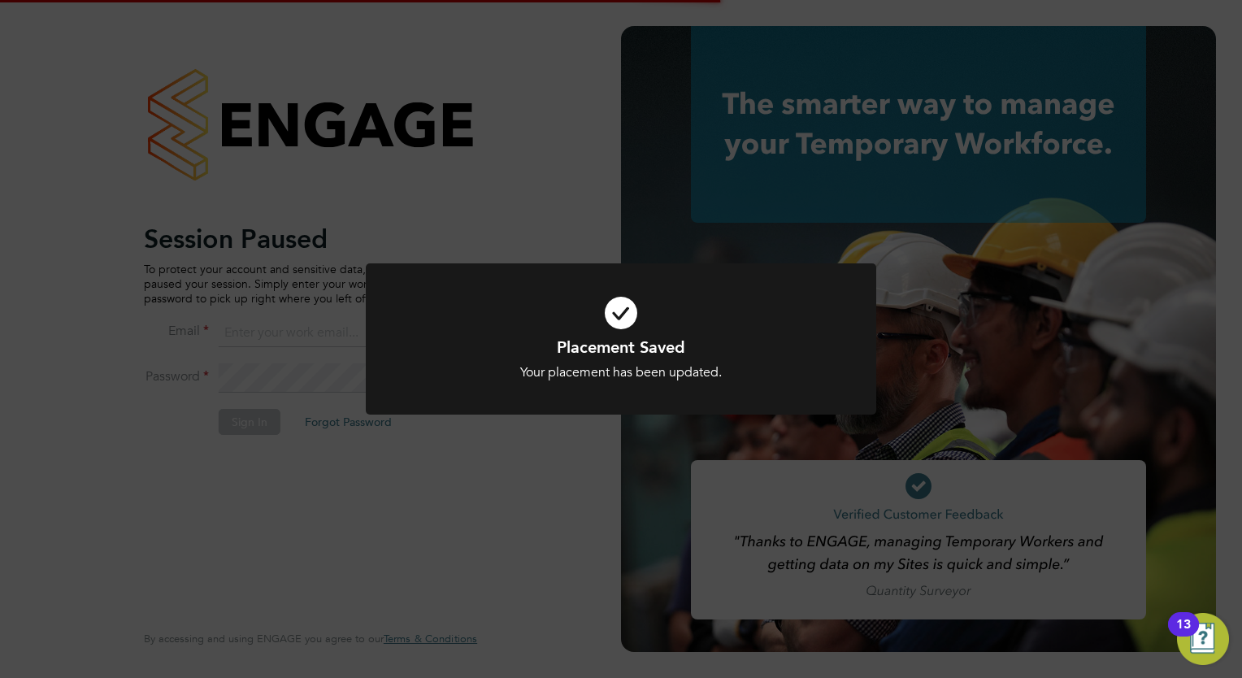
type input "megan.westlotorn@alliancemsp.co.uk"
click at [531, 233] on div "Placement Saved Your placement has been updated. Cancel Okay" at bounding box center [621, 339] width 1242 height 678
click at [245, 407] on div "Placement Saved Your placement has been updated. Cancel Okay" at bounding box center [621, 339] width 1242 height 678
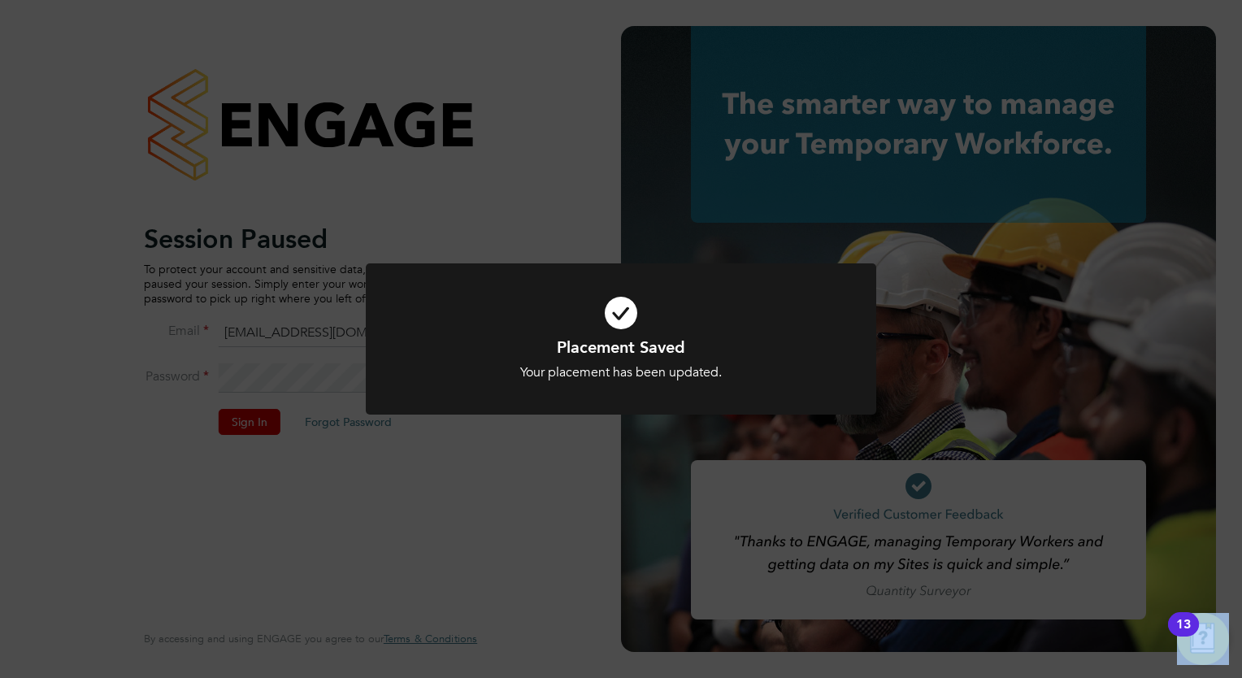
click at [245, 407] on div "Placement Saved Your placement has been updated. Cancel Okay" at bounding box center [621, 339] width 1242 height 678
click at [515, 531] on div "Placement Saved Your placement has been updated. Cancel Okay" at bounding box center [621, 339] width 1242 height 678
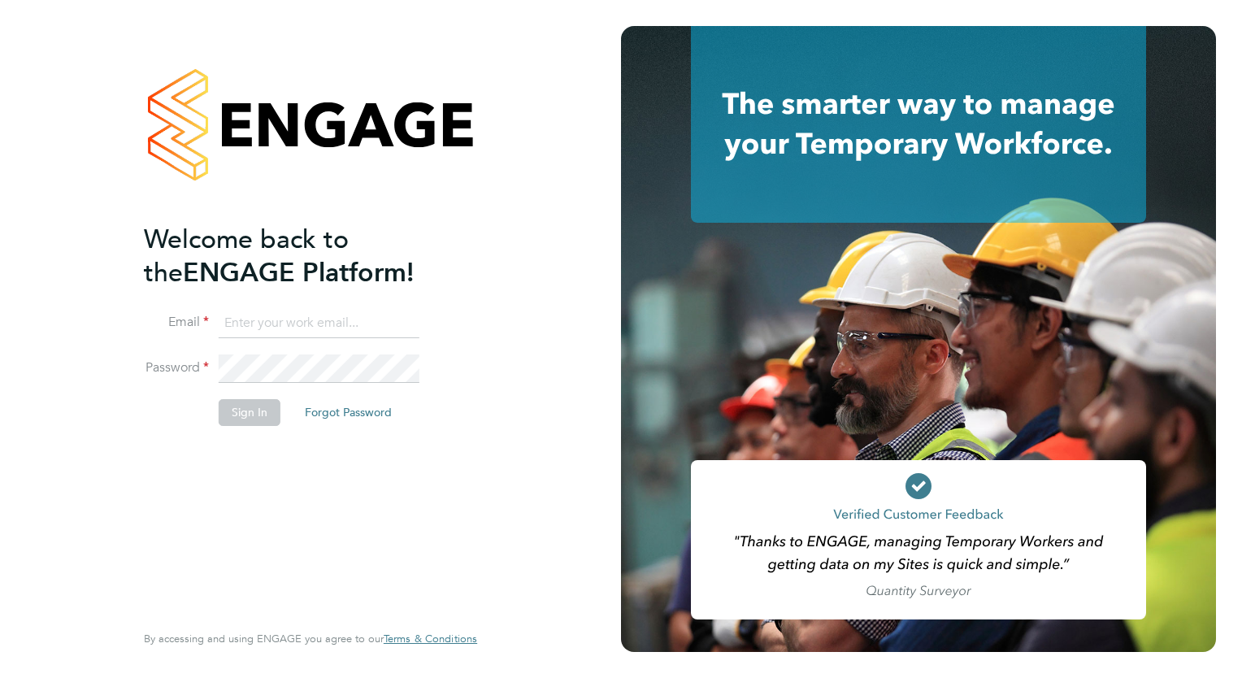
type input "[EMAIL_ADDRESS][DOMAIN_NAME]"
click at [387, 455] on div "Welcome back to the ENGAGE Platform! Email [EMAIL_ADDRESS][DOMAIN_NAME] Passwor…" at bounding box center [302, 420] width 317 height 395
click at [257, 407] on button "Sign In" at bounding box center [250, 412] width 62 height 26
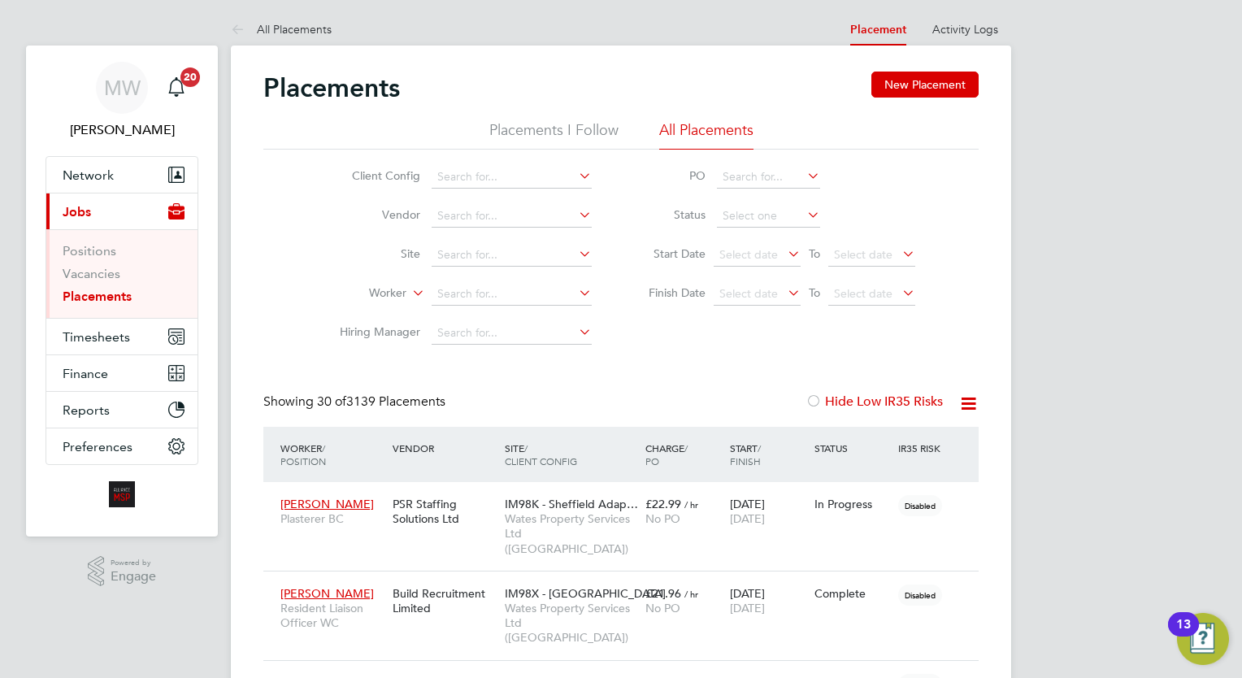
click at [634, 344] on div "Client Config Vendor Site Worker Hiring Manager PO Status Start Date Select dat…" at bounding box center [620, 251] width 715 height 203
click at [497, 283] on input at bounding box center [512, 294] width 160 height 23
type input "matthew barker"
click at [575, 294] on icon at bounding box center [575, 292] width 0 height 23
click at [529, 291] on input at bounding box center [512, 294] width 160 height 23
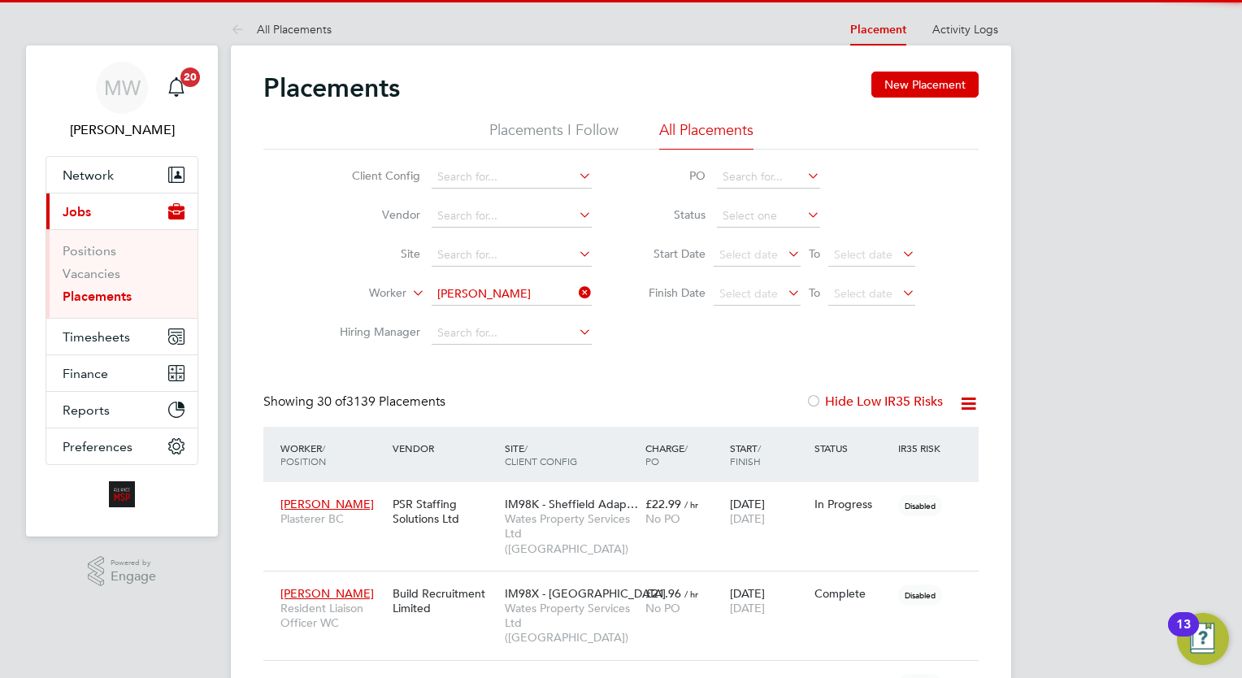
click at [527, 310] on li "Mathew Barker" at bounding box center [582, 316] width 301 height 22
type input "Mathew Barker"
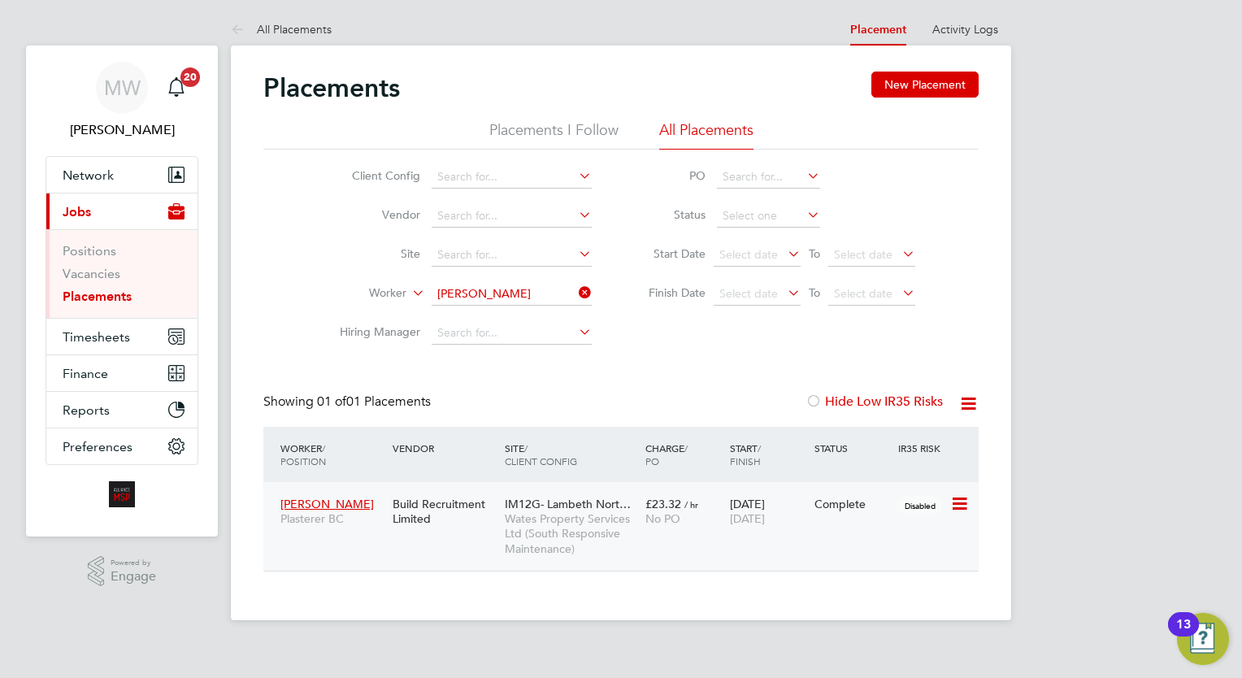
click at [688, 498] on span "/ hr" at bounding box center [691, 504] width 14 height 12
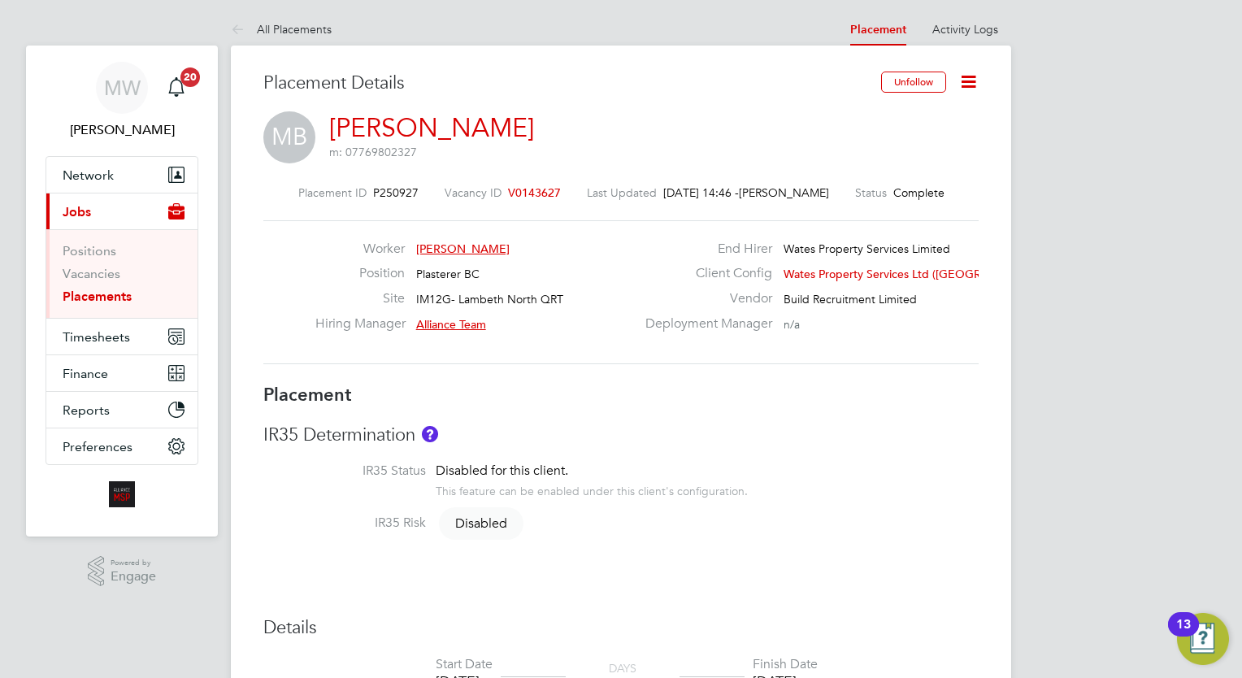
click at [100, 296] on link "Placements" at bounding box center [97, 295] width 69 height 15
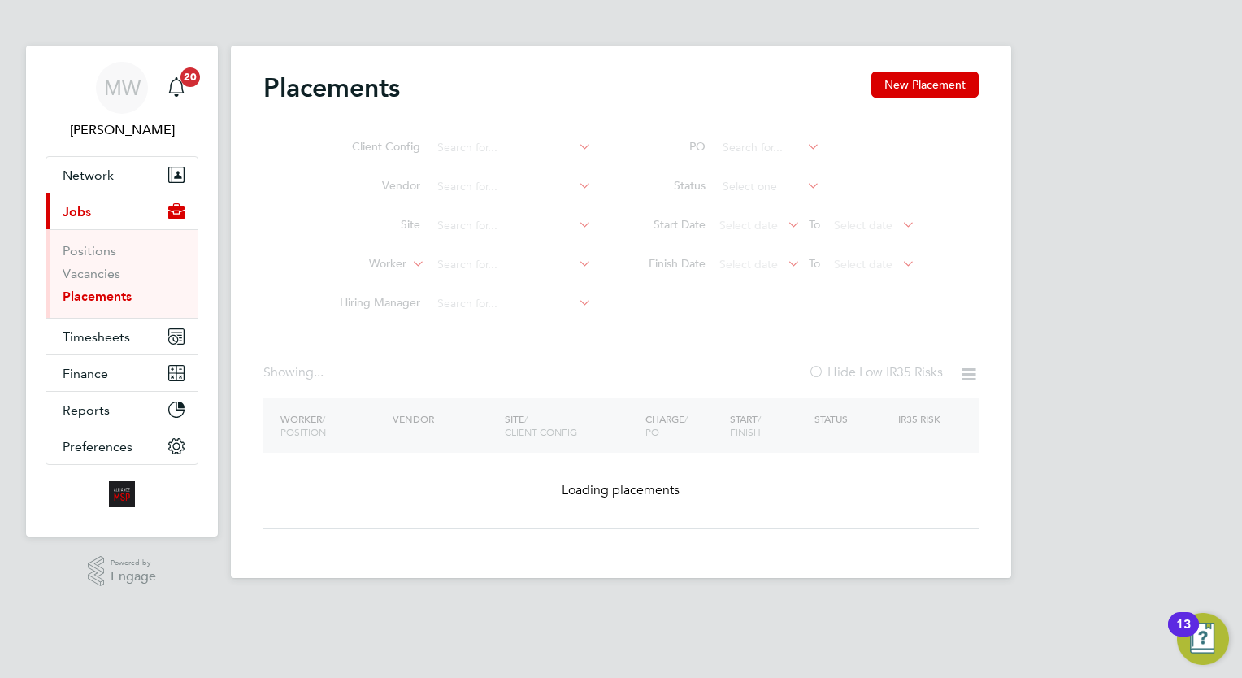
click at [492, 265] on ul "Client Config Vendor Site Worker Hiring Manager" at bounding box center [459, 225] width 306 height 195
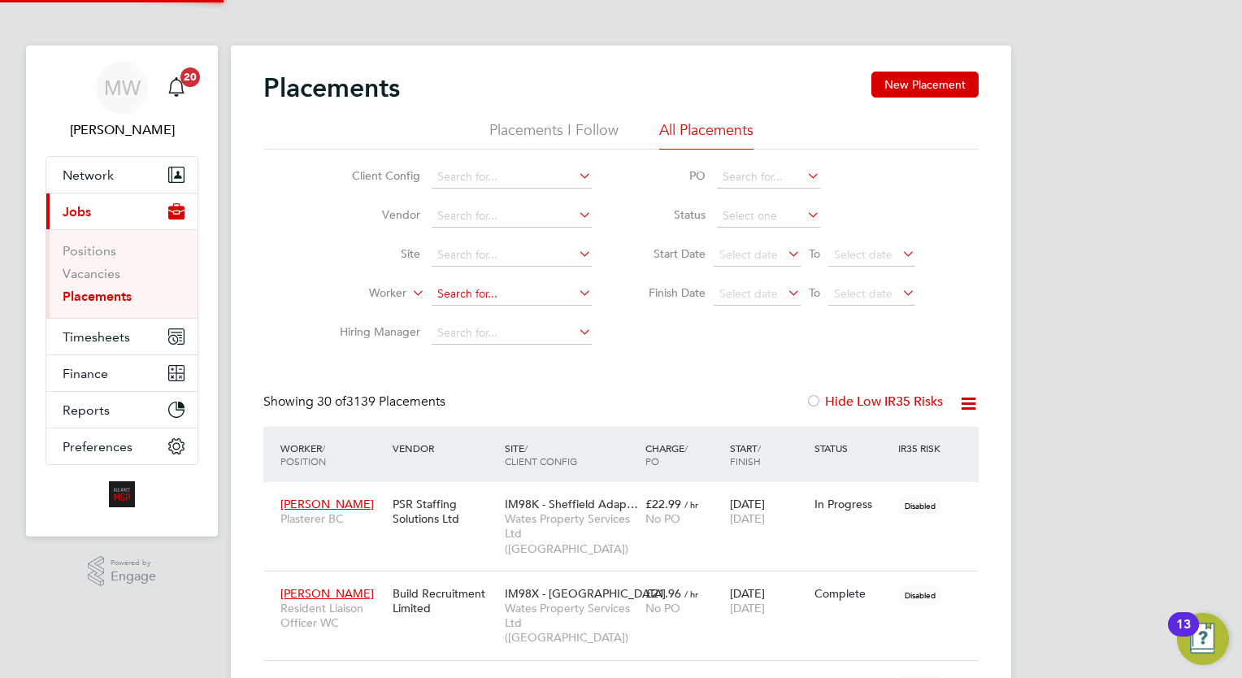
click at [497, 291] on input at bounding box center [512, 294] width 160 height 23
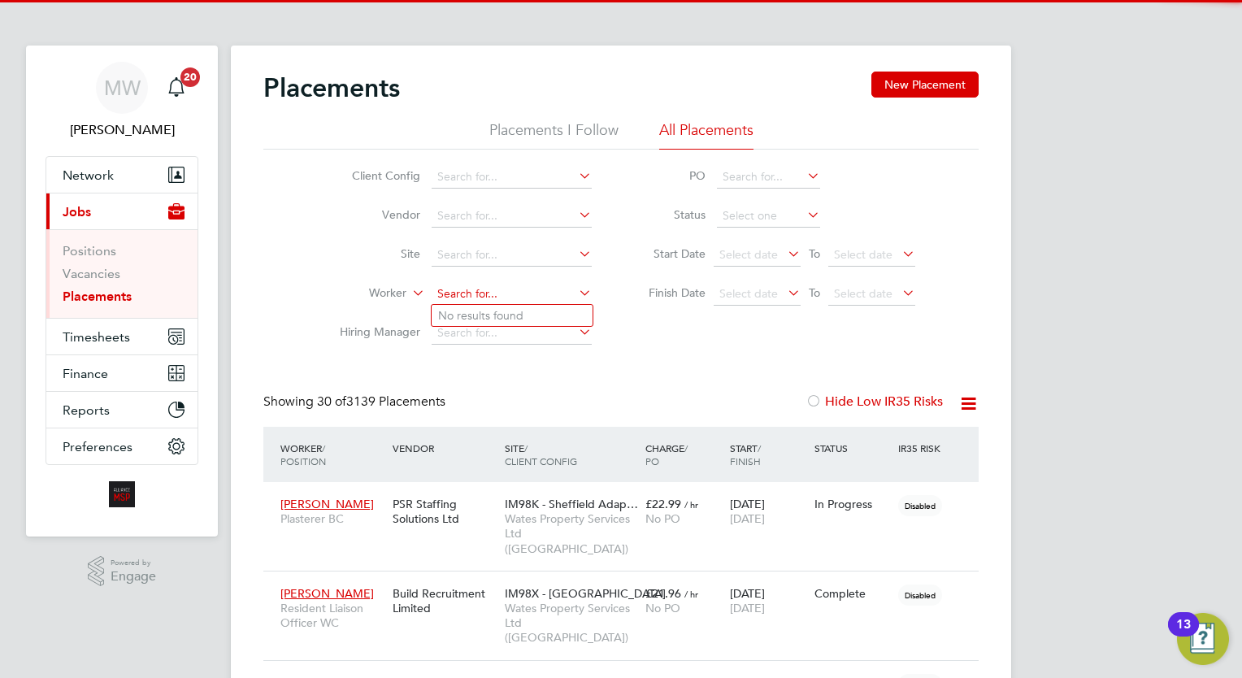
paste input "[PERSON_NAME]"
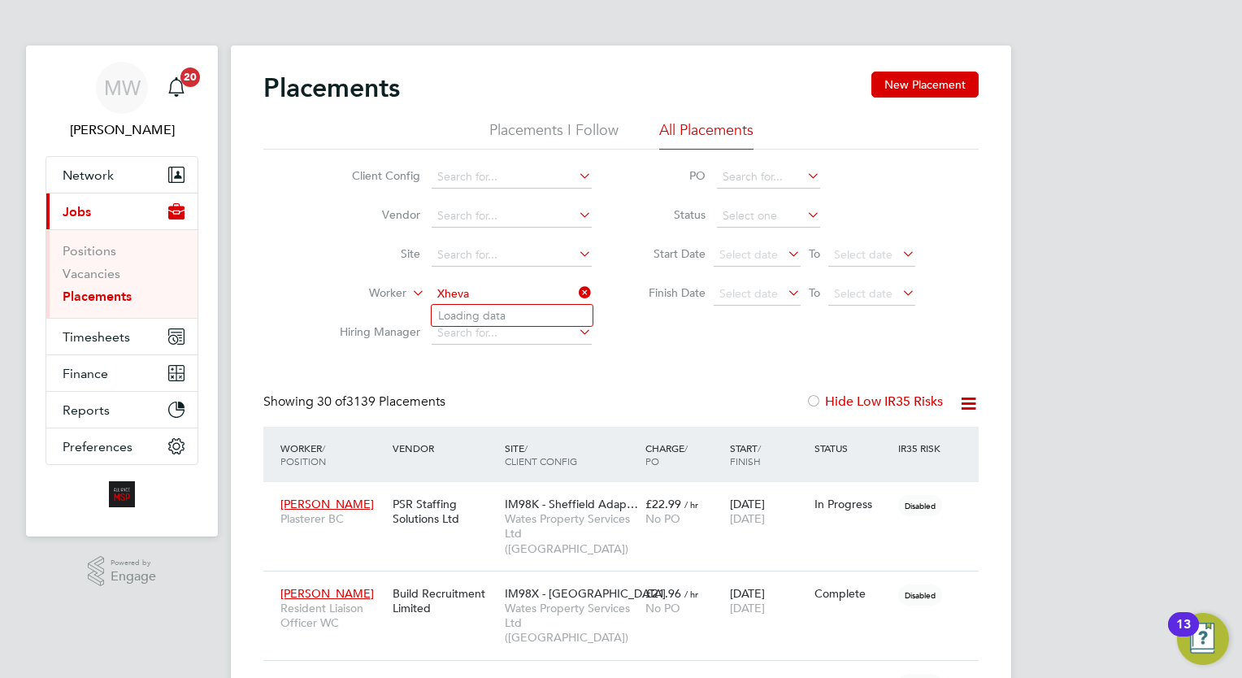
type input "Xheva"
click at [575, 297] on icon at bounding box center [575, 292] width 0 height 23
click at [530, 299] on input at bounding box center [512, 294] width 160 height 23
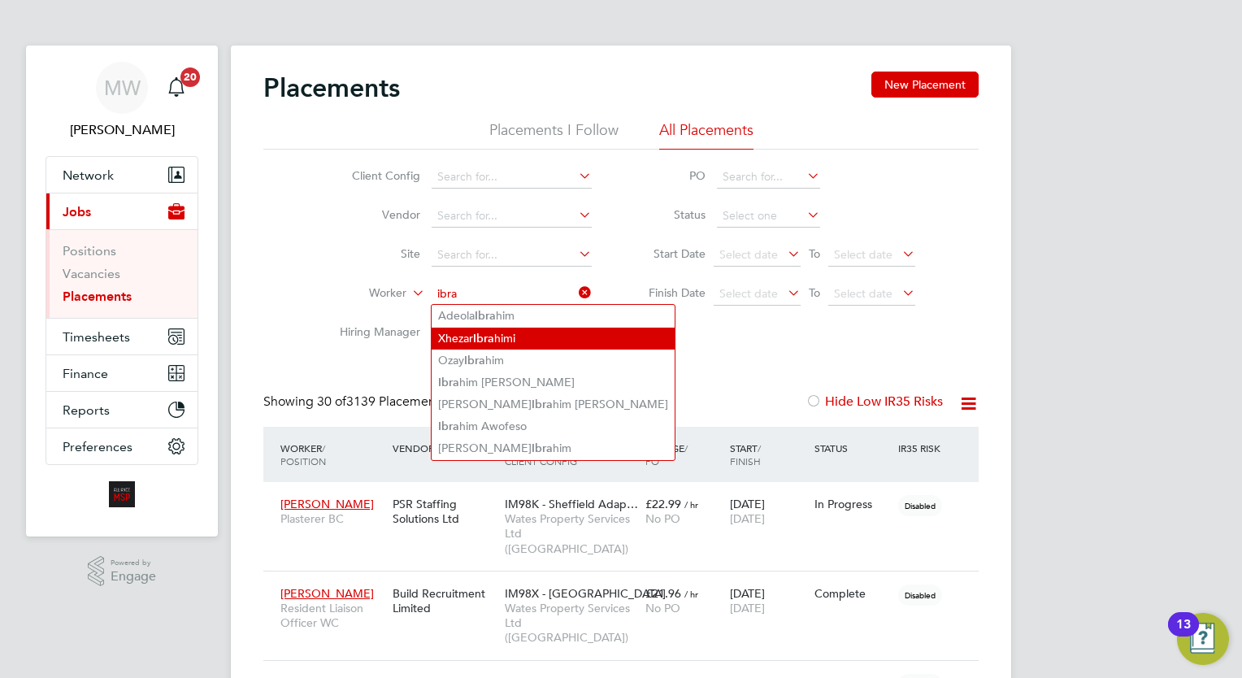
click at [511, 340] on li "Xhezar Ibra himi" at bounding box center [553, 338] width 243 height 22
type input "[PERSON_NAME]"
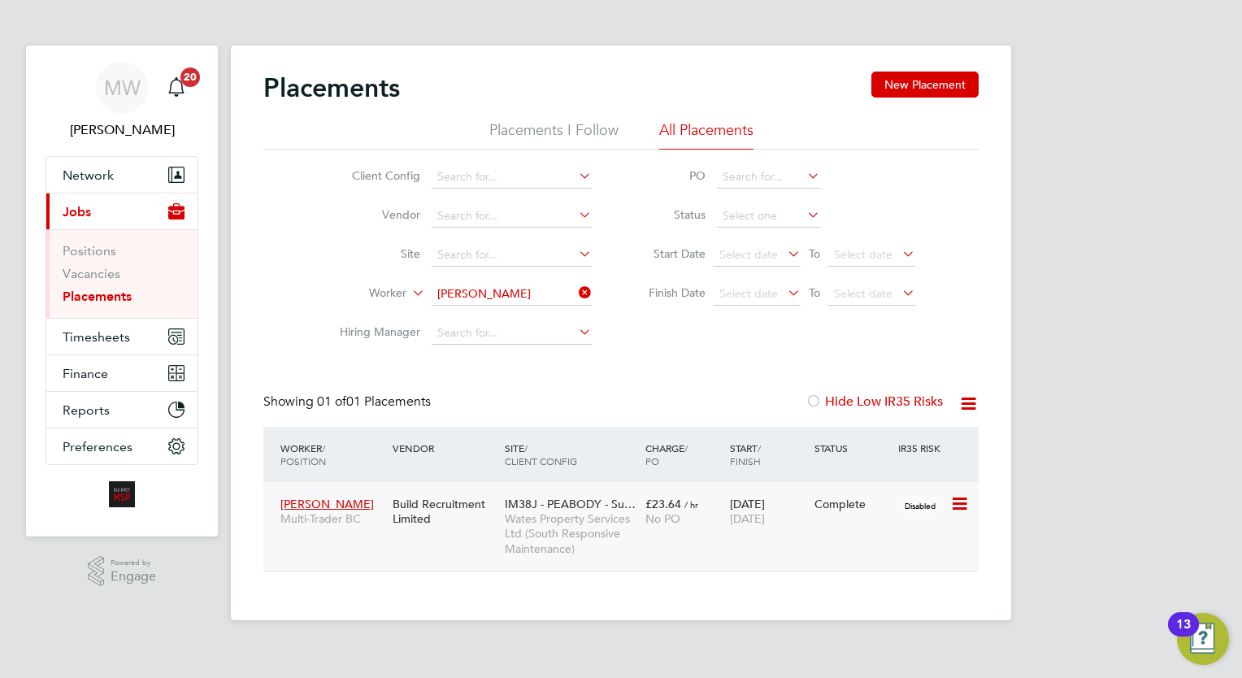
click at [792, 526] on div "[DATE] [DATE]" at bounding box center [768, 511] width 85 height 46
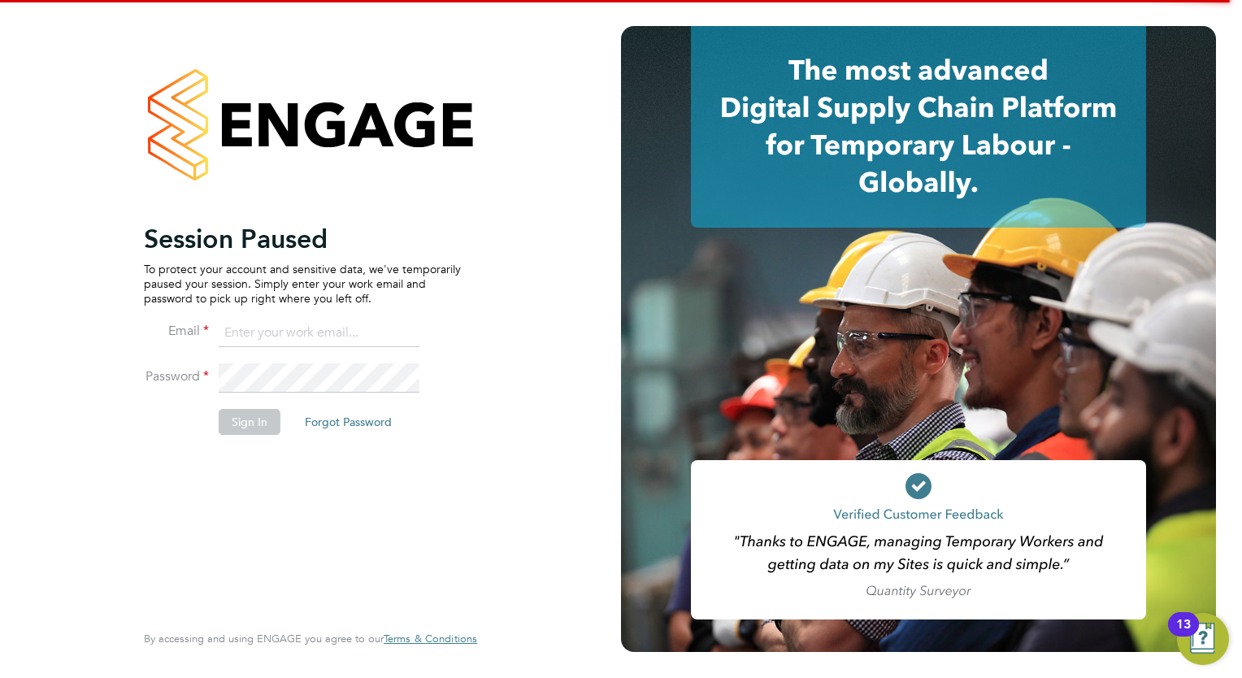
type input "[EMAIL_ADDRESS][DOMAIN_NAME]"
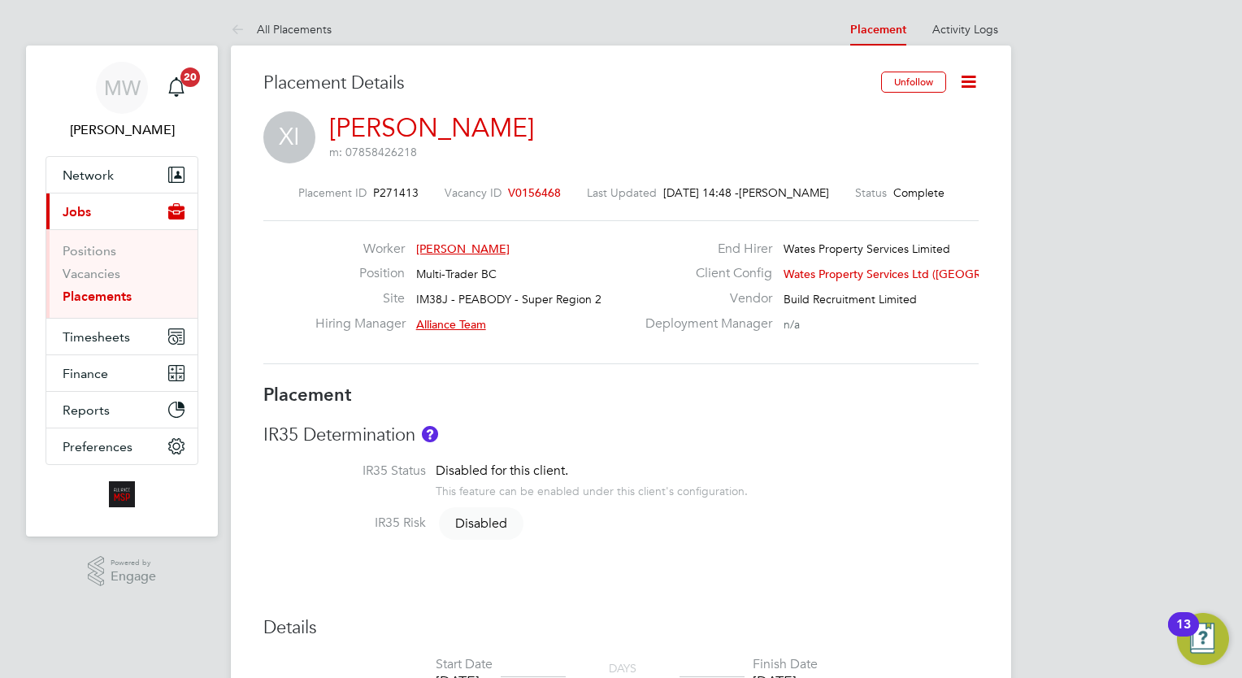
click at [966, 98] on div "Unfollow" at bounding box center [924, 90] width 110 height 37
click at [969, 86] on icon at bounding box center [968, 82] width 20 height 20
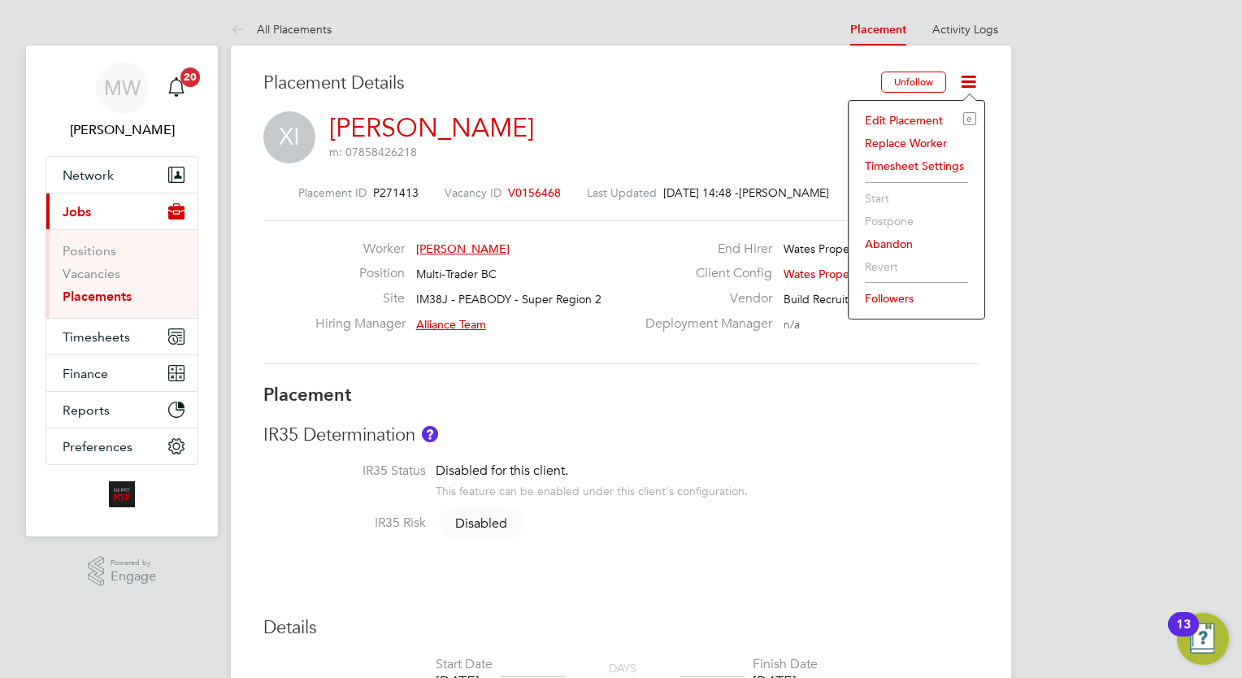
click at [912, 112] on li "Edit Placement e" at bounding box center [916, 120] width 119 height 23
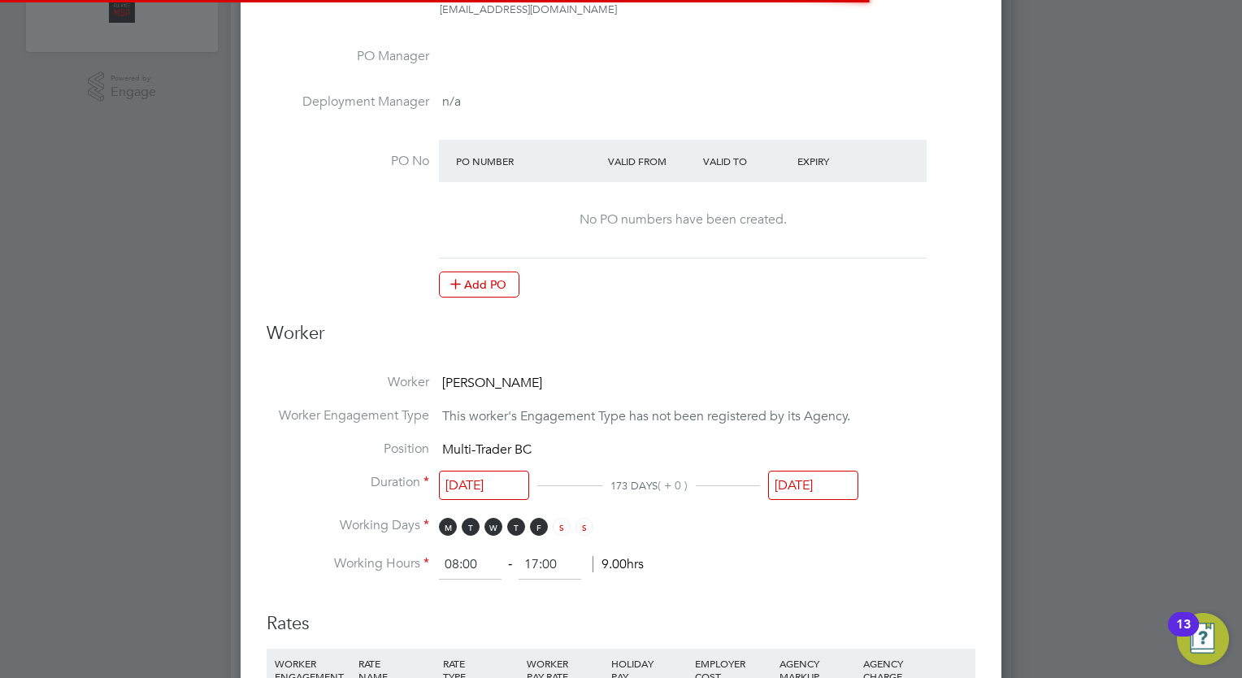
click at [826, 471] on input "[DATE]" at bounding box center [813, 486] width 90 height 30
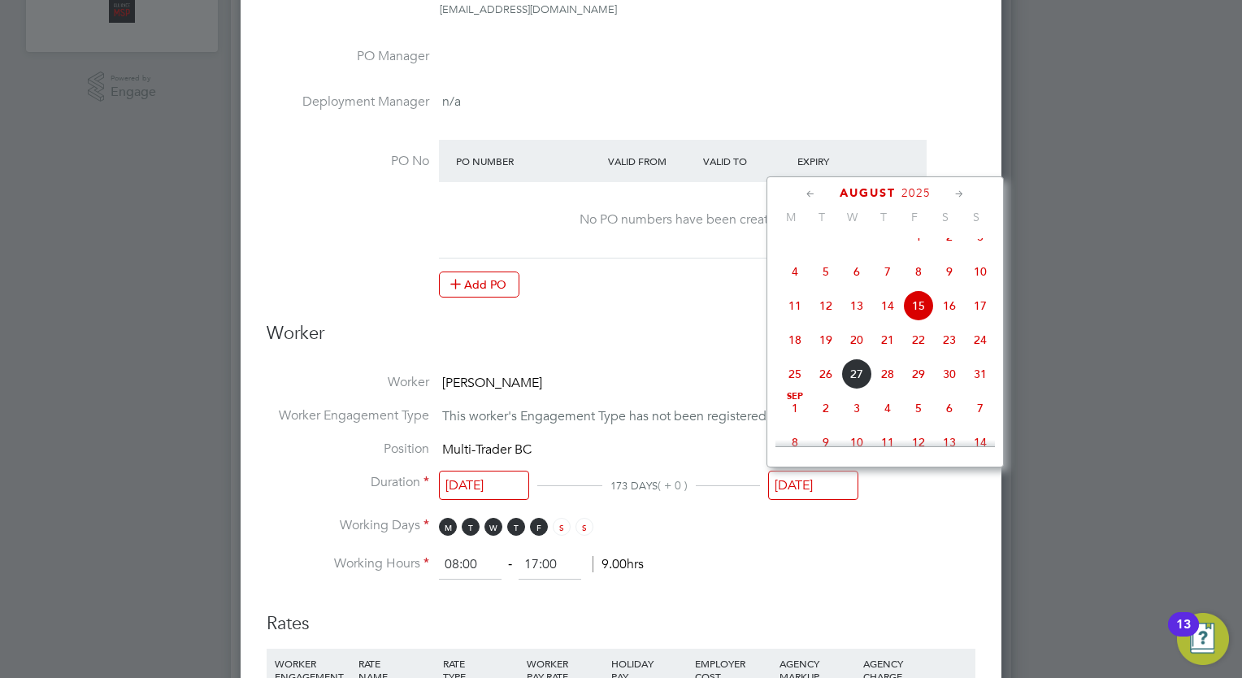
click at [956, 193] on icon at bounding box center [959, 194] width 15 height 18
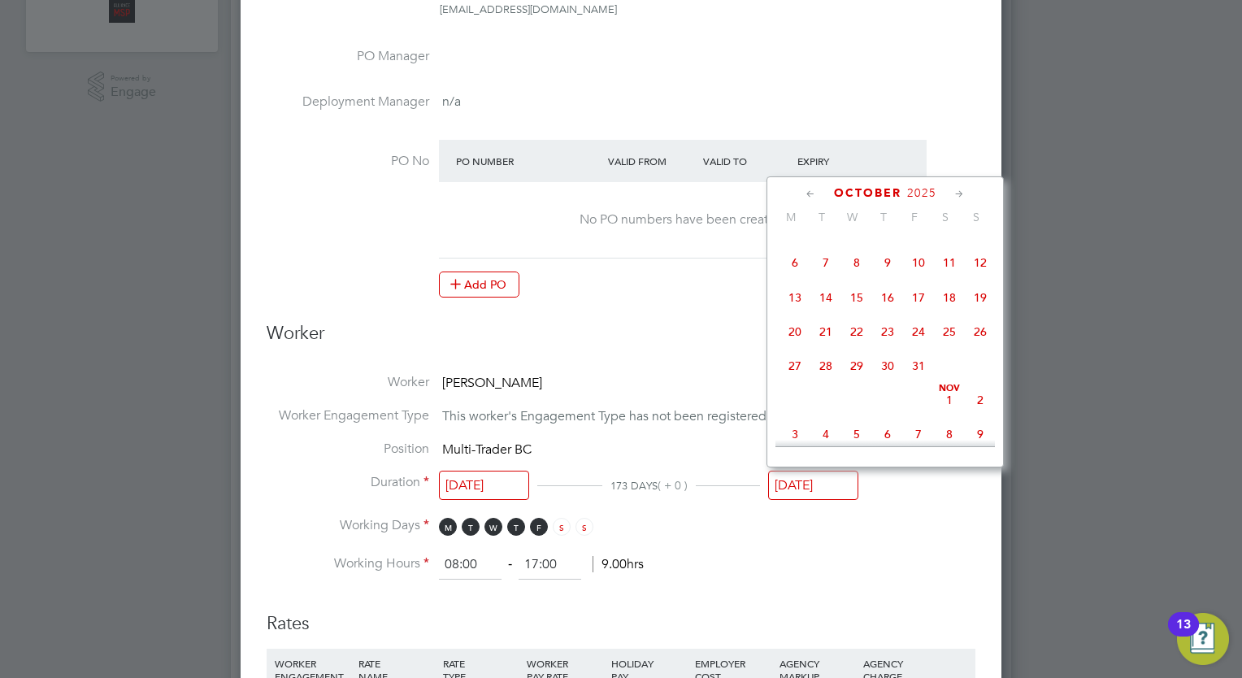
click at [956, 193] on icon at bounding box center [959, 194] width 15 height 18
click at [914, 308] on span "14" at bounding box center [918, 292] width 31 height 31
type input "[DATE]"
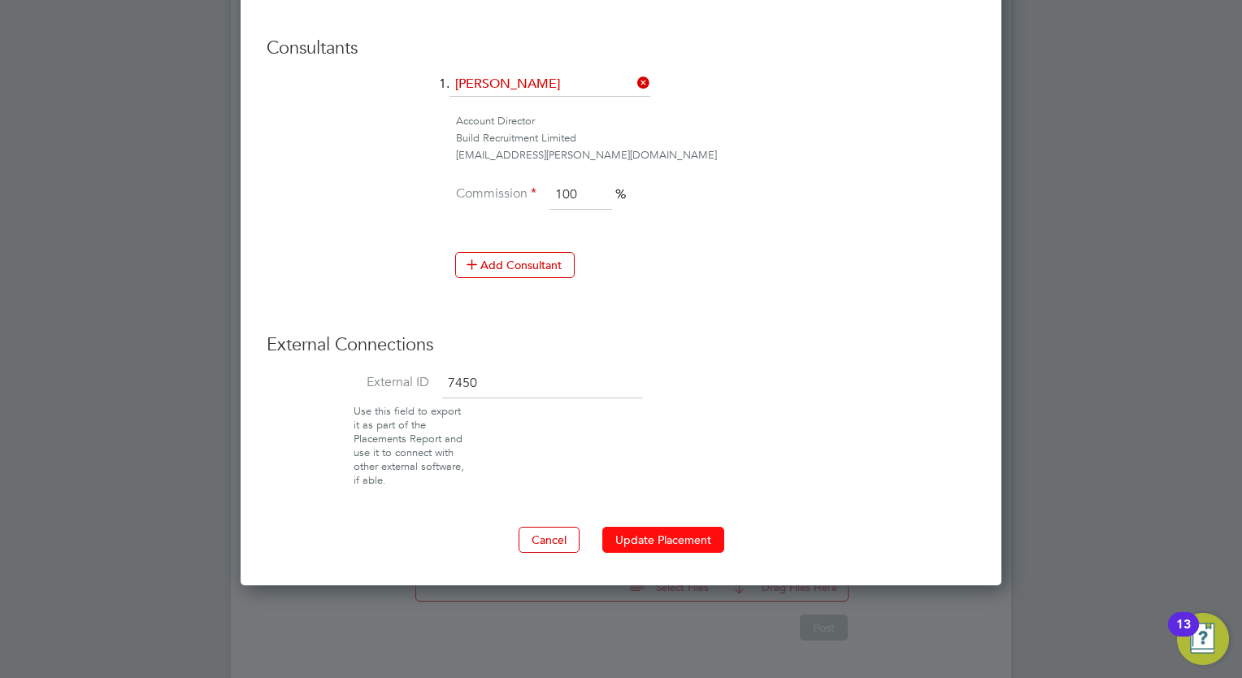
click at [685, 537] on button "Update Placement" at bounding box center [663, 540] width 122 height 26
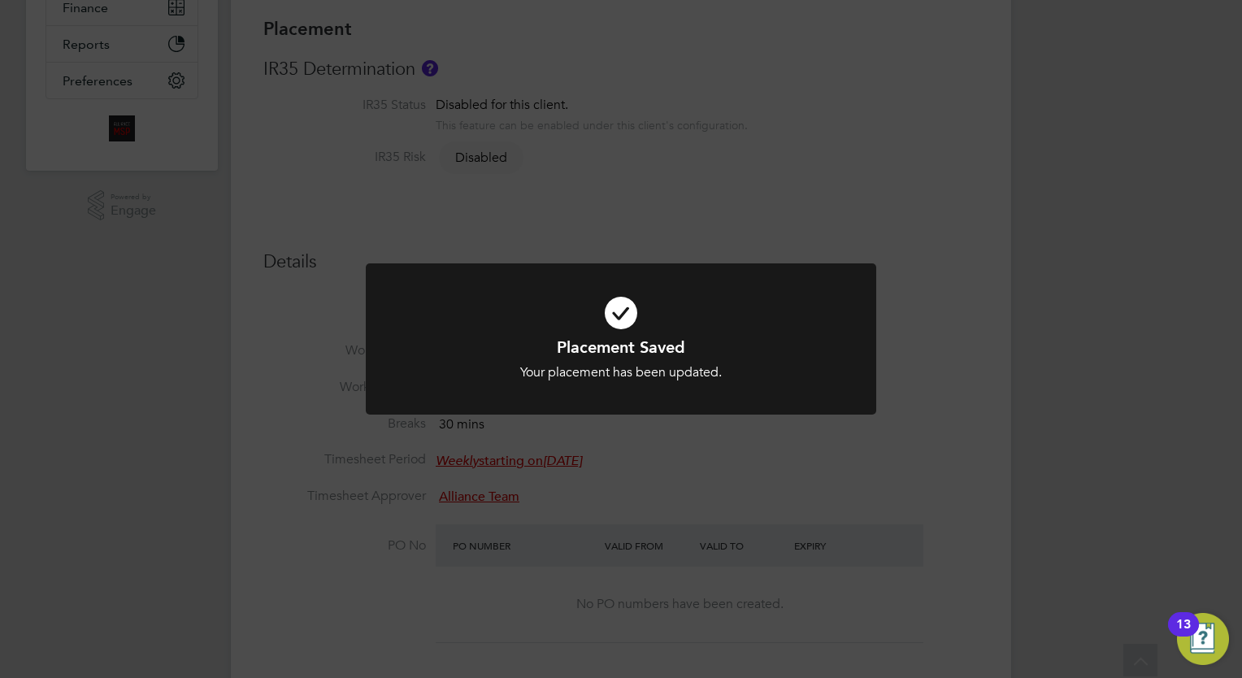
click at [521, 334] on icon at bounding box center [621, 312] width 423 height 63
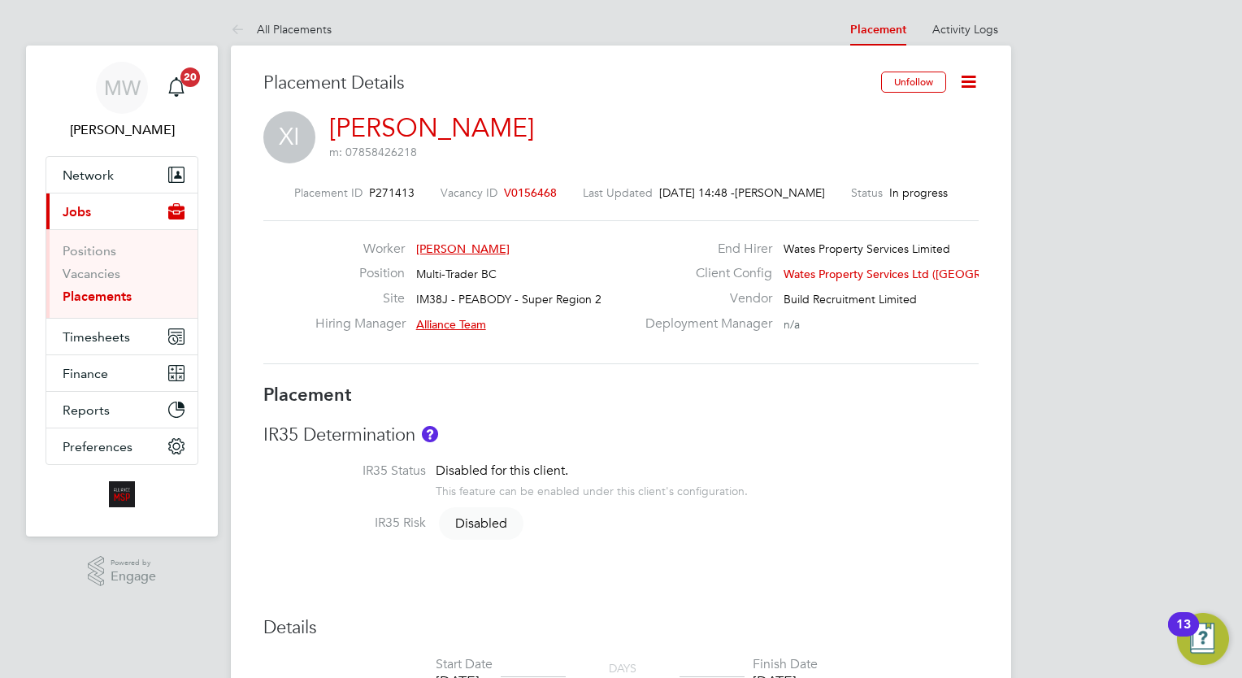
click at [92, 300] on link "Placements" at bounding box center [97, 295] width 69 height 15
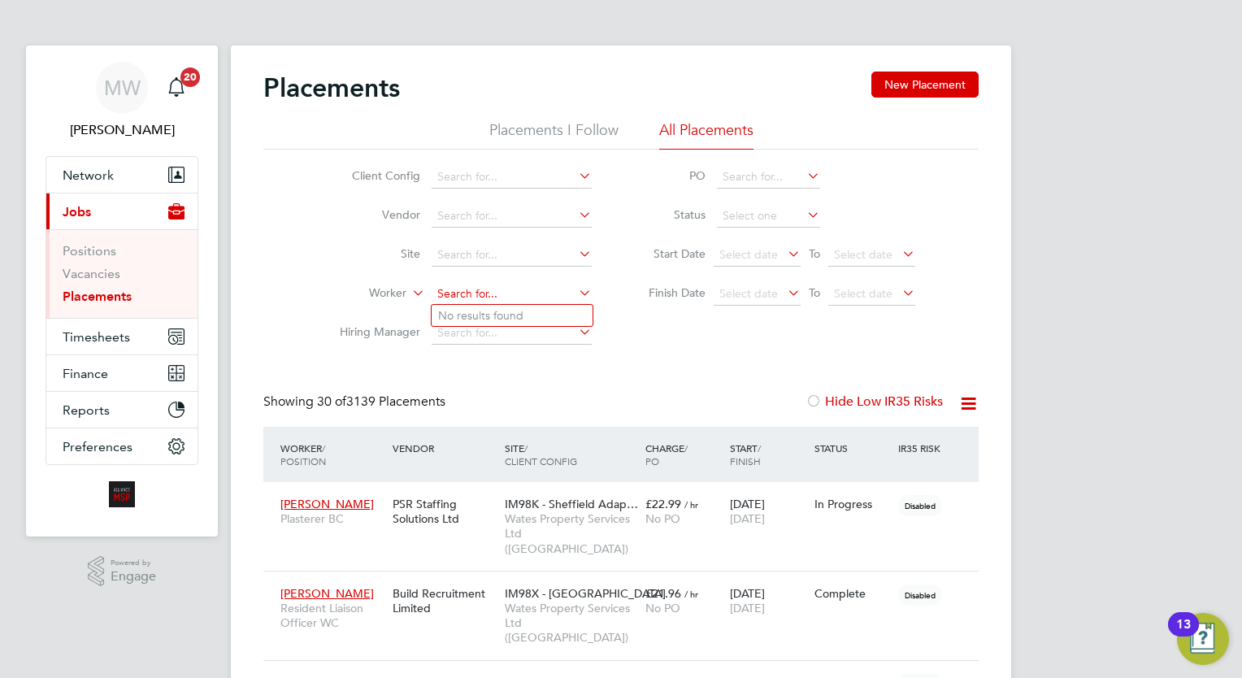
click at [514, 284] on input at bounding box center [512, 294] width 160 height 23
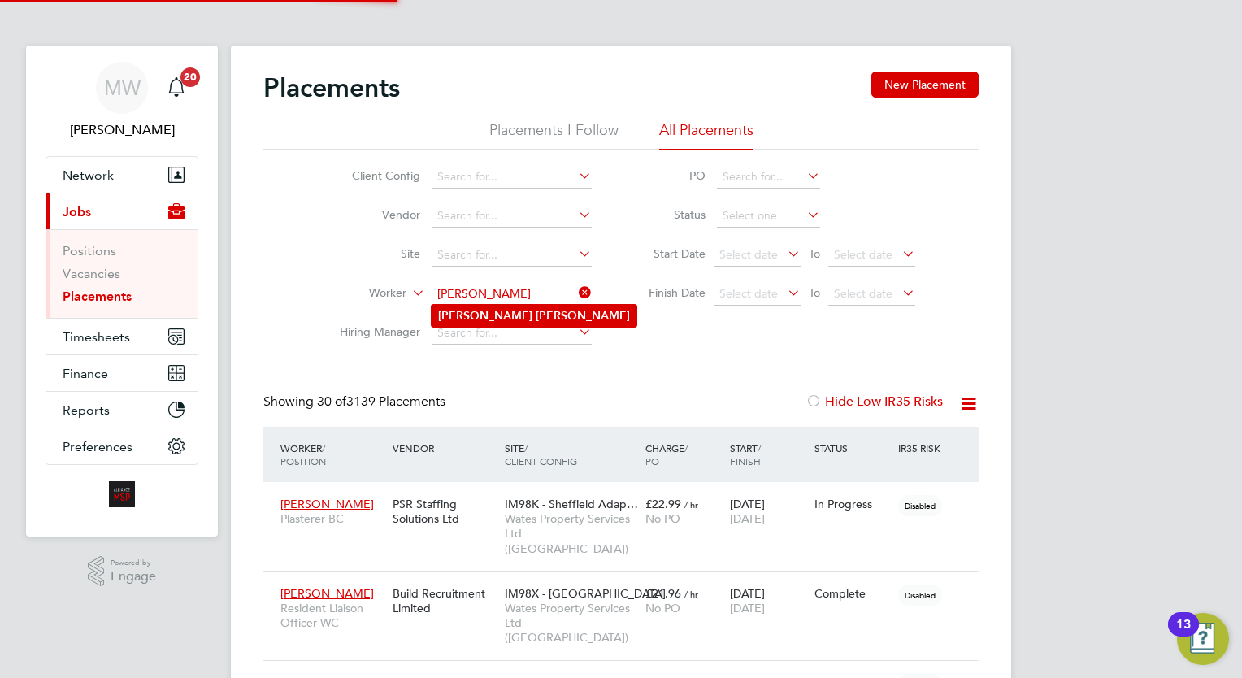
click at [536, 309] on b "Smith" at bounding box center [583, 316] width 94 height 14
type input "[PERSON_NAME]"
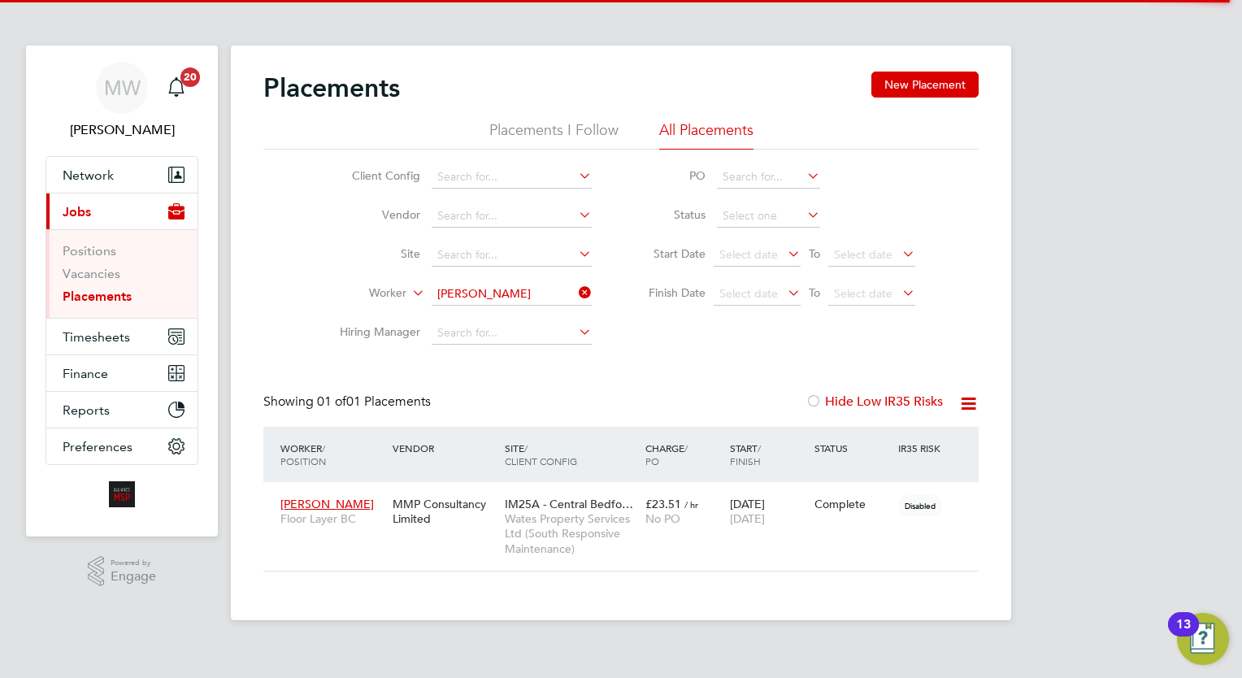
click at [580, 292] on div "Placements New Placement Placements I Follow All Placements Client Config Vendo…" at bounding box center [621, 333] width 780 height 575
click at [584, 289] on div "Placements New Placement Placements I Follow All Placements Client Config Vendo…" at bounding box center [621, 333] width 780 height 575
click at [546, 299] on div "Placements New Placement Placements I Follow All Placements Client Config Vendo…" at bounding box center [621, 333] width 780 height 575
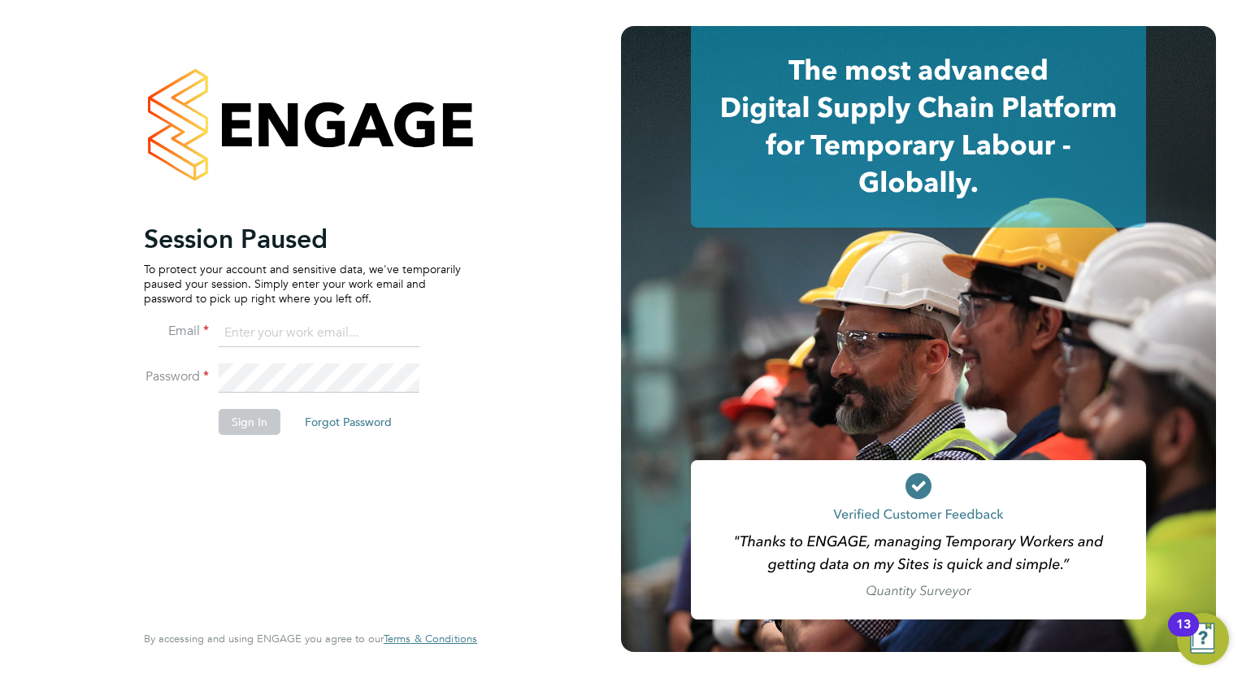
type input "megan.westlotorn@alliancemsp.co.uk"
click at [231, 423] on button "Sign In" at bounding box center [250, 422] width 62 height 26
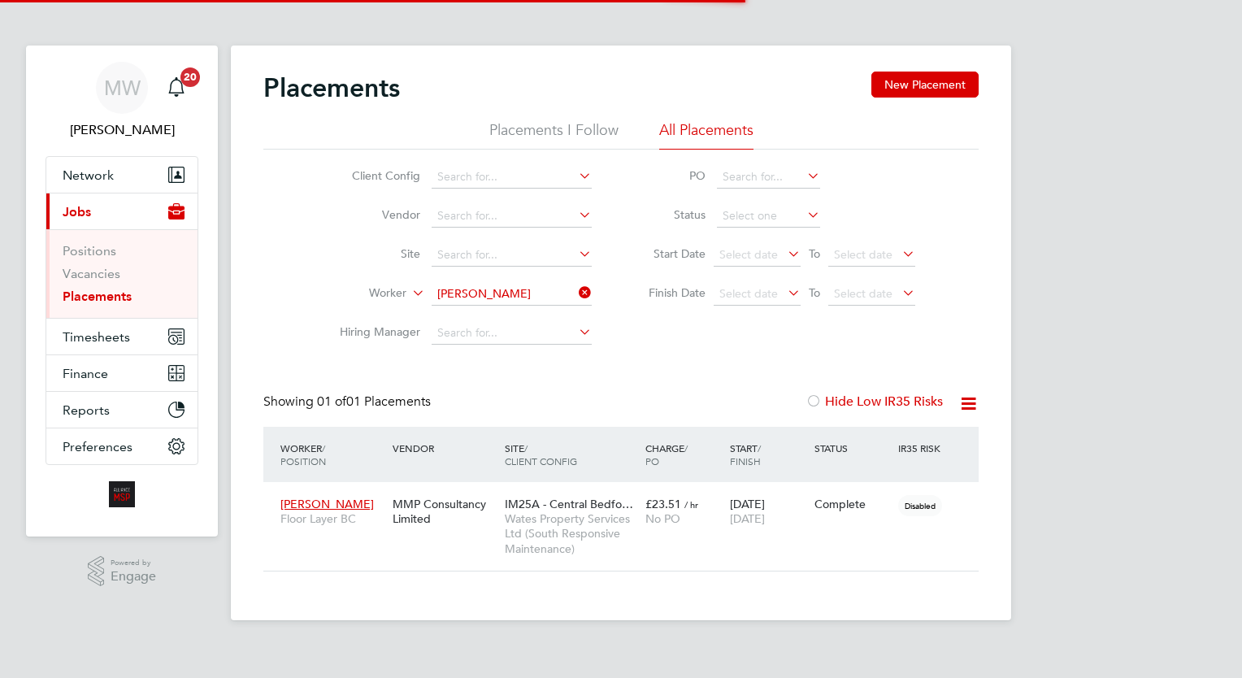
scroll to position [76, 141]
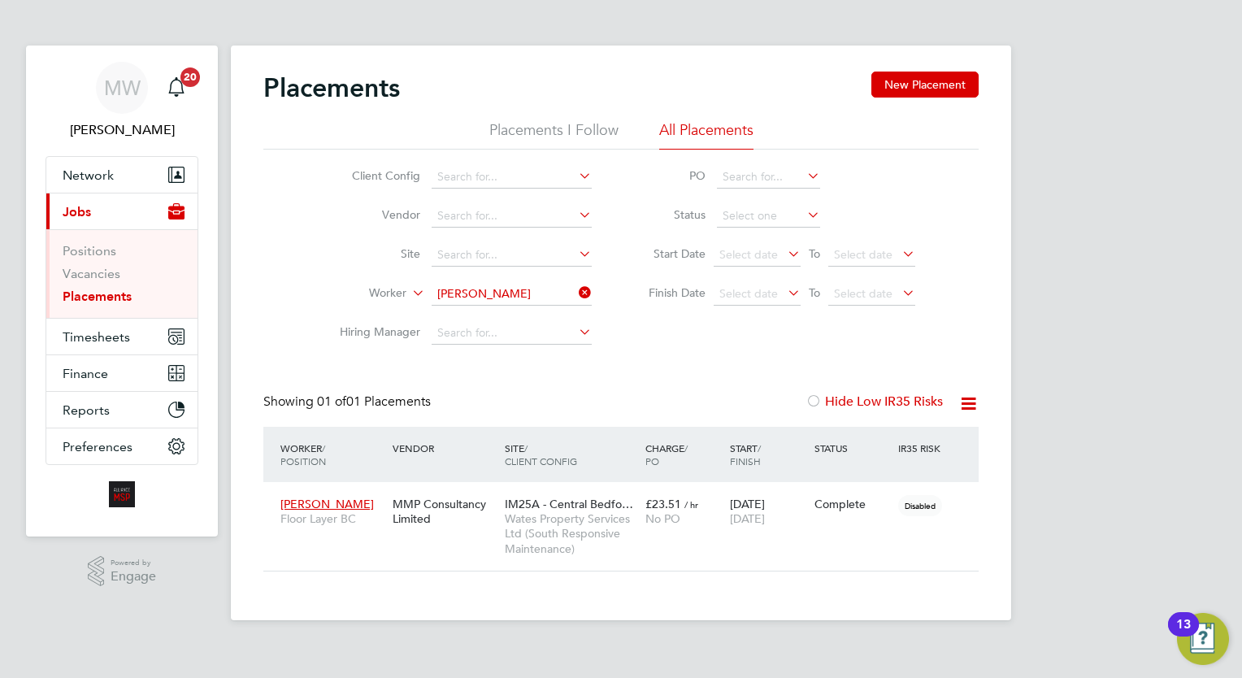
click at [575, 294] on icon at bounding box center [575, 292] width 0 height 23
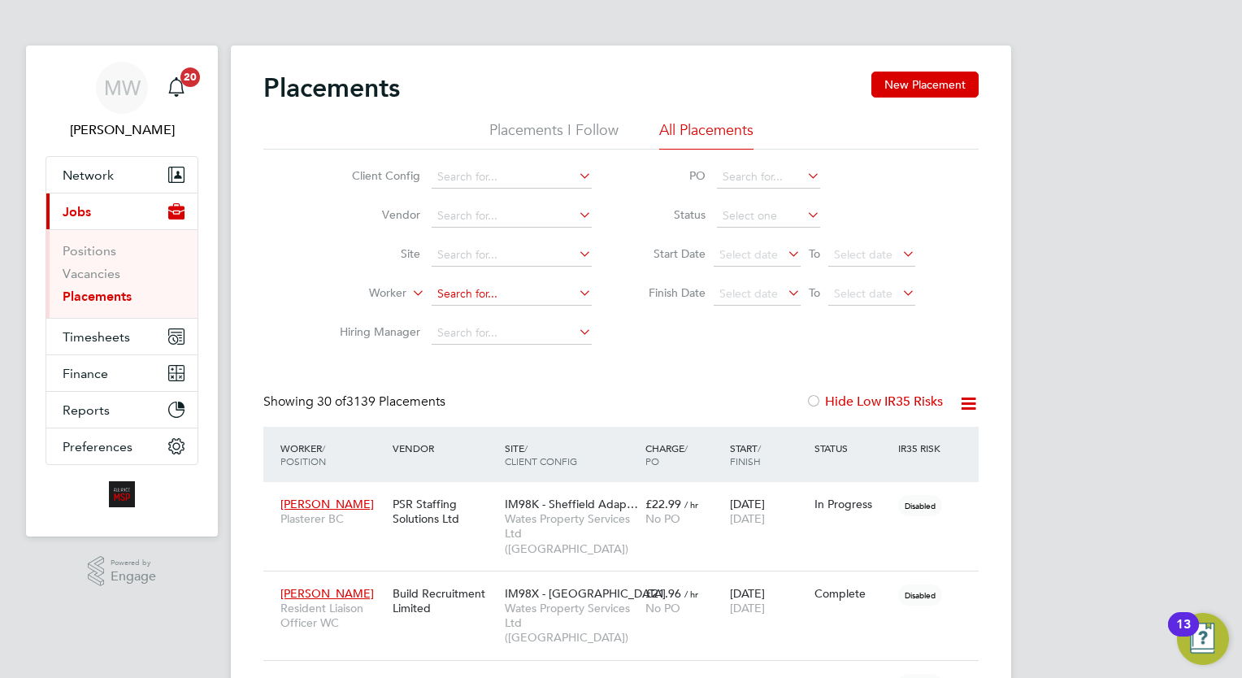
click at [507, 289] on input at bounding box center [512, 294] width 160 height 23
click at [521, 315] on li "James Abbott" at bounding box center [534, 316] width 205 height 22
type input "James Abbott"
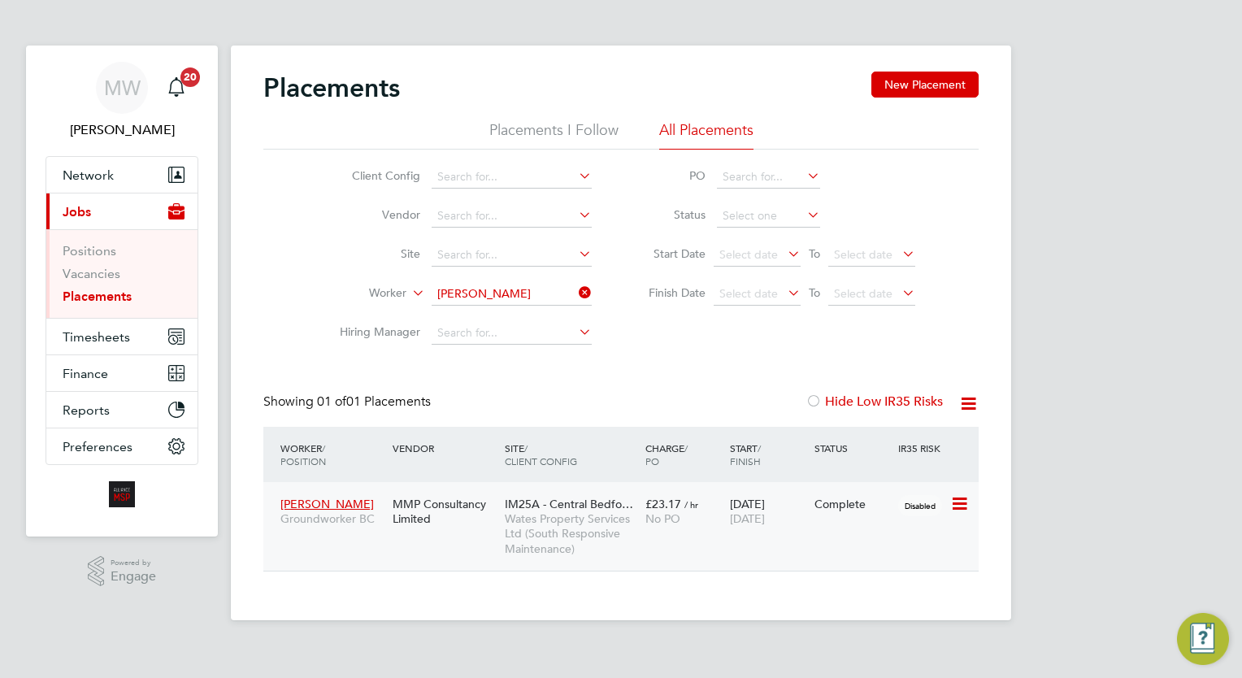
click at [707, 523] on div "No PO" at bounding box center [683, 518] width 76 height 15
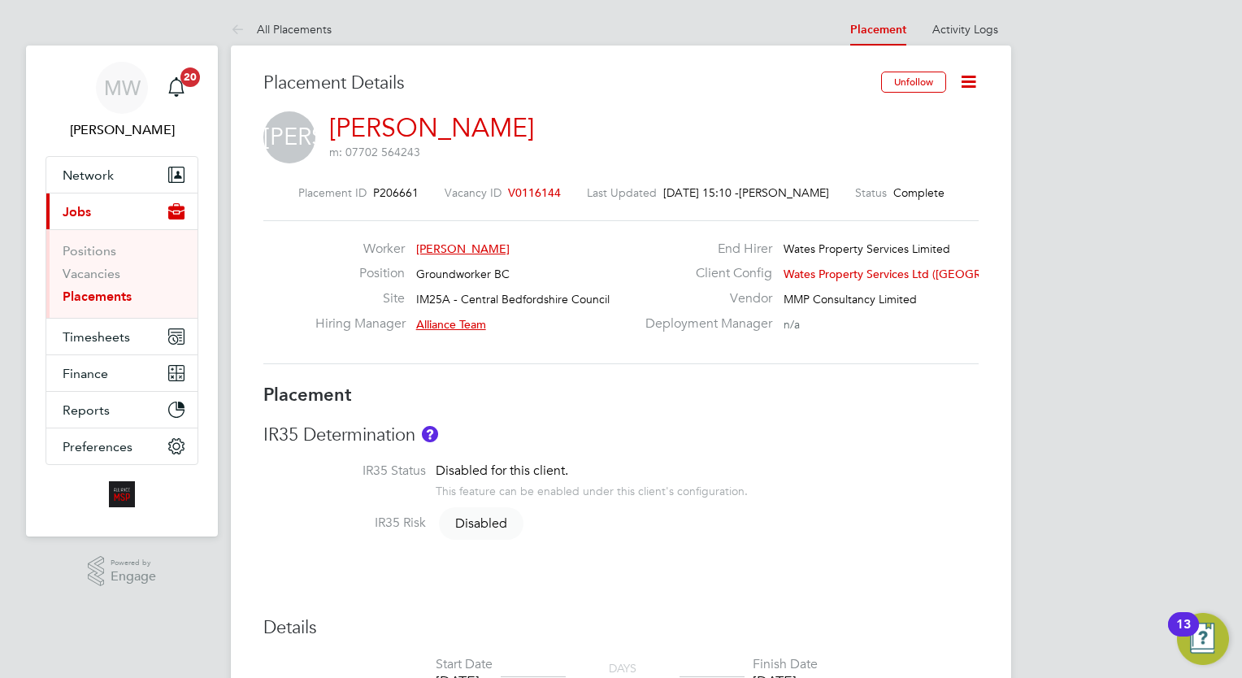
click at [117, 292] on link "Placements" at bounding box center [97, 295] width 69 height 15
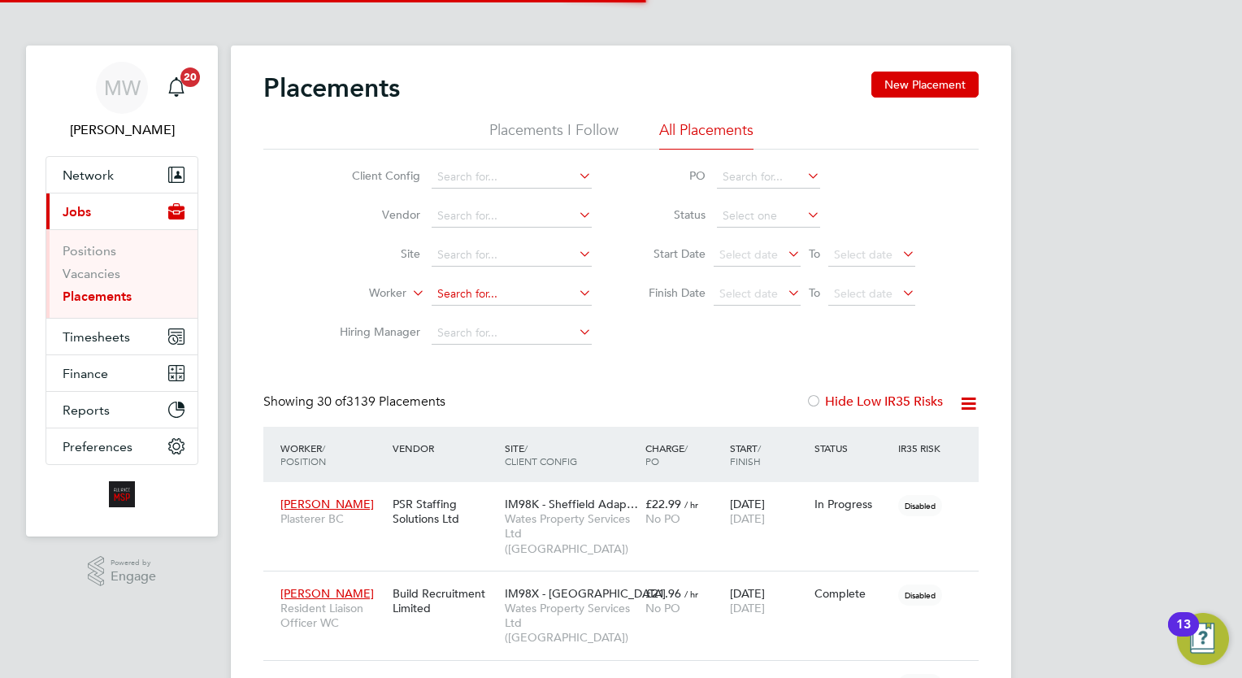
scroll to position [46, 113]
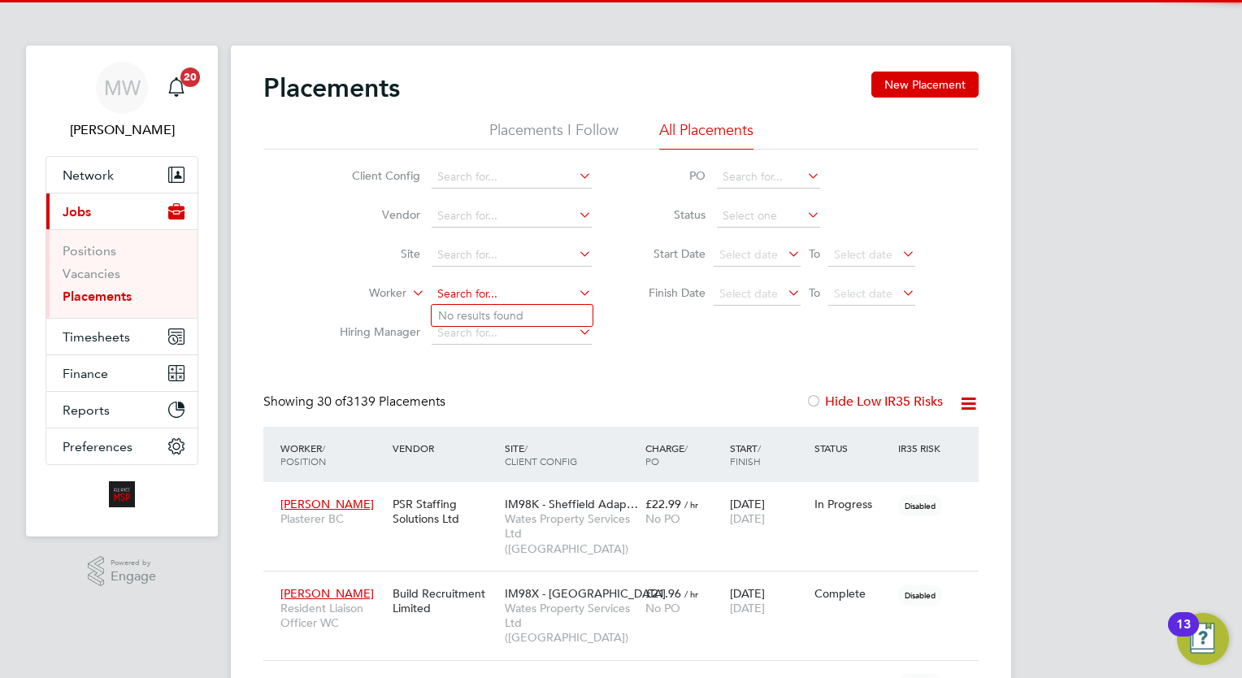
click at [481, 288] on input at bounding box center [512, 294] width 160 height 23
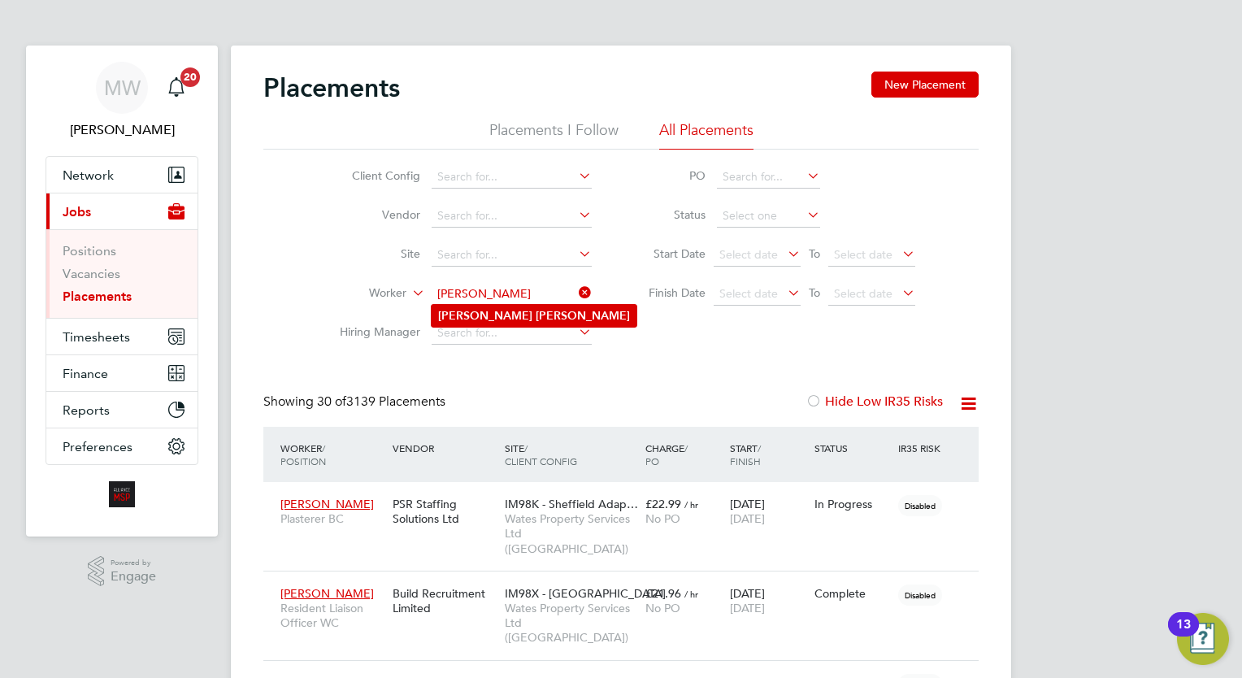
click at [531, 315] on li "Daniel Lewis" at bounding box center [534, 316] width 205 height 22
type input "Daniel Lewis"
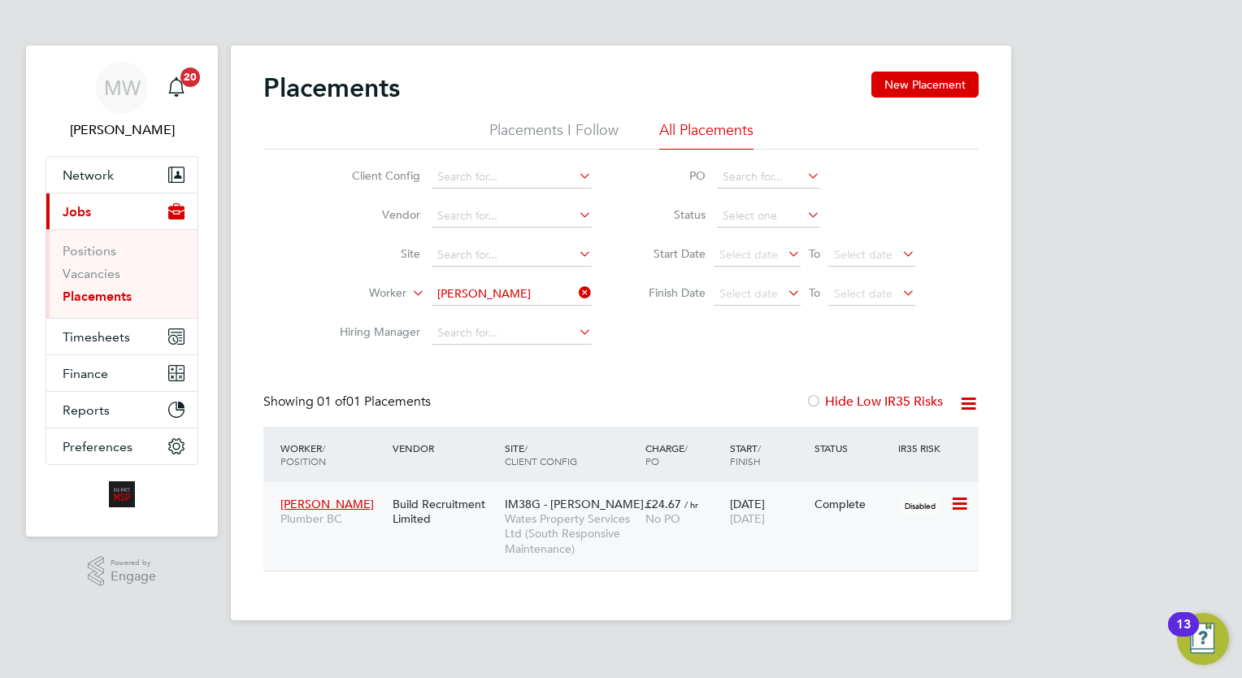
click at [653, 529] on div "£24.67 / hr No PO" at bounding box center [683, 511] width 85 height 46
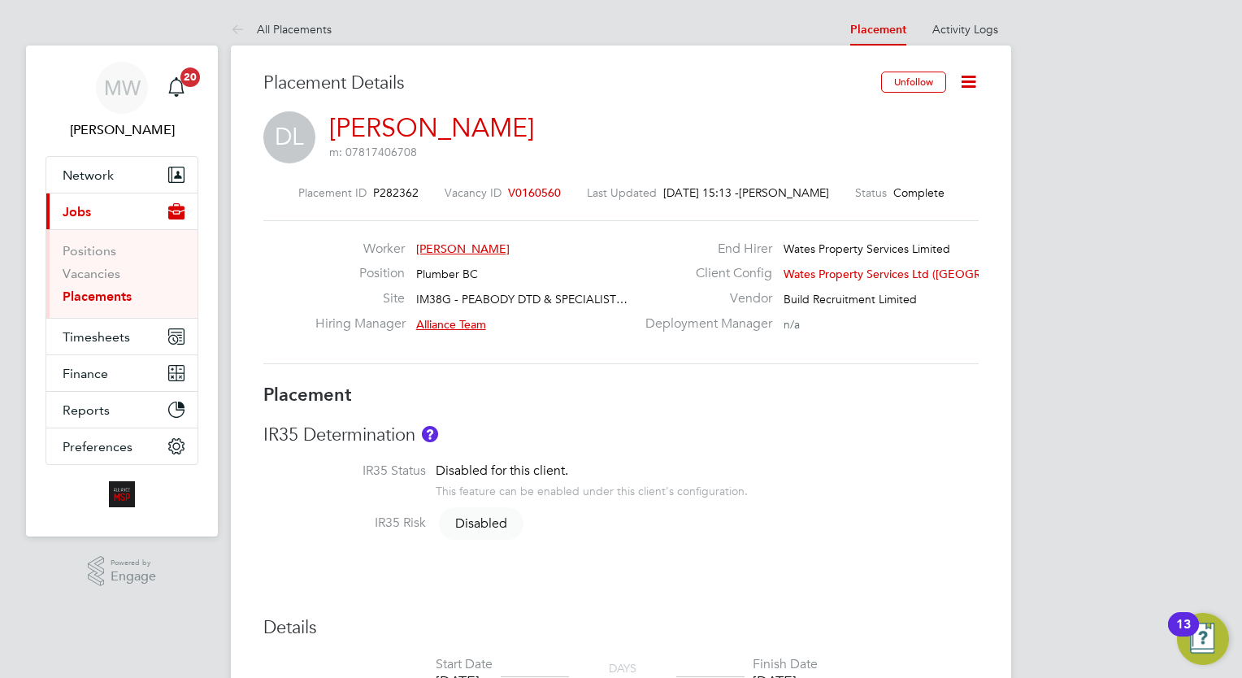
click at [108, 299] on link "Placements" at bounding box center [97, 295] width 69 height 15
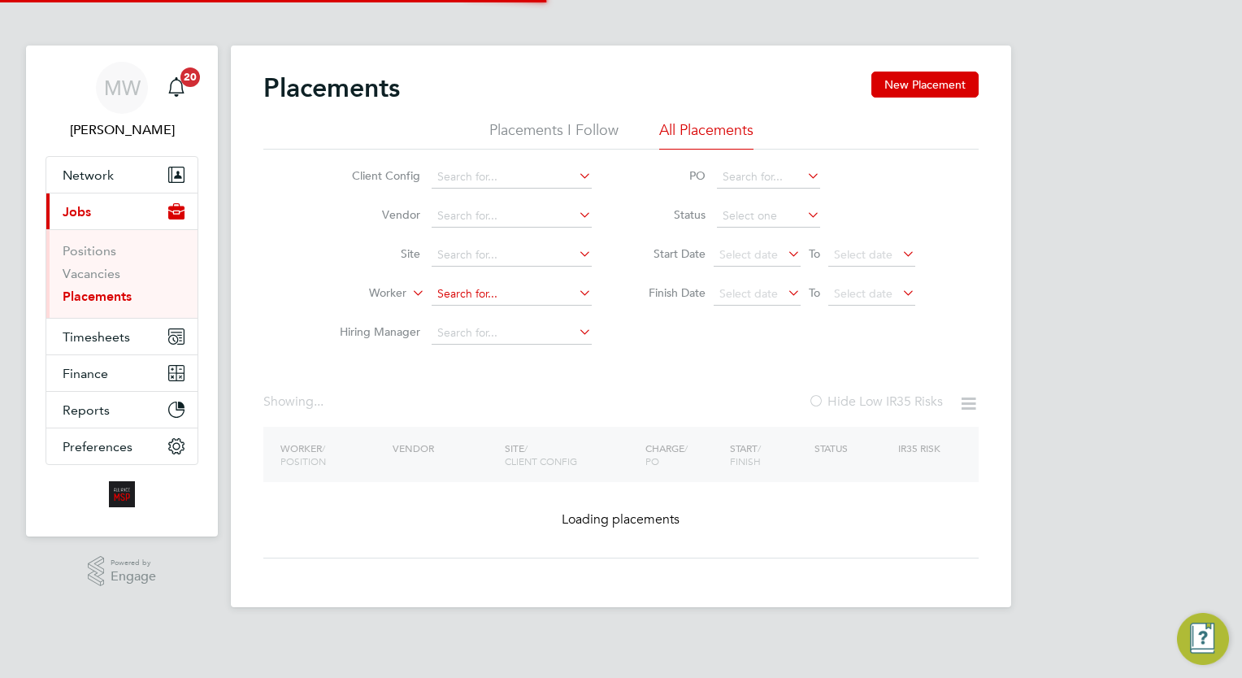
click at [493, 295] on input at bounding box center [512, 294] width 160 height 23
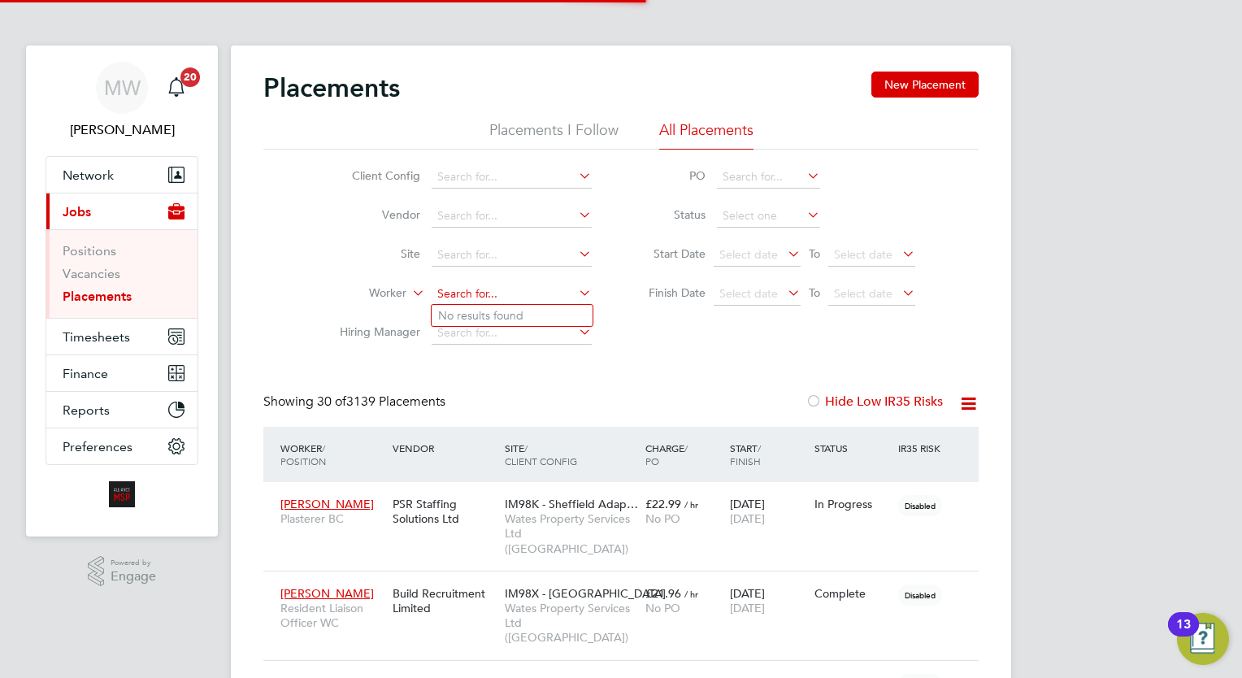
scroll to position [46, 113]
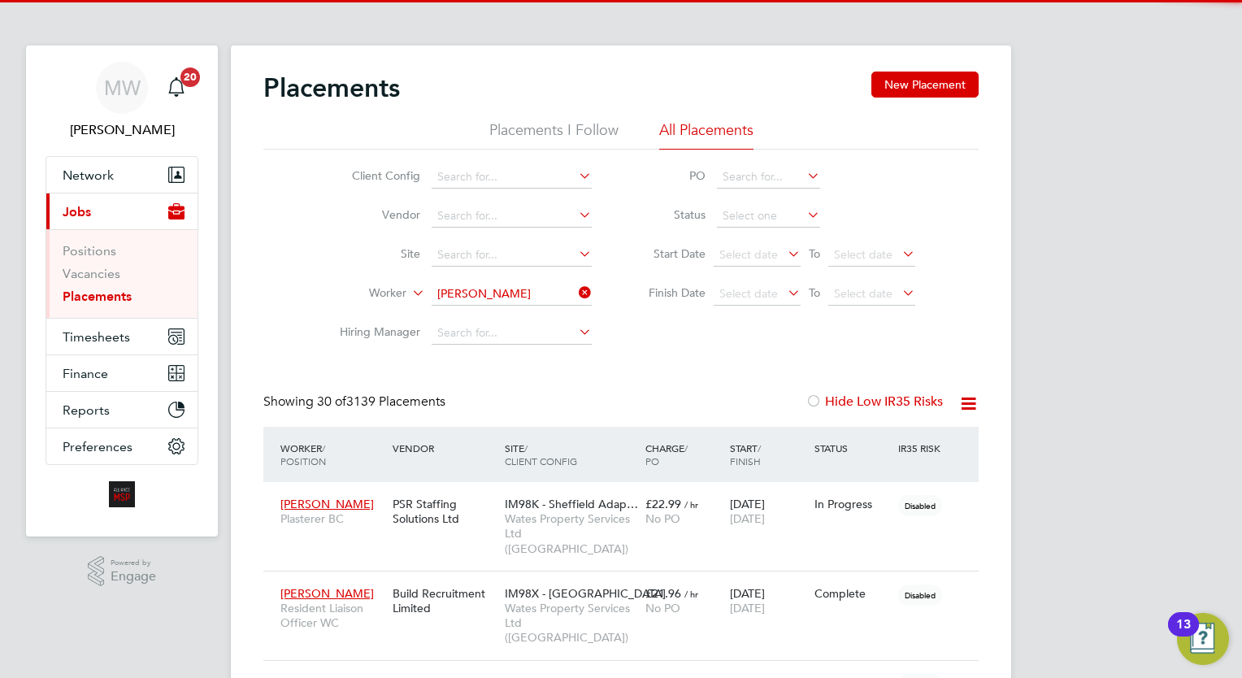
click at [523, 310] on li "Alrick Lennon" at bounding box center [532, 316] width 201 height 22
type input "[PERSON_NAME]"
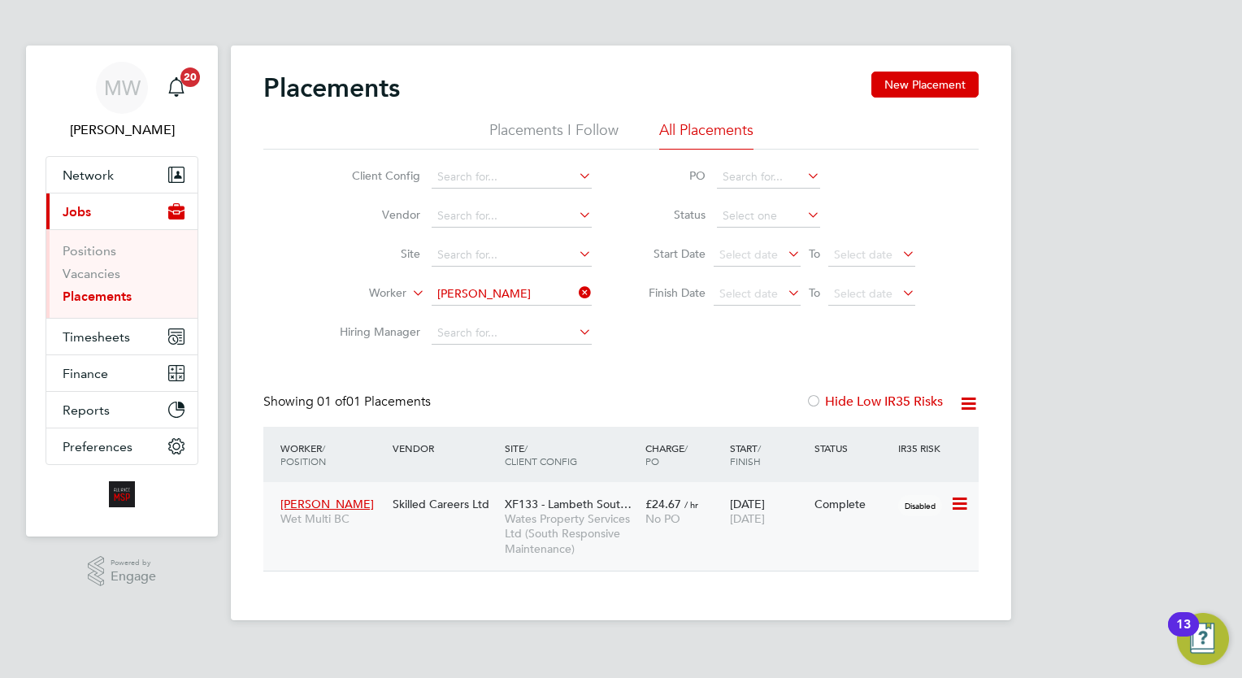
click at [794, 531] on div "19 May 2025 19 Aug 2025" at bounding box center [768, 511] width 85 height 46
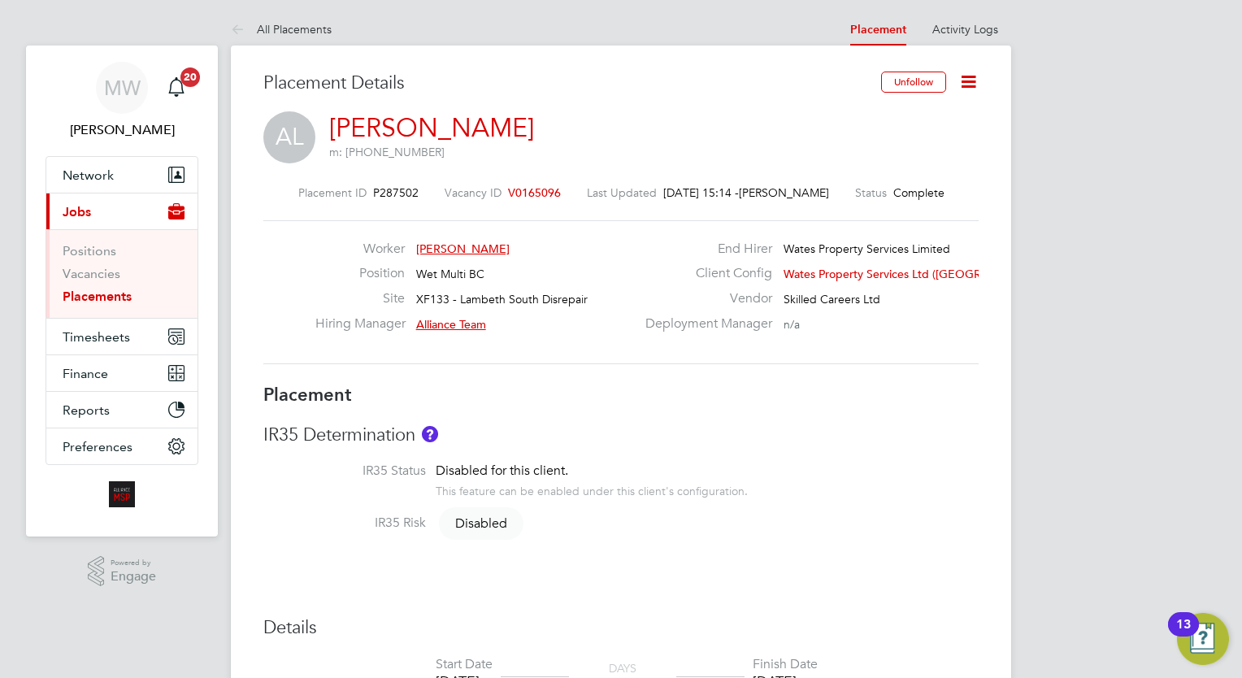
click at [959, 86] on icon at bounding box center [968, 82] width 20 height 20
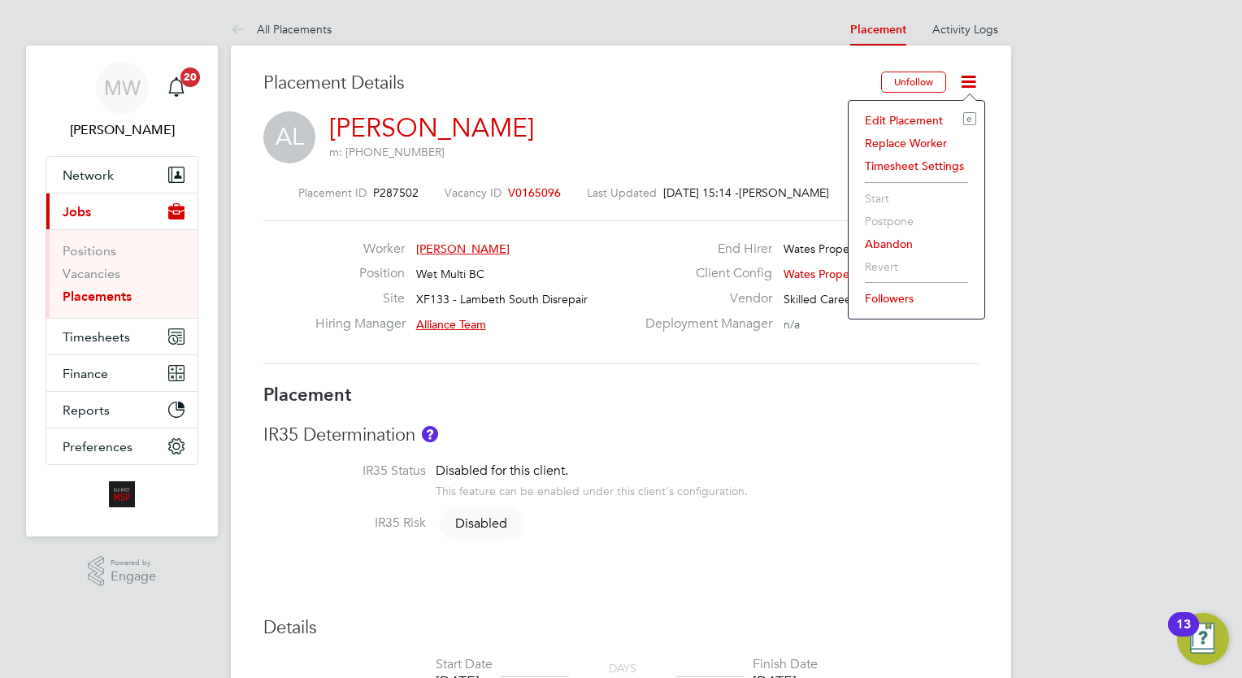
click at [904, 122] on li "Edit Placement e" at bounding box center [916, 120] width 119 height 23
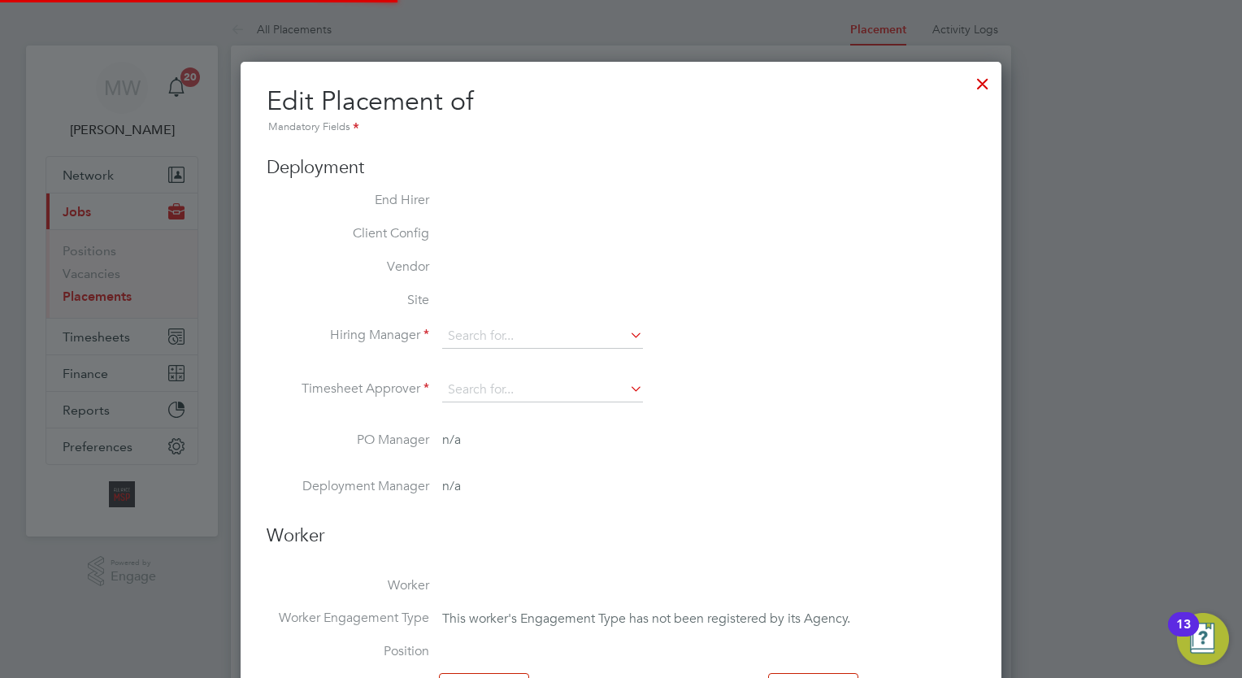
type input "Alliance Team"
type input "[DATE]"
type input "08:00"
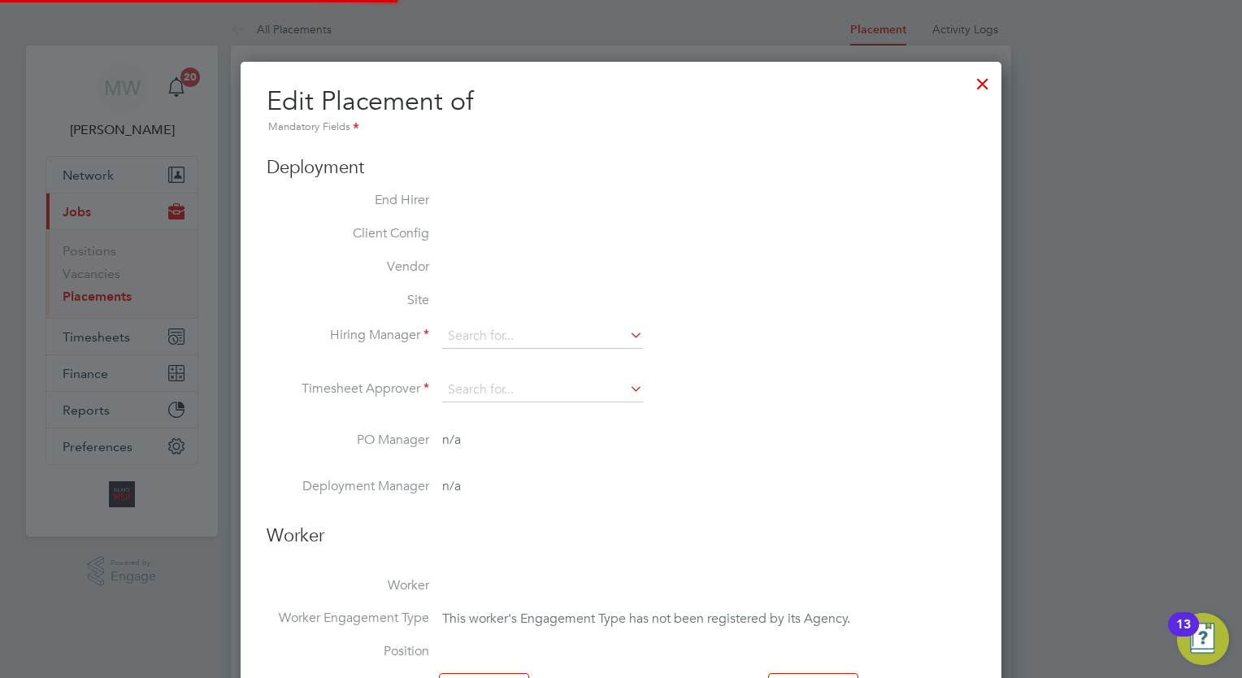
type input "17:00"
type input "07758"
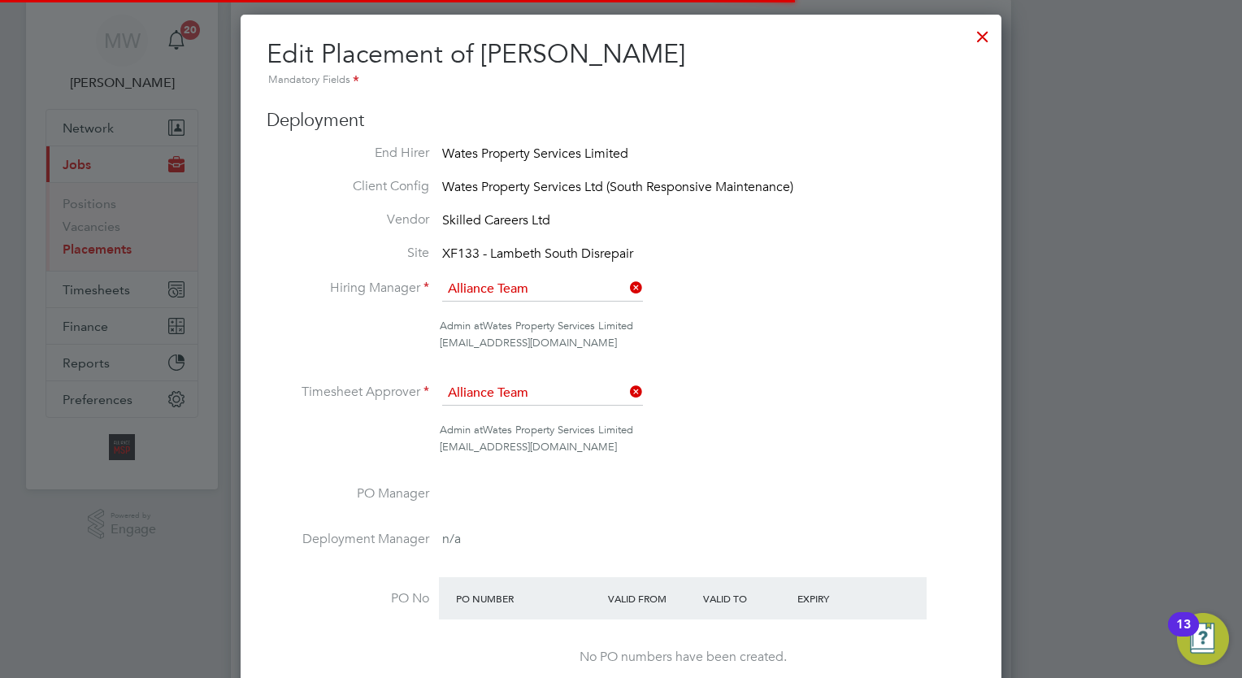
scroll to position [21, 709]
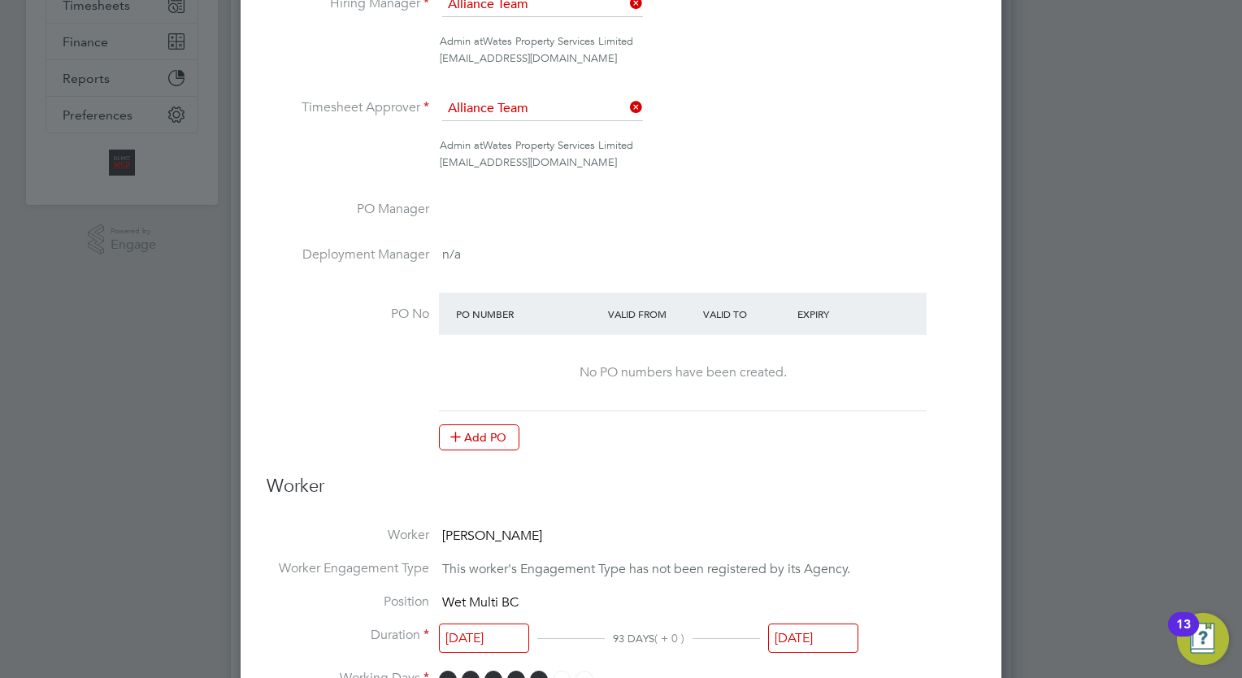
click at [817, 636] on input "[DATE]" at bounding box center [813, 638] width 90 height 30
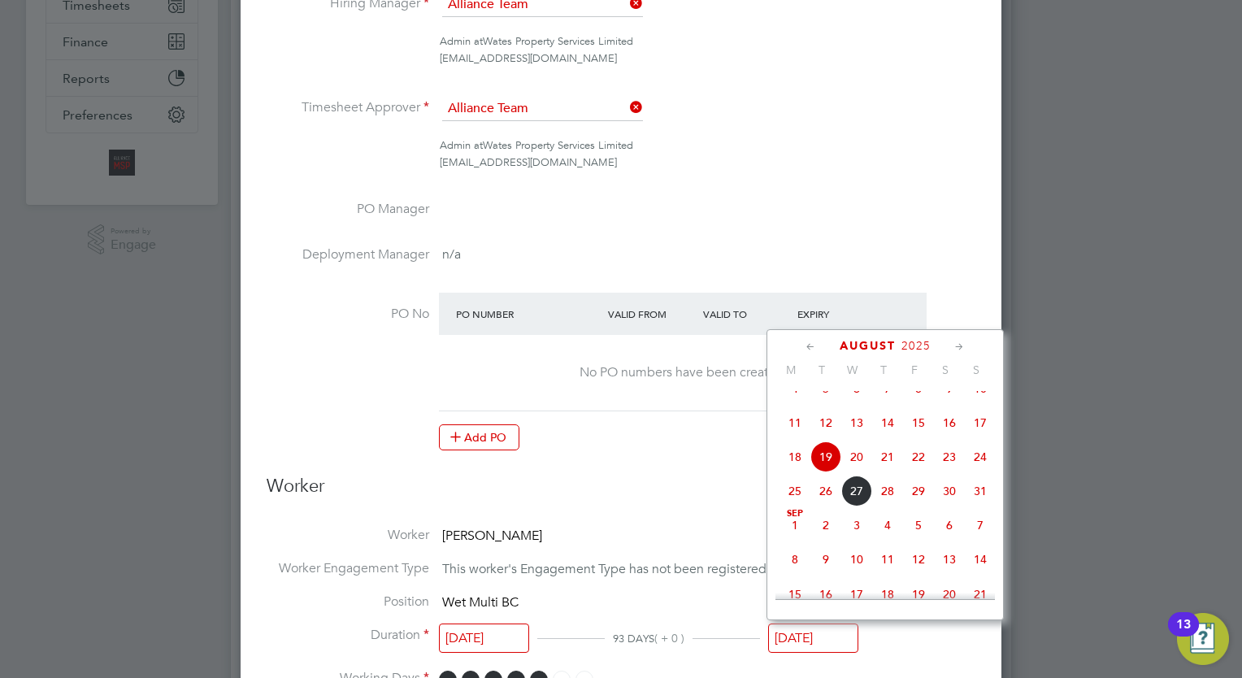
click at [958, 343] on icon at bounding box center [959, 347] width 15 height 18
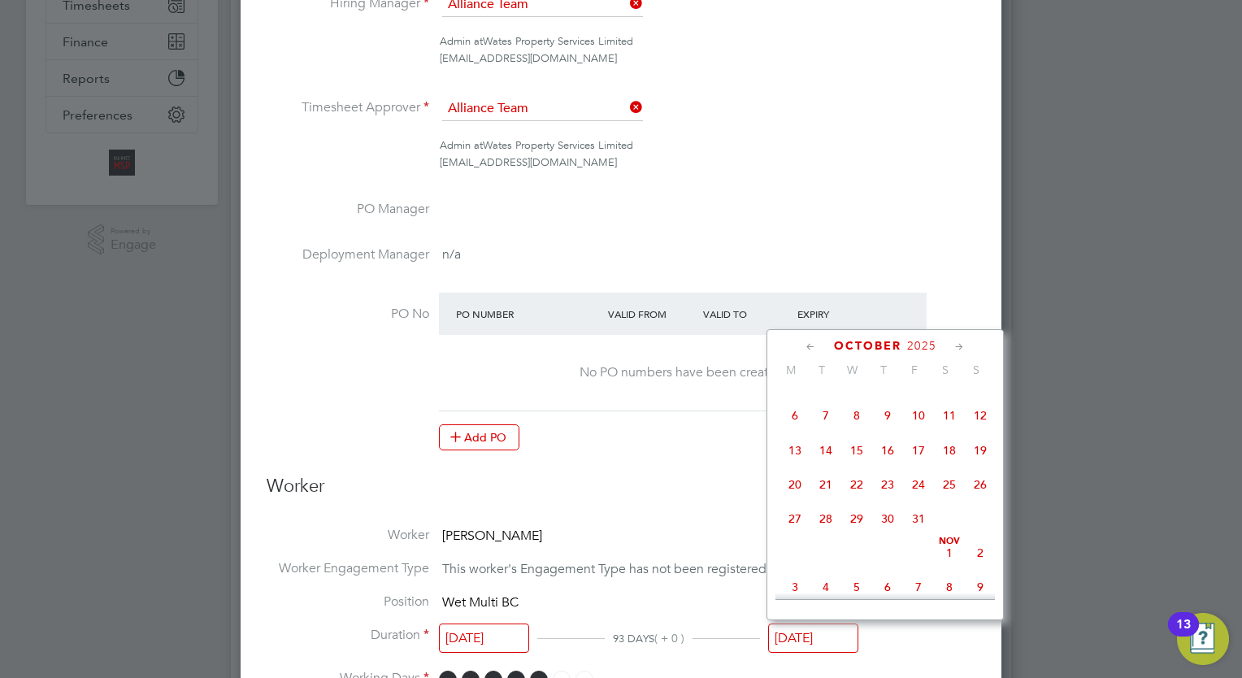
click at [958, 343] on icon at bounding box center [959, 347] width 15 height 18
click at [922, 461] on span "14" at bounding box center [918, 445] width 31 height 31
type input "[DATE]"
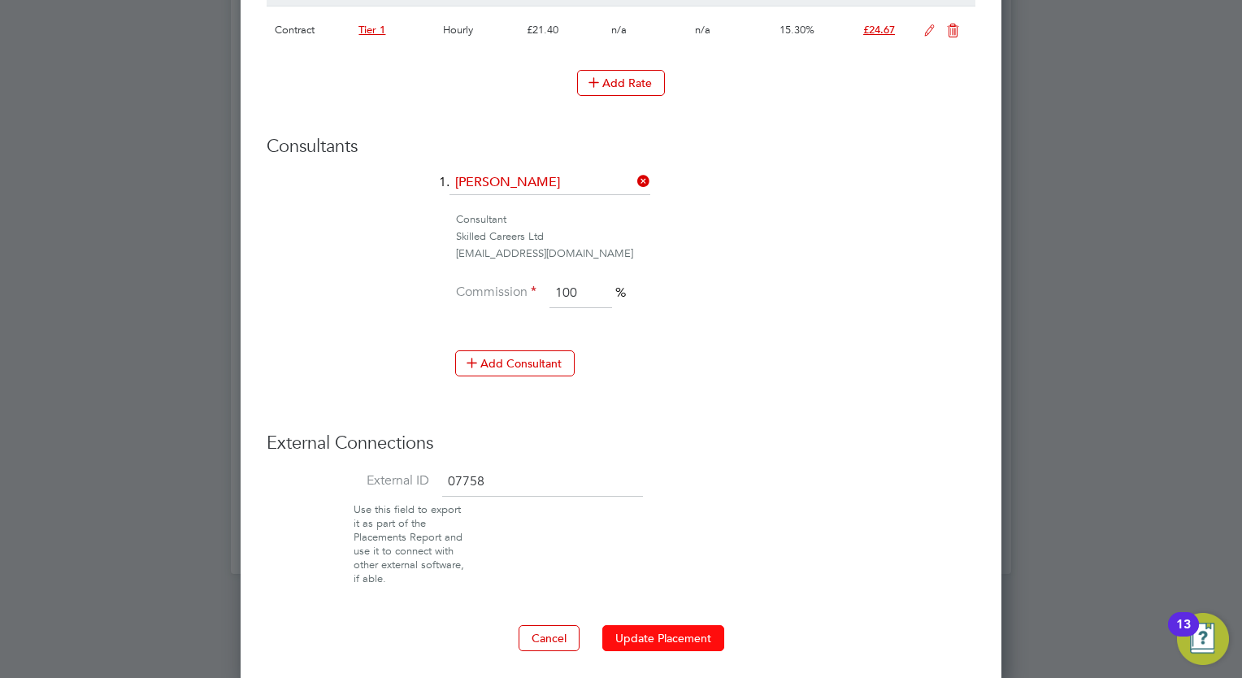
click at [647, 642] on button "Update Placement" at bounding box center [663, 638] width 122 height 26
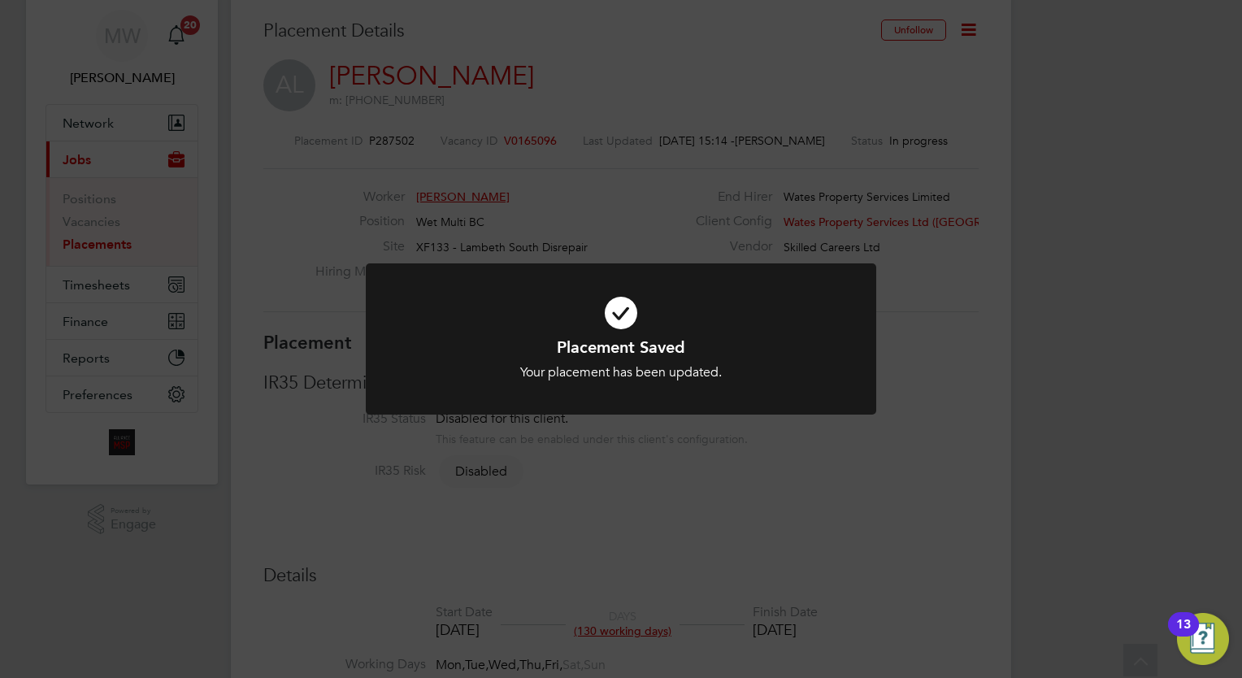
scroll to position [48, 114]
click at [364, 182] on div "Placement Saved Your placement has been updated. Cancel Okay" at bounding box center [621, 339] width 1242 height 678
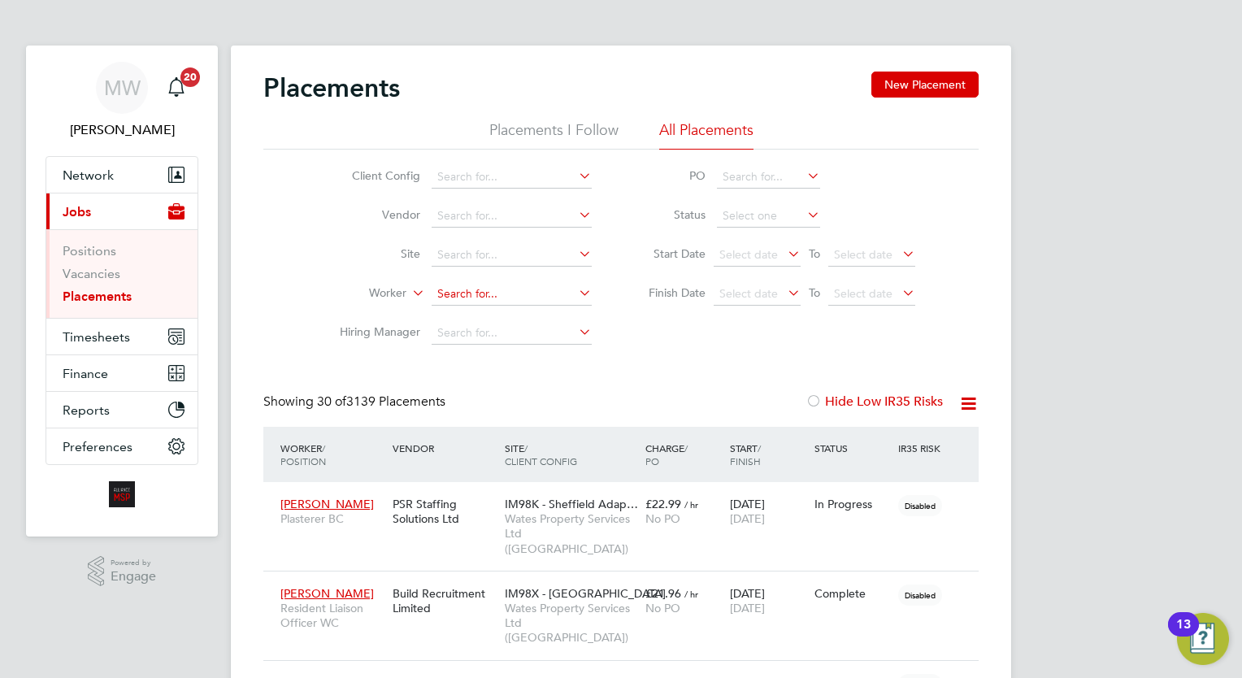
click at [473, 301] on input at bounding box center [512, 294] width 160 height 23
type input "v"
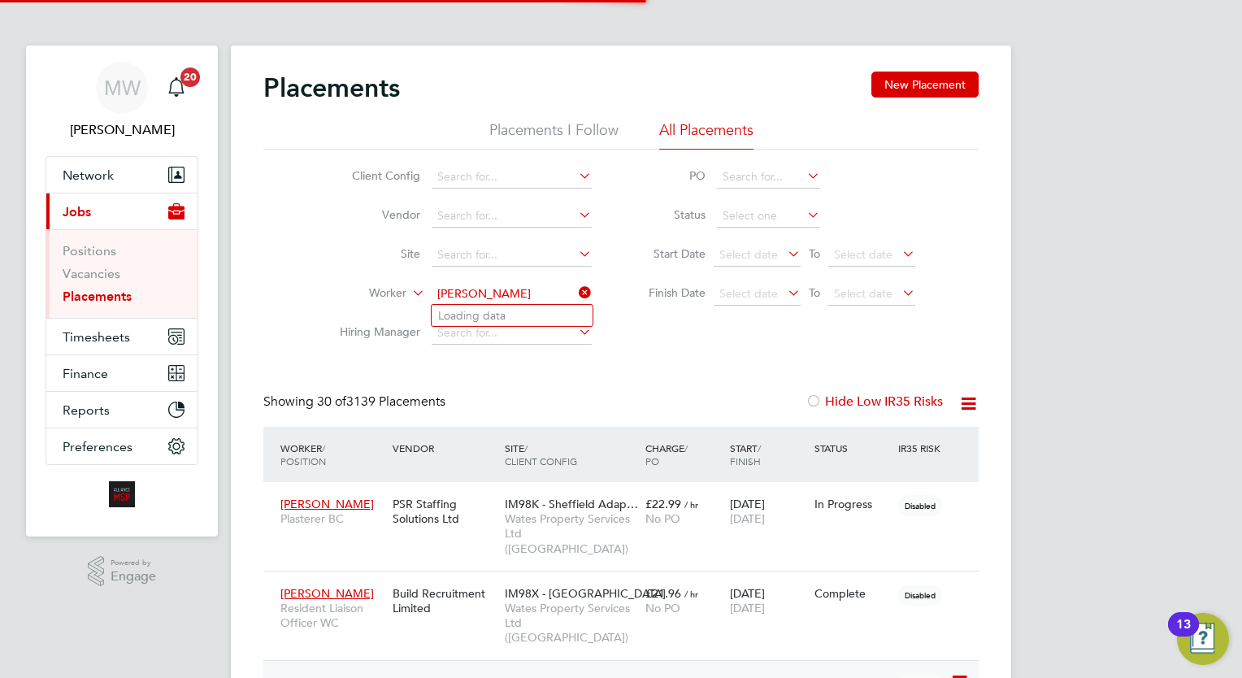
type input "[PERSON_NAME]"
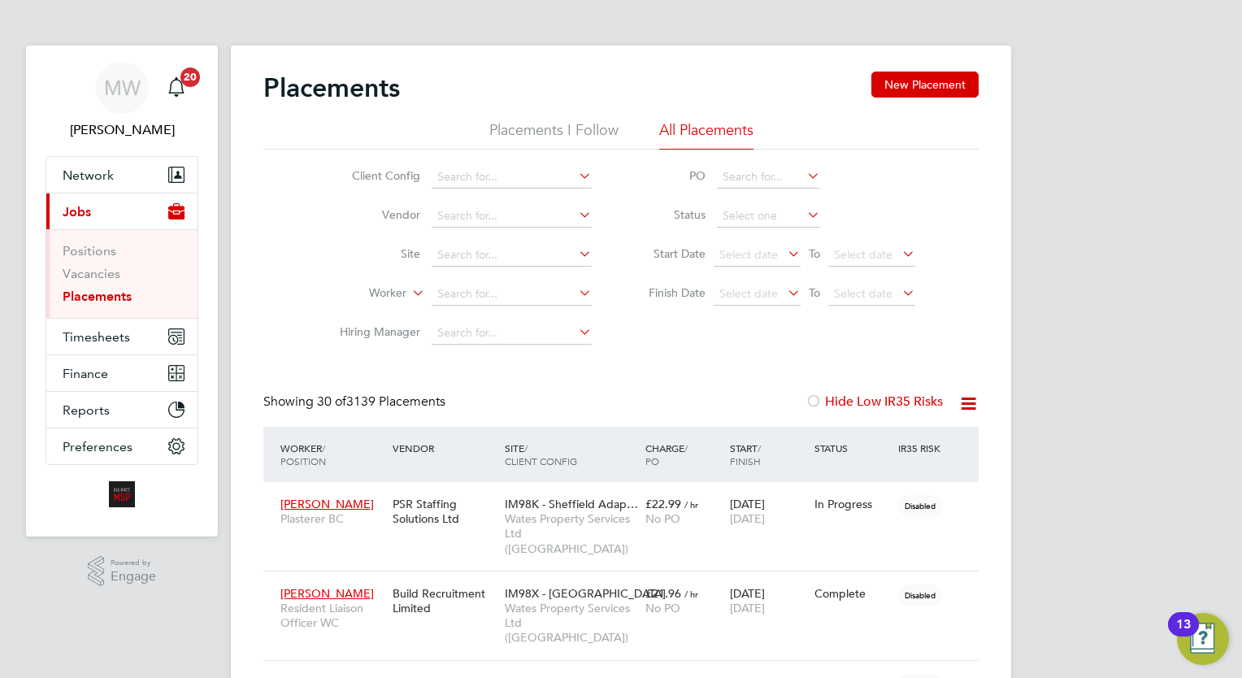
click at [575, 298] on icon at bounding box center [575, 292] width 0 height 23
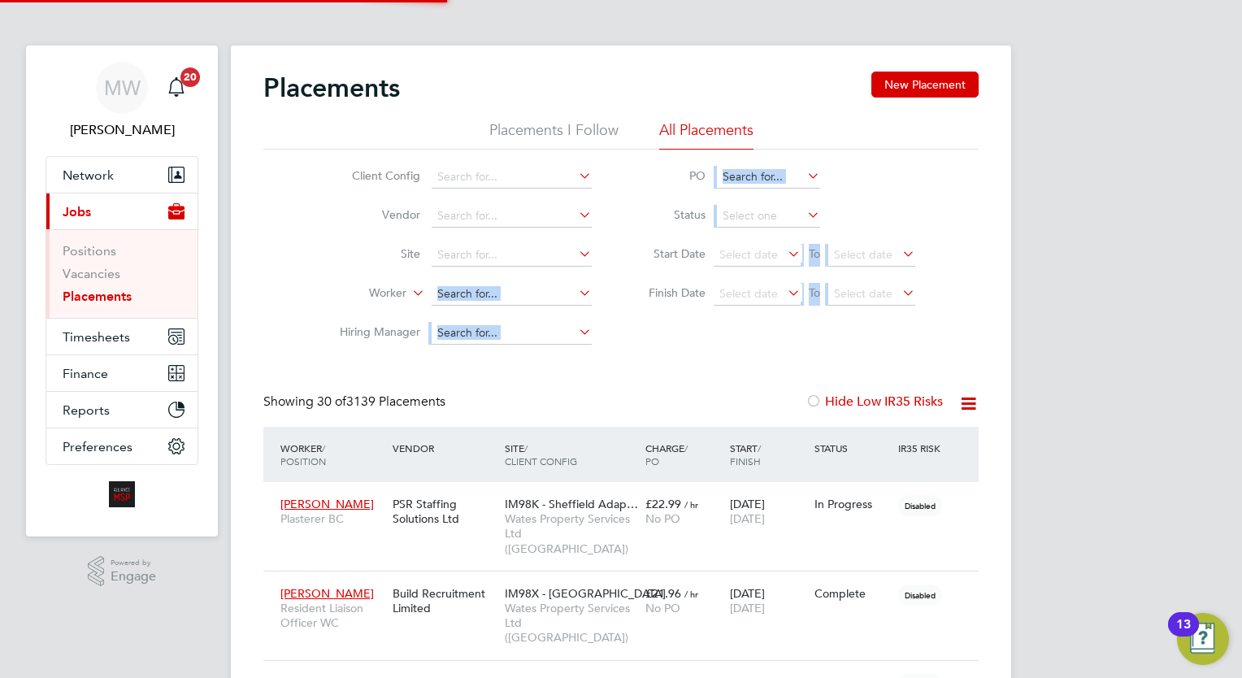
drag, startPoint x: 709, startPoint y: 367, endPoint x: 462, endPoint y: 298, distance: 256.5
click at [683, 411] on div "Showing 30 of 3139 Placements Hide Low IR35 Risks" at bounding box center [620, 409] width 715 height 33
click at [499, 297] on input at bounding box center [512, 294] width 160 height 23
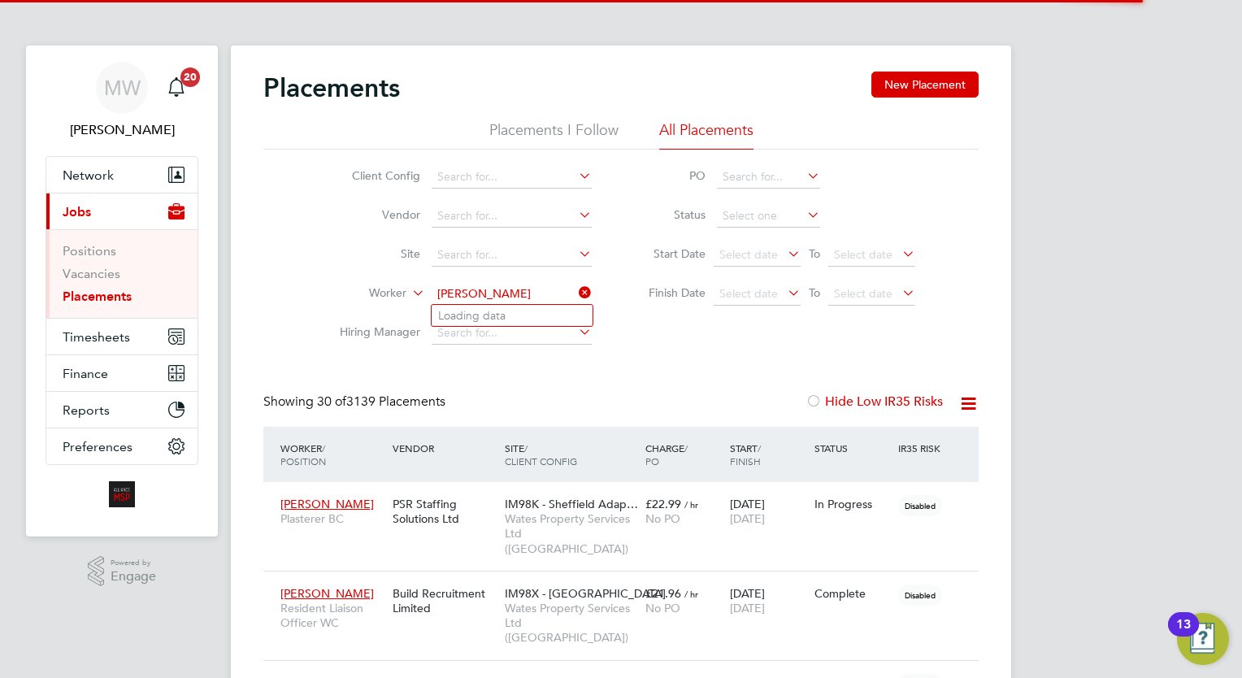
type input "jamie pryce"
click at [638, 393] on div "Showing 30 of 3139 Placements Hide Low IR35 Risks" at bounding box center [620, 409] width 715 height 33
click at [113, 297] on link "Placements" at bounding box center [97, 295] width 69 height 15
click at [535, 284] on input at bounding box center [512, 294] width 160 height 23
type input "jamie pryce"
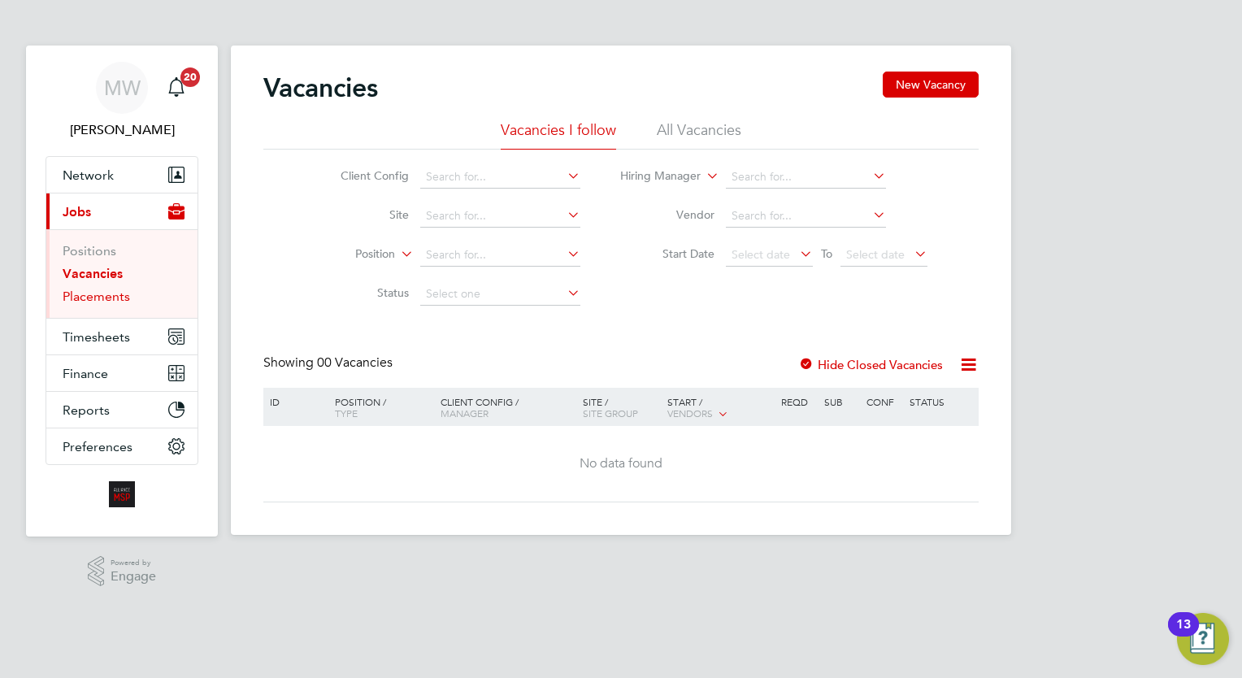
click at [111, 288] on link "Placements" at bounding box center [96, 295] width 67 height 15
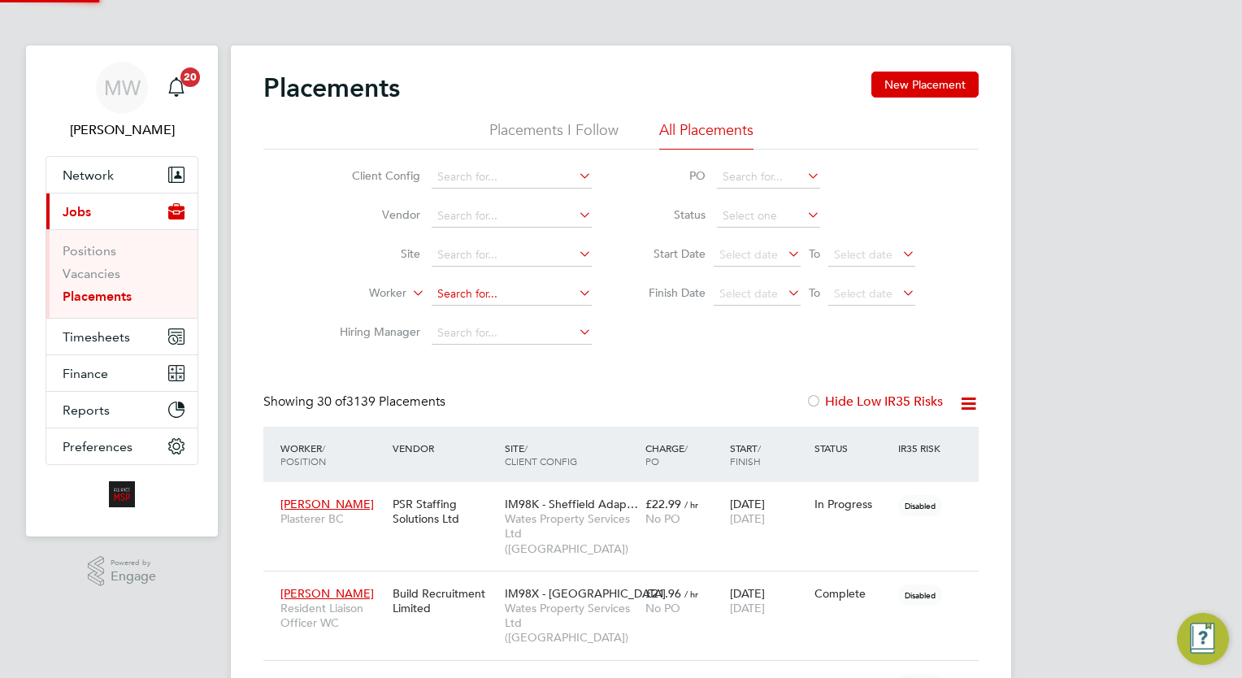
click at [440, 291] on input at bounding box center [512, 294] width 160 height 23
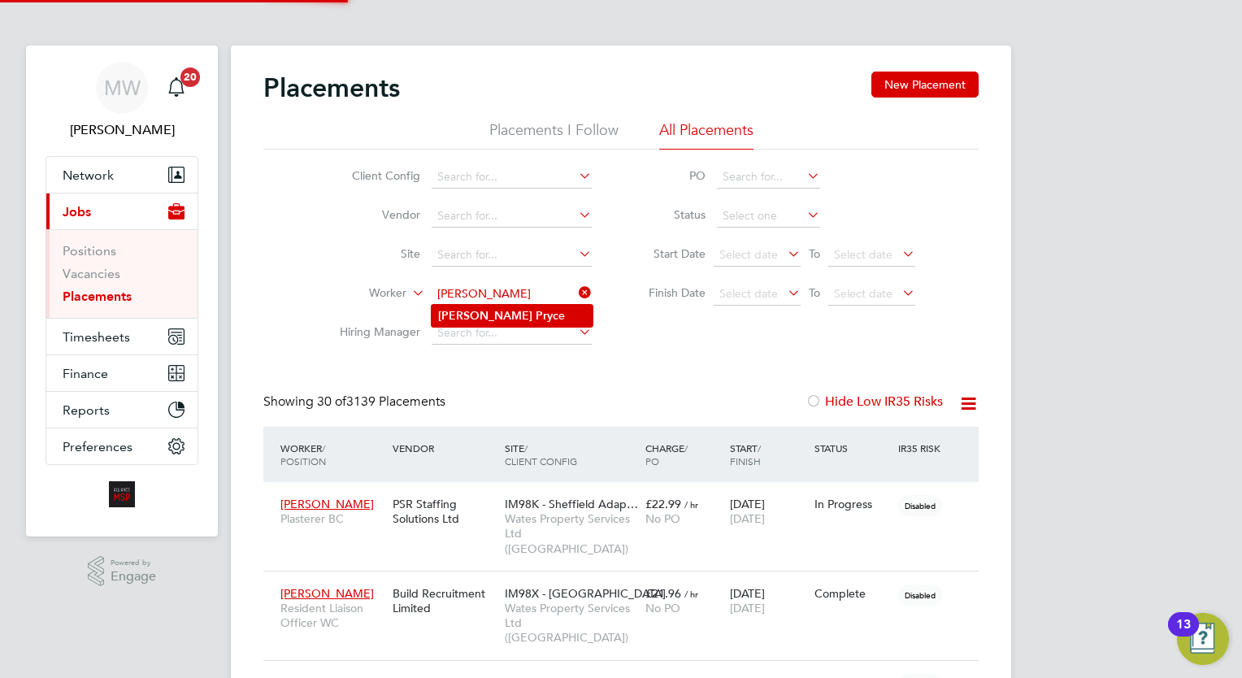
click at [511, 310] on li "Jamie Pryc e" at bounding box center [512, 316] width 161 height 22
type input "Jamie Pryce"
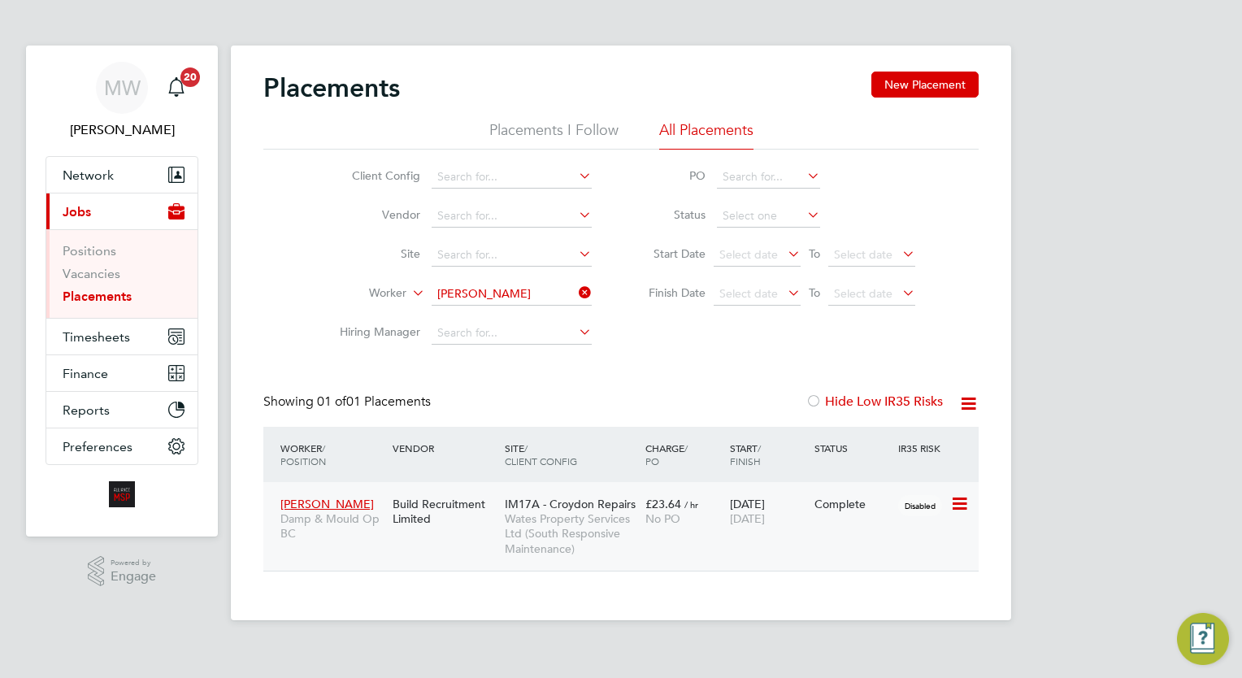
click at [663, 505] on span "£23.64" at bounding box center [663, 504] width 36 height 15
click at [575, 291] on icon at bounding box center [575, 292] width 0 height 23
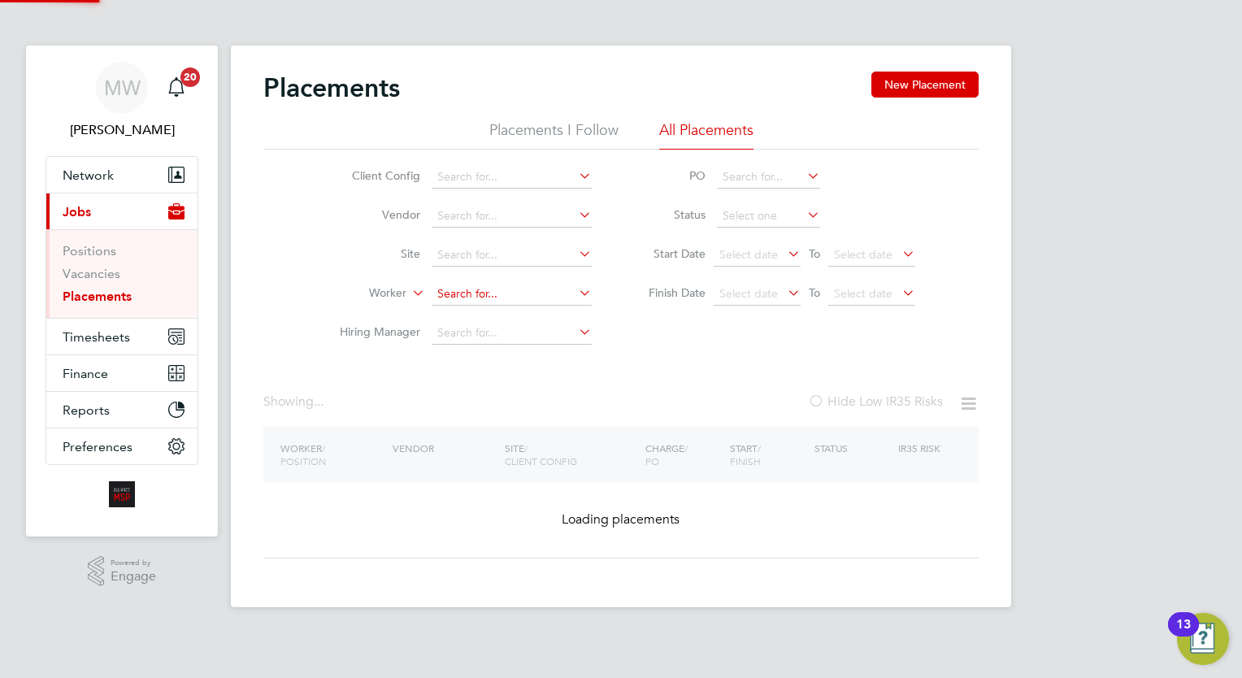
click at [512, 298] on input at bounding box center [512, 294] width 160 height 23
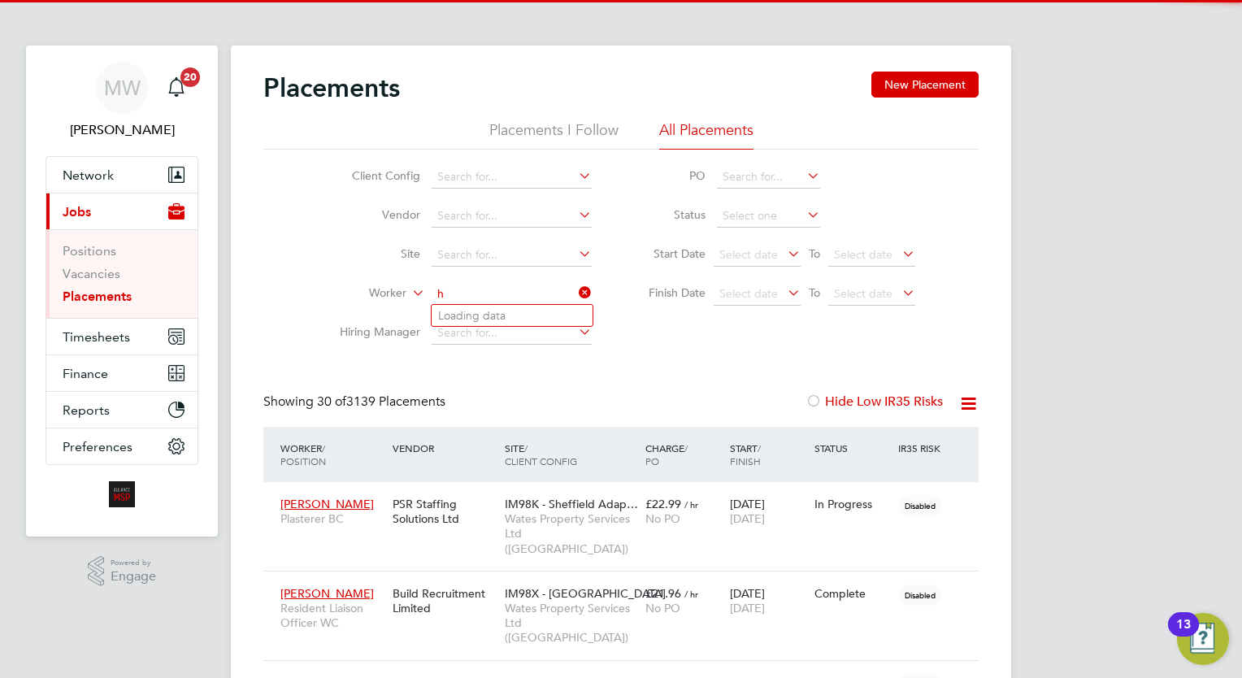
scroll to position [46, 113]
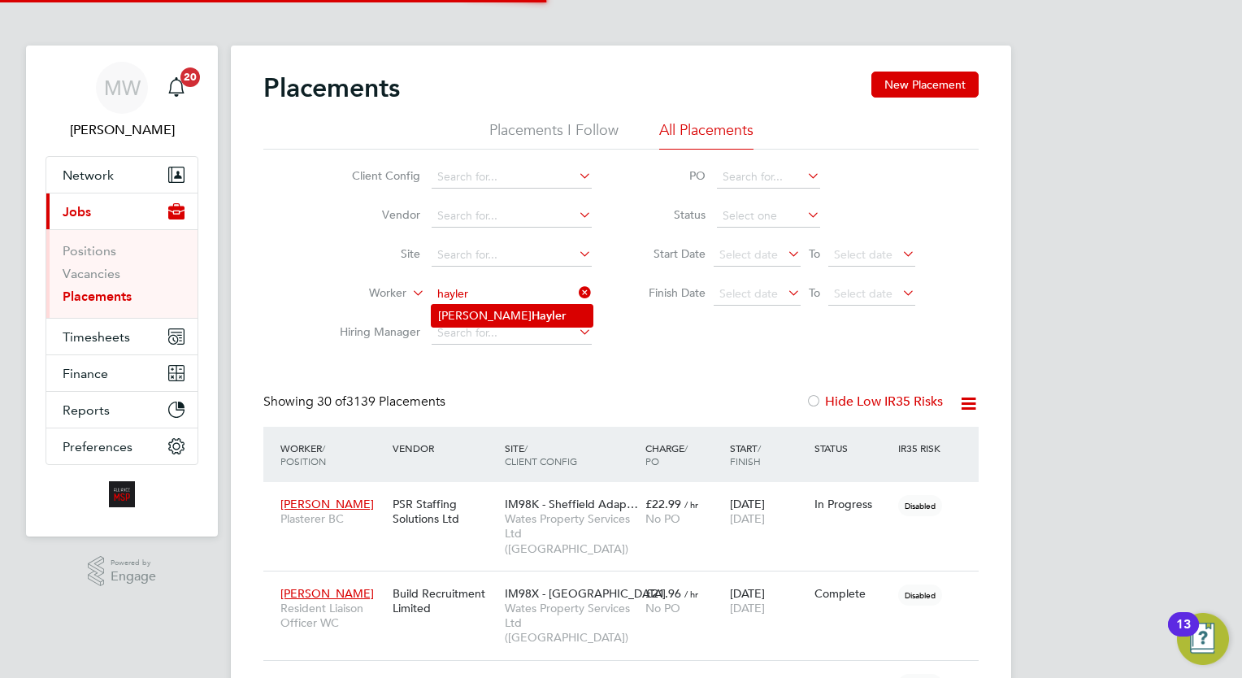
click at [510, 310] on li "Jake Hayler" at bounding box center [512, 316] width 161 height 22
type input "[PERSON_NAME]"
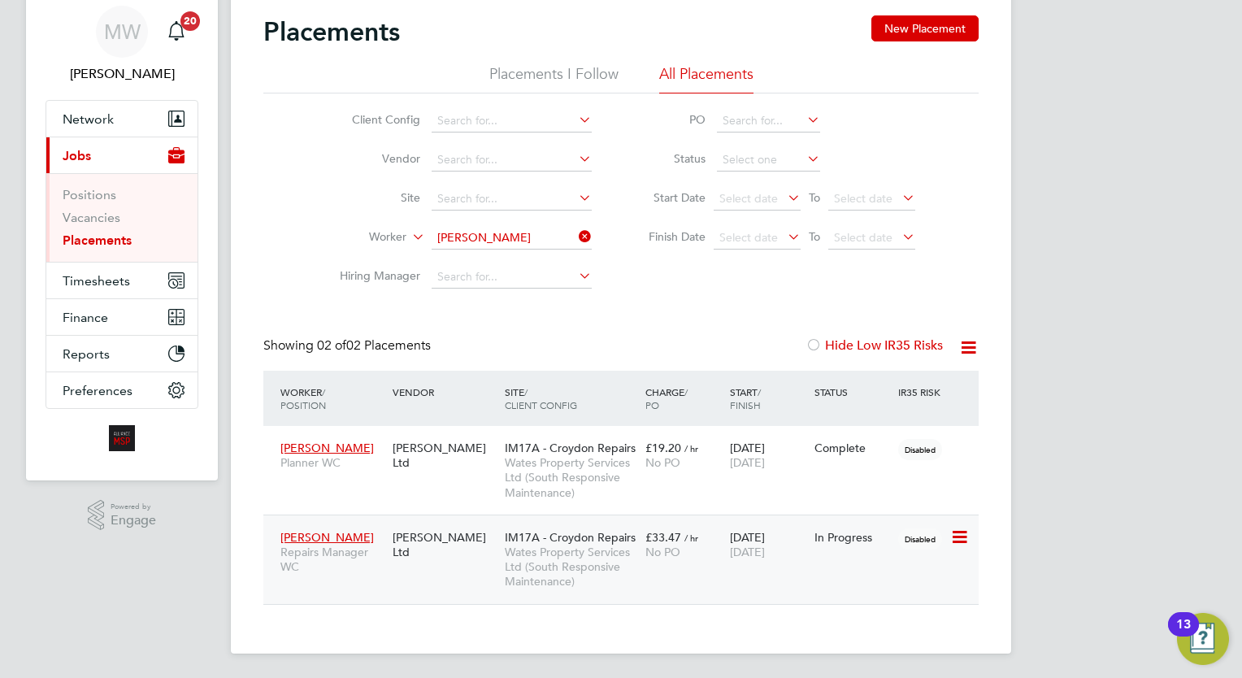
click at [601, 549] on span "Wates Property Services Ltd (South Responsive Maintenance)" at bounding box center [571, 566] width 132 height 45
click at [575, 236] on icon at bounding box center [575, 236] width 0 height 23
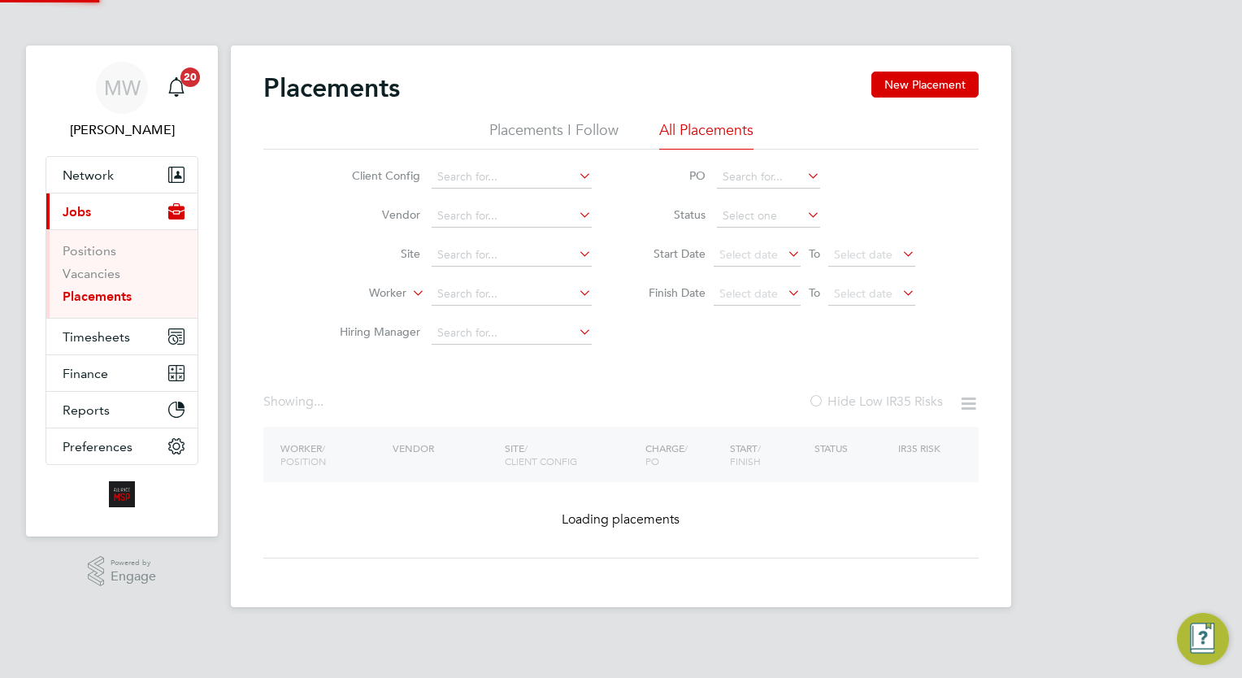
click at [504, 282] on li "Worker" at bounding box center [459, 294] width 306 height 39
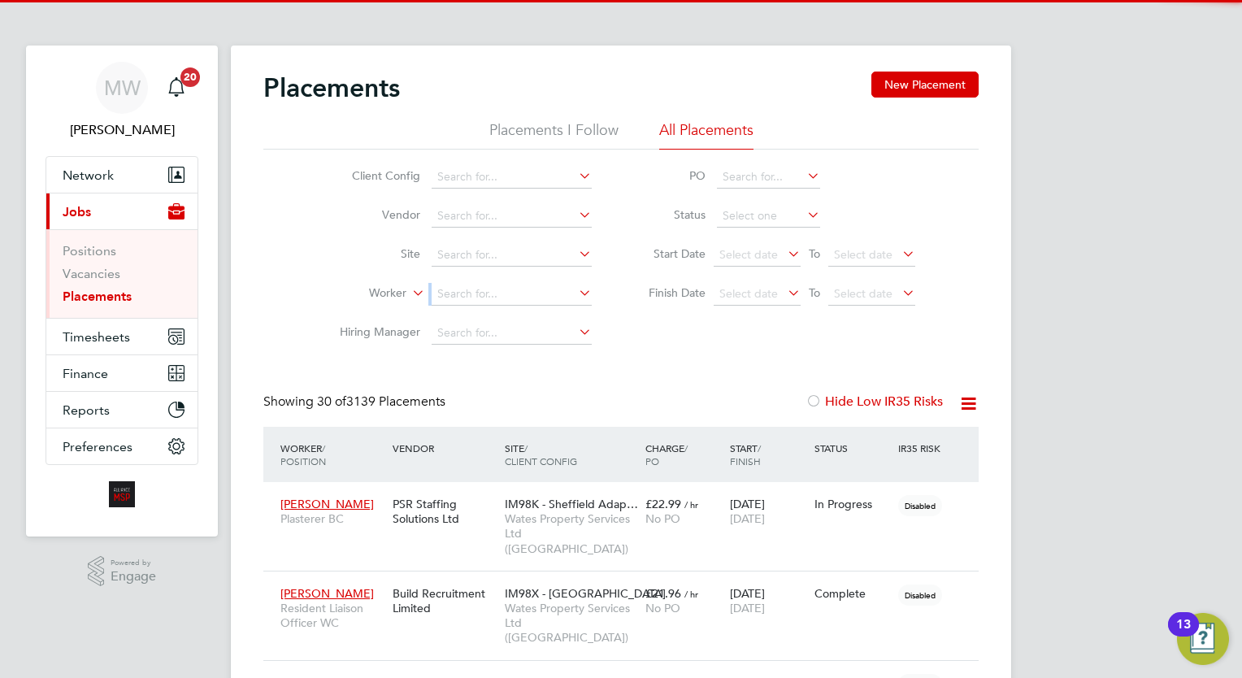
click at [504, 282] on li "Worker" at bounding box center [459, 294] width 306 height 39
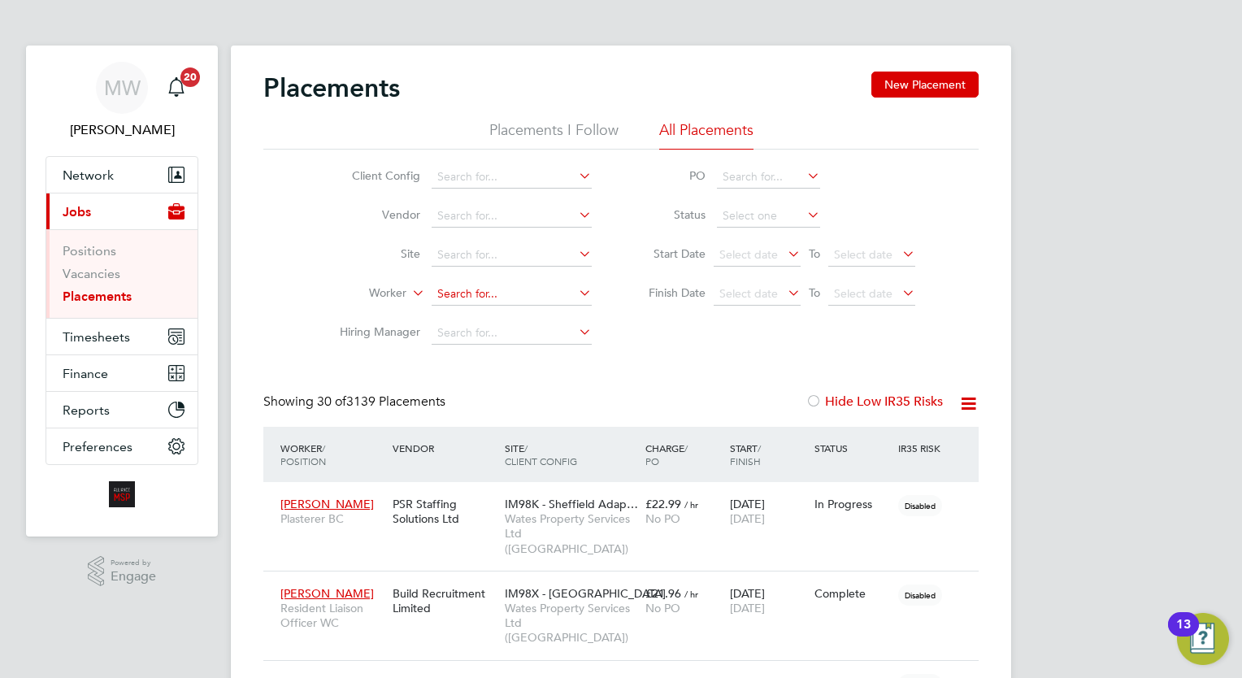
click at [508, 286] on input at bounding box center [512, 294] width 160 height 23
click at [515, 306] on li "Ameila Threader" at bounding box center [512, 316] width 161 height 22
type input "Ameila Threader"
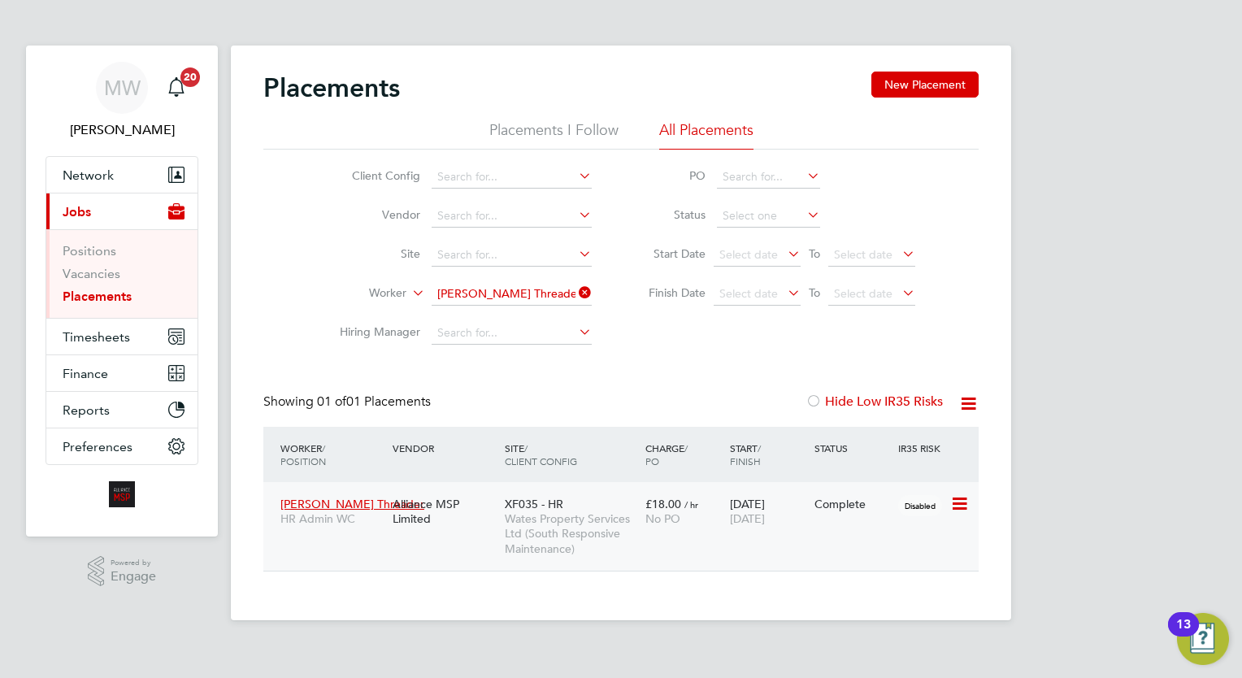
click at [686, 529] on div "£18.00 / hr No PO" at bounding box center [683, 511] width 85 height 46
click at [605, 384] on div "Placements New Placement Placements I Follow All Placements Client Config Vendo…" at bounding box center [620, 322] width 715 height 500
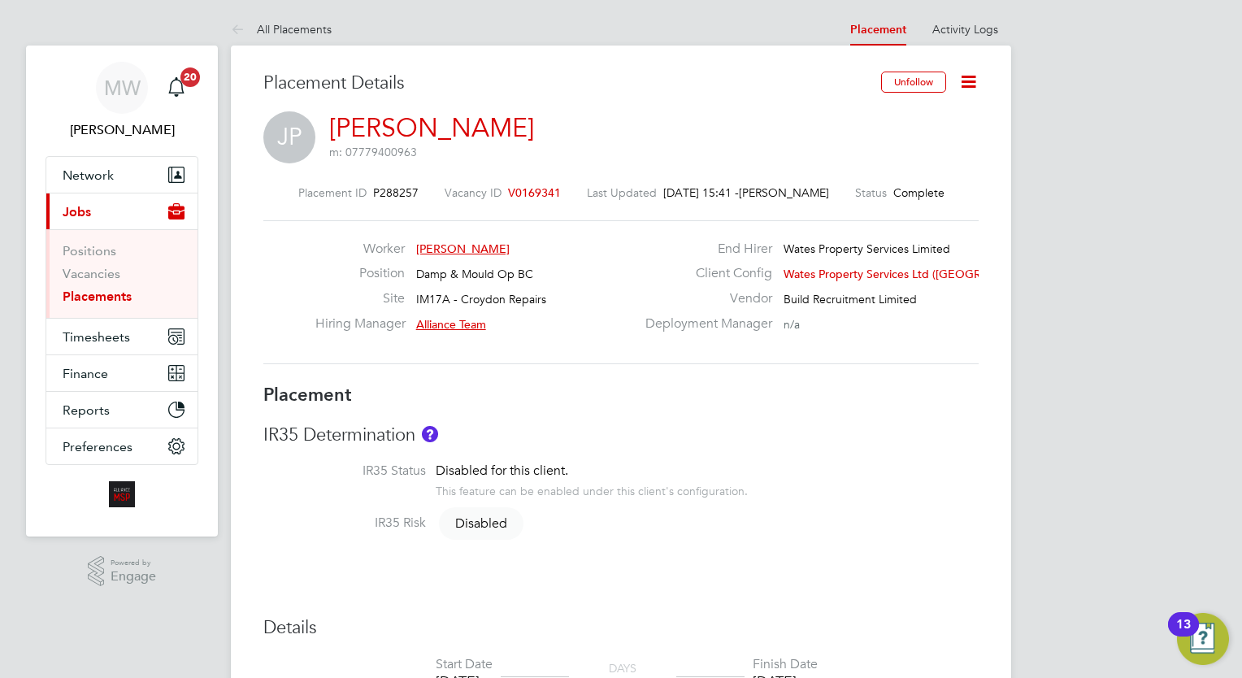
click at [963, 92] on icon at bounding box center [968, 82] width 20 height 20
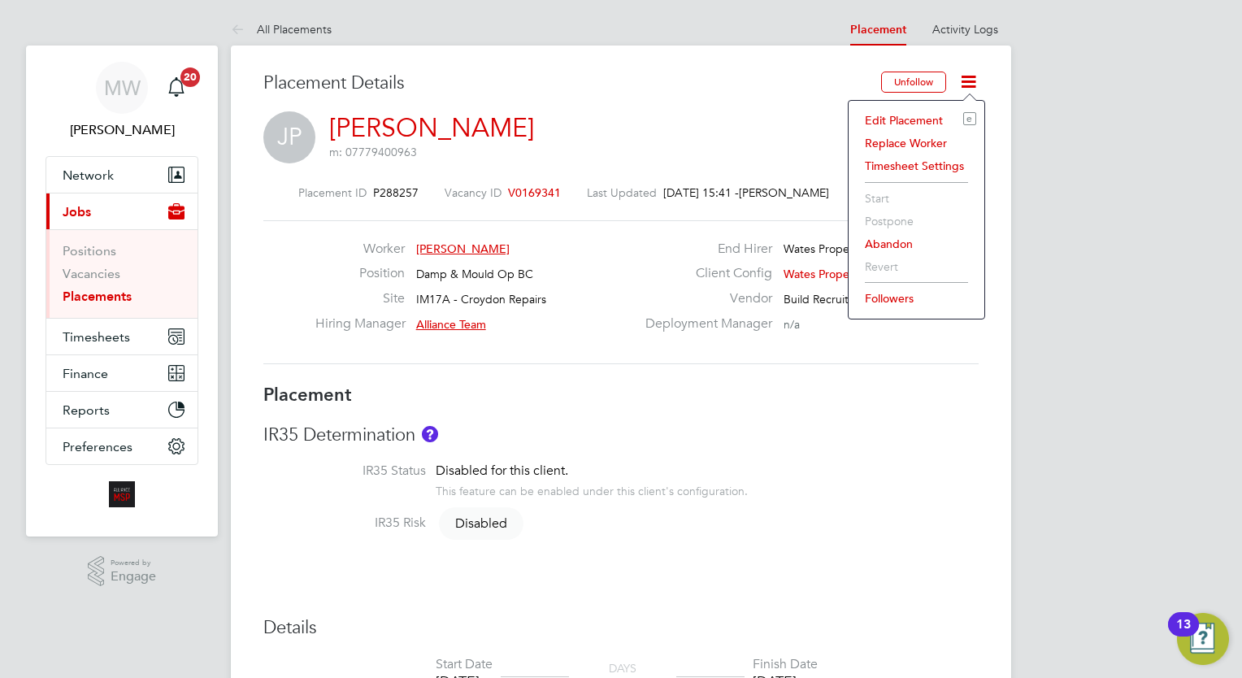
click at [915, 125] on li "Edit Placement e" at bounding box center [916, 120] width 119 height 23
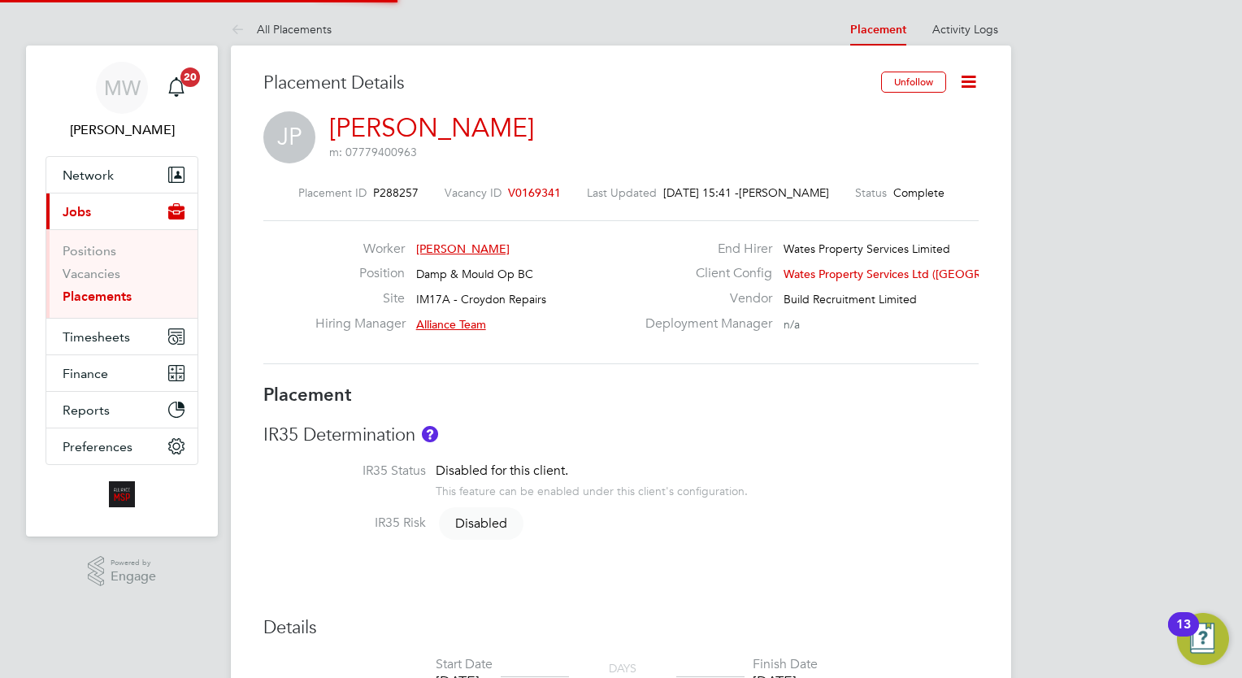
scroll to position [8, 8]
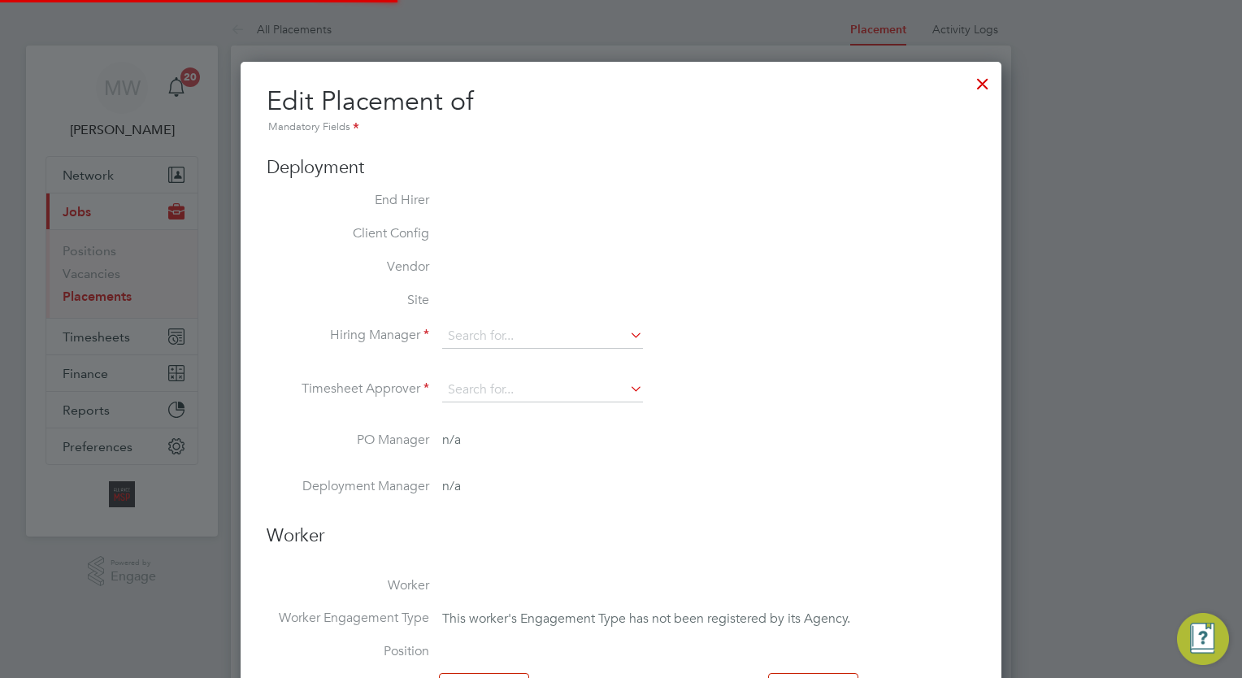
type input "Alliance Team"
type input "19 May 2025"
type input "20 Aug 2025"
type input "00:00"
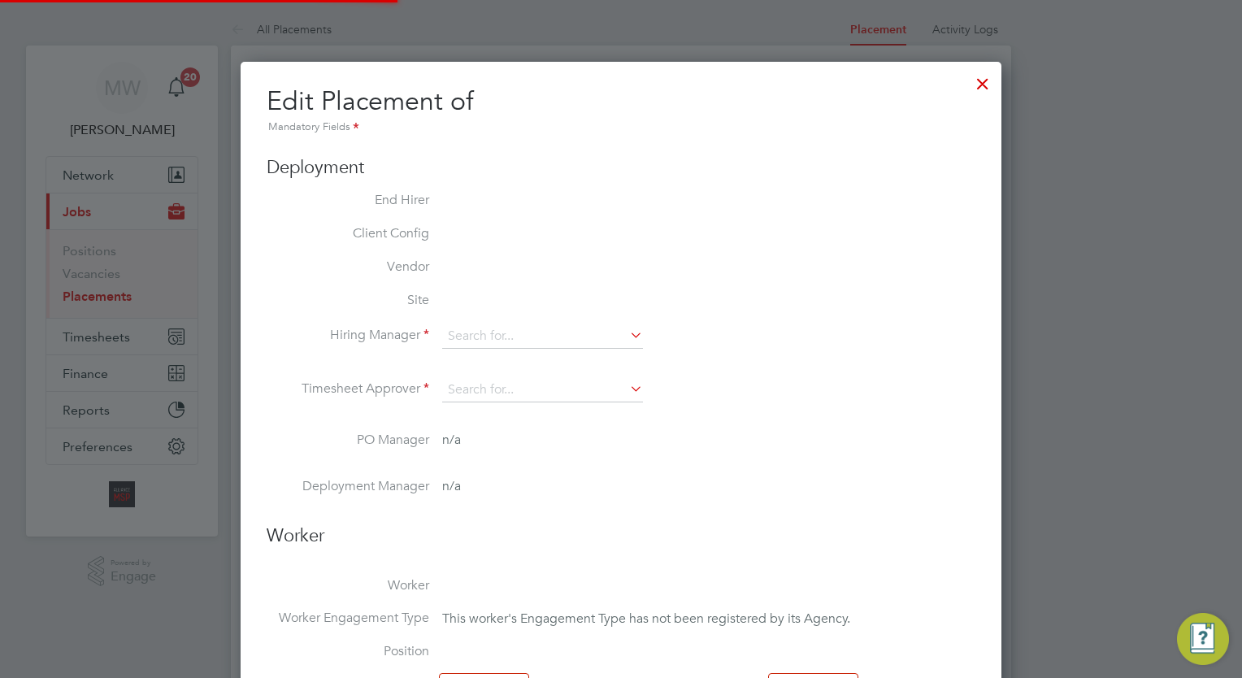
type input "00:00"
type input "07780"
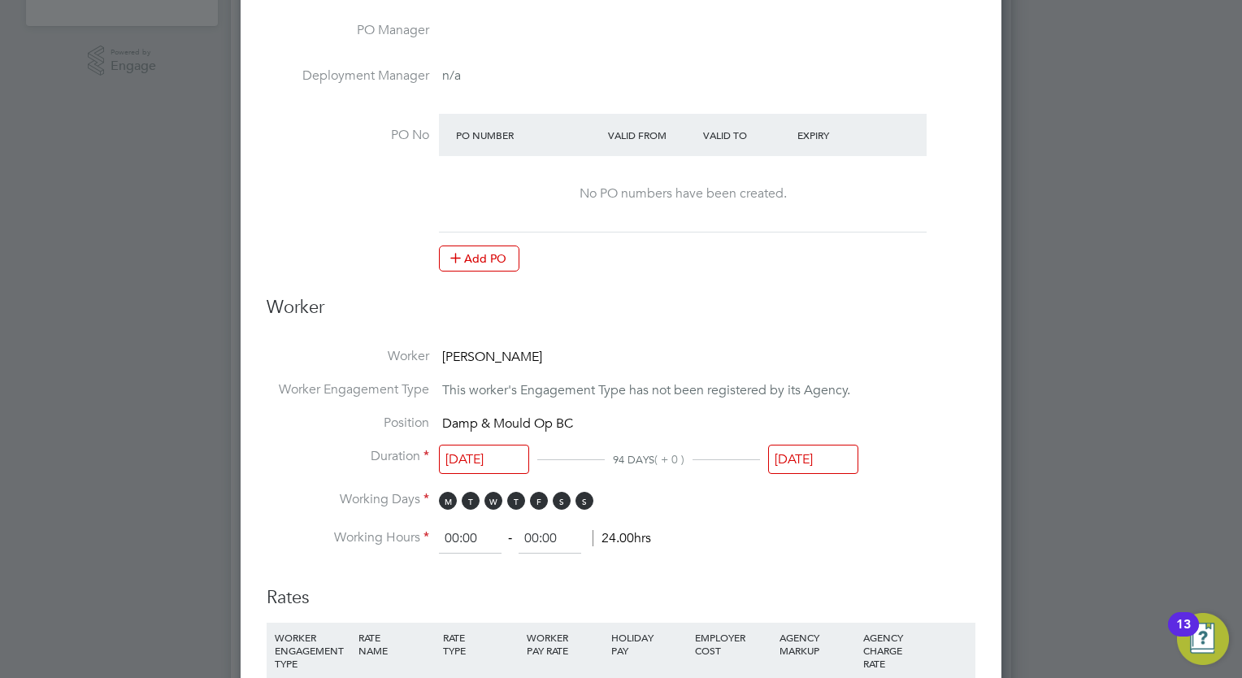
click at [812, 457] on input "20 Aug 2025" at bounding box center [813, 460] width 90 height 30
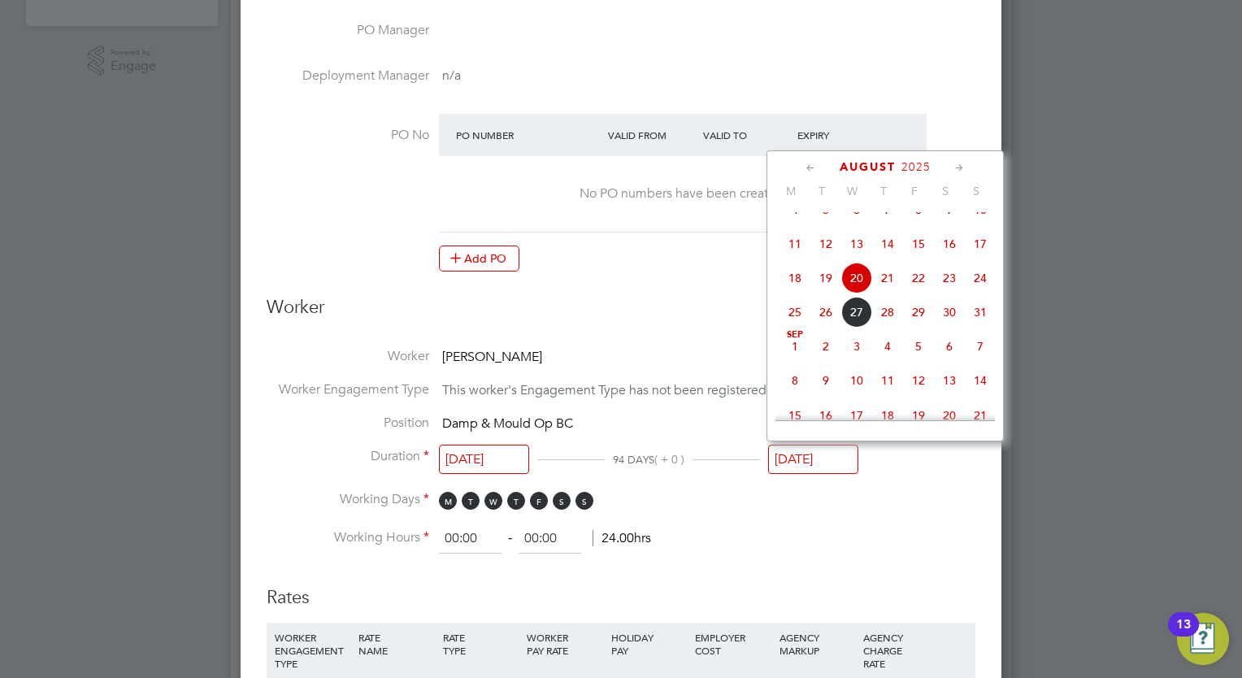
click at [959, 167] on icon at bounding box center [959, 168] width 15 height 18
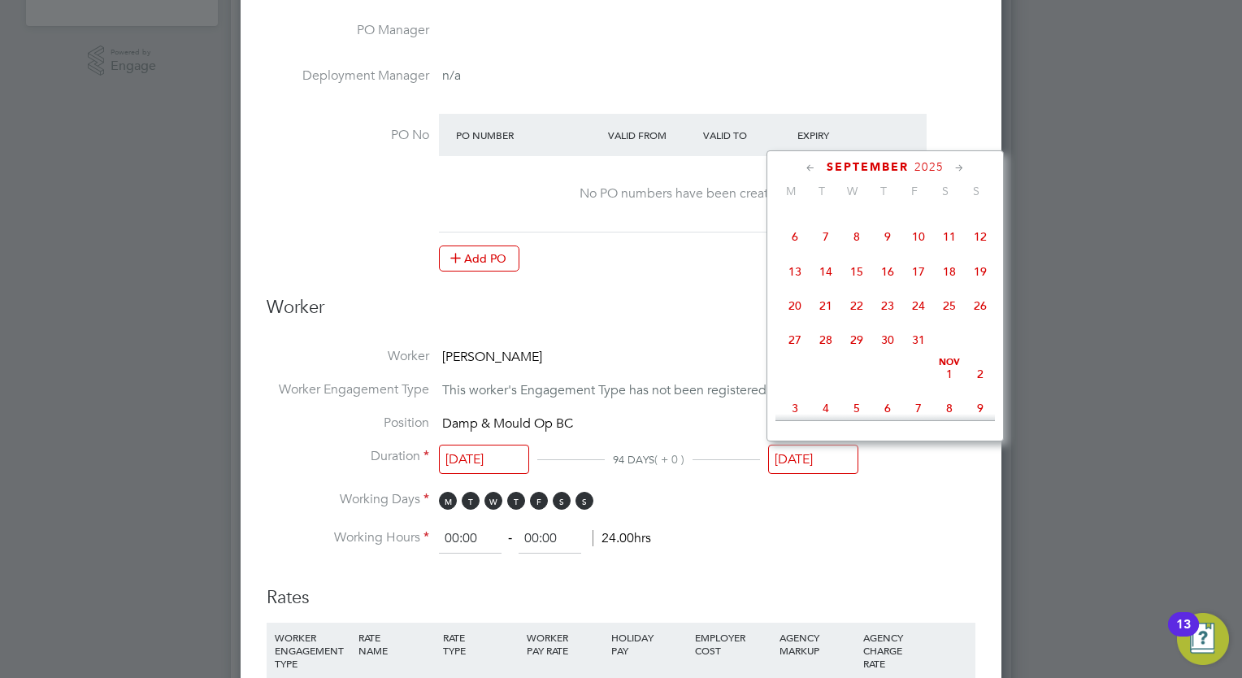
click at [959, 167] on icon at bounding box center [959, 168] width 15 height 18
click at [919, 316] on span "21" at bounding box center [918, 300] width 31 height 31
type input "21 Nov 2025"
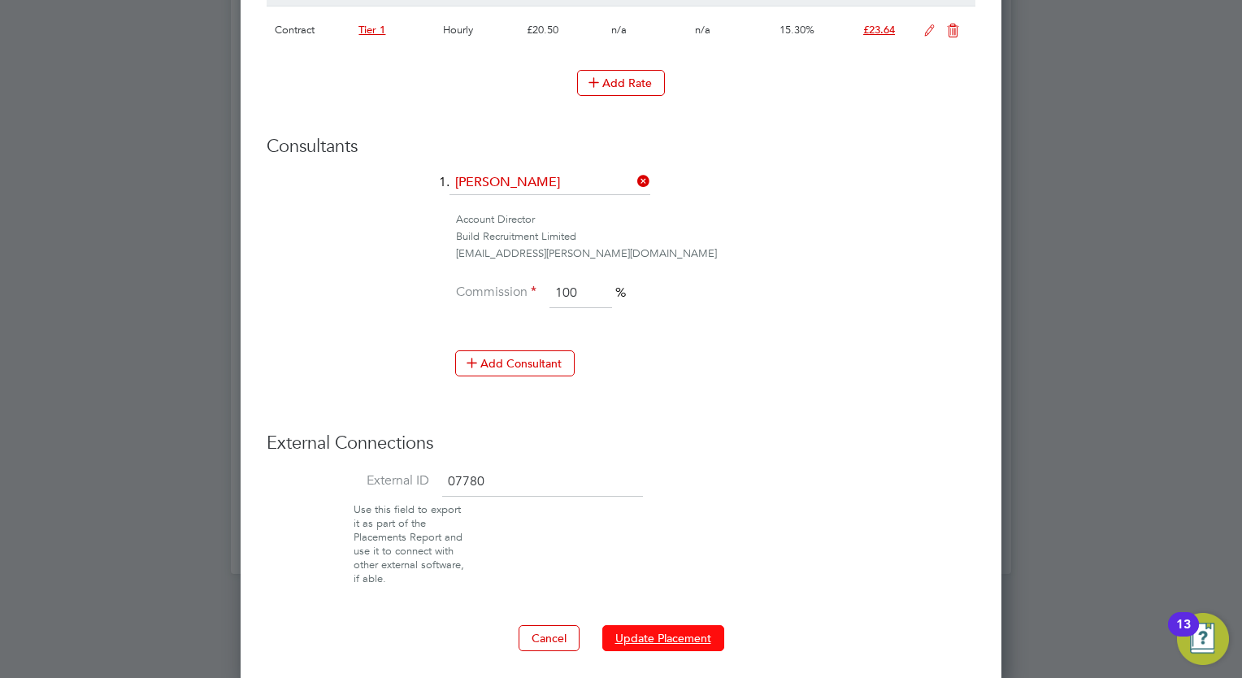
click at [690, 626] on button "Update Placement" at bounding box center [663, 638] width 122 height 26
click at [1104, 468] on div at bounding box center [621, 339] width 1242 height 678
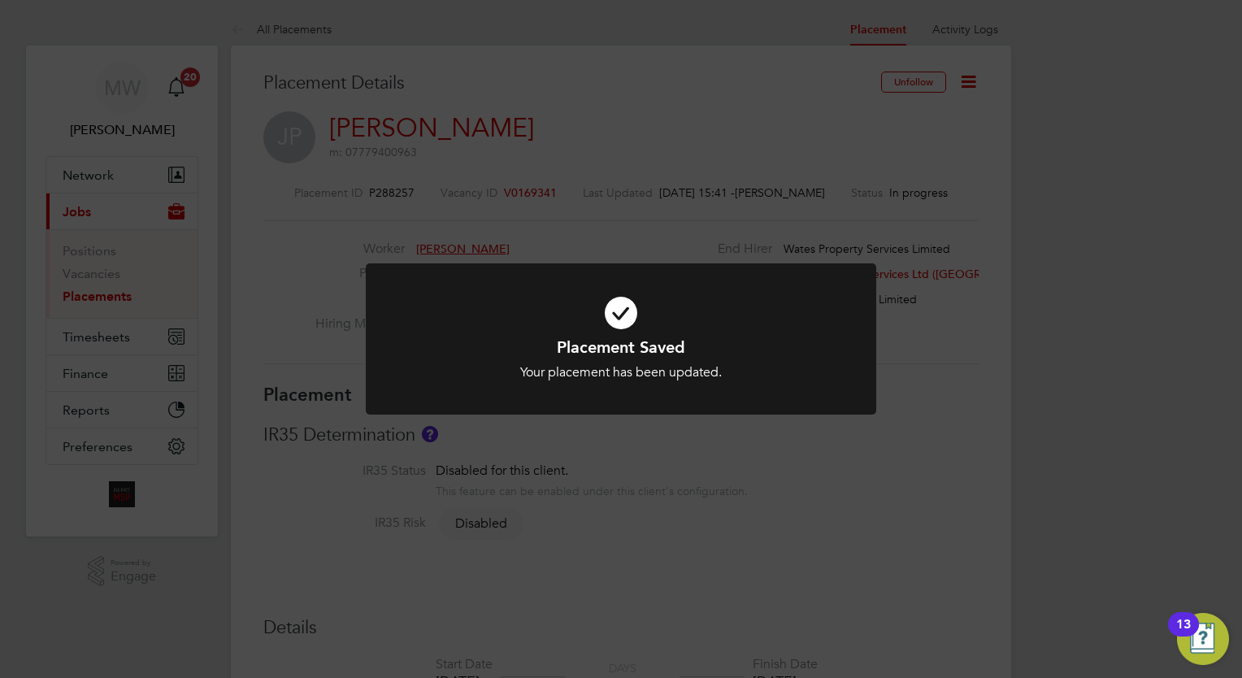
click at [527, 223] on div "Placement Saved Your placement has been updated. Cancel Okay" at bounding box center [621, 339] width 1242 height 678
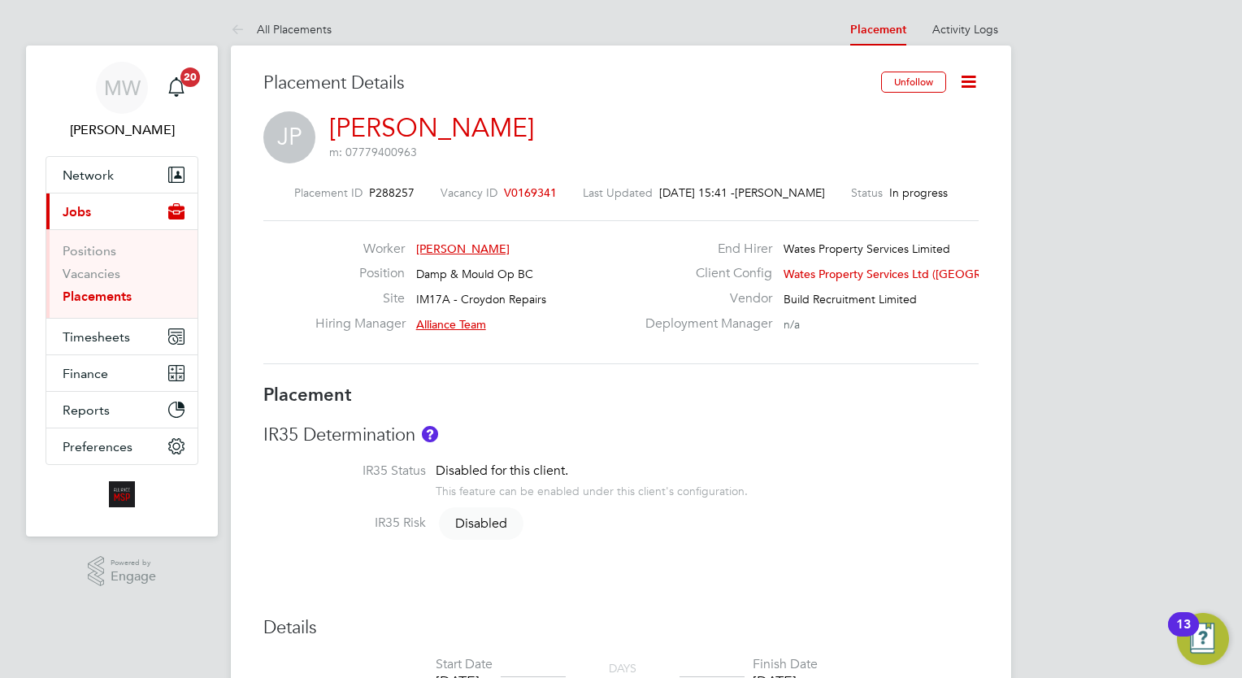
click at [102, 288] on link "Placements" at bounding box center [97, 295] width 69 height 15
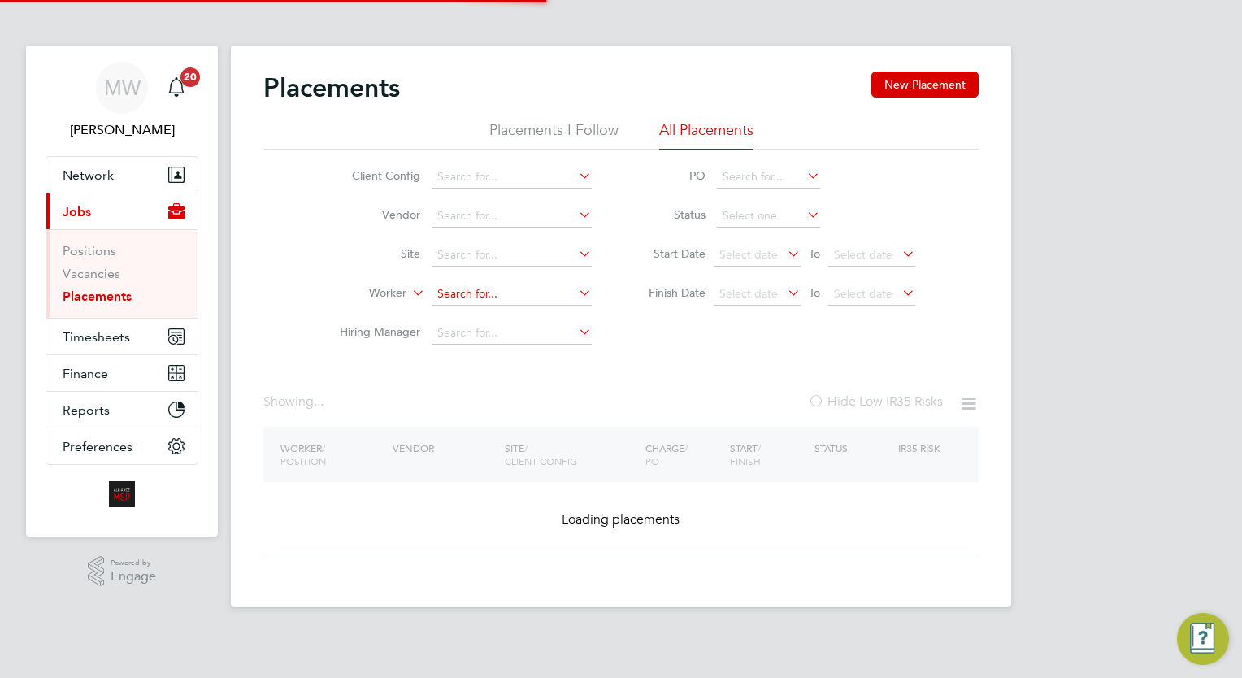
click at [471, 290] on input at bounding box center [512, 294] width 160 height 23
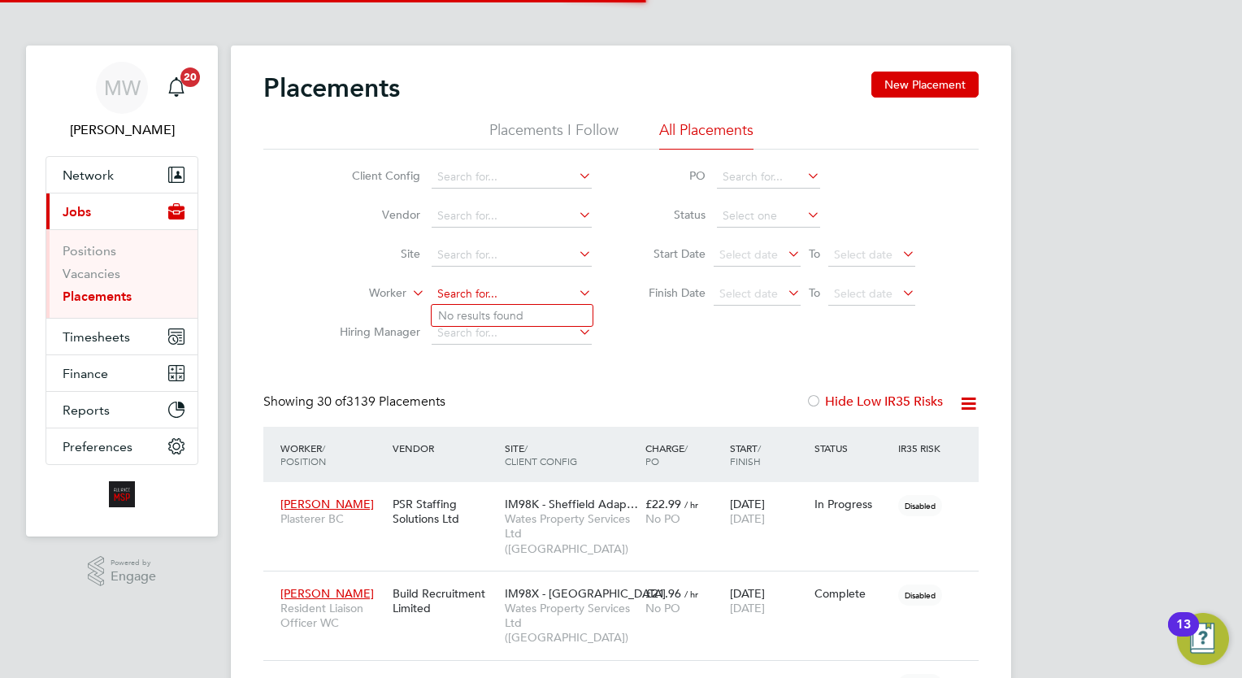
scroll to position [46, 113]
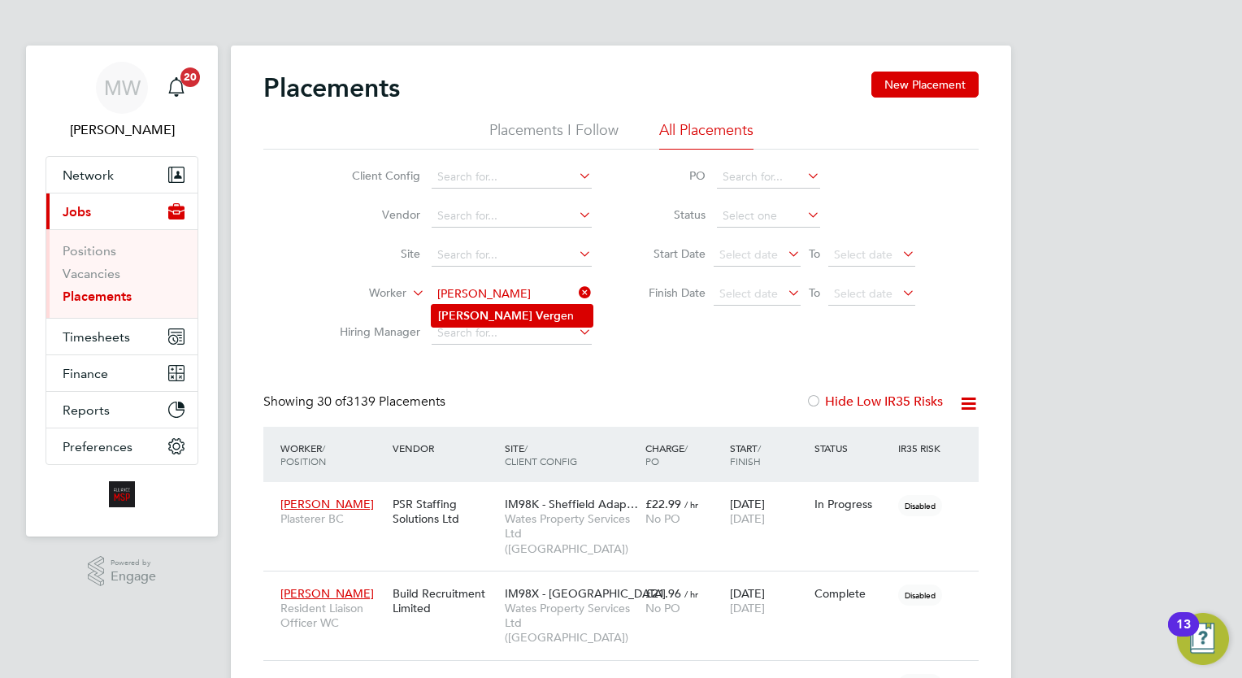
click at [479, 323] on li "David Verg en" at bounding box center [512, 316] width 161 height 22
type input "[PERSON_NAME]"
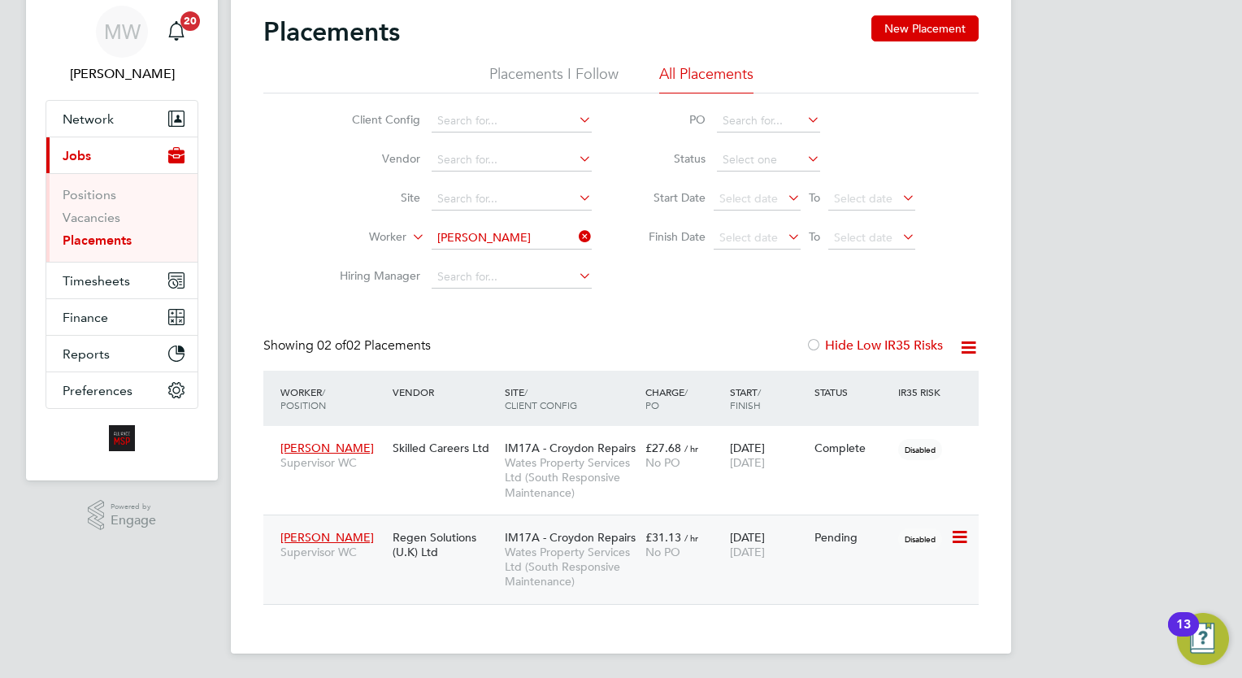
click at [572, 538] on span "IM17A - Croydon Repairs" at bounding box center [570, 537] width 131 height 15
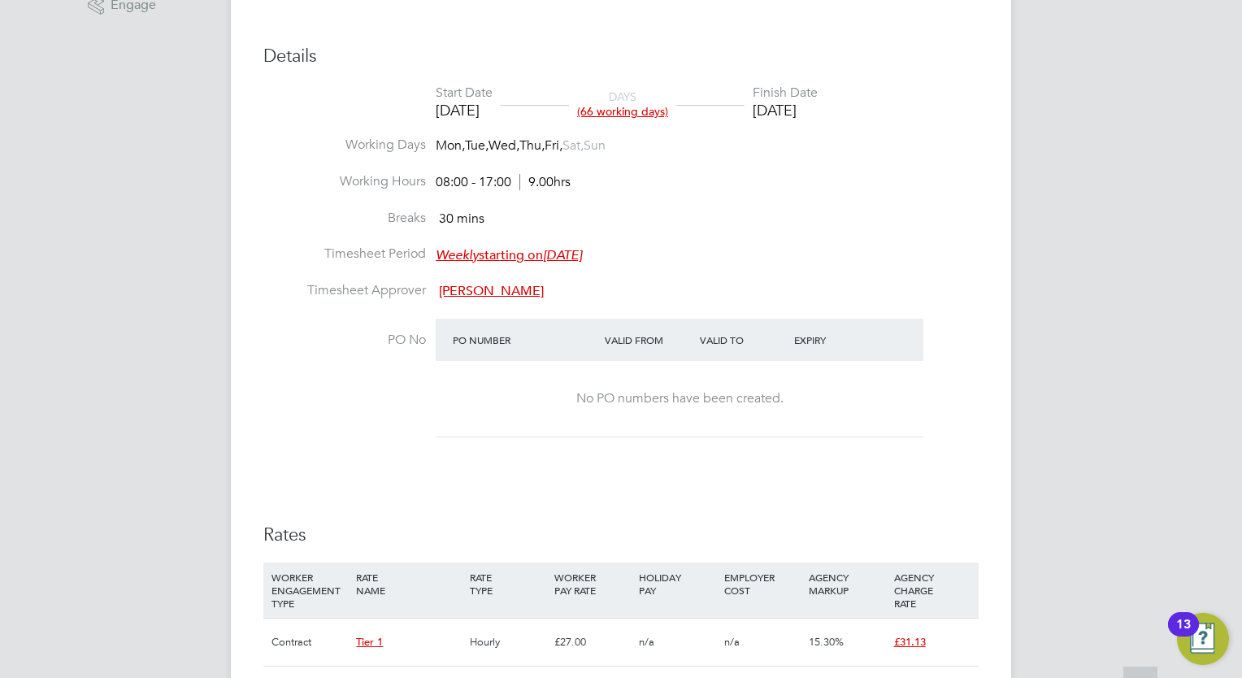
scroll to position [1009, 0]
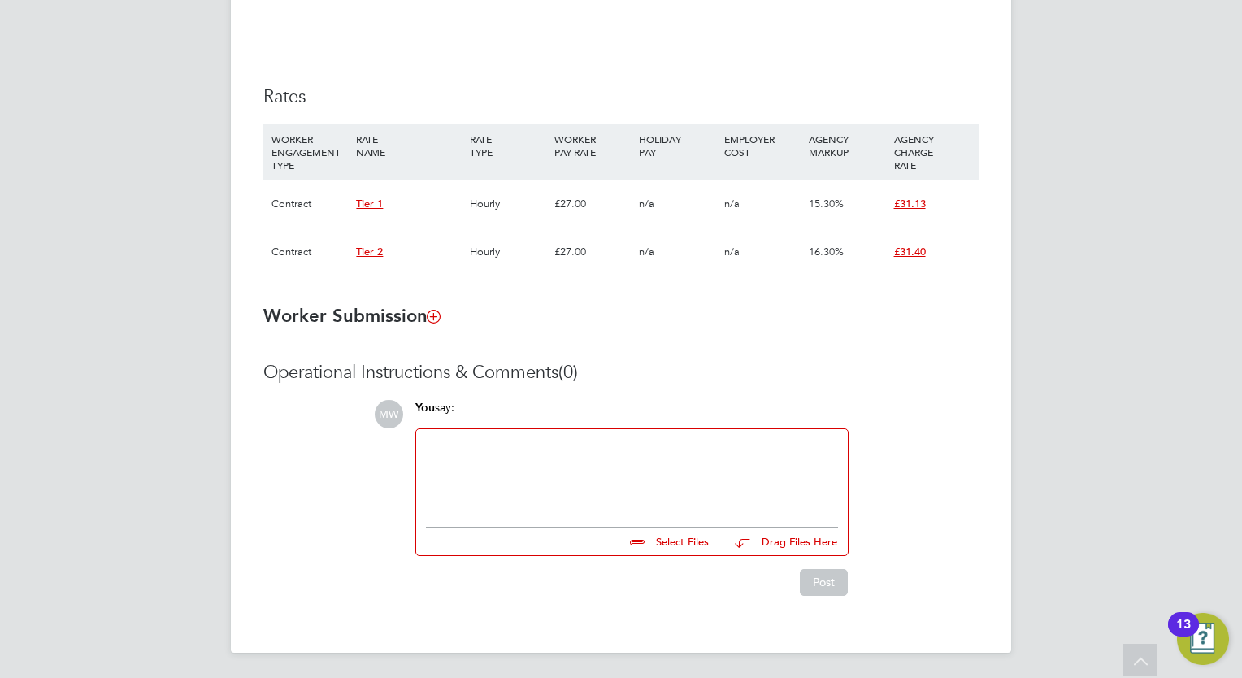
click at [528, 474] on div at bounding box center [632, 474] width 412 height 70
click at [688, 528] on input "file" at bounding box center [716, 538] width 244 height 23
type input "C:\fakepath\Fw_ [PERSON_NAME].zip"
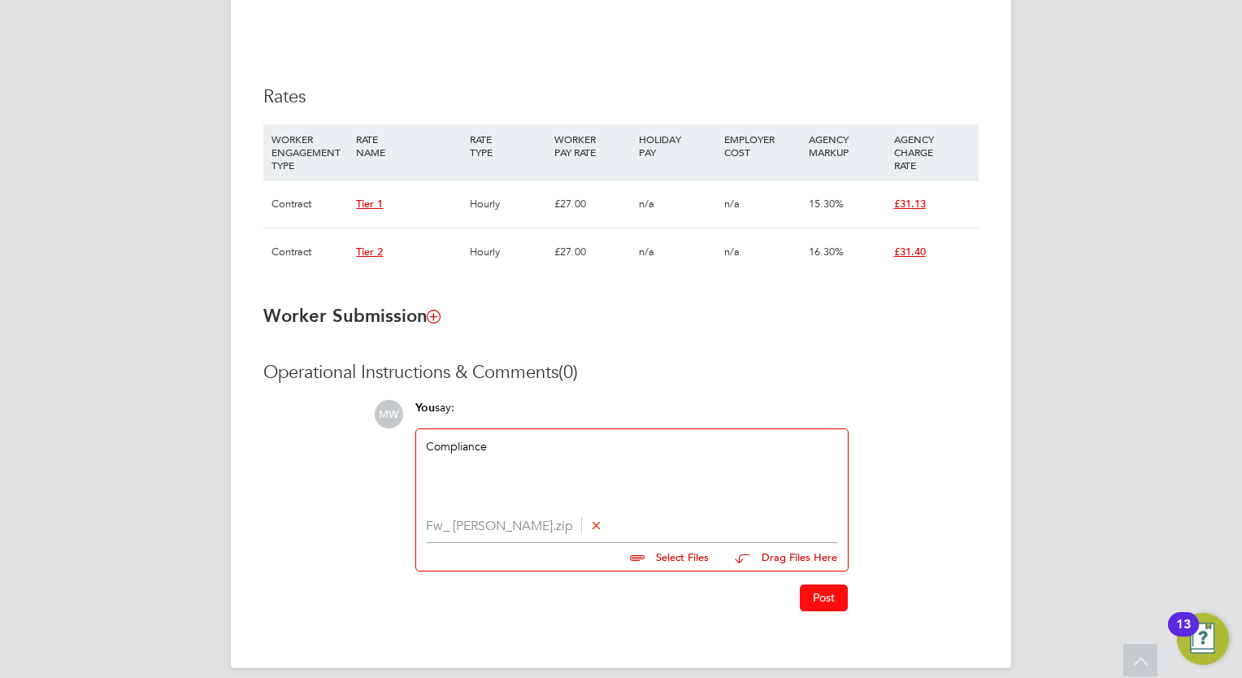
click at [821, 597] on button "Post" at bounding box center [824, 597] width 48 height 26
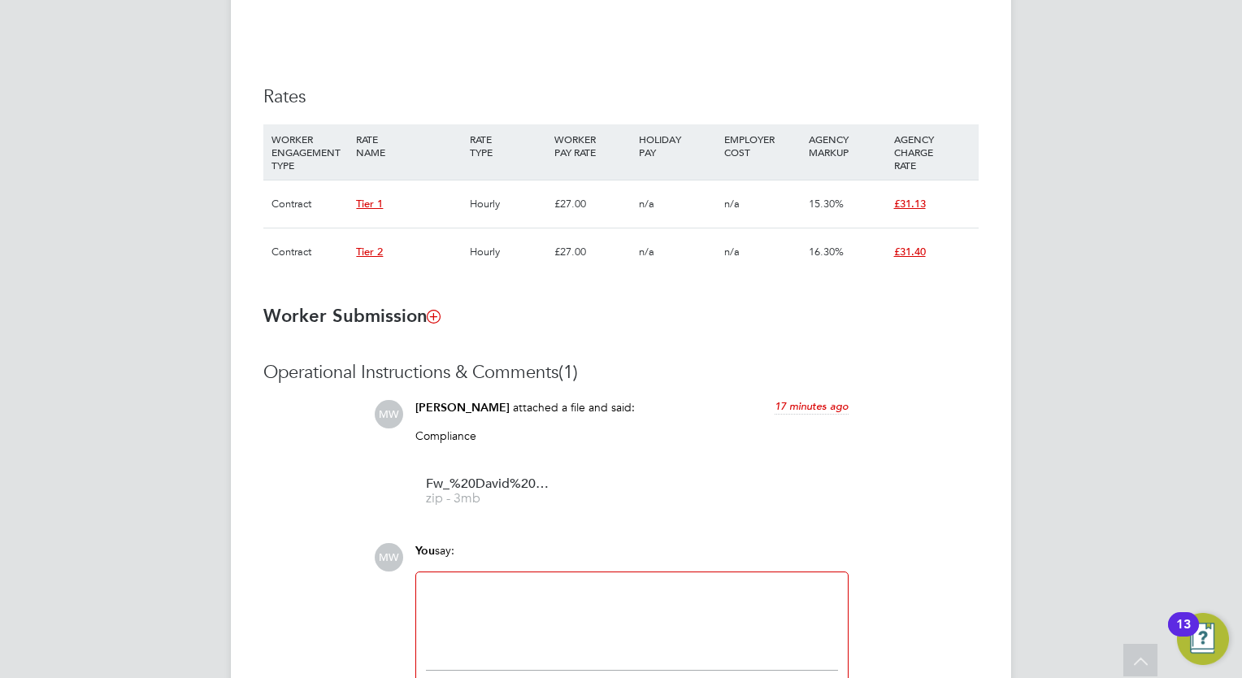
scroll to position [0, 0]
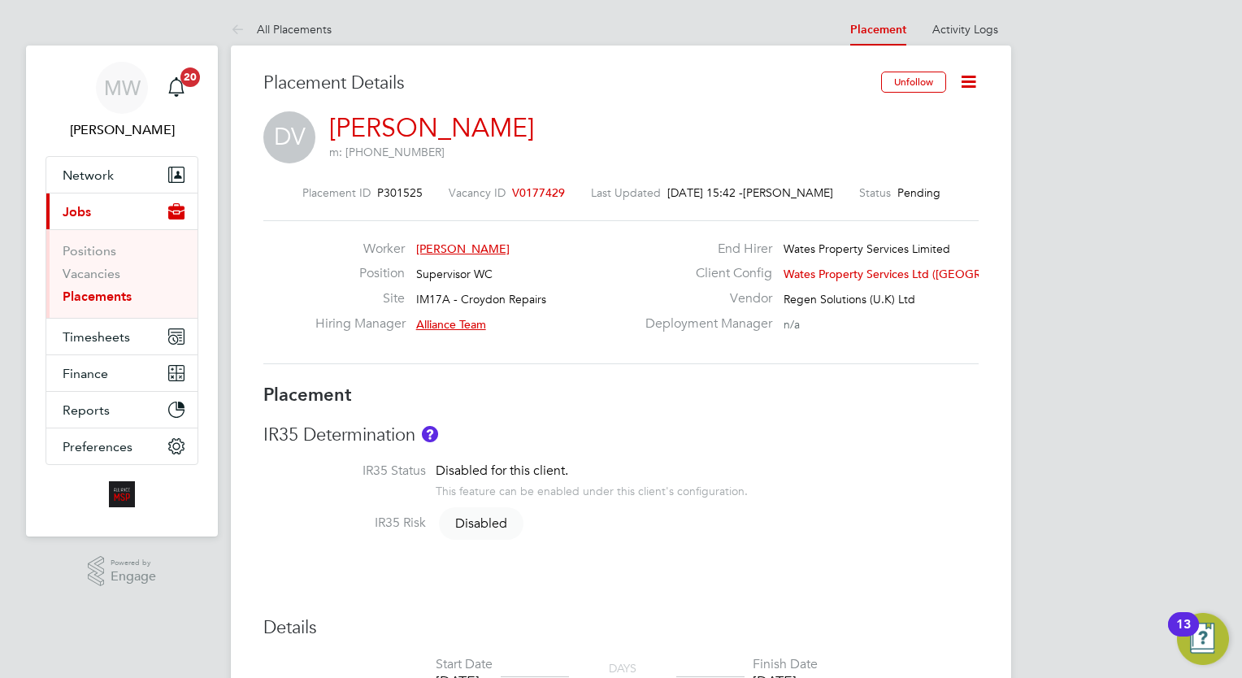
click at [107, 288] on link "Placements" at bounding box center [97, 295] width 69 height 15
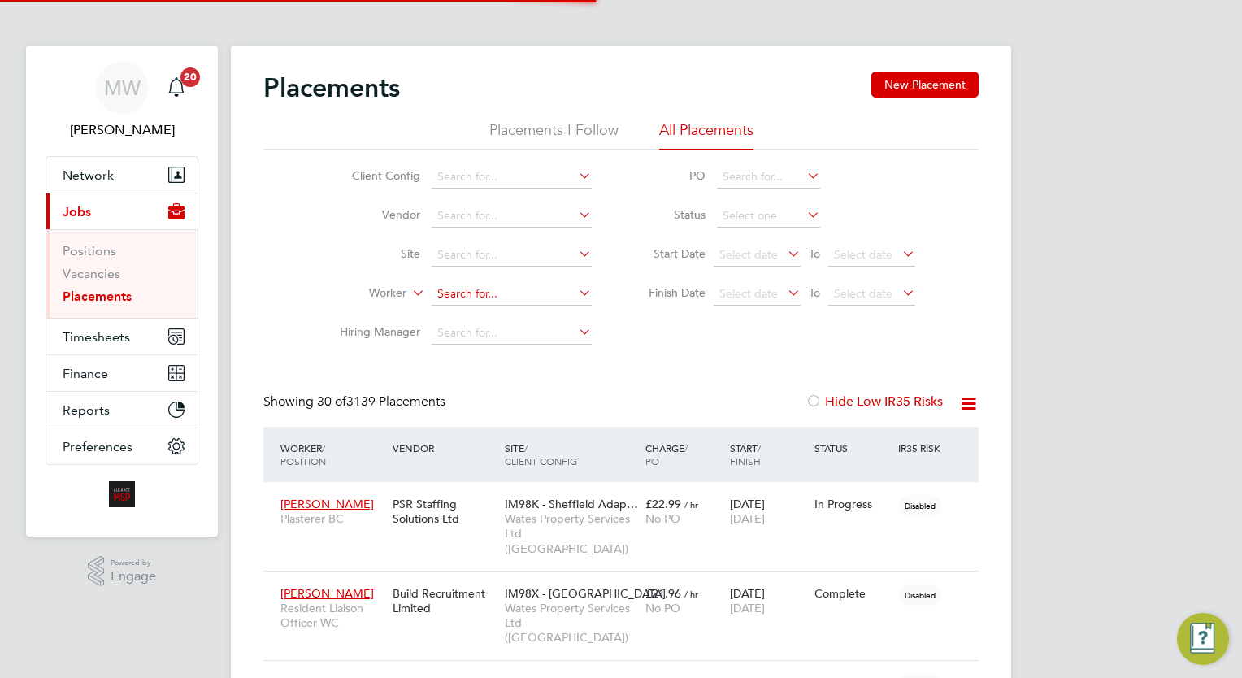
click at [489, 299] on input at bounding box center [512, 294] width 160 height 23
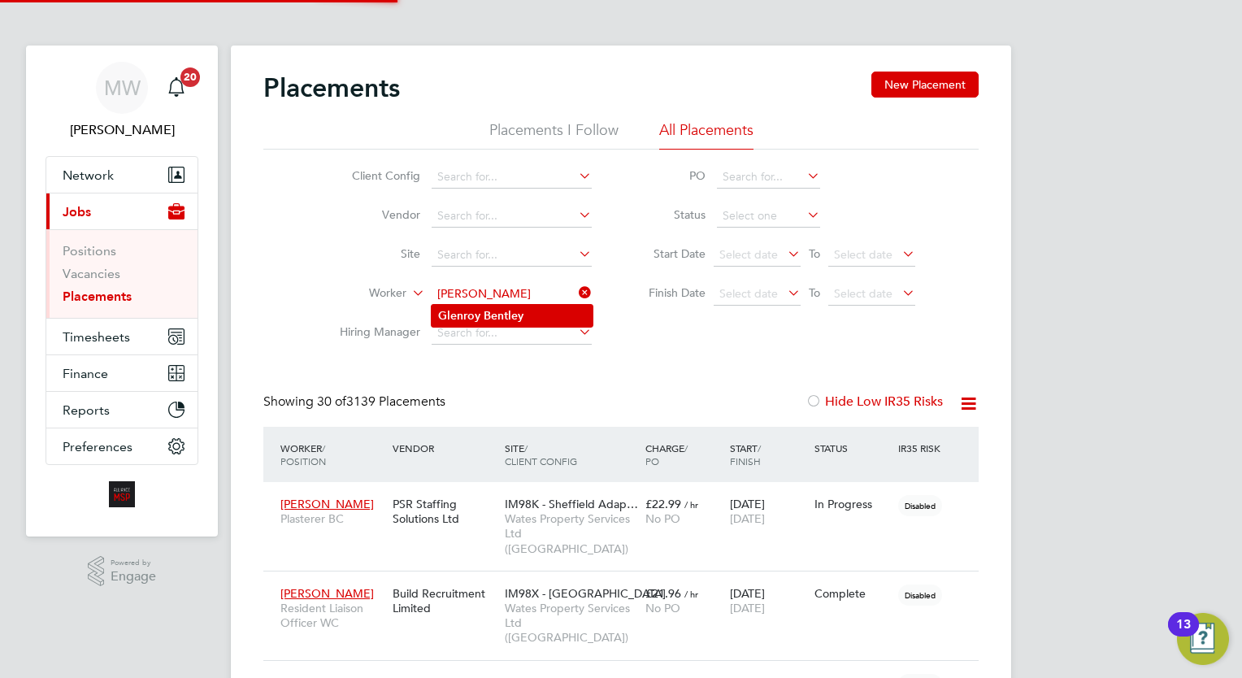
click at [526, 318] on li "Glenroy Bentley" at bounding box center [512, 316] width 161 height 22
type input "Glenroy Bentley"
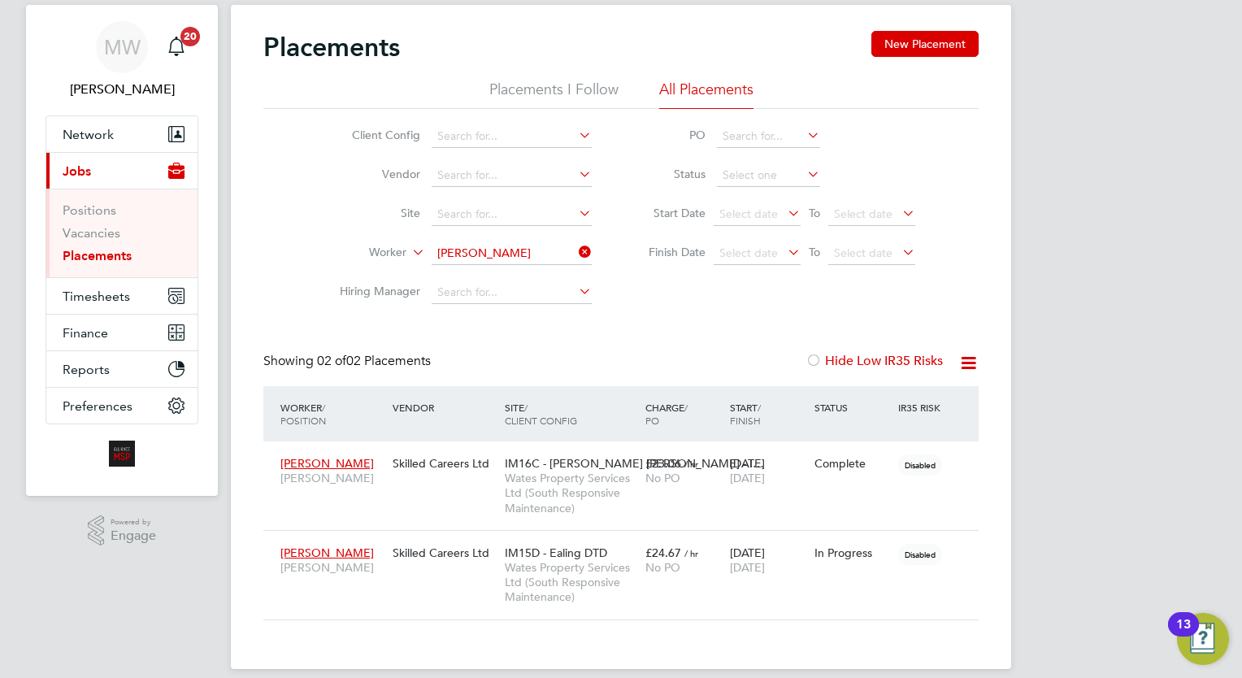
click at [624, 311] on div "Placements New Placement Placements I Follow All Placements Client Config Vendo…" at bounding box center [620, 325] width 715 height 589
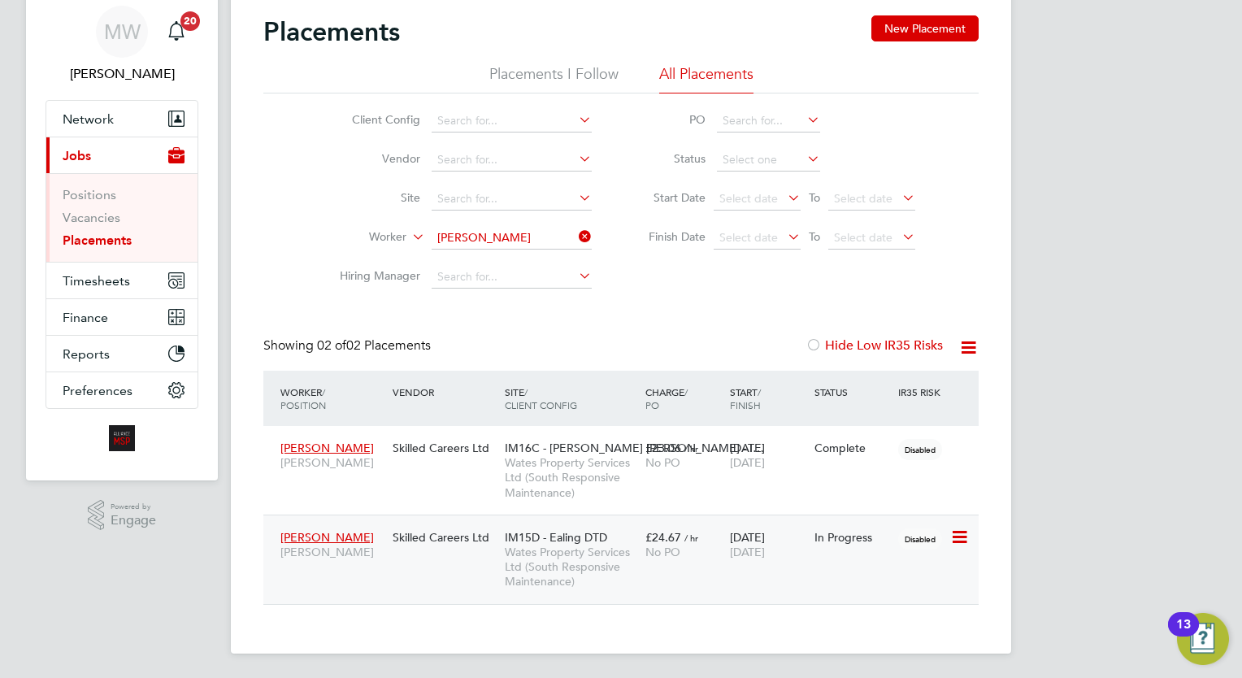
click at [669, 575] on div "Glenroy Bentley Carpenter BC Skilled Careers Ltd IM15D - Ealing DTD Wates Prope…" at bounding box center [620, 558] width 715 height 89
click at [652, 551] on span "No PO" at bounding box center [662, 551] width 35 height 15
click at [644, 284] on div "Client Config Vendor Site Worker Glenroy Bentley Hiring Manager PO Status Start…" at bounding box center [620, 194] width 715 height 203
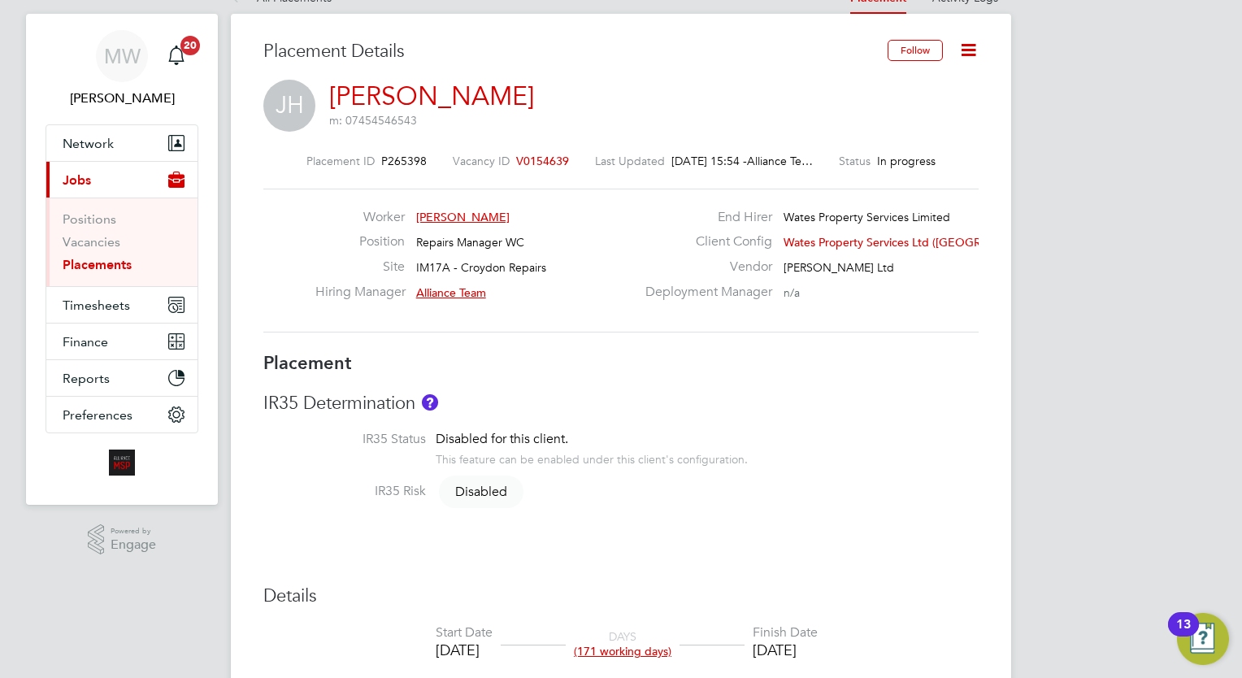
scroll to position [33, 0]
click at [131, 271] on link "Placements" at bounding box center [97, 263] width 69 height 15
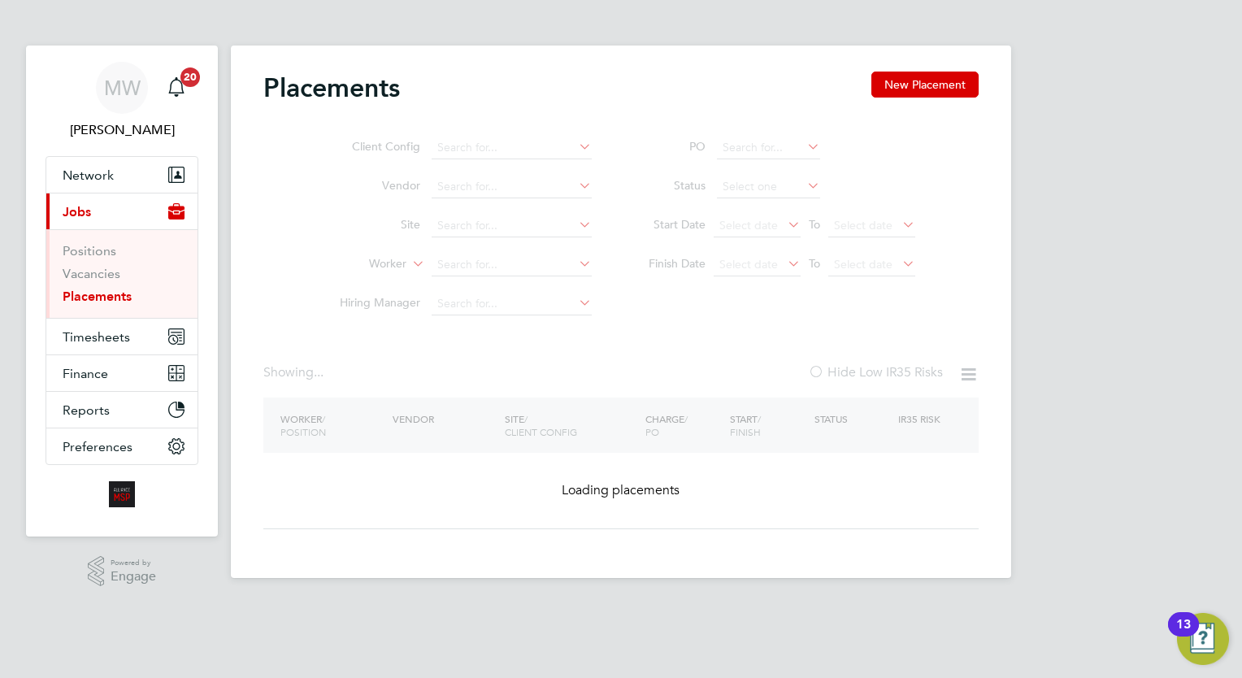
click at [477, 265] on ul "Client Config Vendor Site Worker Hiring Manager" at bounding box center [459, 225] width 306 height 195
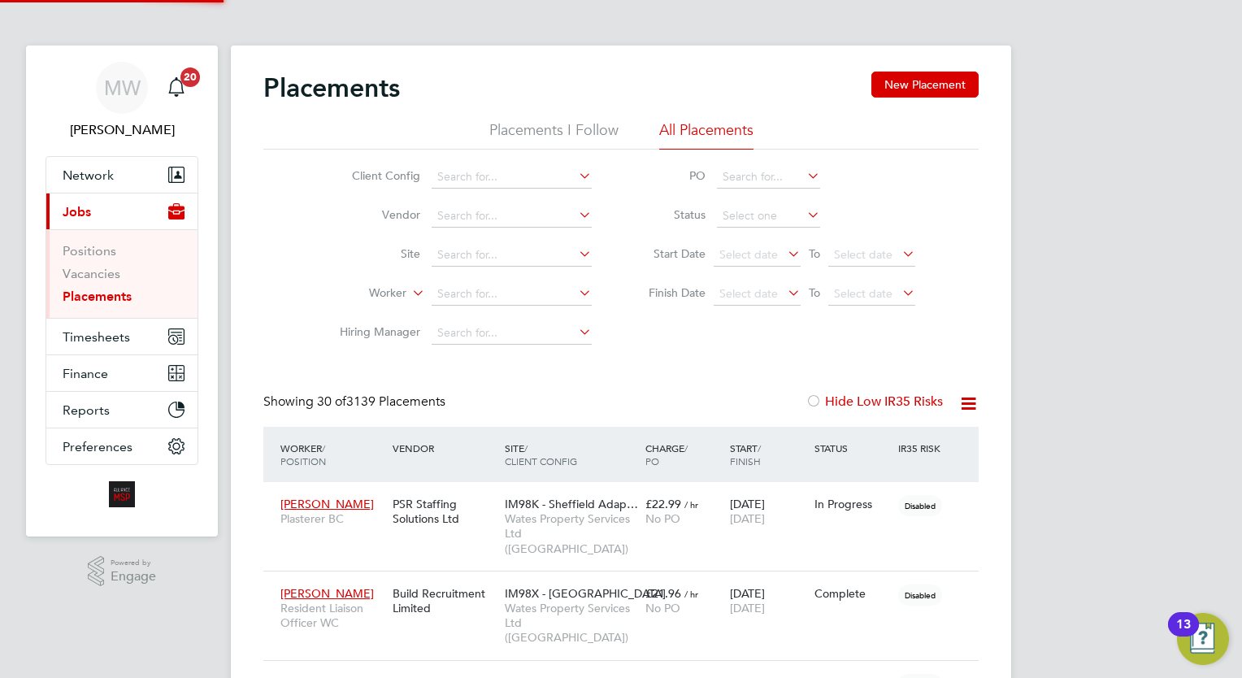
scroll to position [7, 7]
click at [488, 289] on input at bounding box center [512, 294] width 160 height 23
click at [523, 336] on li "[PERSON_NAME]" at bounding box center [514, 338] width 164 height 22
type input "[PERSON_NAME]"
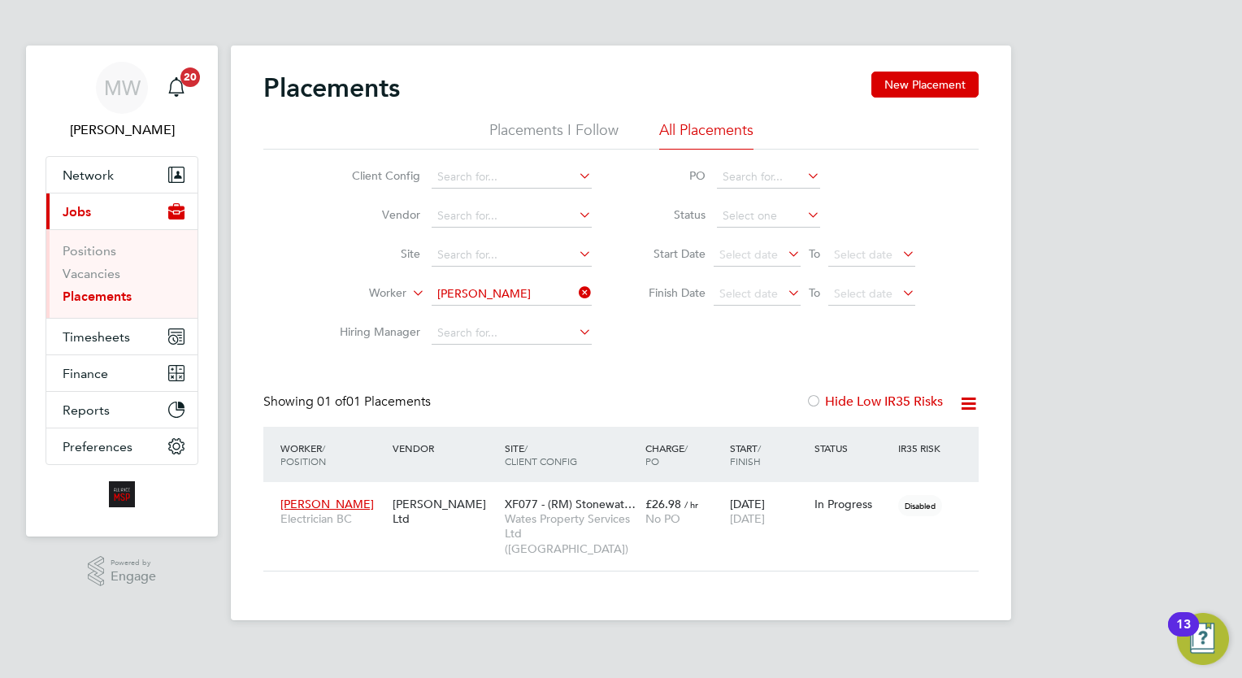
click at [575, 292] on icon at bounding box center [575, 292] width 0 height 23
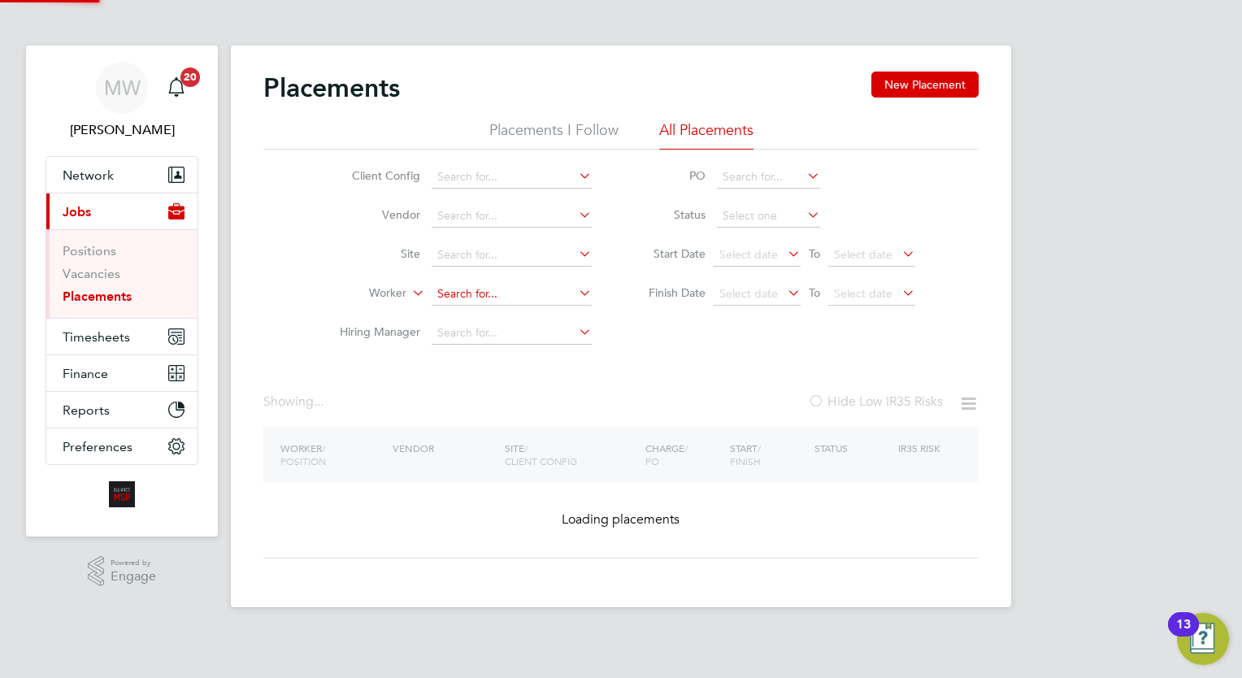
click at [521, 301] on input at bounding box center [512, 294] width 160 height 23
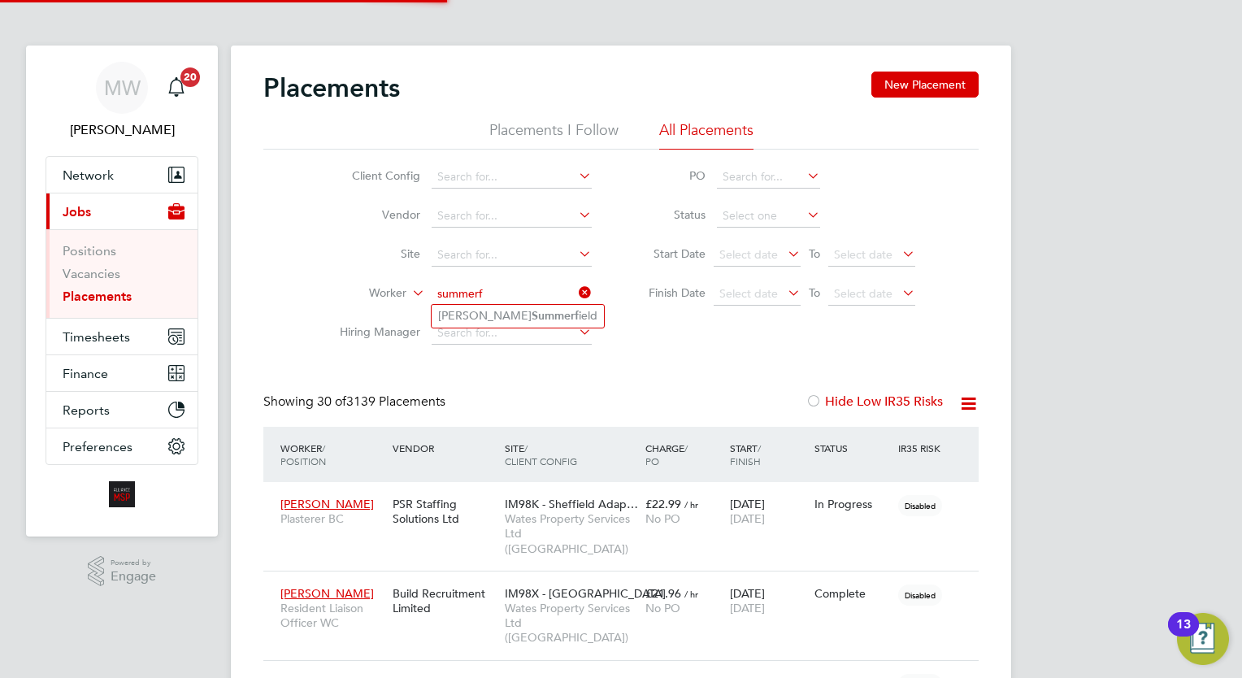
click at [528, 314] on li "Emily Summerf ield" at bounding box center [518, 316] width 172 height 22
type input "Emily Summerfield"
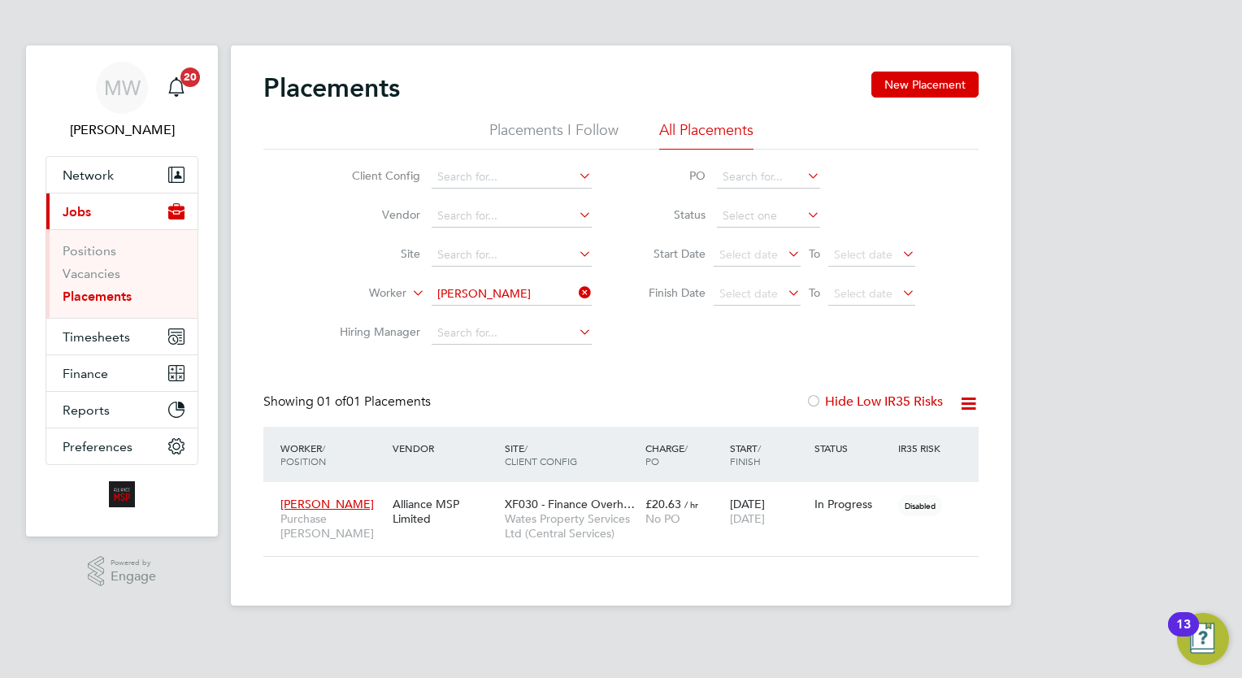
click at [575, 288] on icon at bounding box center [575, 292] width 0 height 23
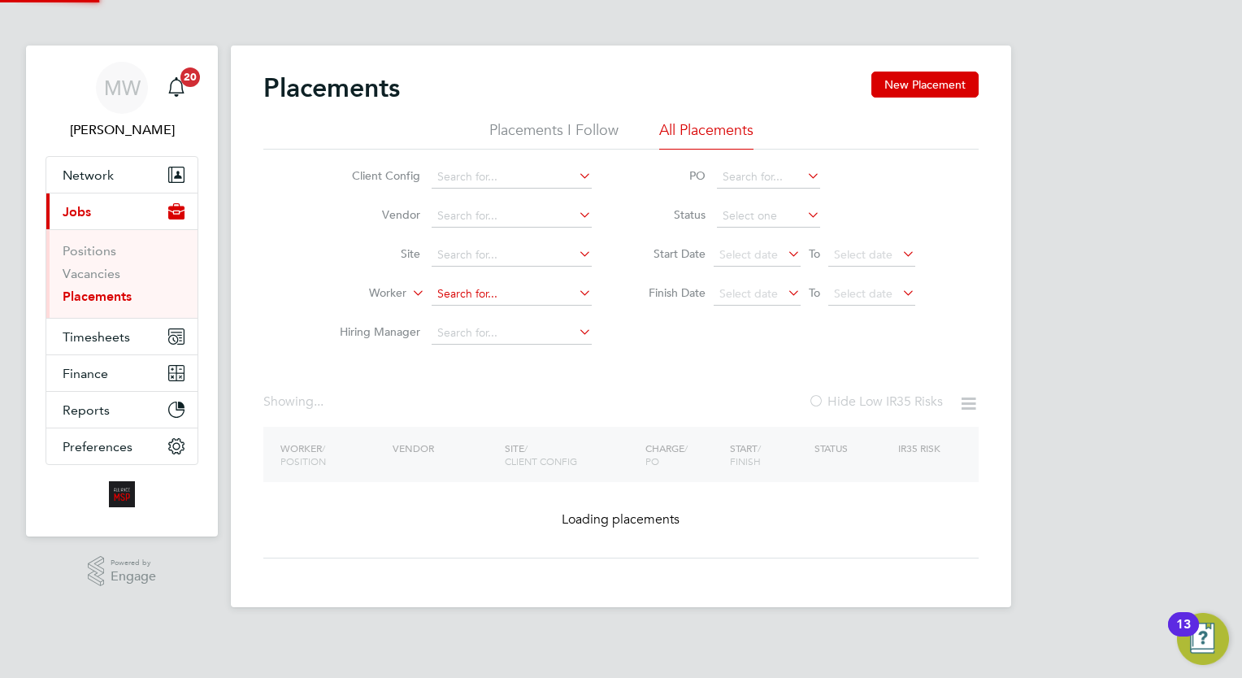
click at [549, 285] on input at bounding box center [512, 294] width 160 height 23
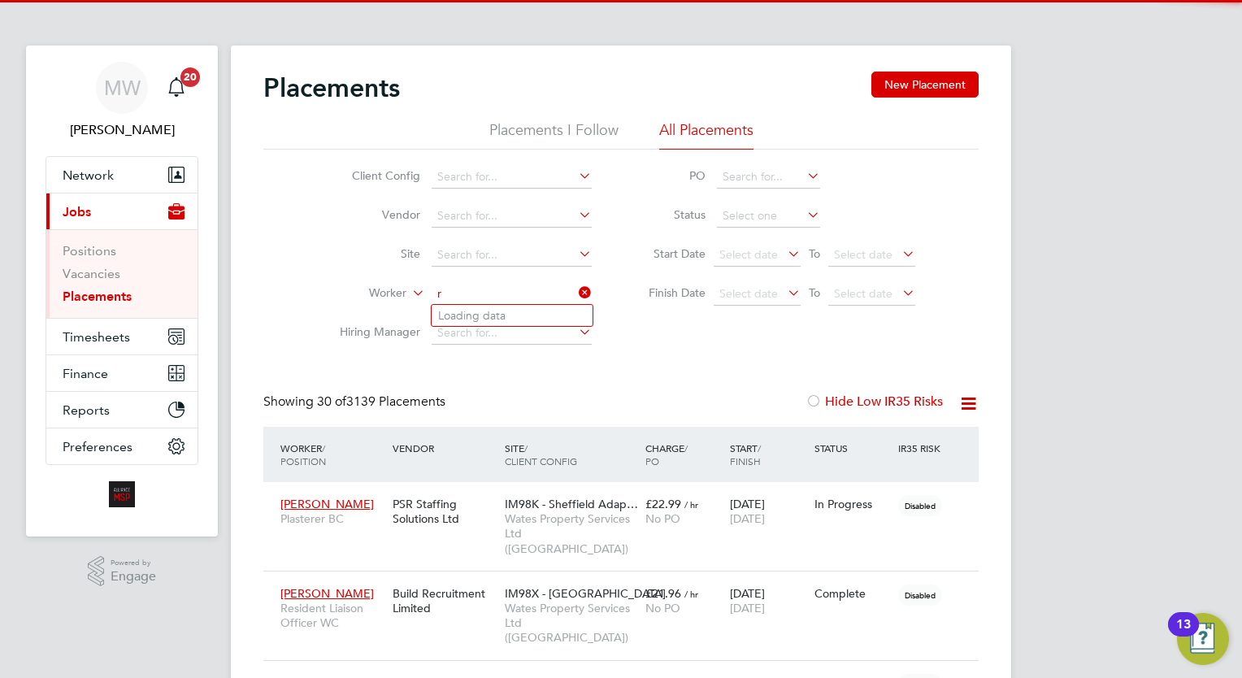
scroll to position [46, 113]
click at [527, 312] on li "Ryan Riley" at bounding box center [534, 316] width 205 height 22
type input "Ryan Riley"
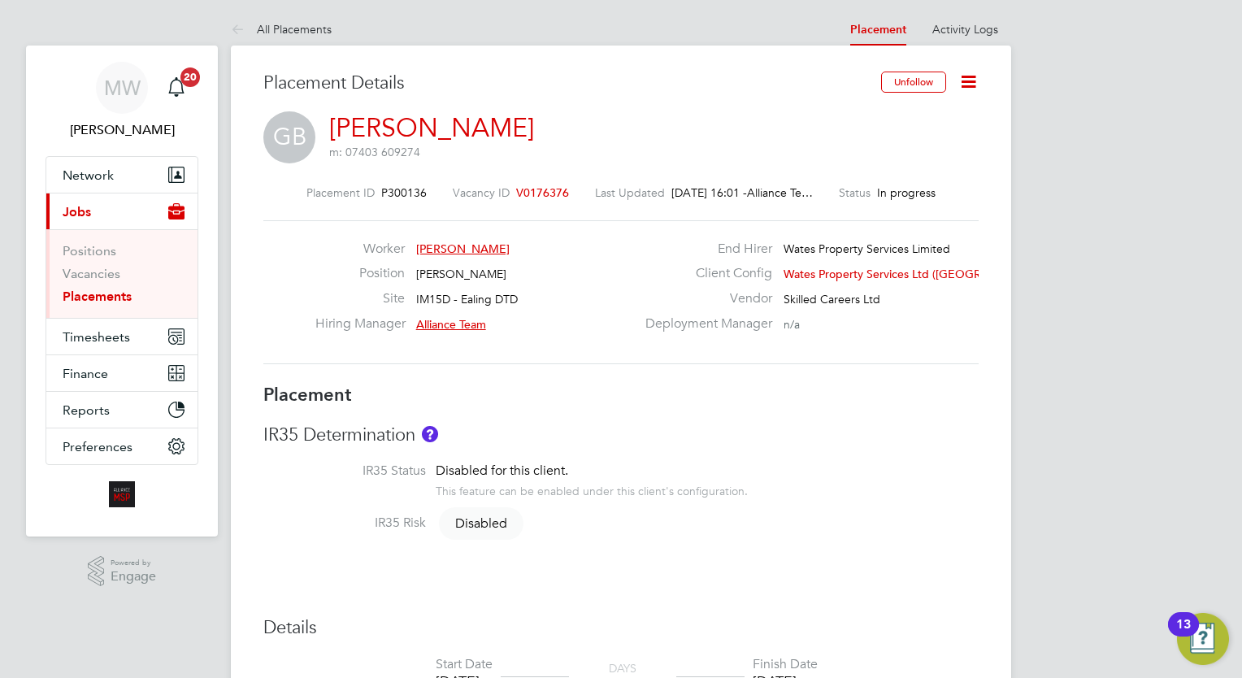
scroll to position [1156, 0]
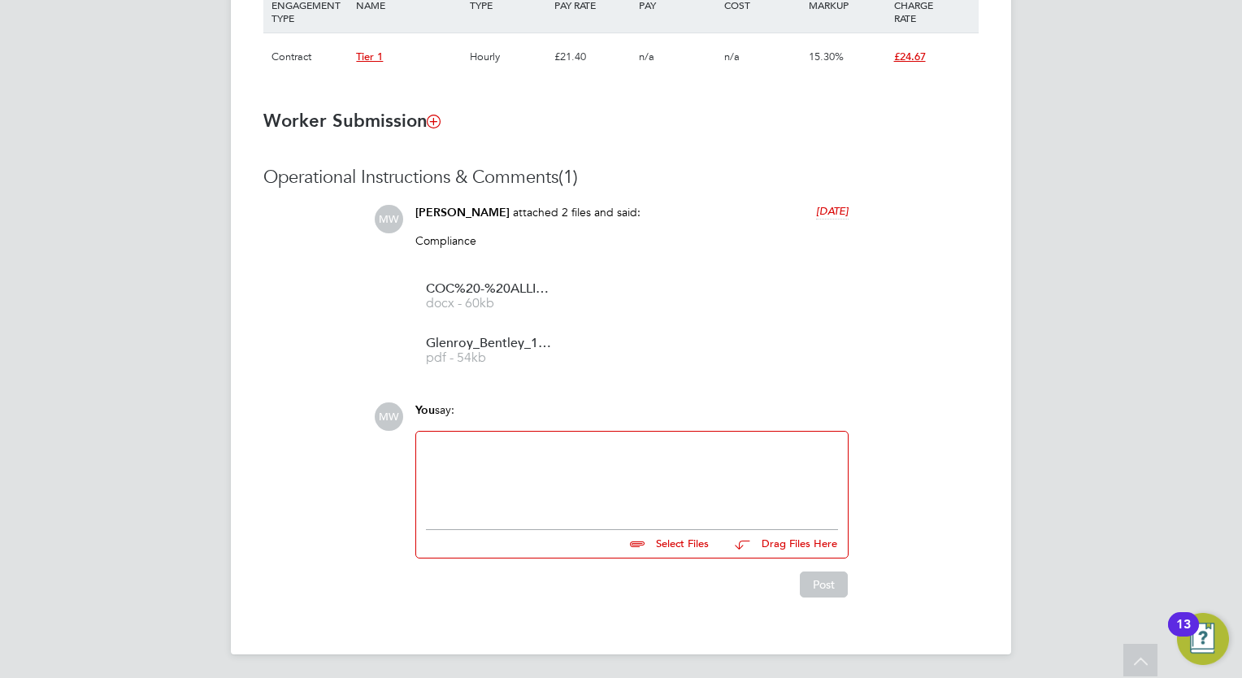
click at [510, 470] on div at bounding box center [632, 476] width 412 height 70
click at [627, 513] on div at bounding box center [632, 473] width 432 height 89
click at [569, 475] on div at bounding box center [632, 474] width 412 height 70
click at [688, 540] on input "file" at bounding box center [716, 538] width 244 height 23
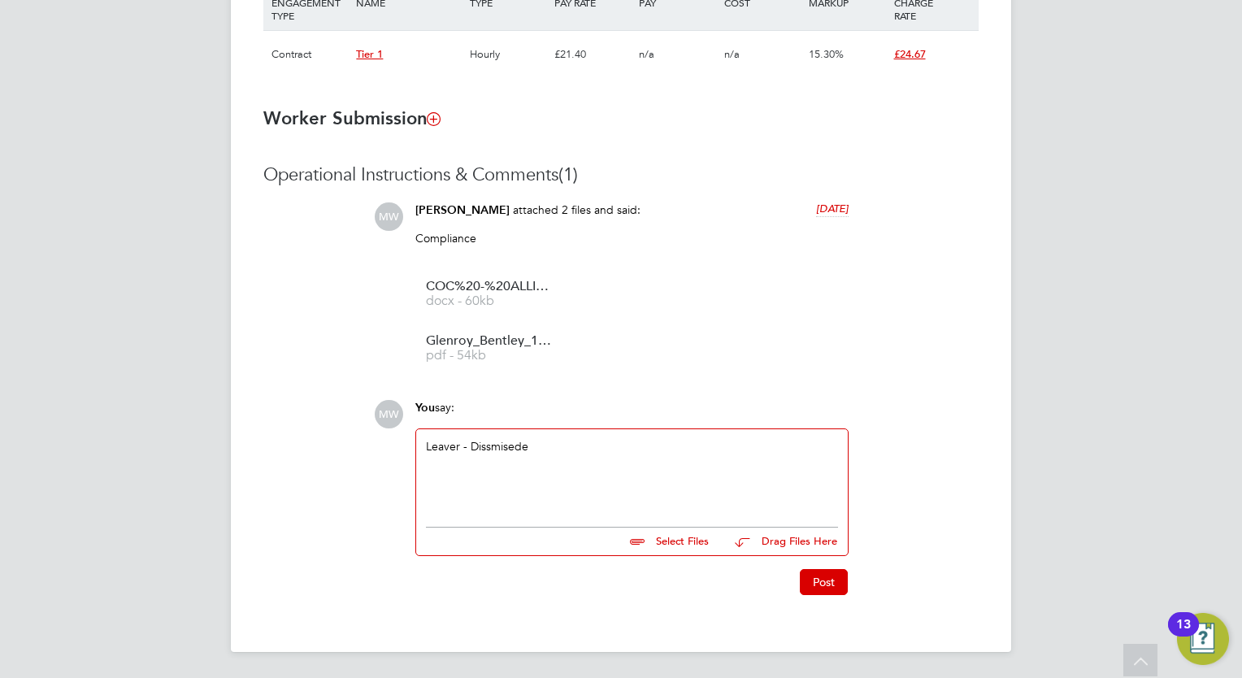
click at [683, 541] on input "file" at bounding box center [716, 538] width 244 height 23
type input "C:\fakepath\Fw_ Glenroy Bently – Contract Termination and Van Return.eml"
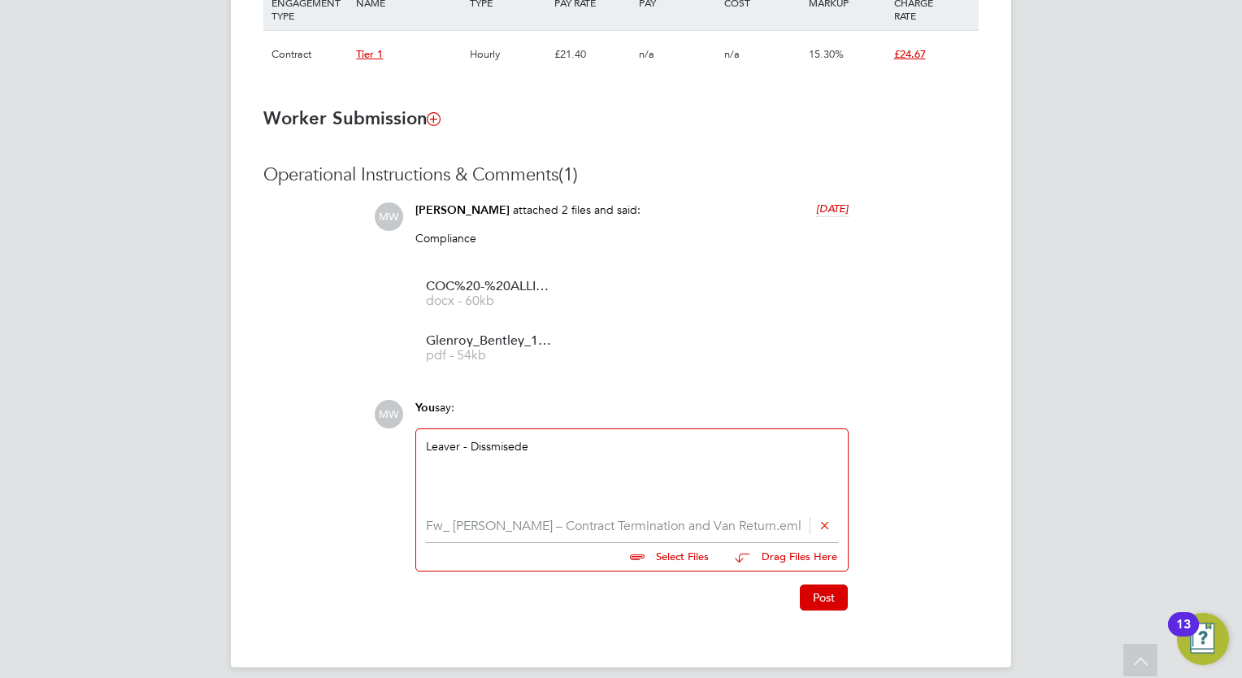
click at [540, 451] on div "Leaver - Dissmisede" at bounding box center [632, 474] width 412 height 70
click at [837, 600] on button "Post" at bounding box center [824, 597] width 48 height 26
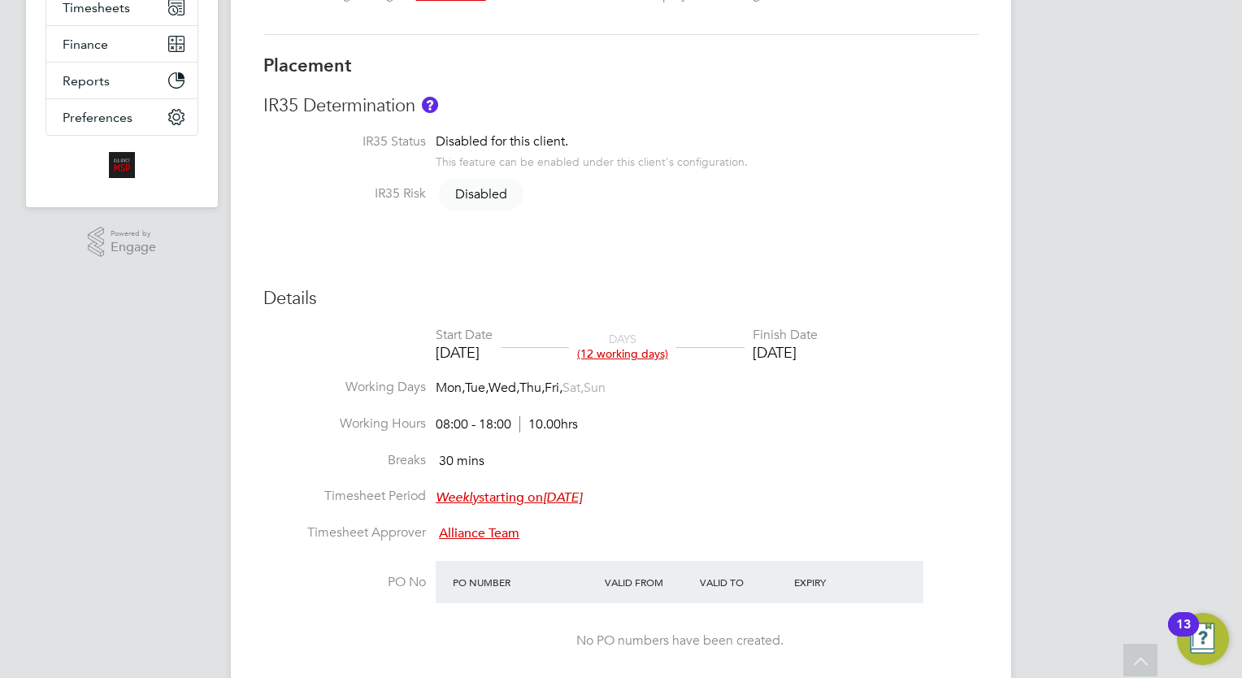
scroll to position [0, 0]
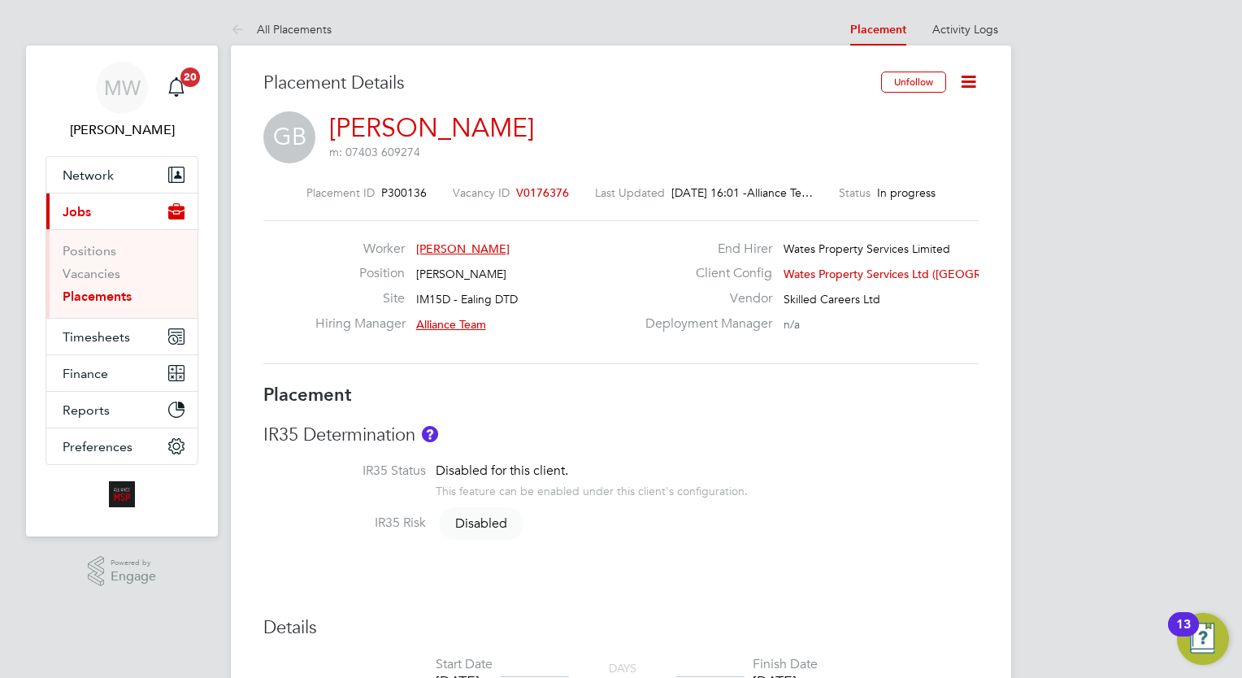
click at [119, 295] on link "Placements" at bounding box center [97, 295] width 69 height 15
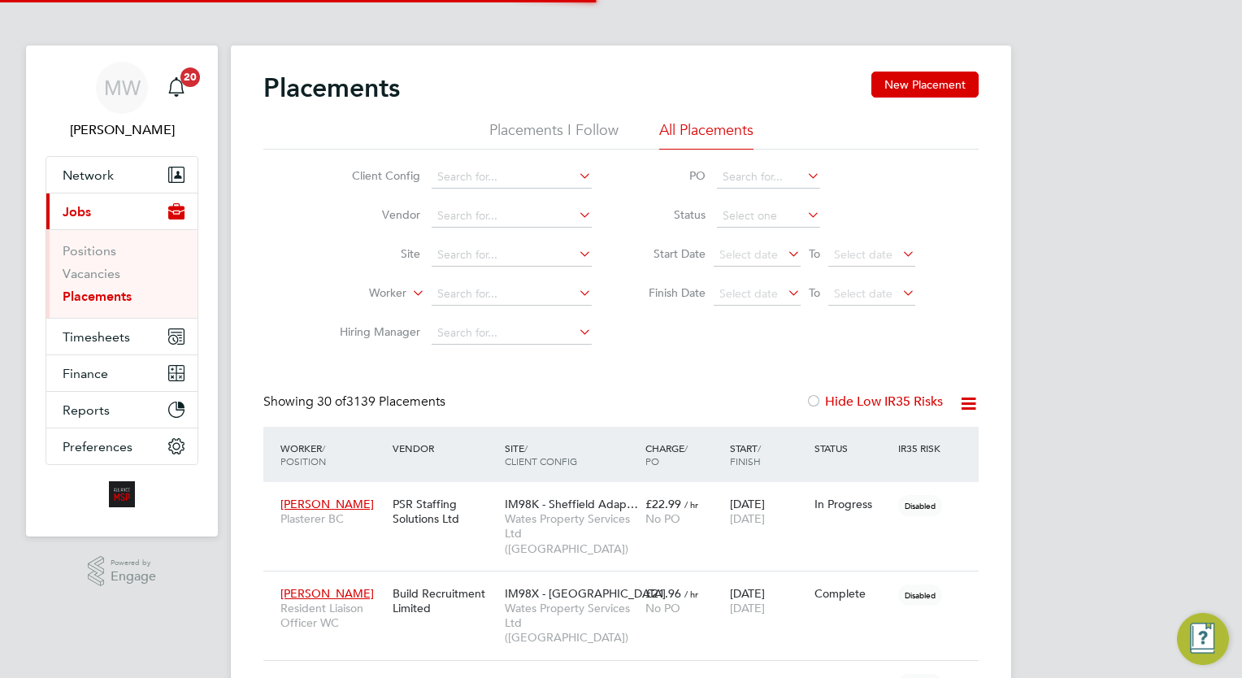
scroll to position [46, 113]
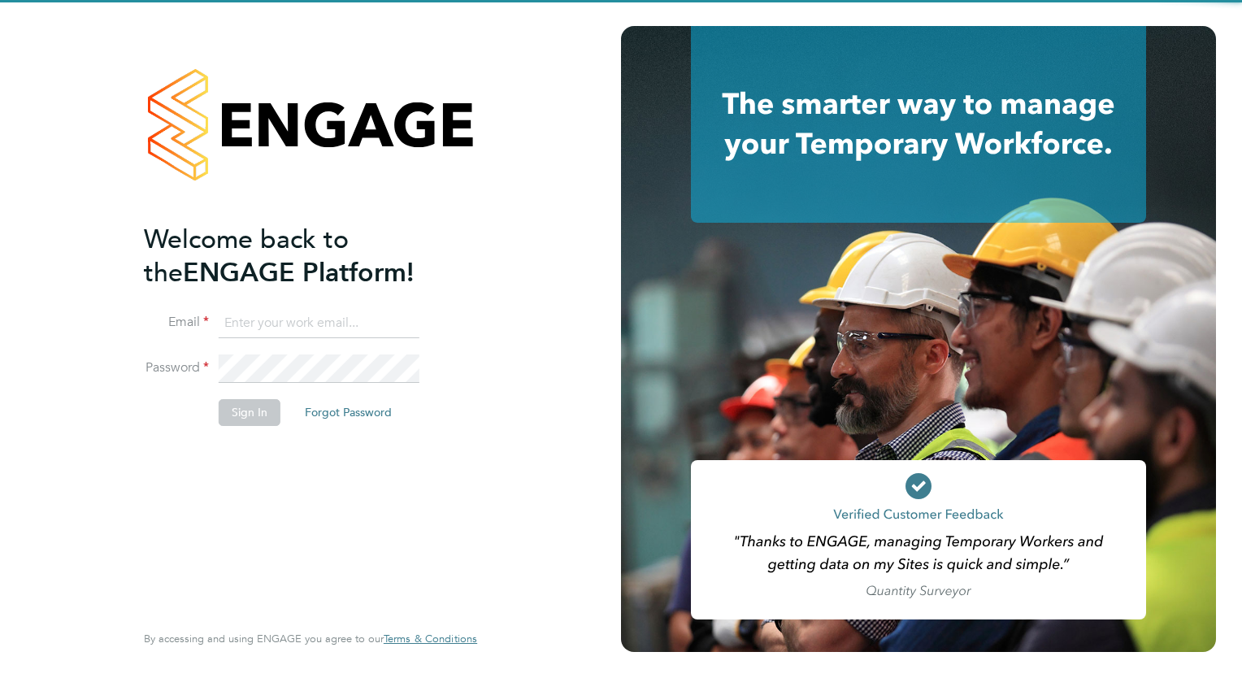
type input "[EMAIL_ADDRESS][DOMAIN_NAME]"
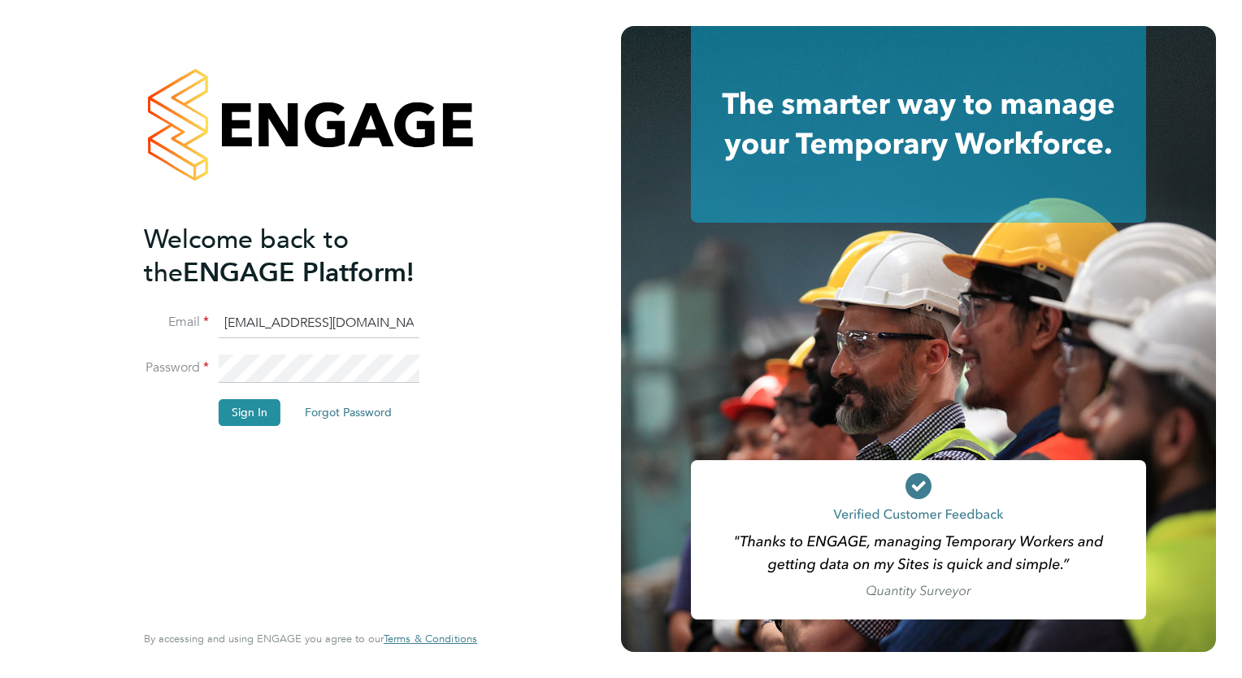
click at [250, 427] on li "Sign In Forgot Password" at bounding box center [302, 420] width 317 height 42
click at [258, 418] on button "Sign In" at bounding box center [250, 412] width 62 height 26
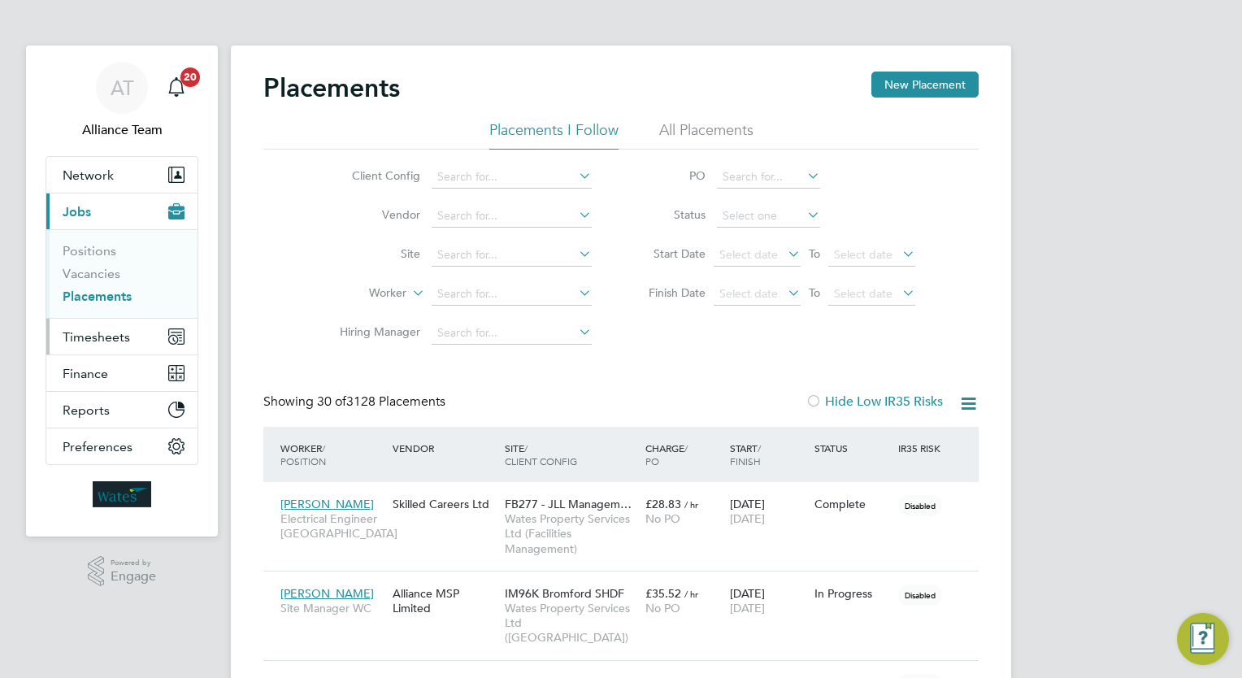
click at [104, 336] on span "Timesheets" at bounding box center [96, 336] width 67 height 15
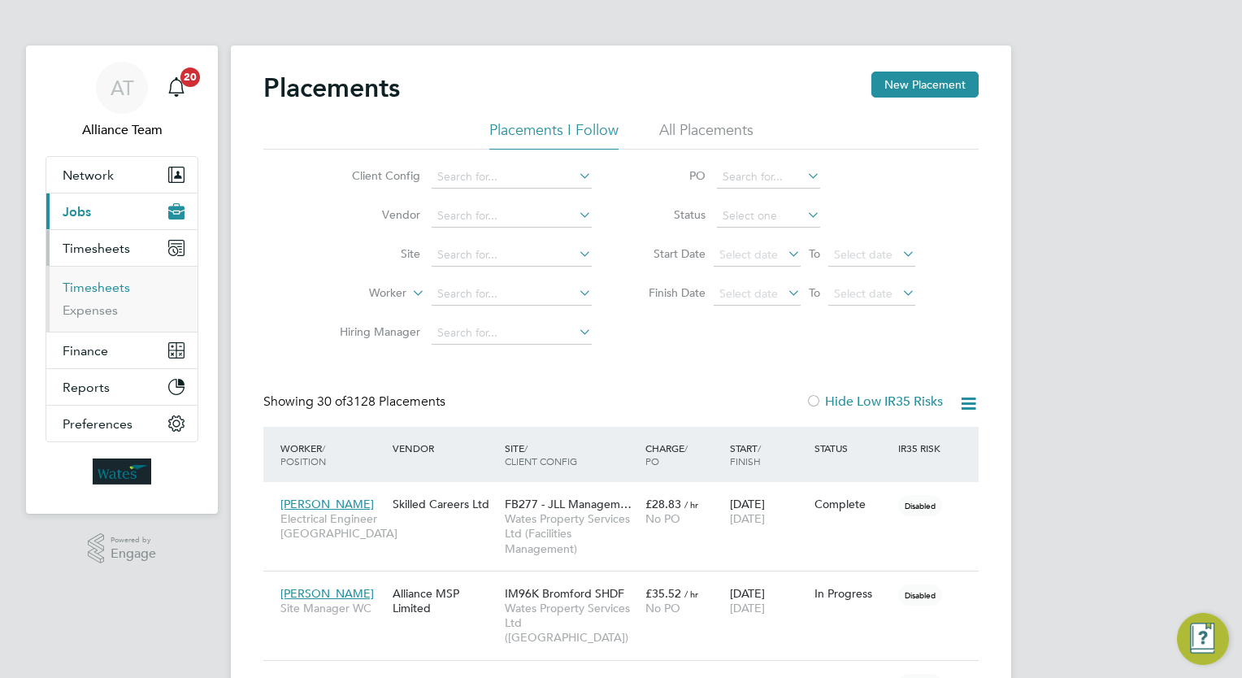
click at [109, 280] on link "Timesheets" at bounding box center [96, 287] width 67 height 15
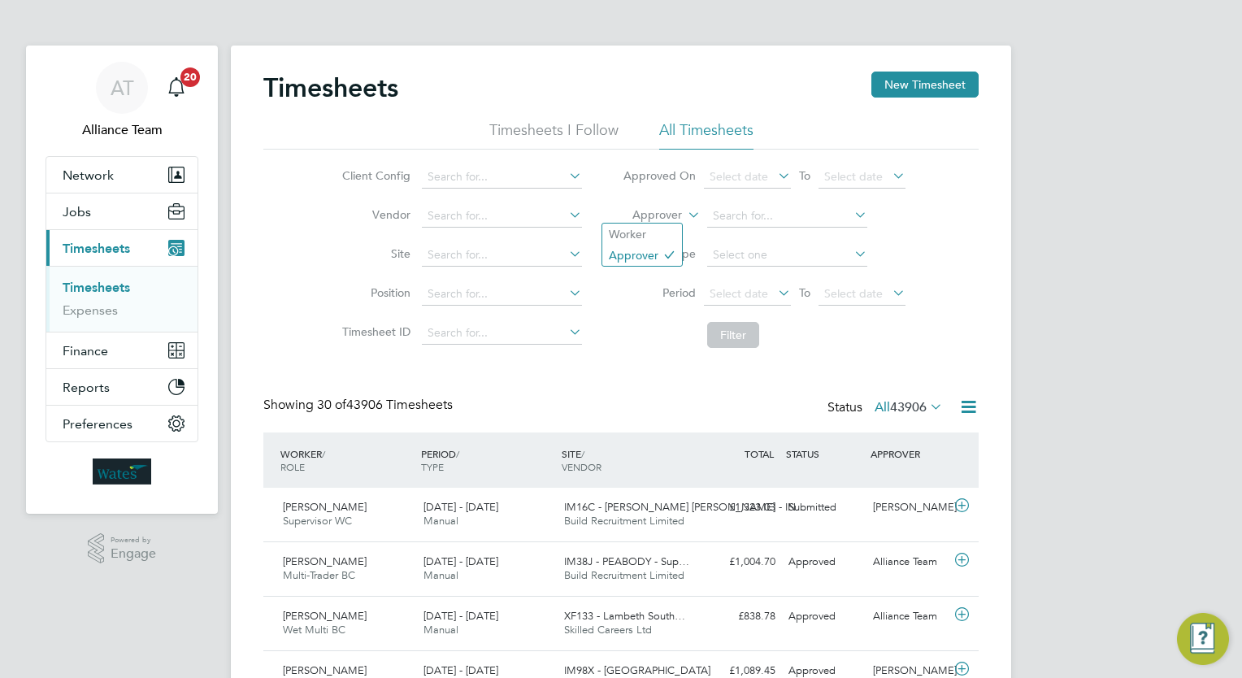
click at [668, 215] on label "Approver" at bounding box center [645, 215] width 73 height 16
click at [634, 233] on li "Worker" at bounding box center [642, 233] width 80 height 21
click at [725, 216] on input at bounding box center [787, 216] width 160 height 23
type input "s"
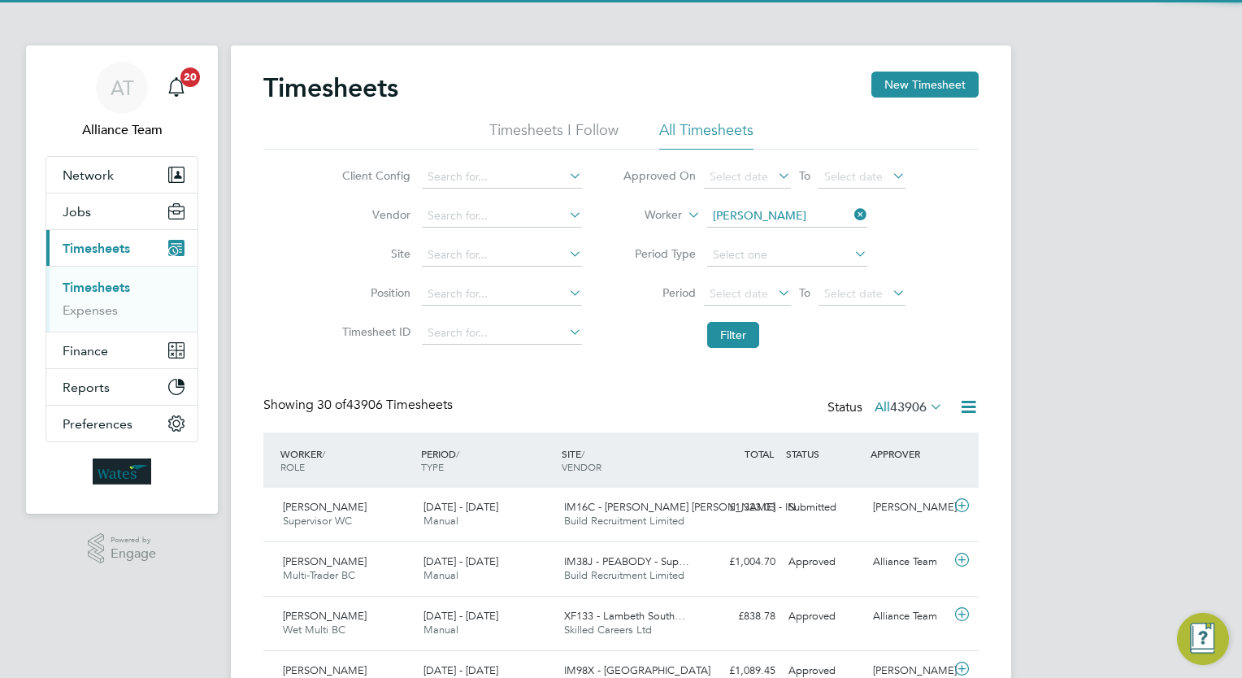
click at [752, 245] on li "Alfie Gill an" at bounding box center [814, 238] width 217 height 22
type input "Alfie Gillan"
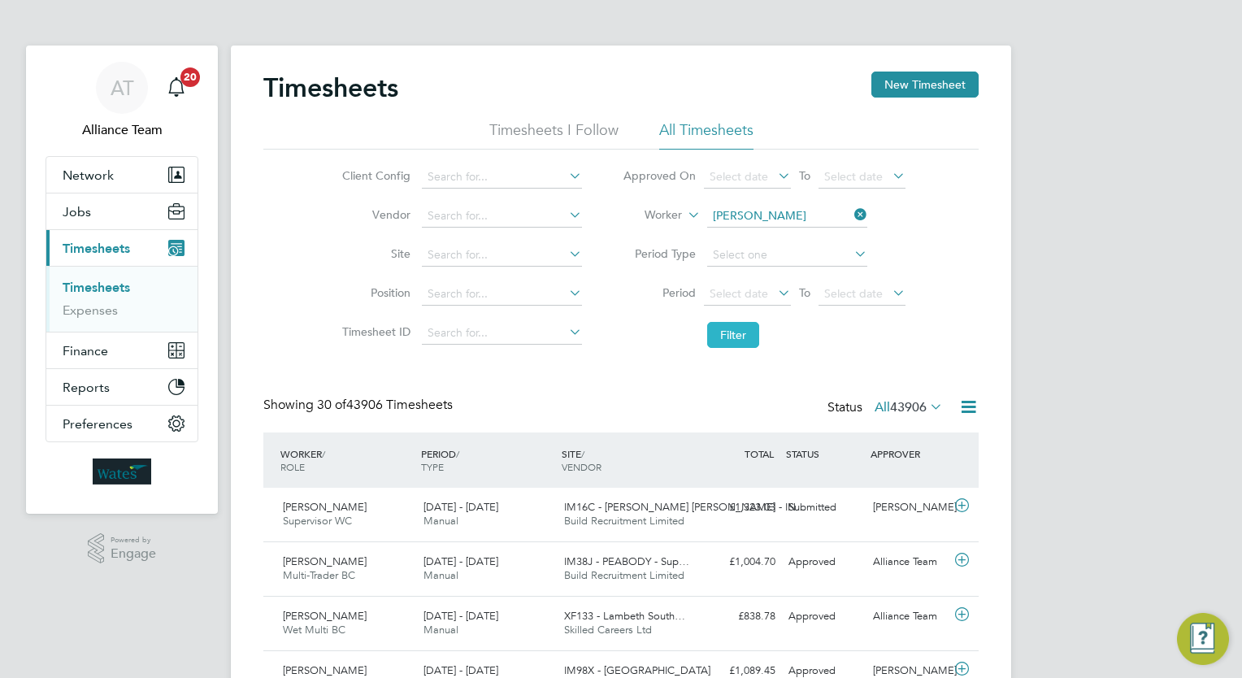
click at [726, 334] on button "Filter" at bounding box center [733, 335] width 52 height 26
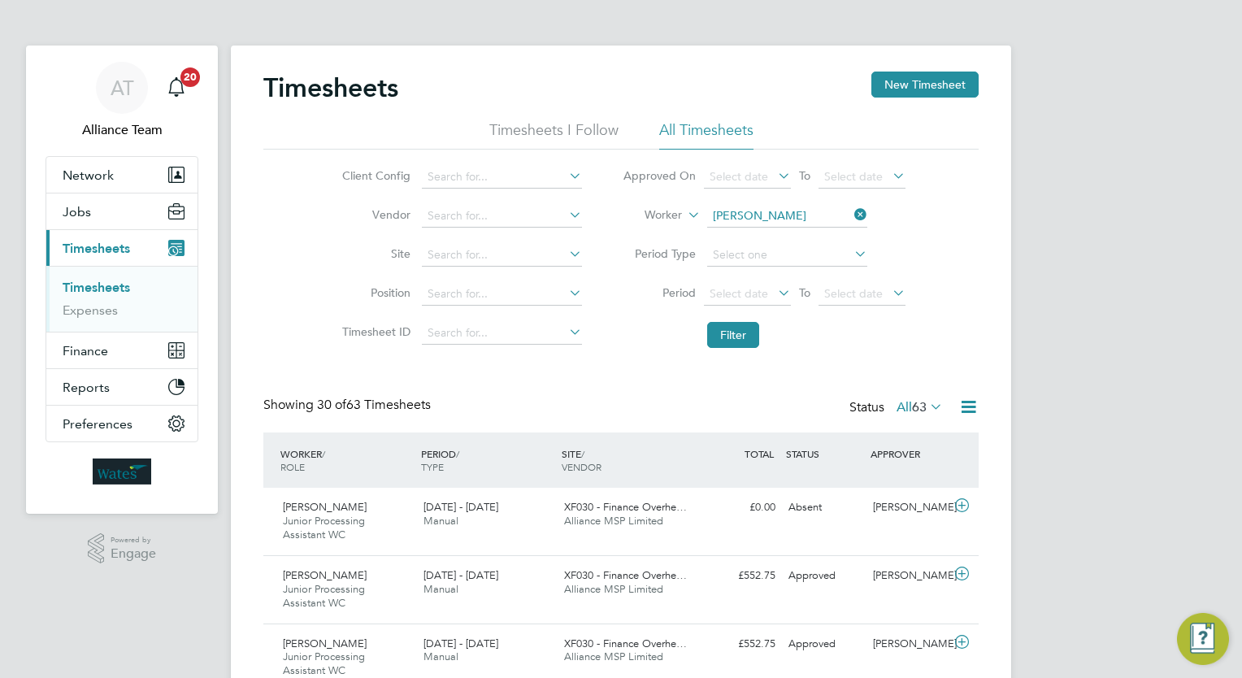
click at [851, 210] on icon at bounding box center [851, 214] width 0 height 23
click at [781, 209] on input at bounding box center [787, 216] width 160 height 23
click at [787, 239] on li "Alfie S aunders" at bounding box center [786, 238] width 161 height 22
type input "Alfie Saunders"
click at [734, 323] on button "Filter" at bounding box center [733, 335] width 52 height 26
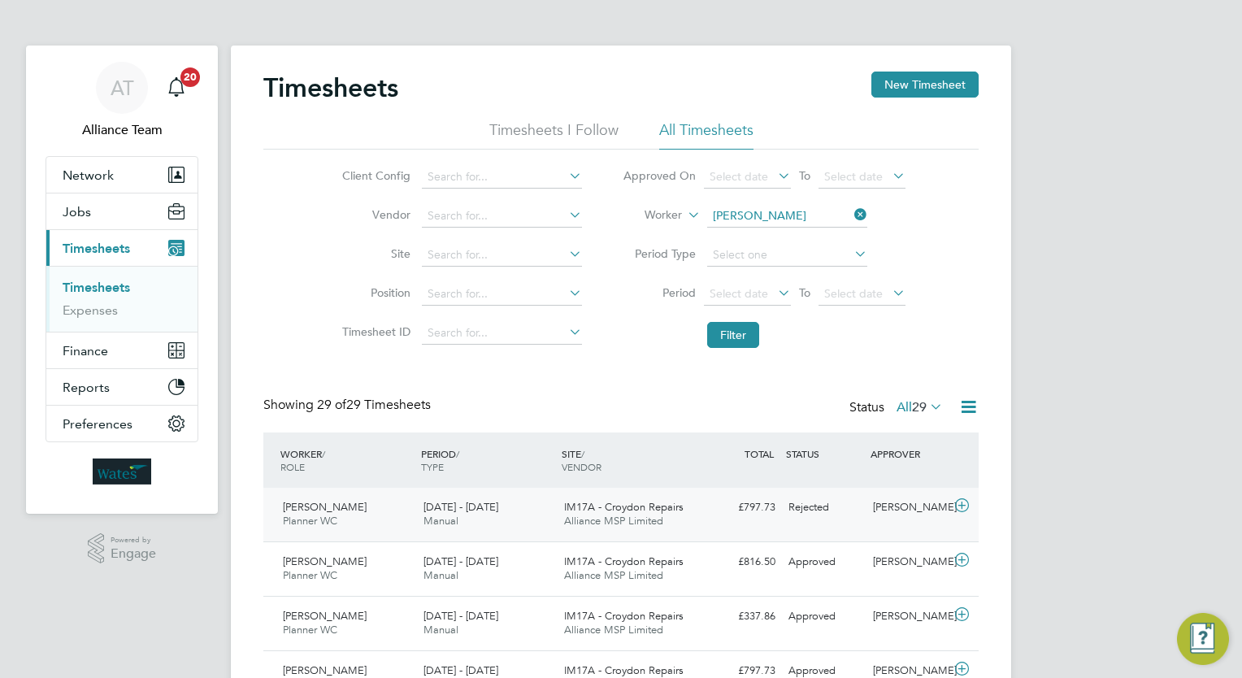
click at [816, 513] on div "Rejected" at bounding box center [824, 507] width 85 height 27
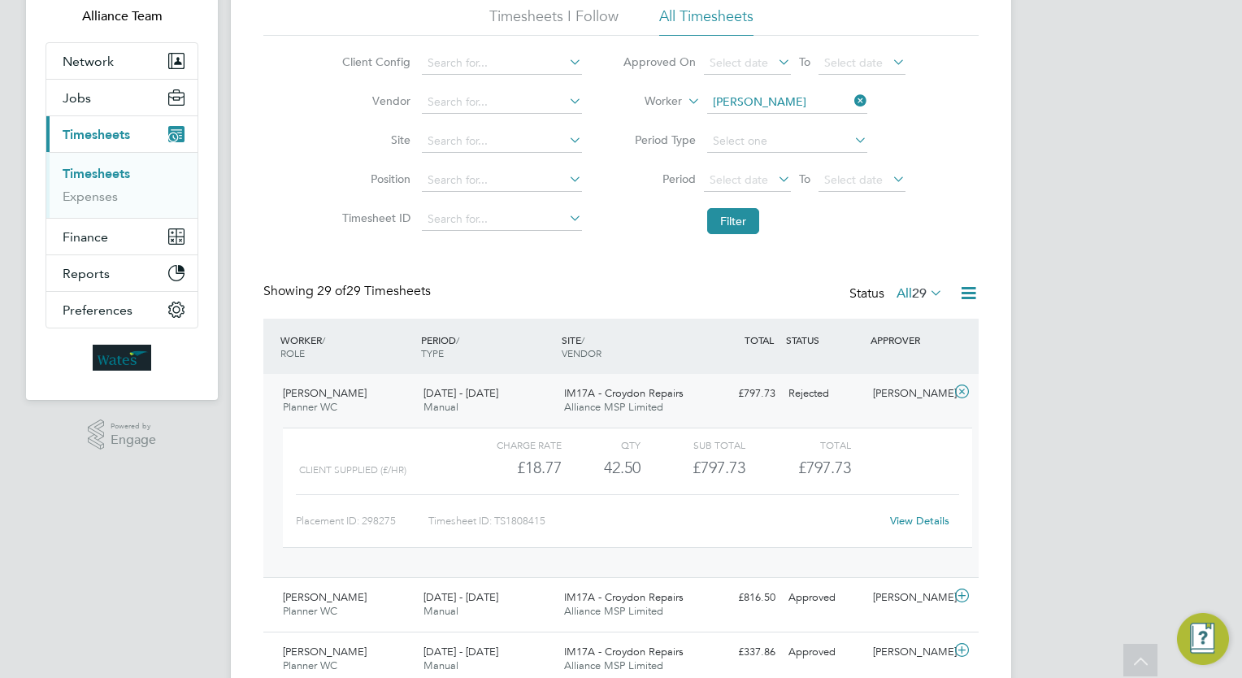
click at [906, 520] on link "View Details" at bounding box center [919, 521] width 59 height 14
click at [652, 15] on ul "Timesheets I Follow All Timesheets" at bounding box center [620, 21] width 715 height 29
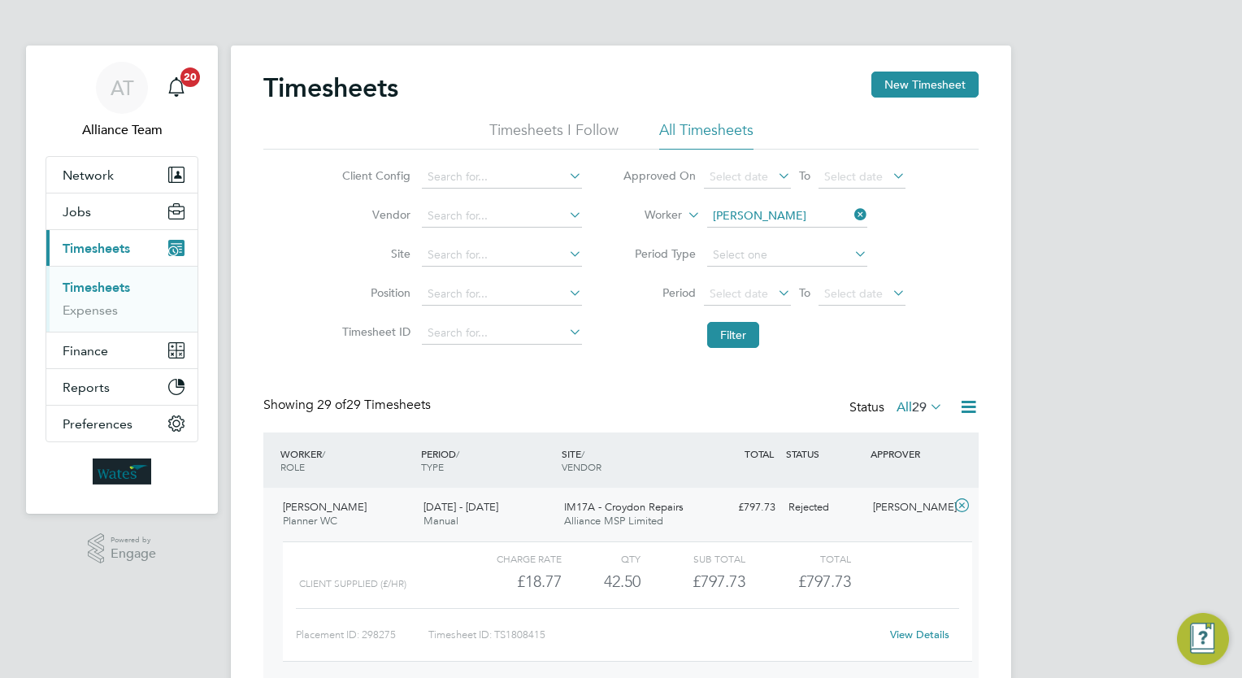
click at [851, 211] on icon at bounding box center [851, 214] width 0 height 23
click at [730, 210] on input at bounding box center [787, 216] width 160 height 23
click at [739, 233] on li "Ameila Threader" at bounding box center [786, 238] width 161 height 22
type input "Ameila Threader"
click at [714, 348] on li "Filter" at bounding box center [763, 335] width 323 height 42
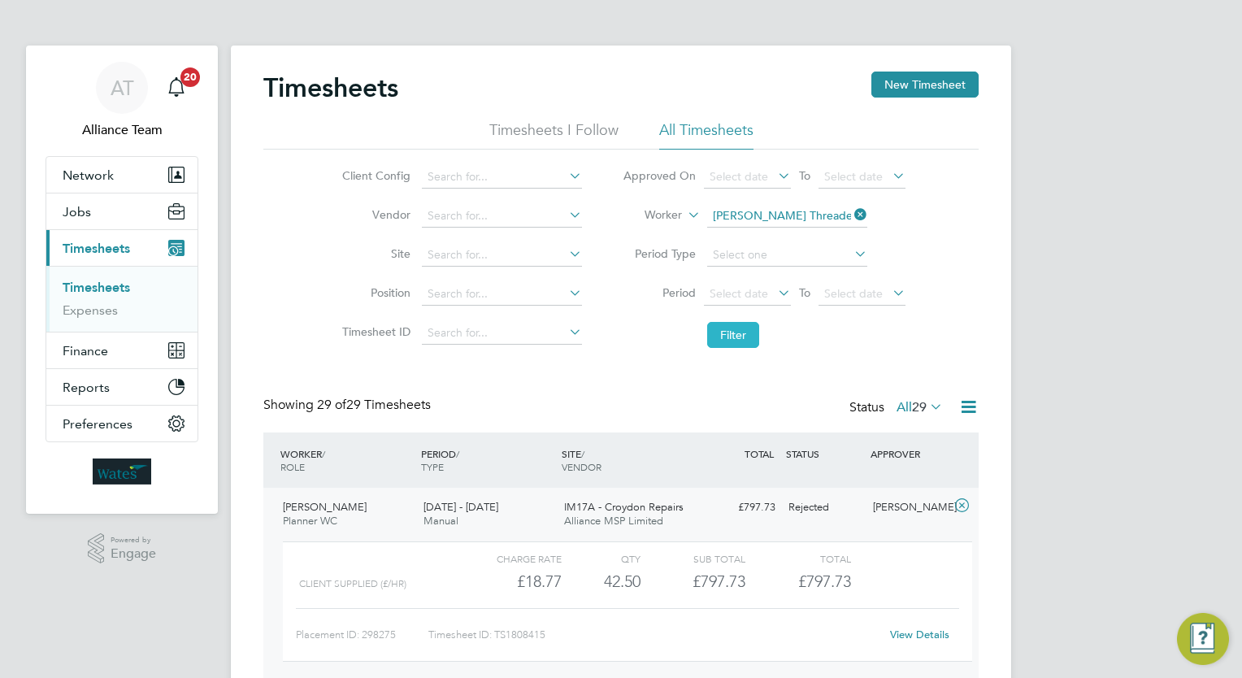
click at [724, 341] on button "Filter" at bounding box center [733, 335] width 52 height 26
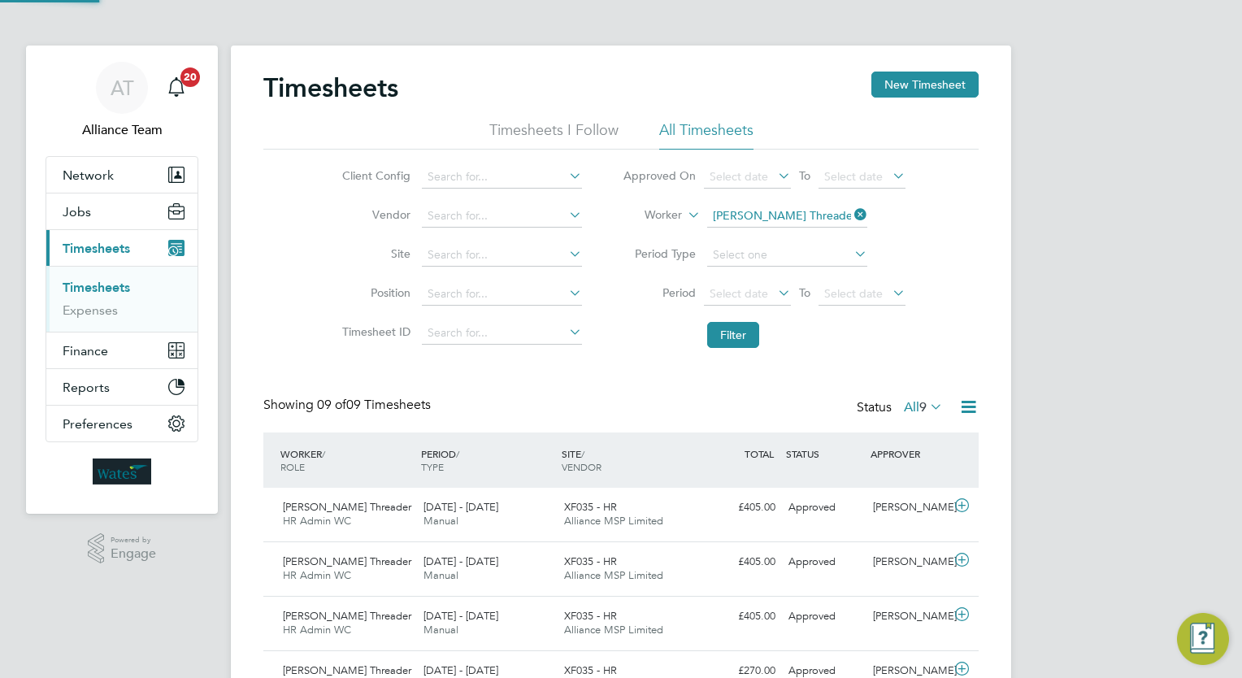
scroll to position [7, 8]
click at [736, 333] on button "Filter" at bounding box center [733, 335] width 52 height 26
click at [1062, 359] on div "AT Alliance Team Notifications 20 Applications: Network Team Members Businesses…" at bounding box center [621, 517] width 1242 height 1034
click at [1017, 332] on div "AT Alliance Team Notifications 20 Applications: Network Team Members Businesses…" at bounding box center [621, 517] width 1242 height 1034
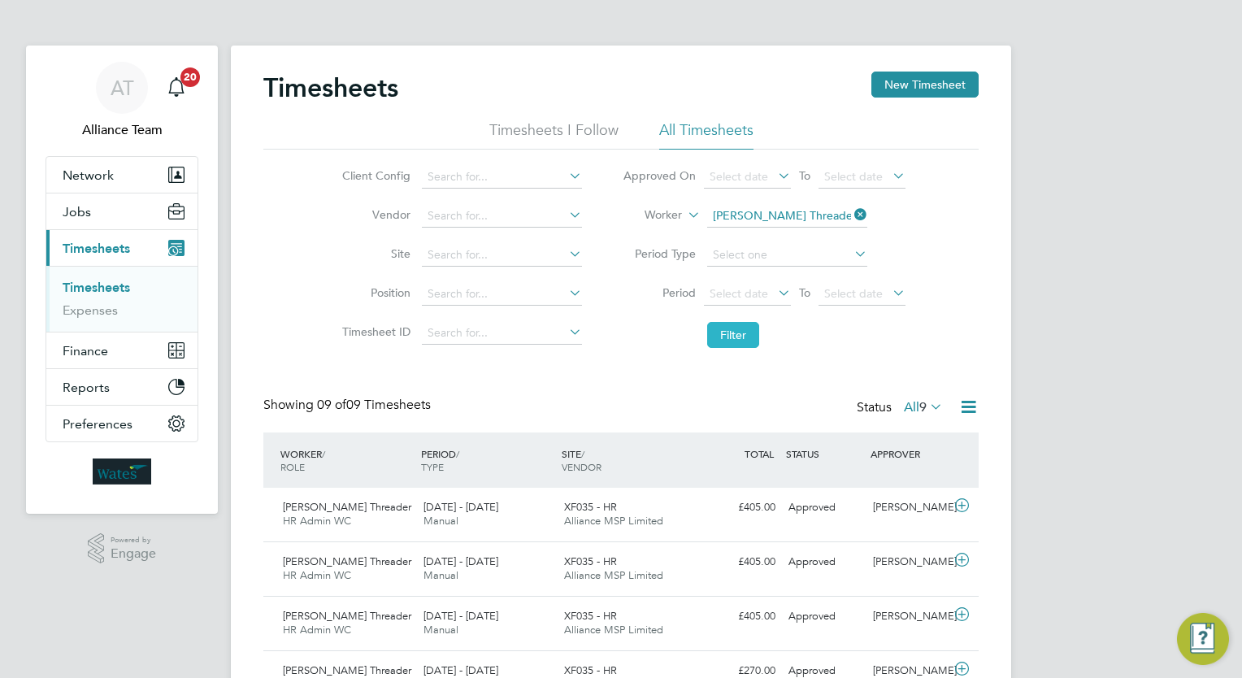
click at [744, 338] on button "Filter" at bounding box center [733, 335] width 52 height 26
click at [744, 336] on button "Filter" at bounding box center [733, 335] width 52 height 26
click at [735, 343] on button "Filter" at bounding box center [733, 335] width 52 height 26
click at [851, 215] on icon at bounding box center [851, 214] width 0 height 23
click at [774, 212] on input at bounding box center [787, 216] width 160 height 23
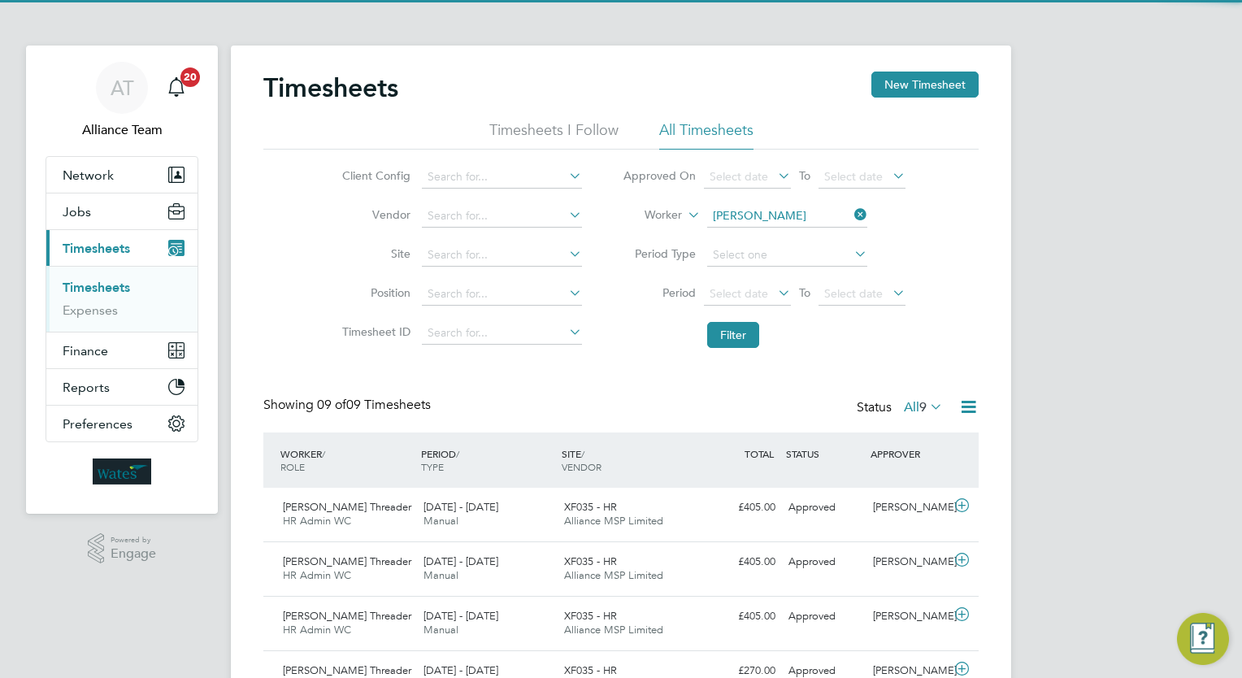
click at [780, 236] on li "Dave Head" at bounding box center [786, 238] width 161 height 22
type input "[PERSON_NAME]"
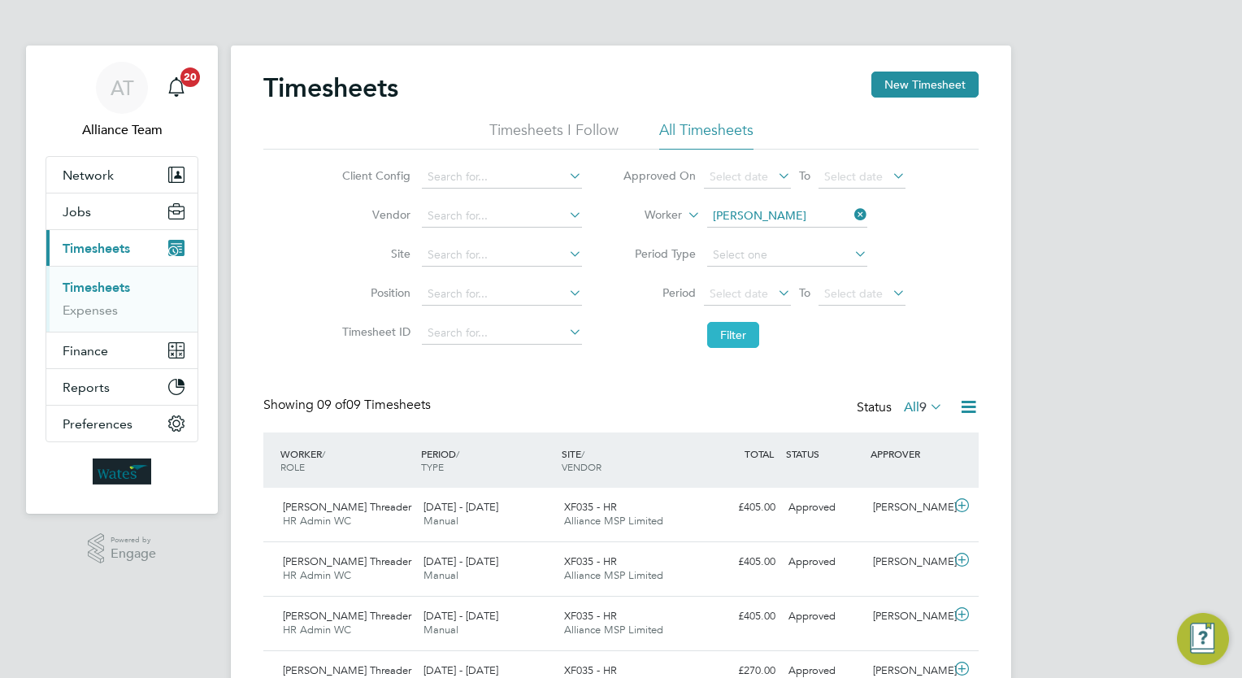
click at [748, 325] on button "Filter" at bounding box center [733, 335] width 52 height 26
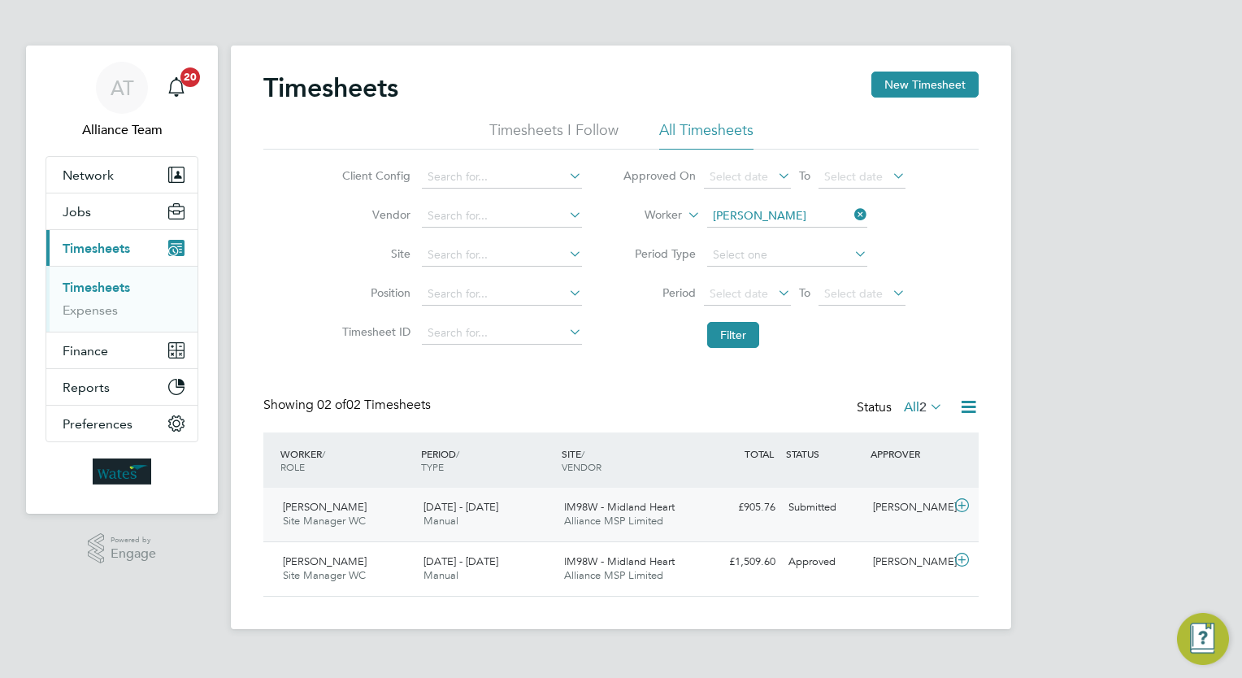
click at [800, 513] on div "Submitted" at bounding box center [824, 507] width 85 height 27
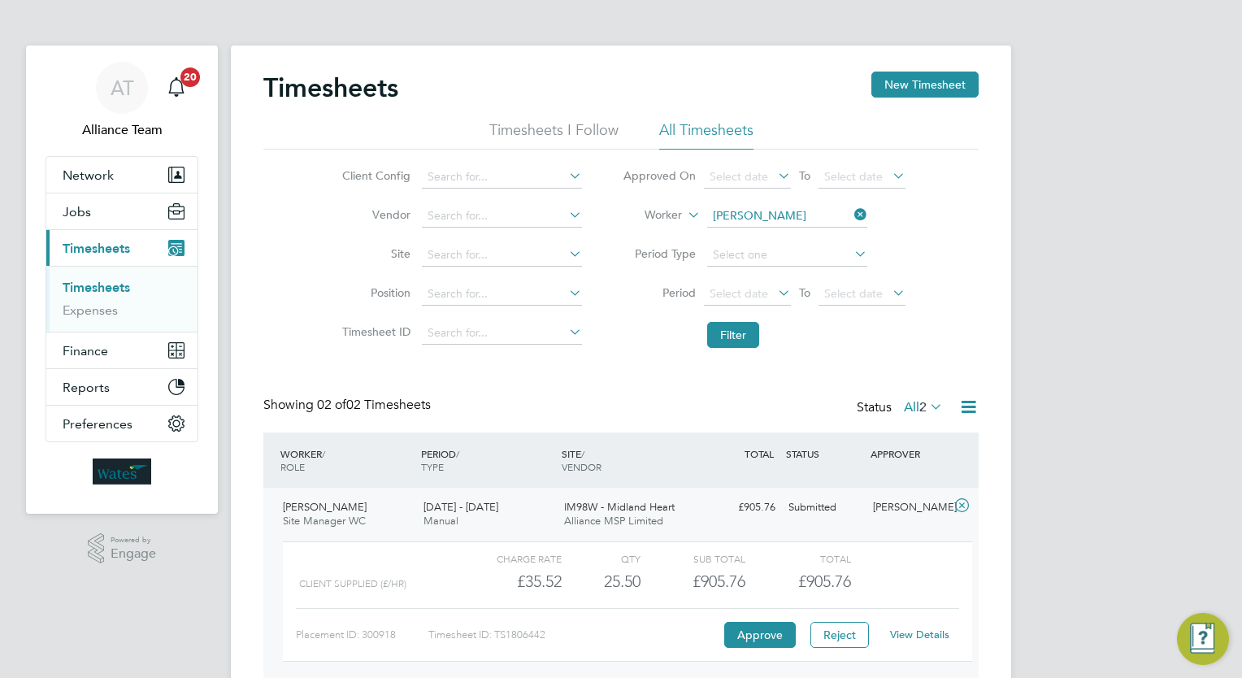
click at [909, 635] on link "View Details" at bounding box center [919, 634] width 59 height 14
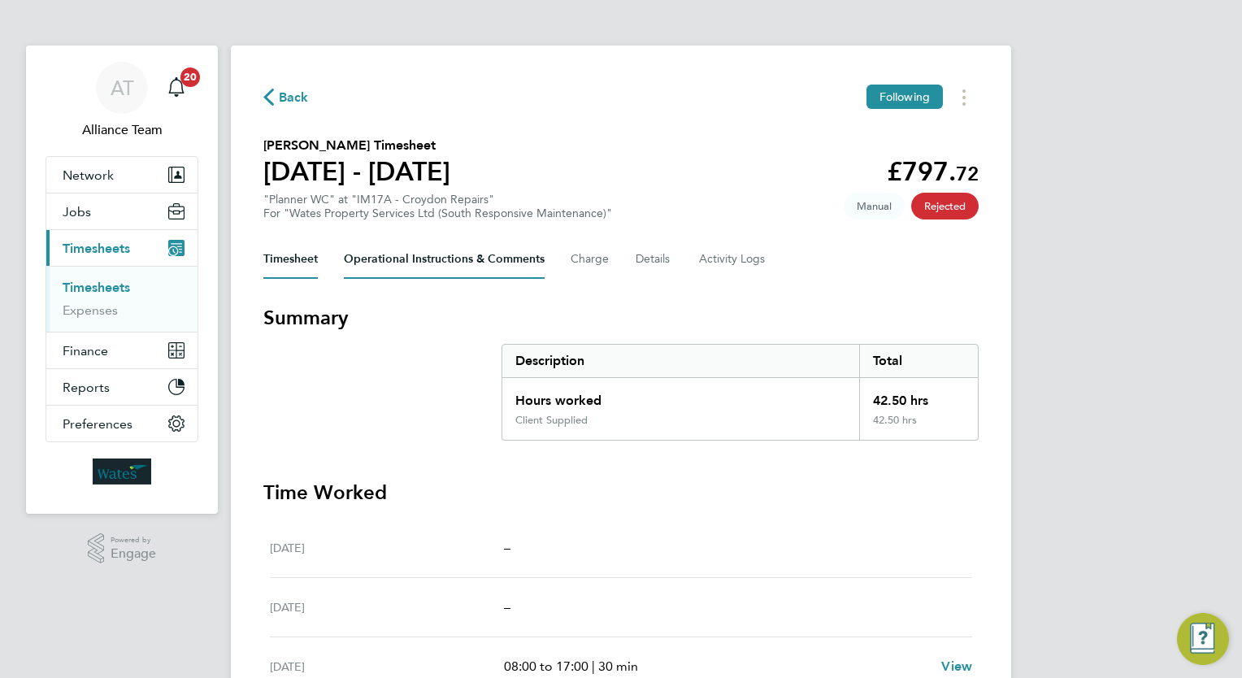
click at [411, 262] on Comments-tab "Operational Instructions & Comments" at bounding box center [444, 259] width 201 height 39
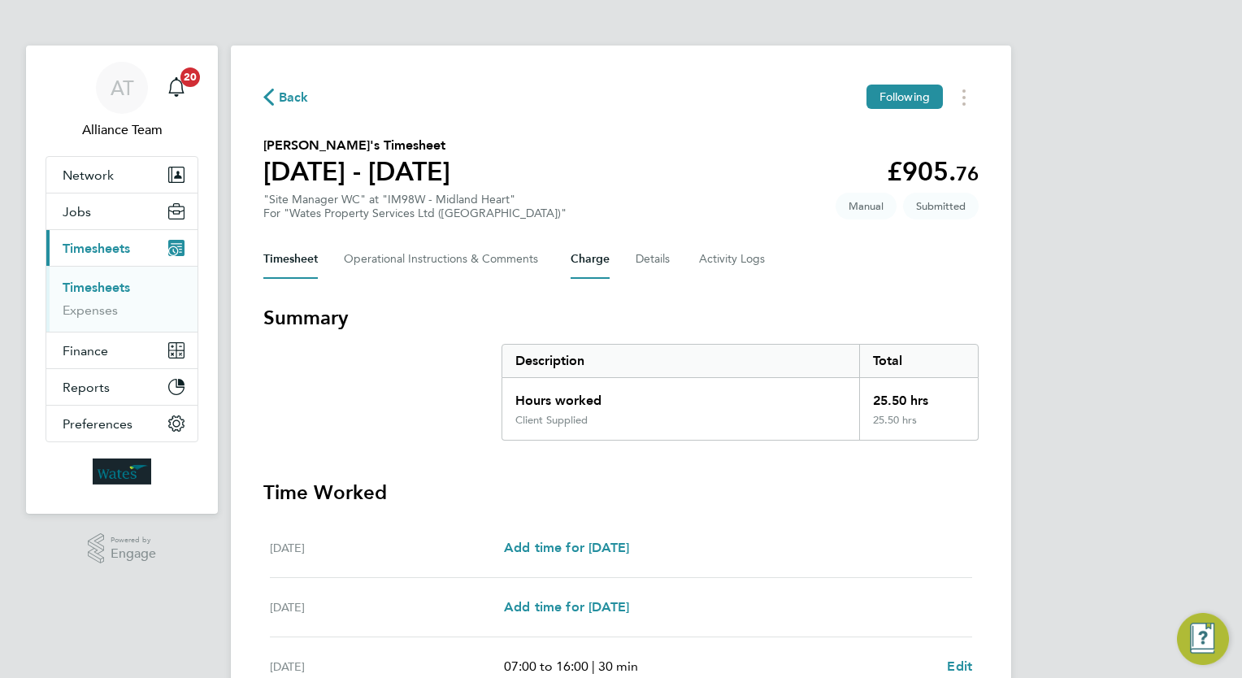
click at [609, 255] on button "Charge" at bounding box center [589, 259] width 39 height 39
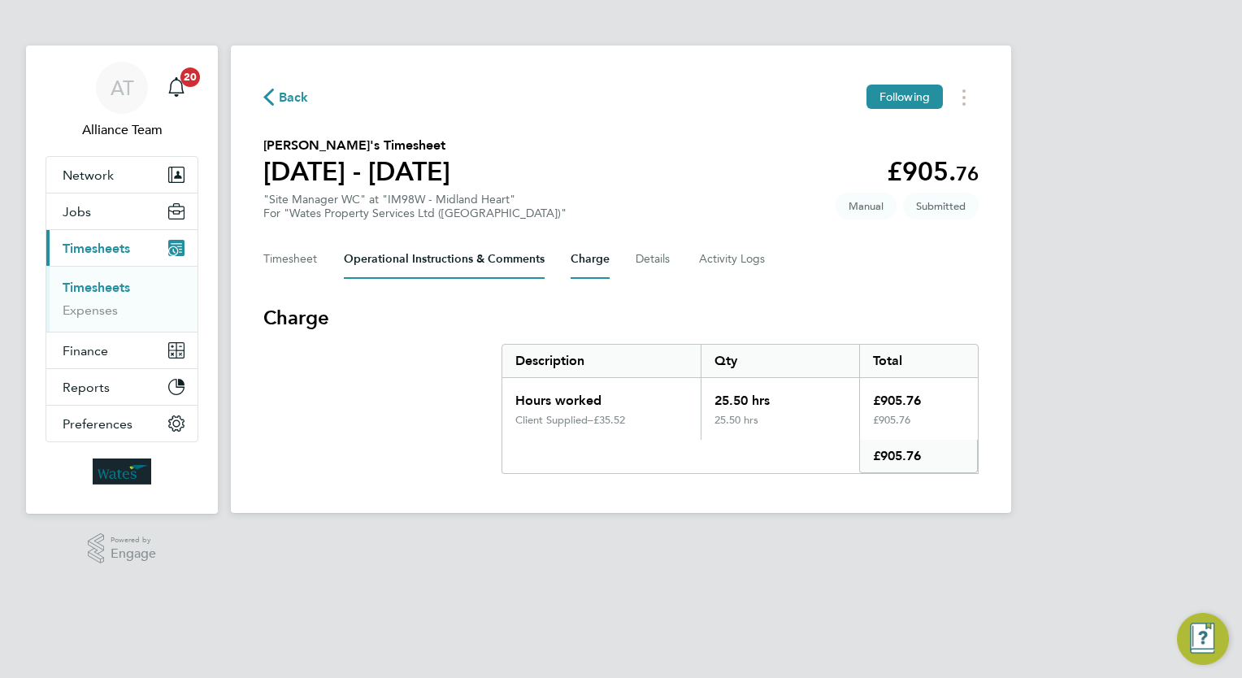
click at [401, 257] on Comments-tab "Operational Instructions & Comments" at bounding box center [444, 259] width 201 height 39
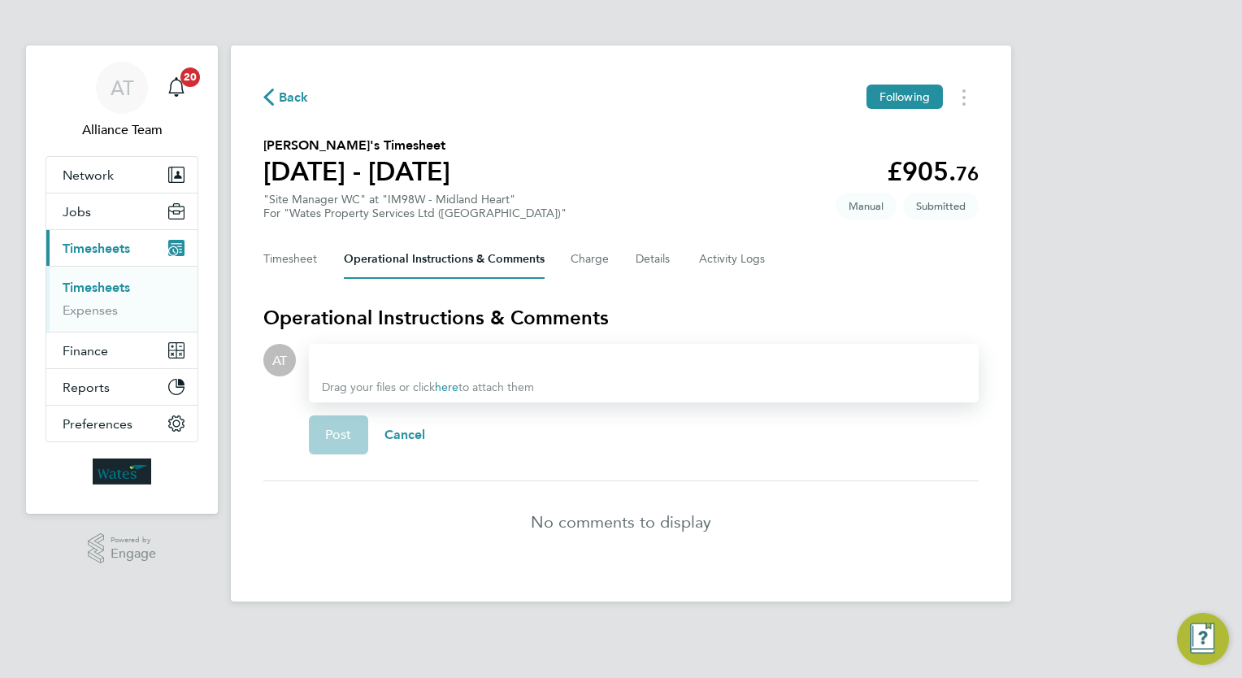
click at [471, 358] on div at bounding box center [644, 360] width 644 height 20
click at [388, 364] on div at bounding box center [644, 360] width 644 height 20
click at [293, 253] on button "Timesheet" at bounding box center [290, 259] width 54 height 39
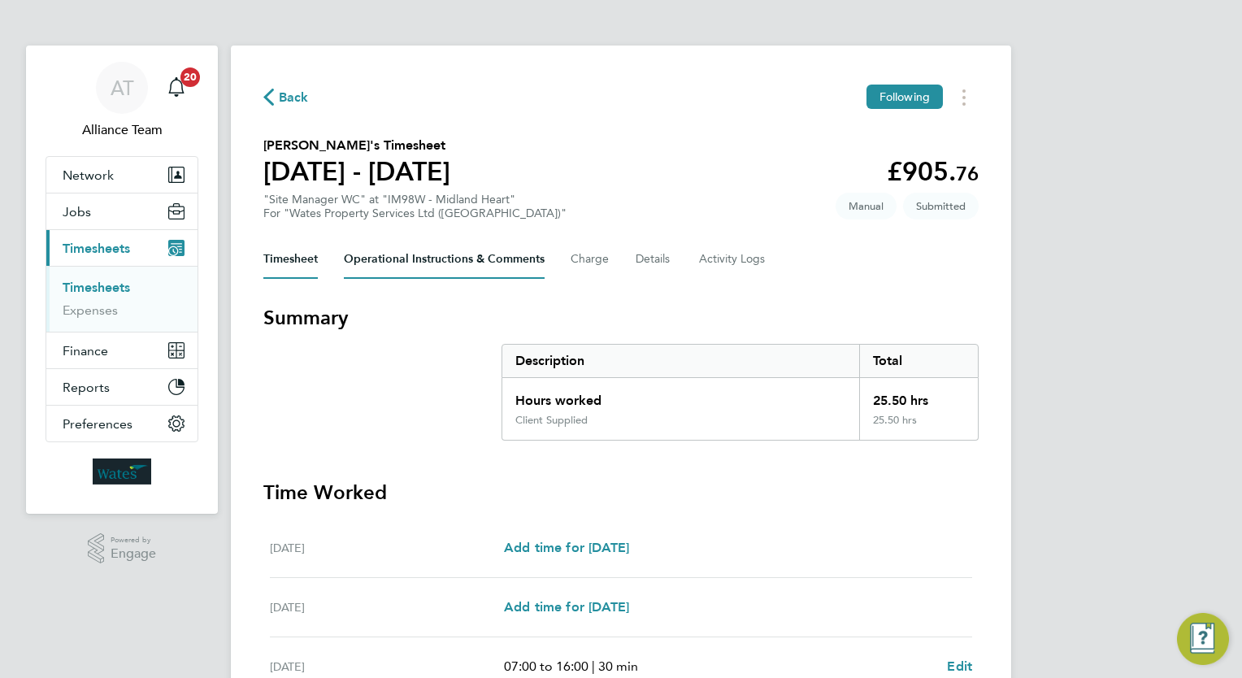
click at [406, 259] on Comments-tab "Operational Instructions & Comments" at bounding box center [444, 259] width 201 height 39
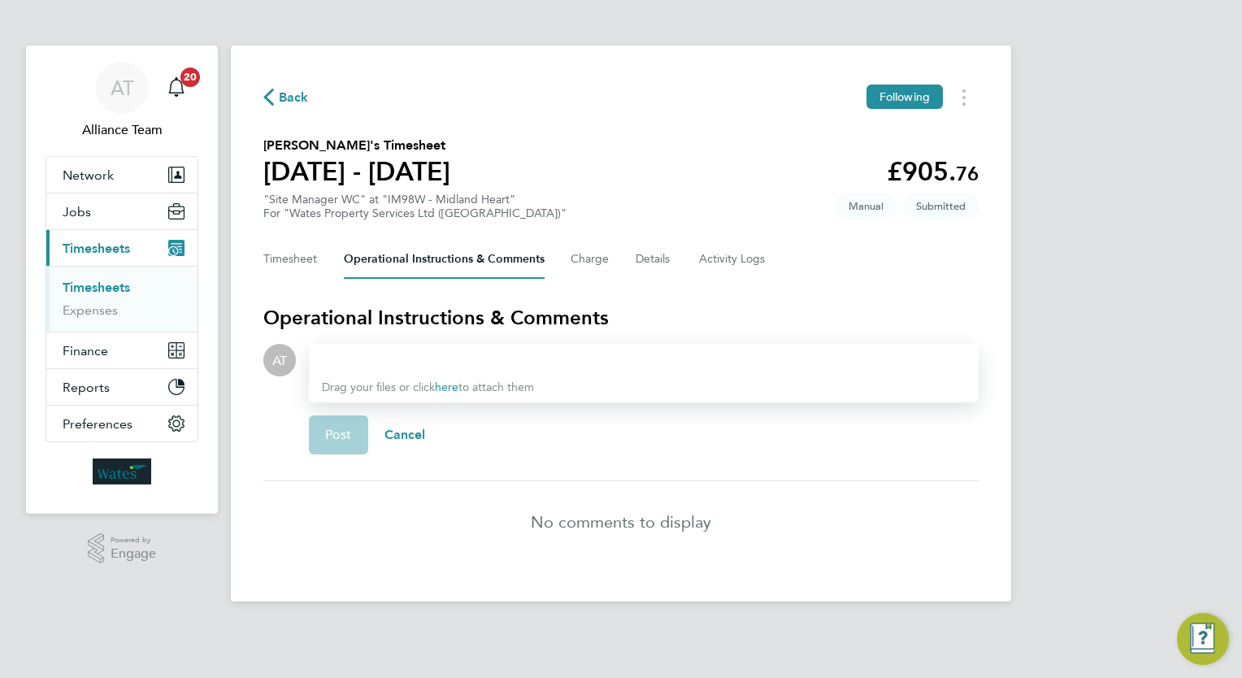
click at [621, 261] on div "Timesheet Operational Instructions & Comments Charge Details Activity Logs" at bounding box center [620, 259] width 715 height 39
click at [601, 260] on button "Charge" at bounding box center [589, 259] width 39 height 39
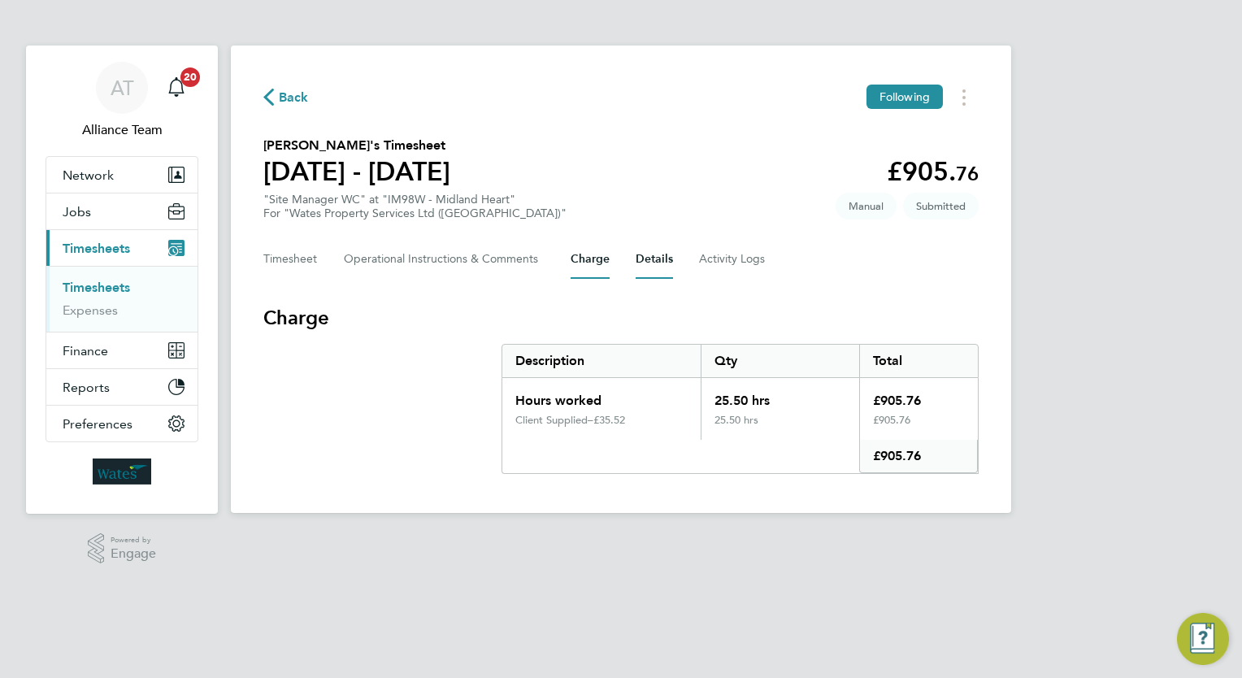
click at [653, 254] on button "Details" at bounding box center [653, 259] width 37 height 39
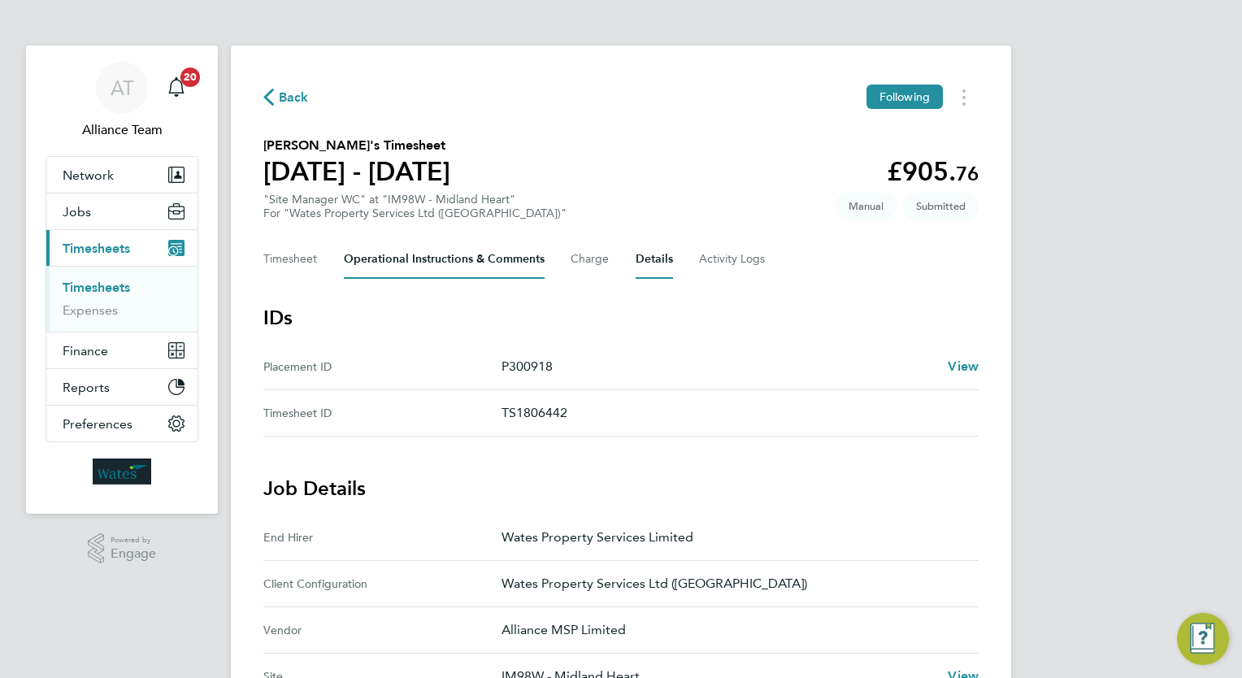
click at [472, 270] on Comments-tab "Operational Instructions & Comments" at bounding box center [444, 259] width 201 height 39
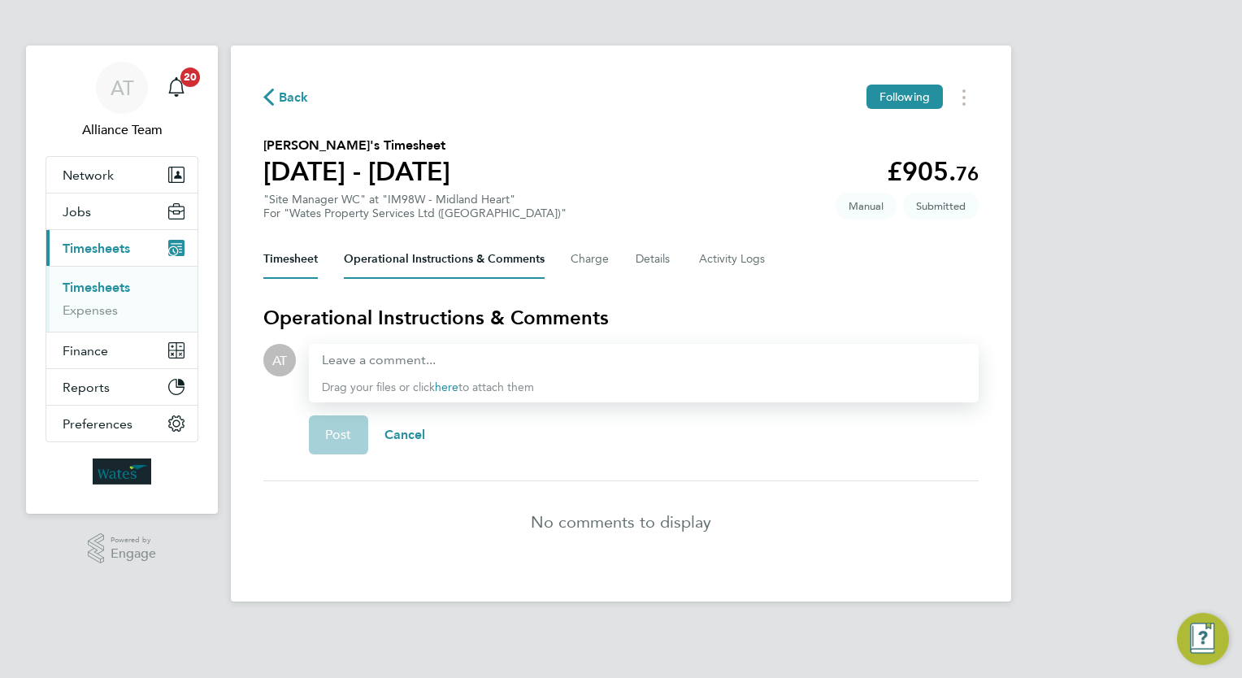
click at [302, 250] on button "Timesheet" at bounding box center [290, 259] width 54 height 39
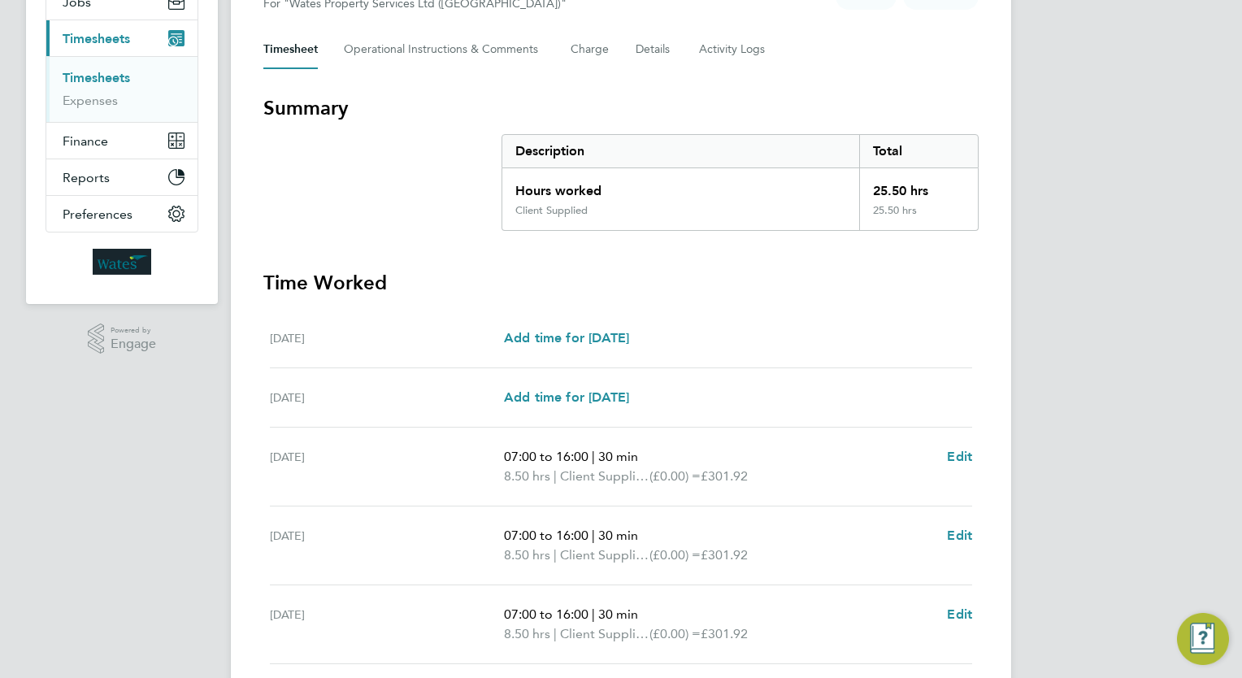
scroll to position [202, 0]
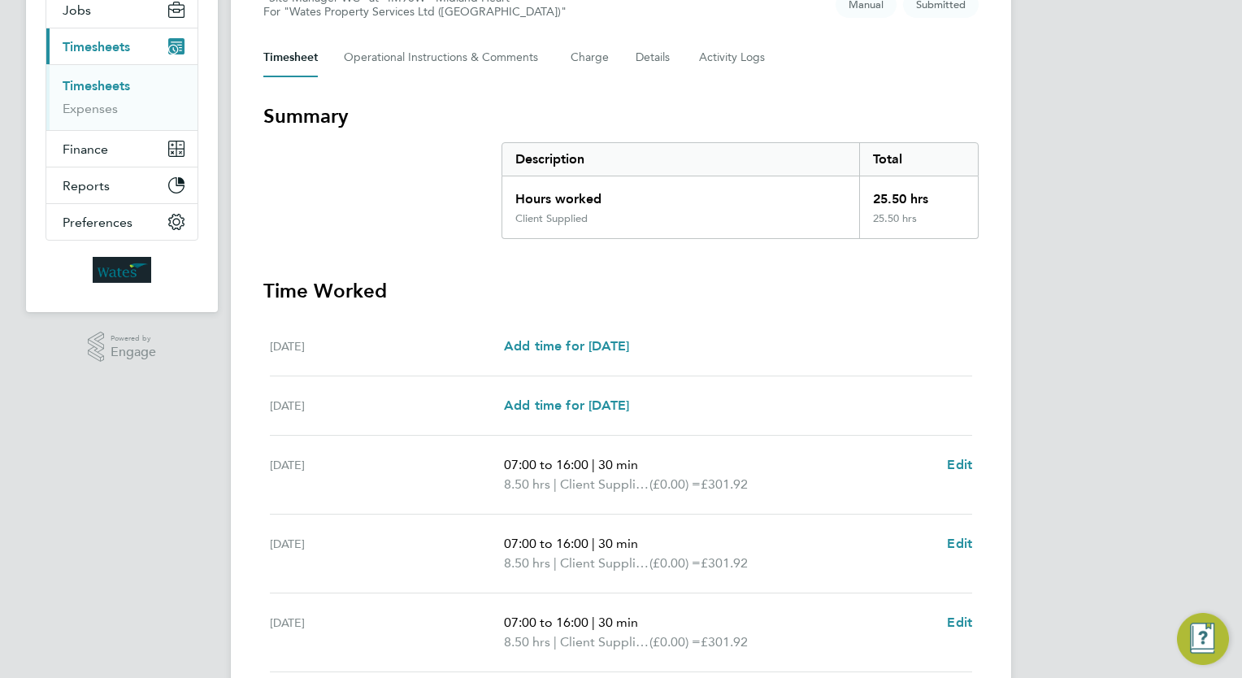
click at [569, 52] on div "Timesheet Operational Instructions & Comments Charge Details Activity Logs" at bounding box center [620, 57] width 715 height 39
click at [715, 69] on Logs-tab "Activity Logs" at bounding box center [733, 57] width 68 height 39
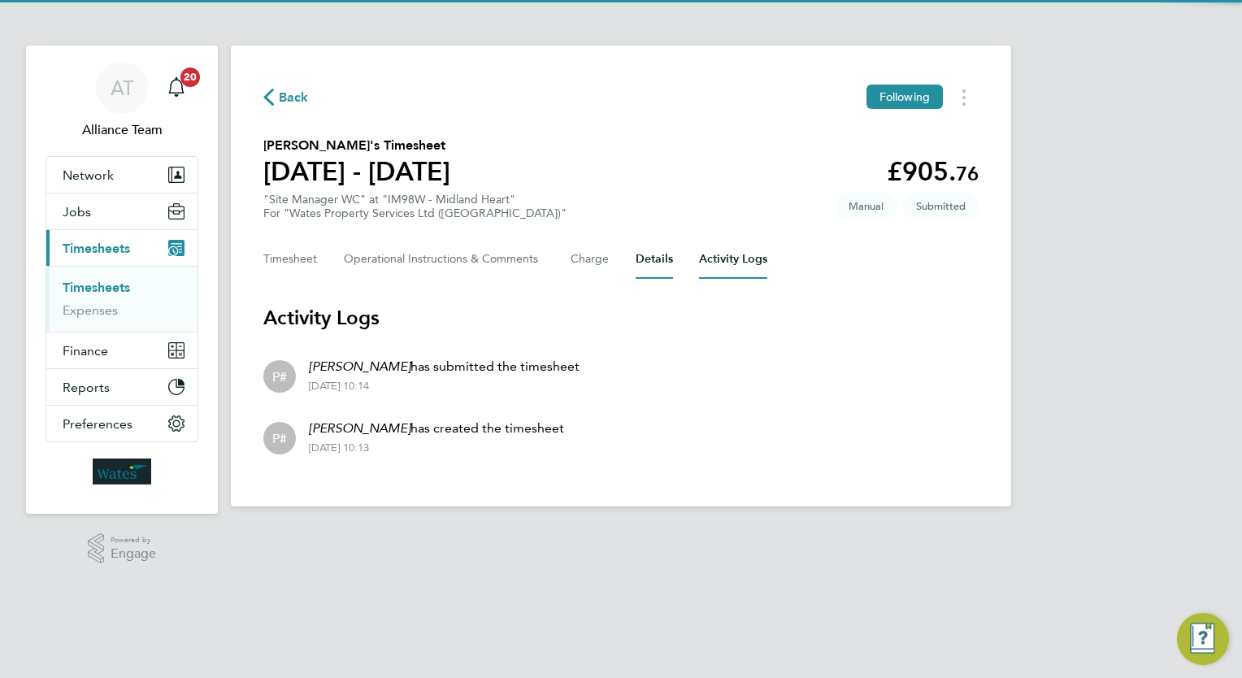
click at [648, 242] on button "Details" at bounding box center [653, 259] width 37 height 39
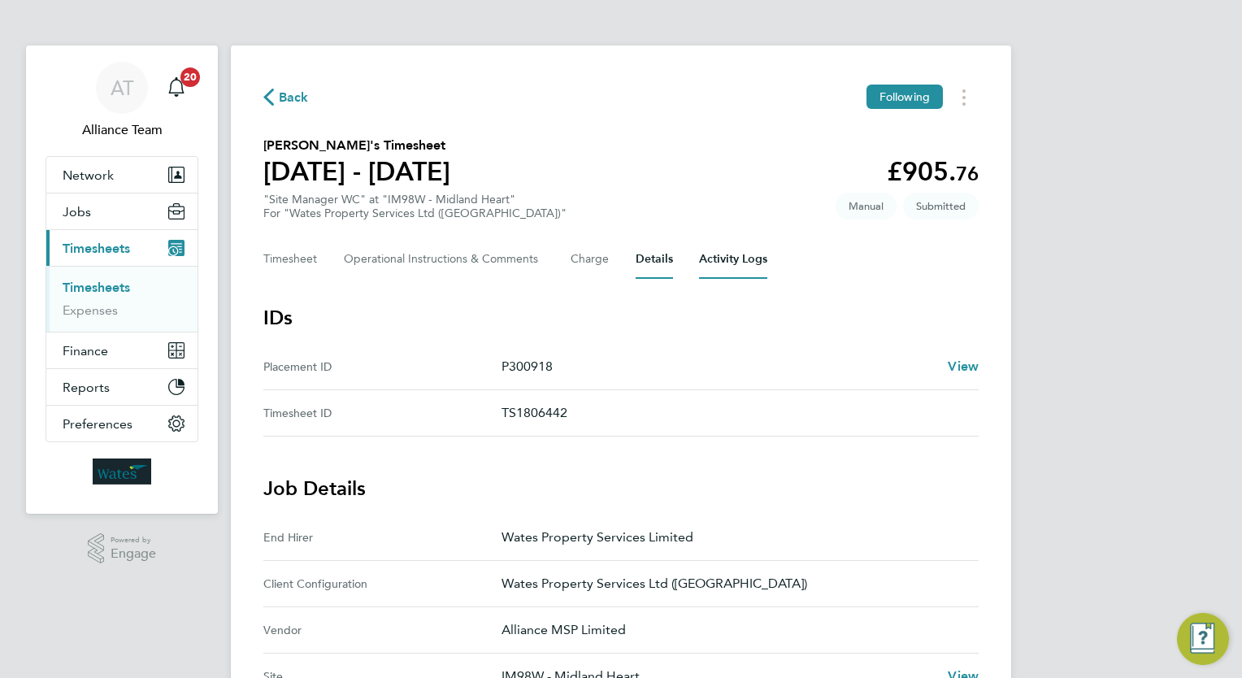
click at [736, 269] on Logs-tab "Activity Logs" at bounding box center [733, 259] width 68 height 39
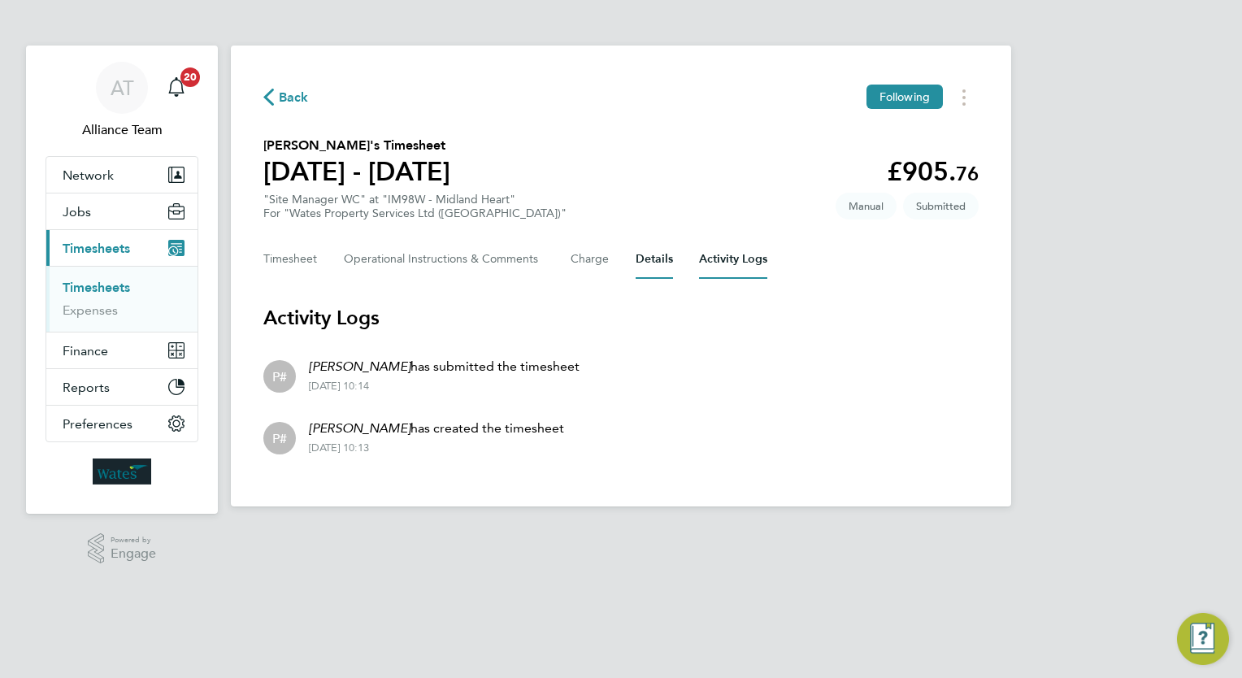
click at [657, 256] on button "Details" at bounding box center [653, 259] width 37 height 39
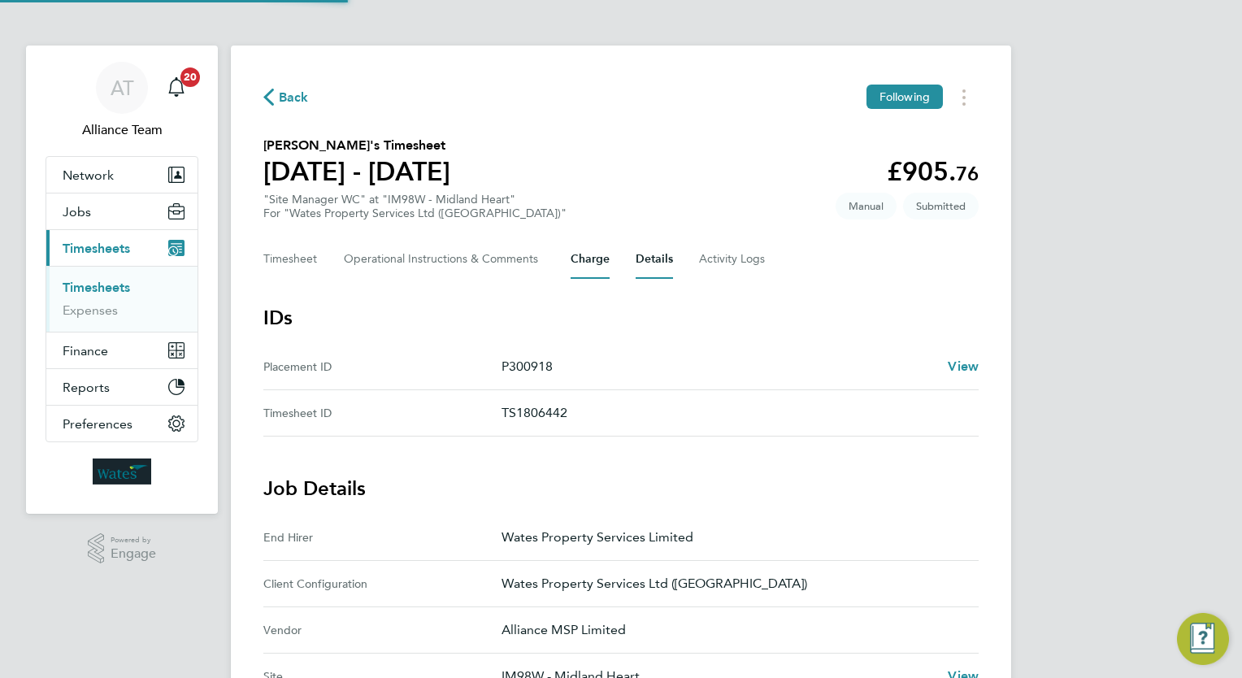
click at [588, 259] on button "Charge" at bounding box center [589, 259] width 39 height 39
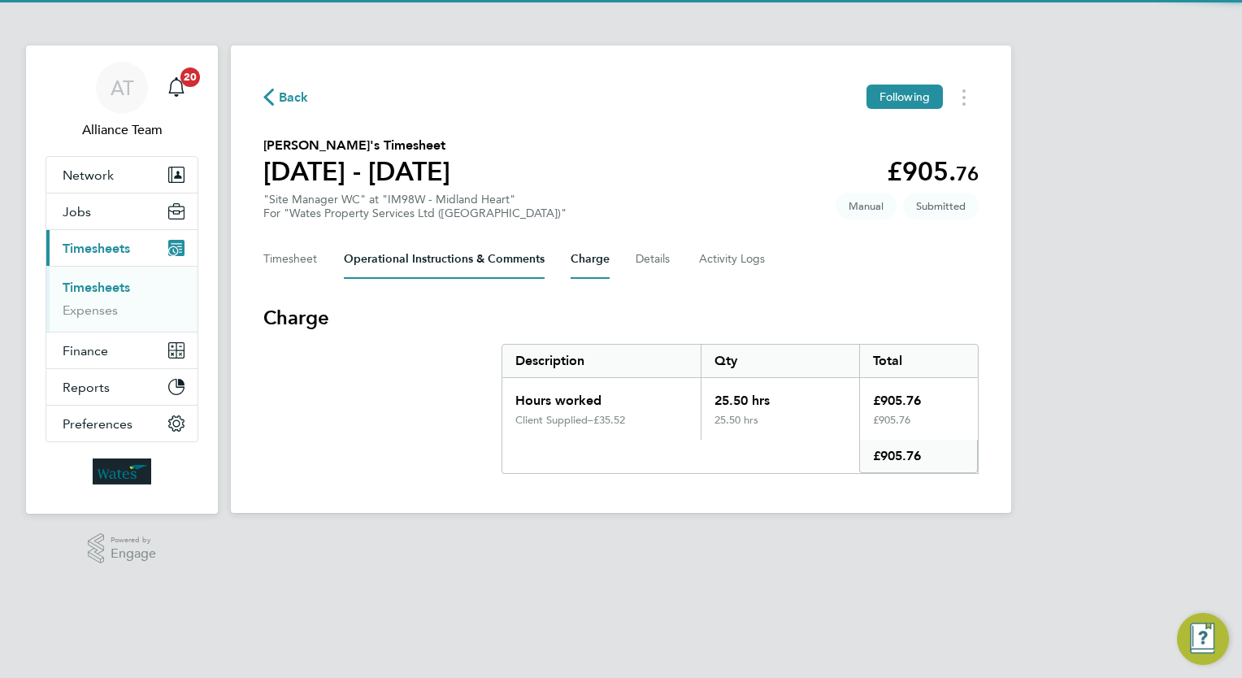
click at [452, 274] on Comments-tab "Operational Instructions & Comments" at bounding box center [444, 259] width 201 height 39
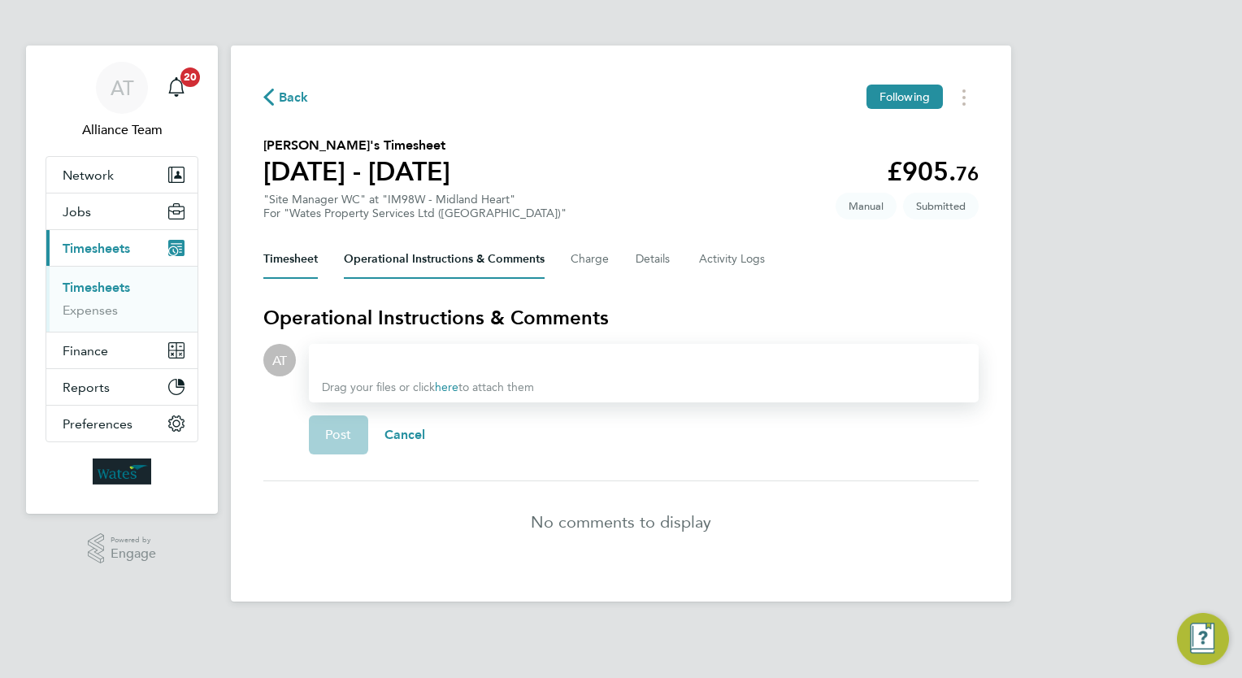
click at [306, 264] on button "Timesheet" at bounding box center [290, 259] width 54 height 39
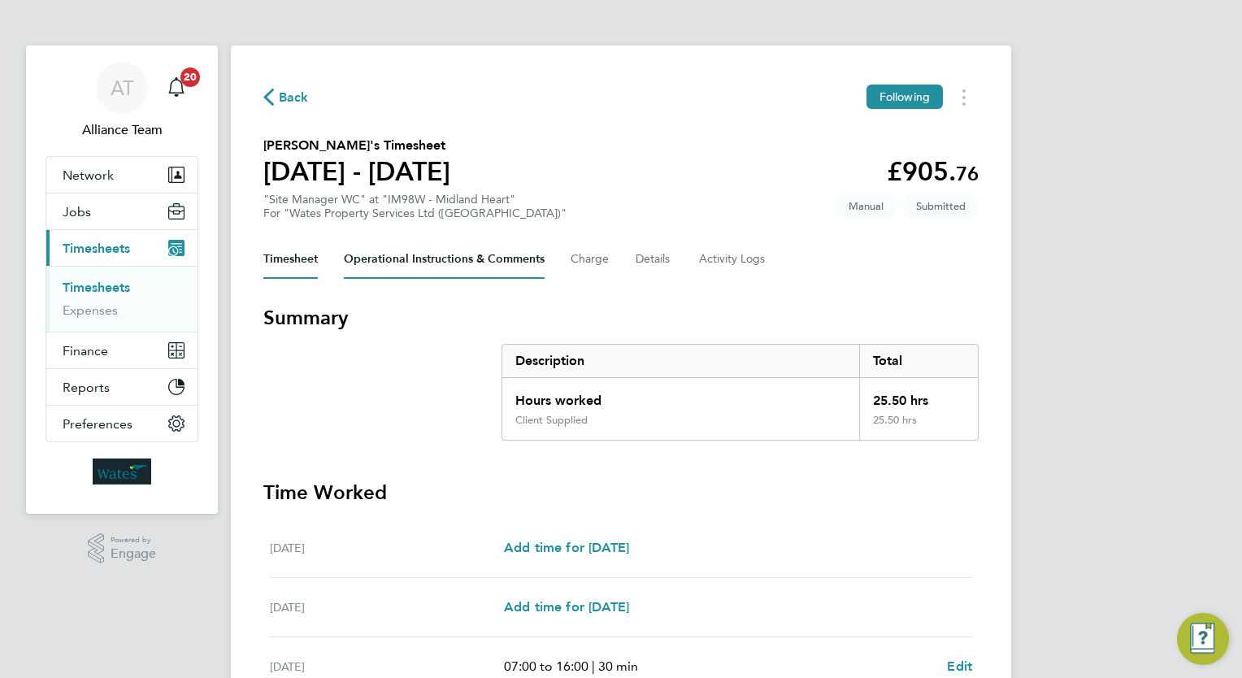
click at [415, 261] on Comments-tab "Operational Instructions & Comments" at bounding box center [444, 259] width 201 height 39
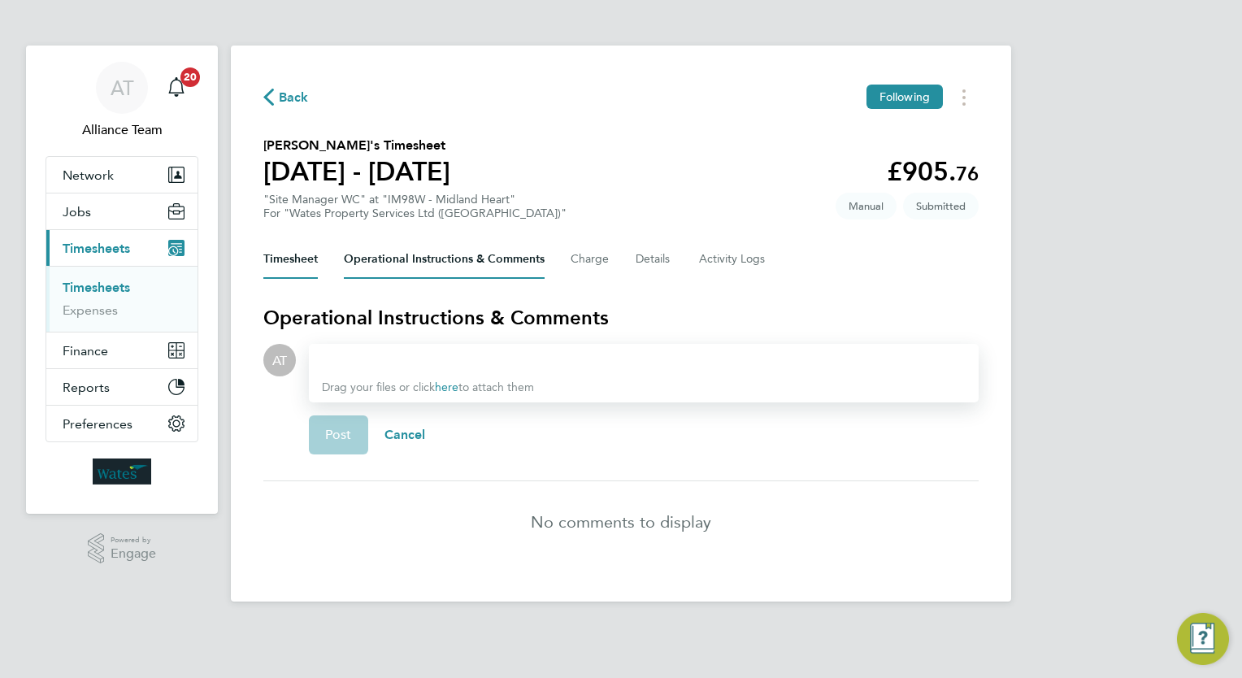
click at [306, 254] on button "Timesheet" at bounding box center [290, 259] width 54 height 39
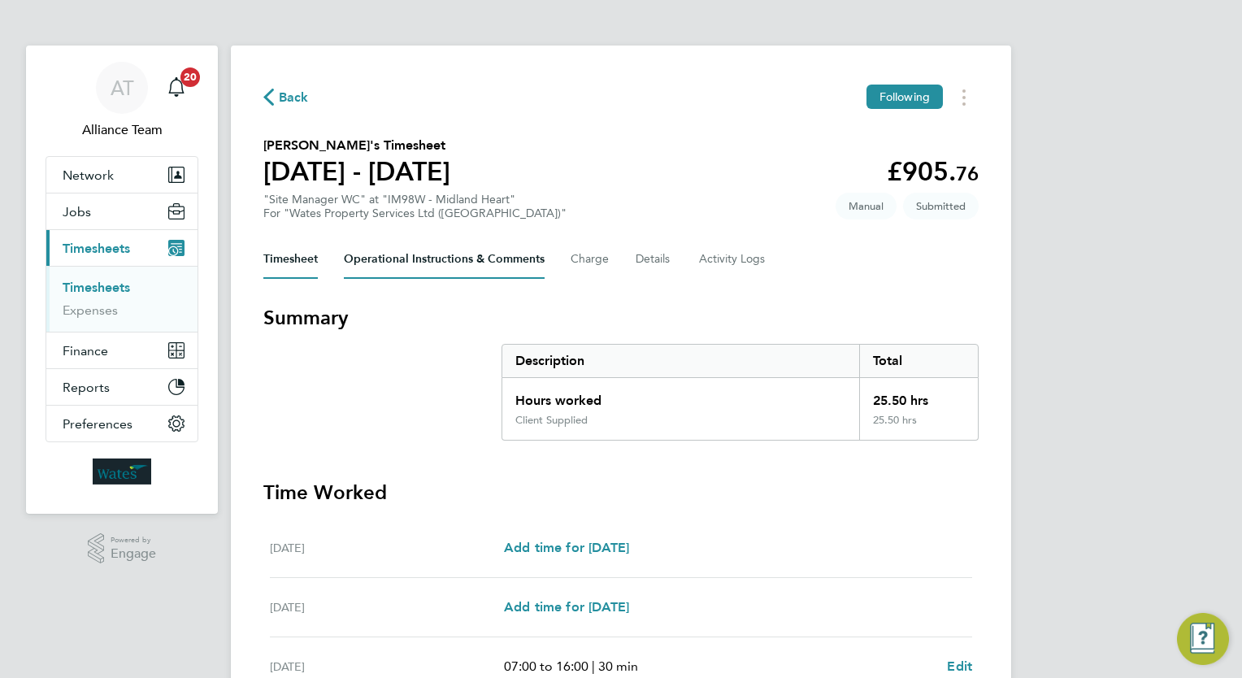
click at [464, 259] on Comments-tab "Operational Instructions & Comments" at bounding box center [444, 259] width 201 height 39
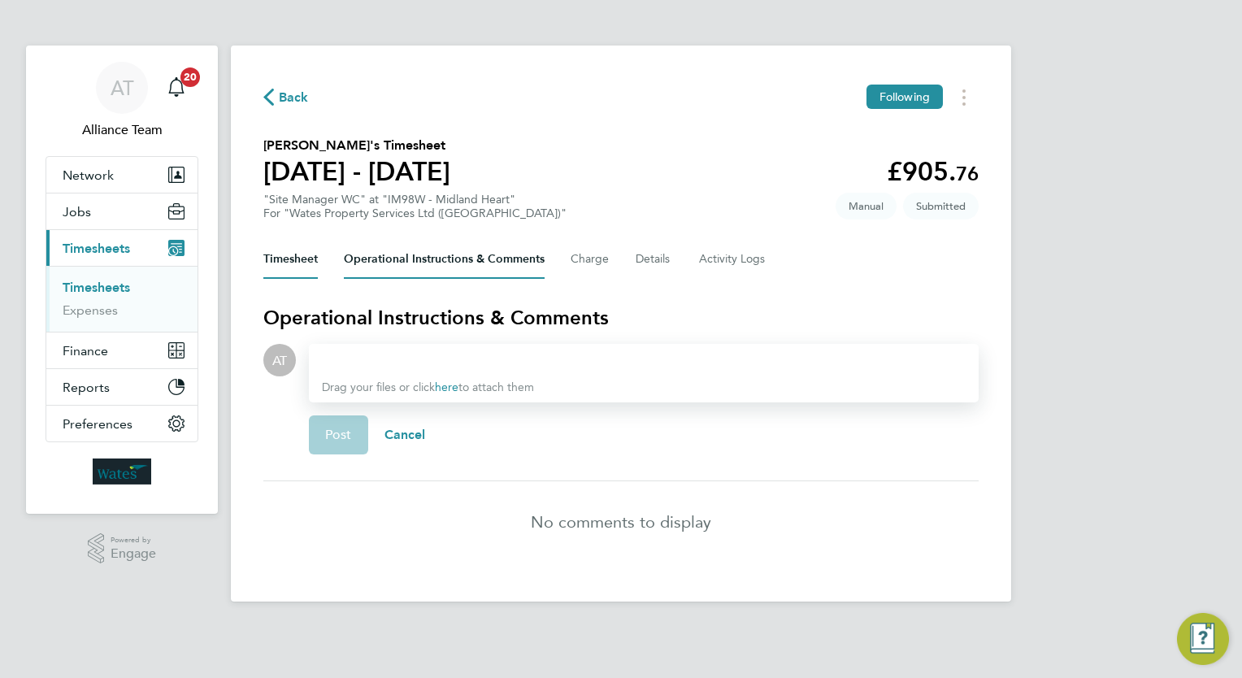
click at [301, 262] on button "Timesheet" at bounding box center [290, 259] width 54 height 39
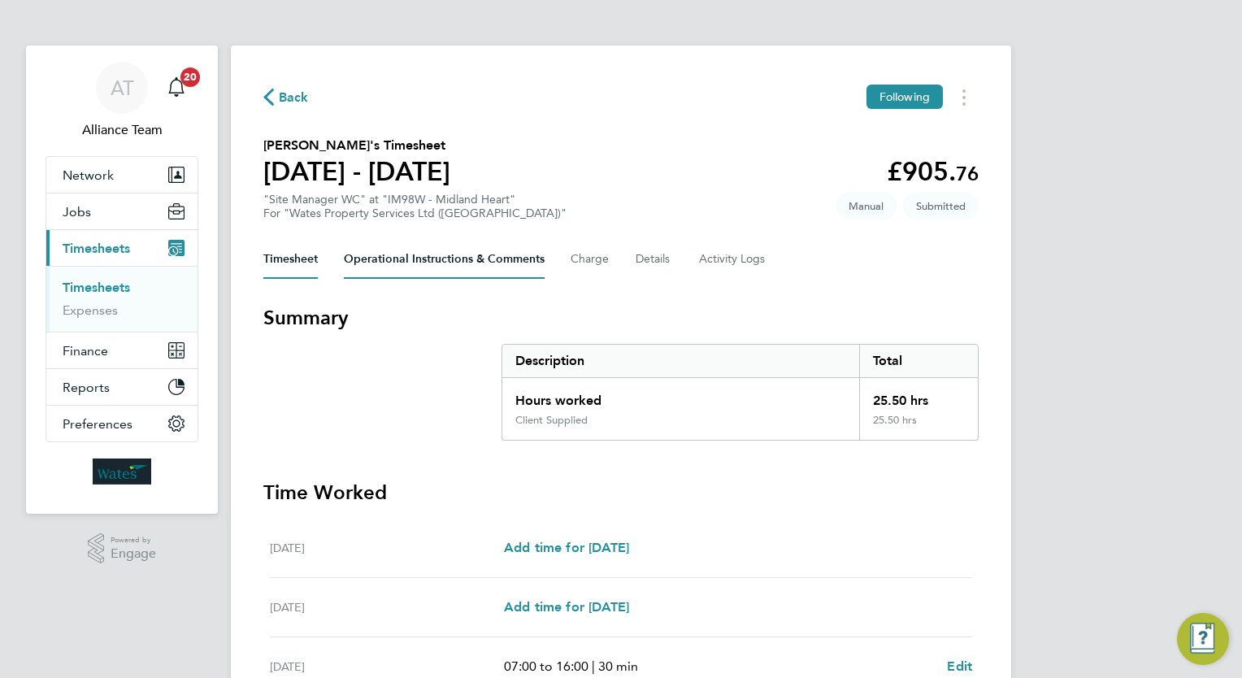
click at [467, 270] on Comments-tab "Operational Instructions & Comments" at bounding box center [444, 259] width 201 height 39
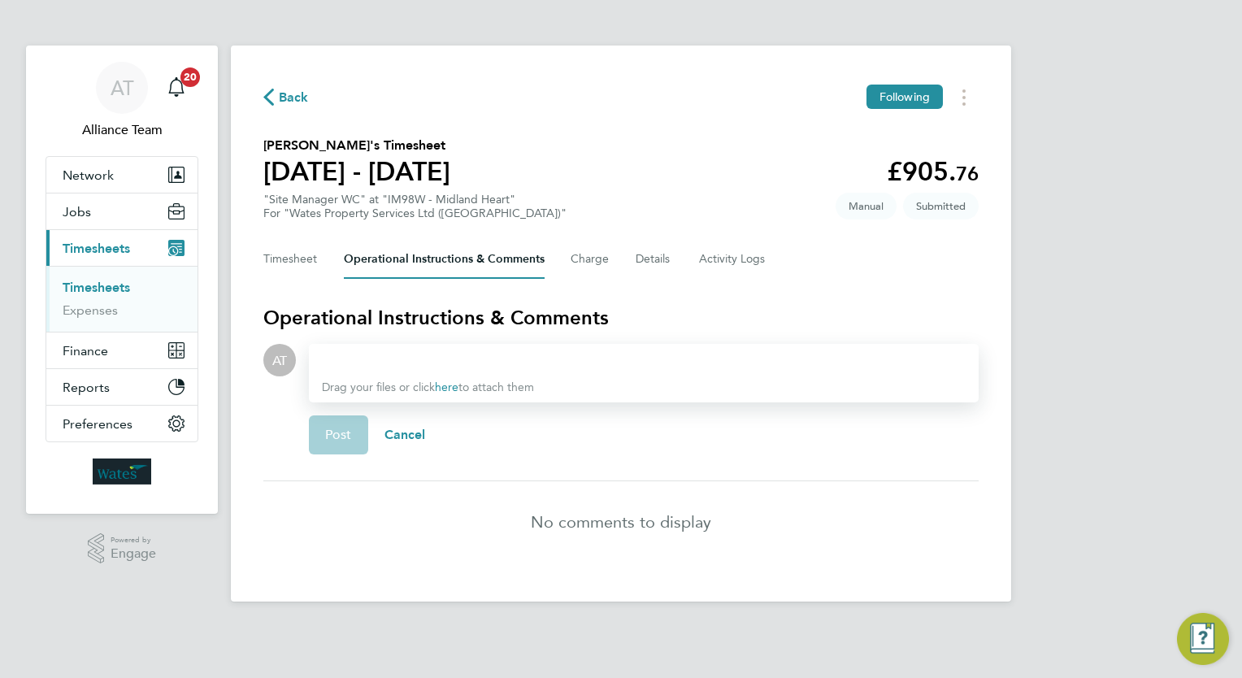
click at [501, 366] on div at bounding box center [644, 360] width 644 height 20
click at [300, 262] on button "Timesheet" at bounding box center [290, 259] width 54 height 39
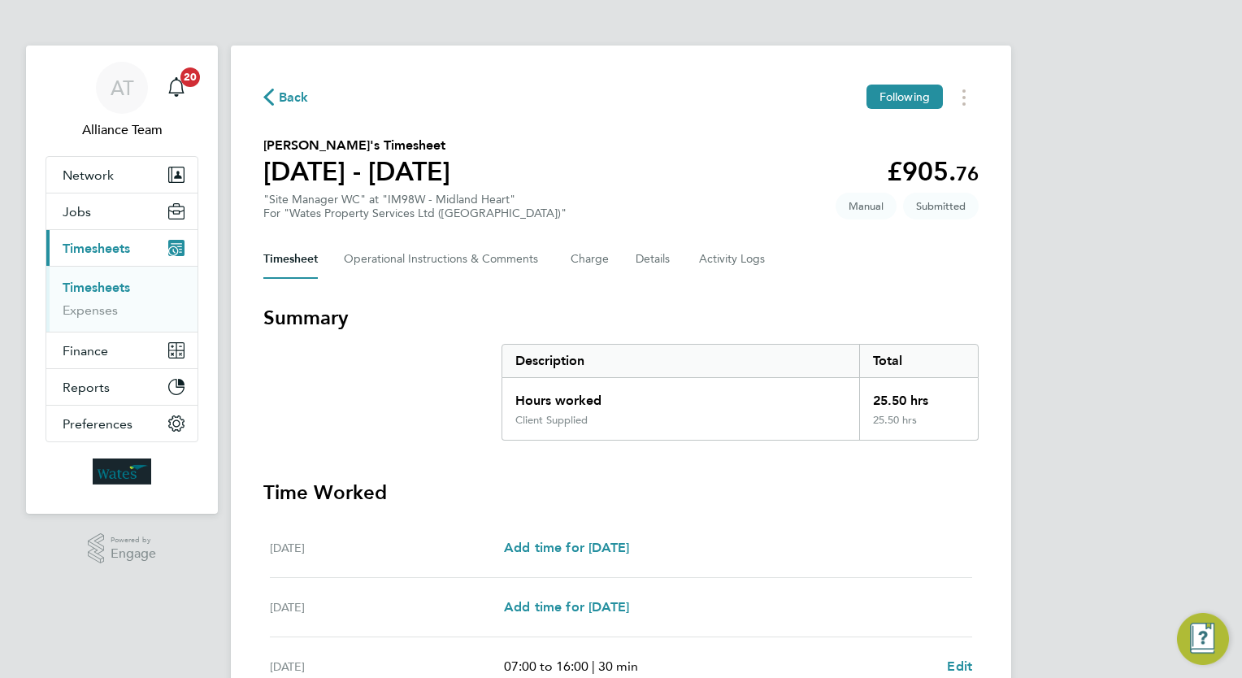
click at [679, 251] on div "Timesheet Operational Instructions & Comments Charge Details Activity Logs" at bounding box center [620, 259] width 715 height 39
click at [601, 254] on button "Charge" at bounding box center [589, 259] width 39 height 39
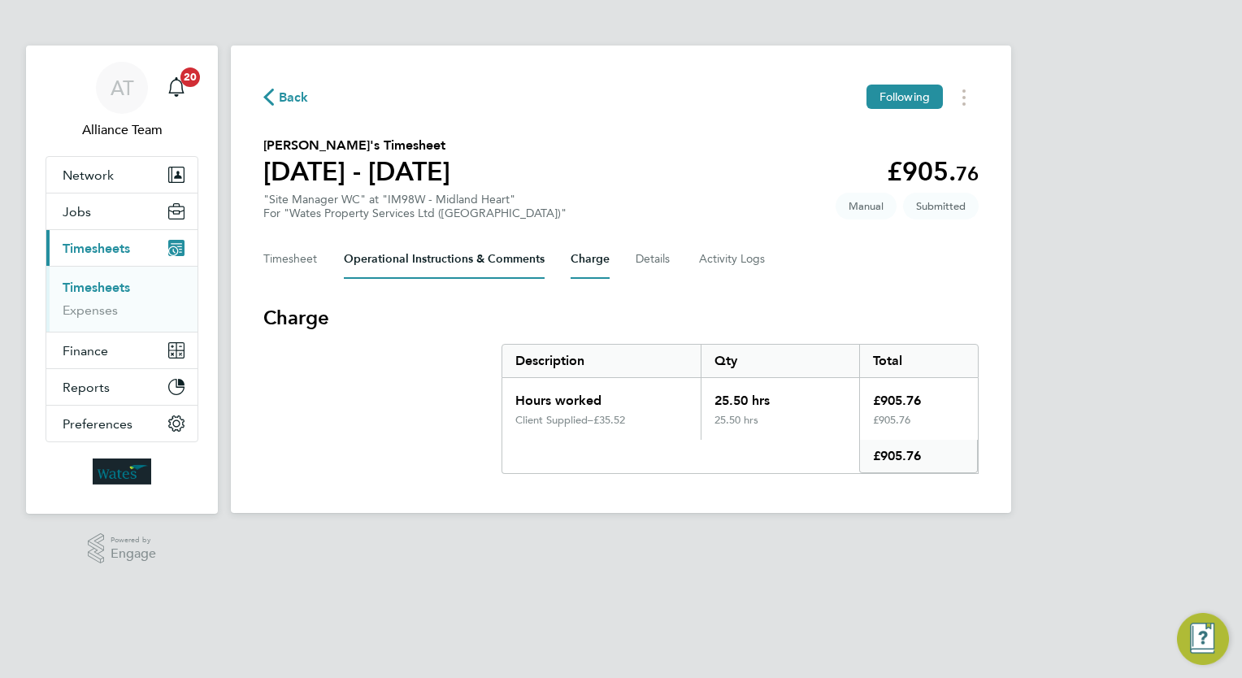
click at [444, 258] on Comments-tab "Operational Instructions & Comments" at bounding box center [444, 259] width 201 height 39
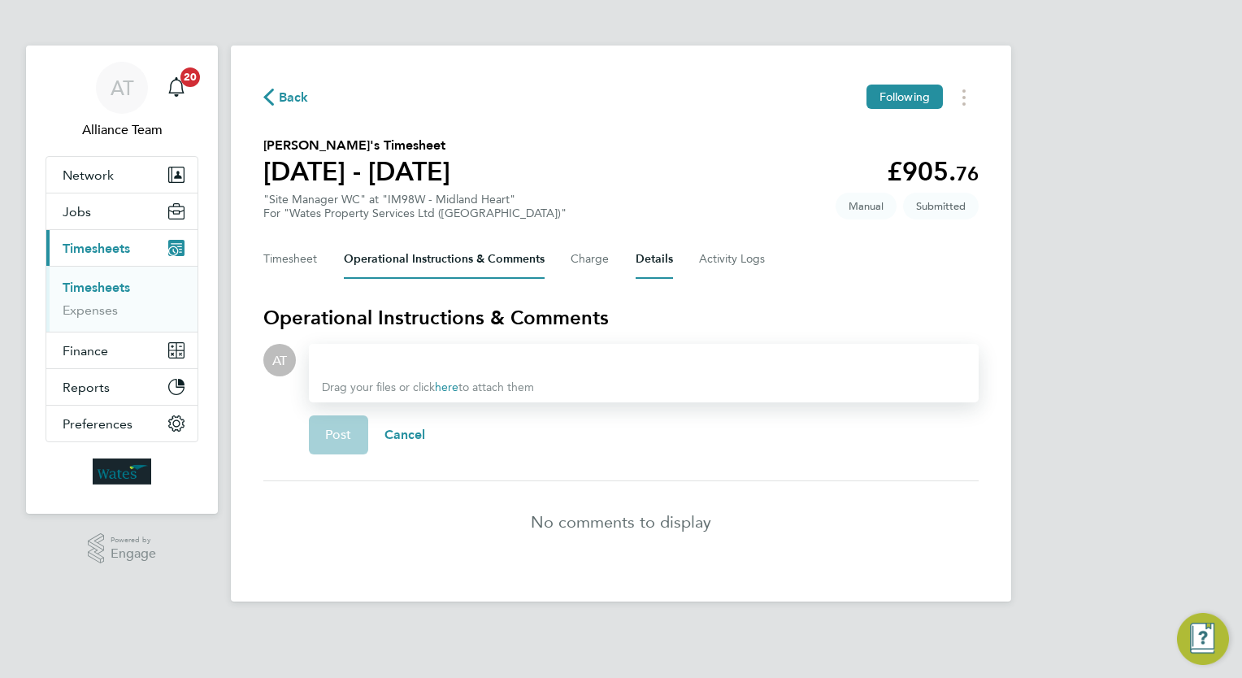
click at [646, 268] on button "Details" at bounding box center [653, 259] width 37 height 39
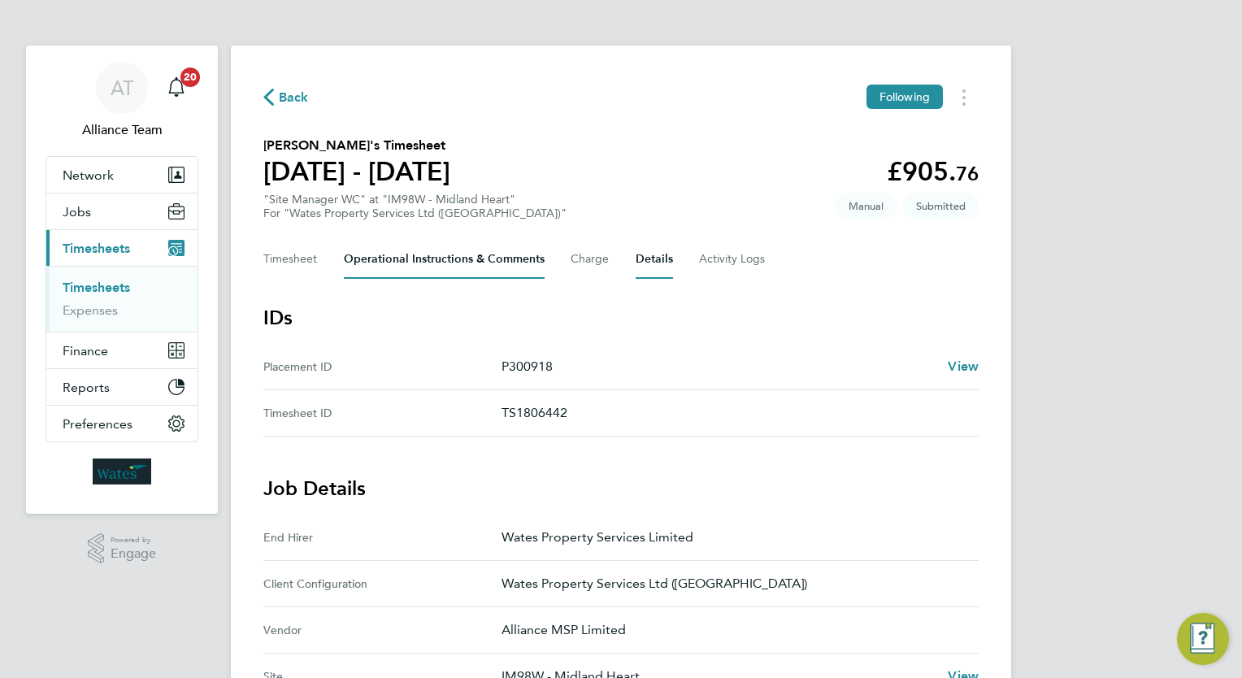
click at [415, 262] on Comments-tab "Operational Instructions & Comments" at bounding box center [444, 259] width 201 height 39
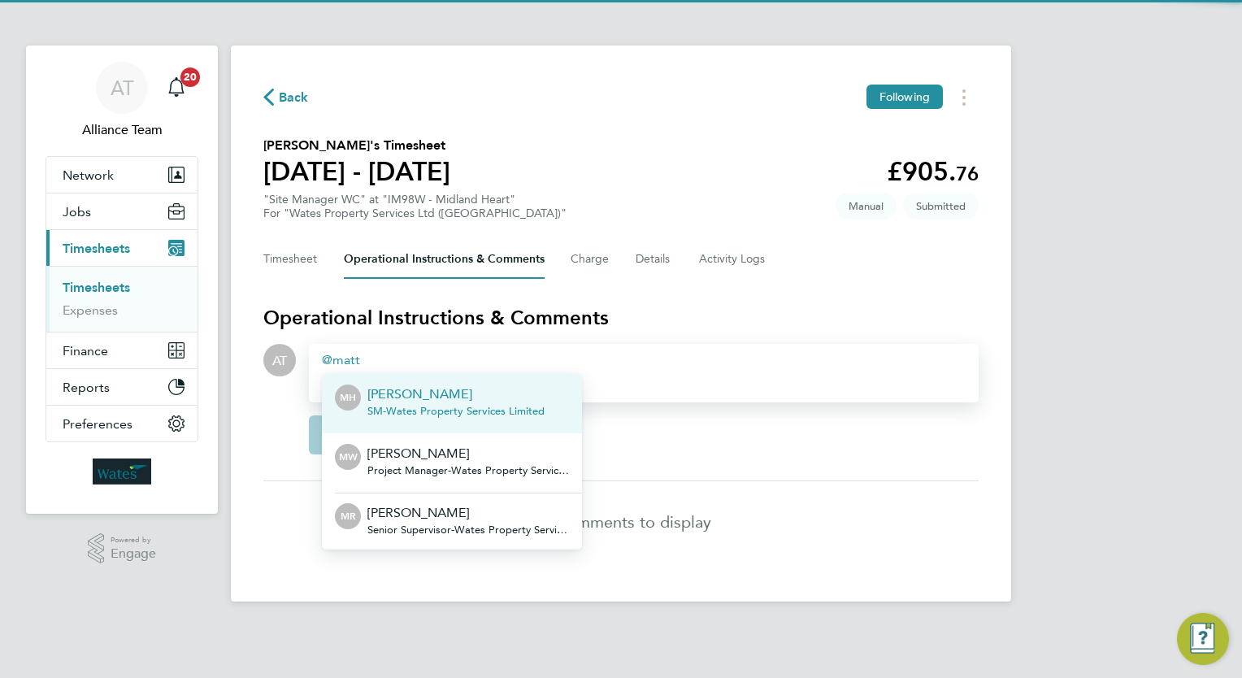
click at [444, 399] on p "[PERSON_NAME]" at bounding box center [455, 394] width 177 height 20
